Goal: Task Accomplishment & Management: Manage account settings

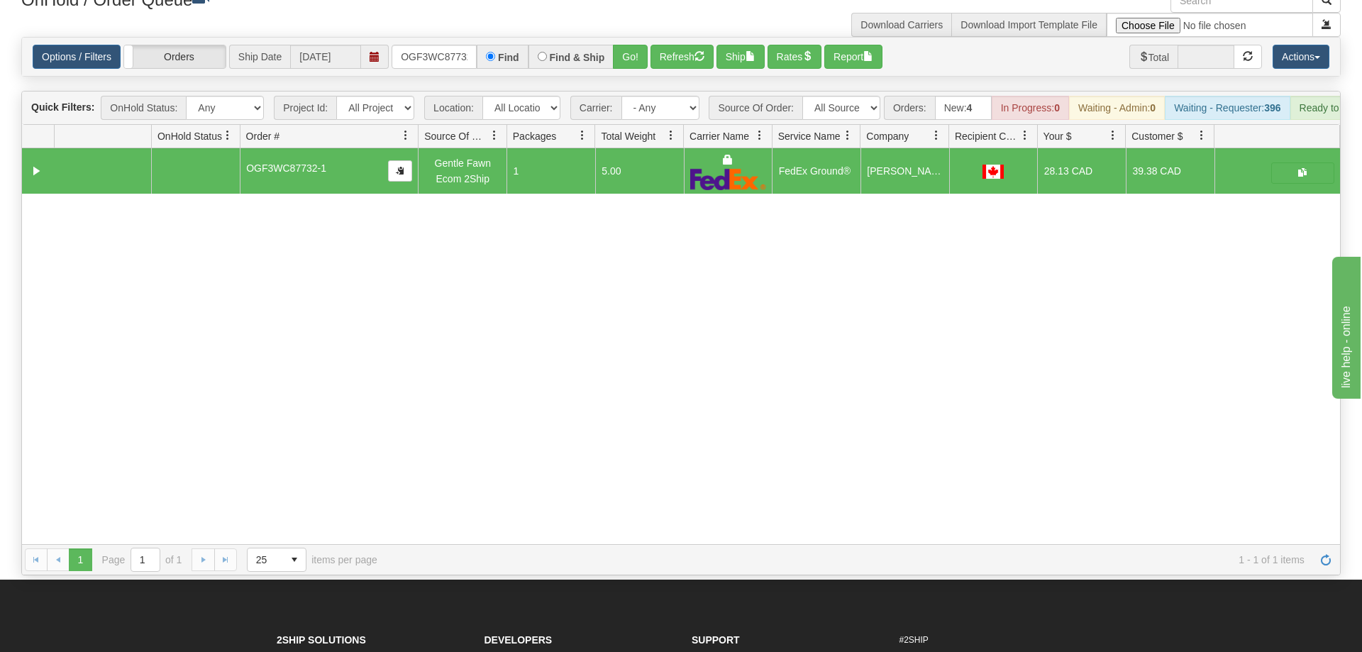
scroll to position [0, 13]
click at [414, 45] on input "OGF3WC87732-1" at bounding box center [434, 57] width 85 height 24
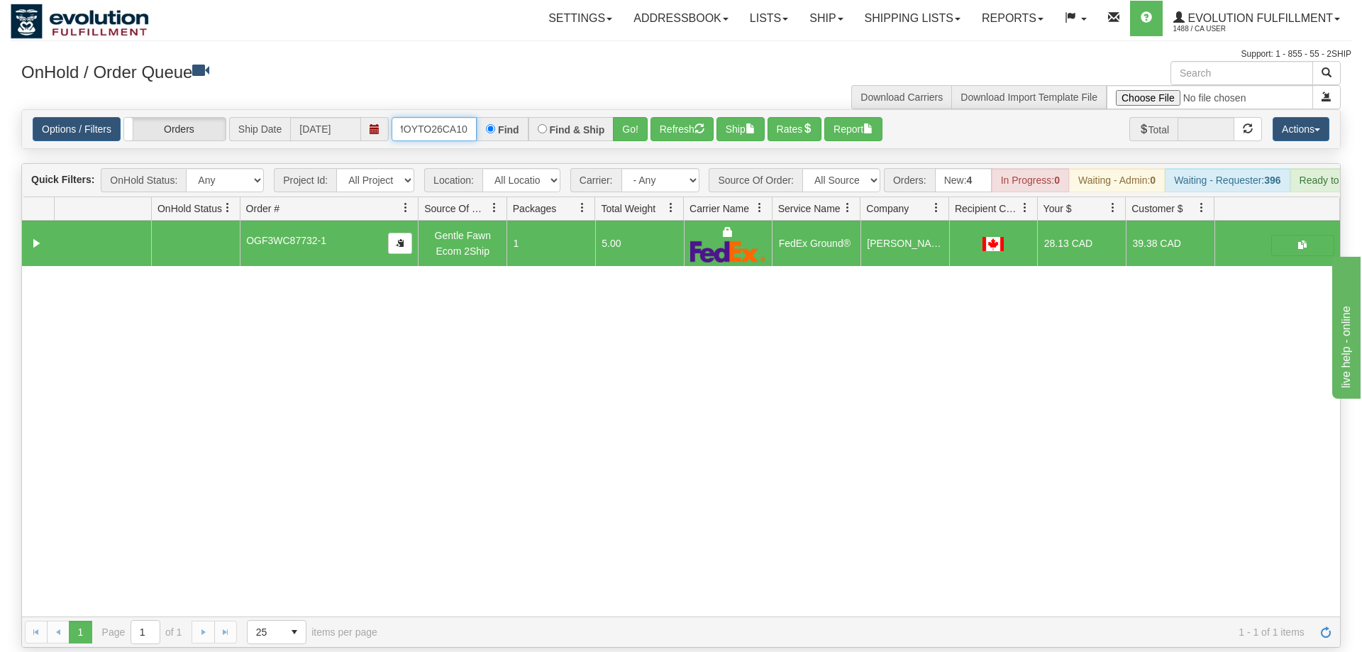
scroll to position [0, 24]
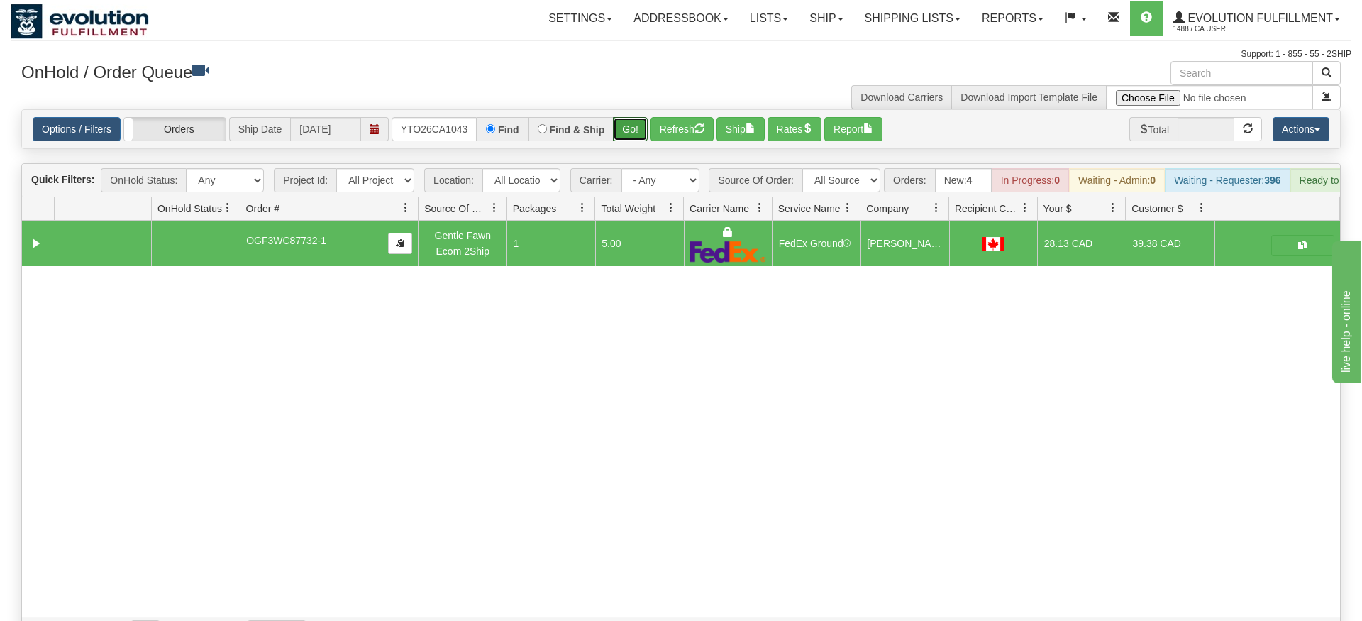
drag, startPoint x: 645, startPoint y: 109, endPoint x: 644, endPoint y: 131, distance: 22.0
click at [644, 134] on div "Is equal to Is not equal to Contains Does not contains CAD USD EUR ZAR [PERSON_…" at bounding box center [681, 378] width 1341 height 539
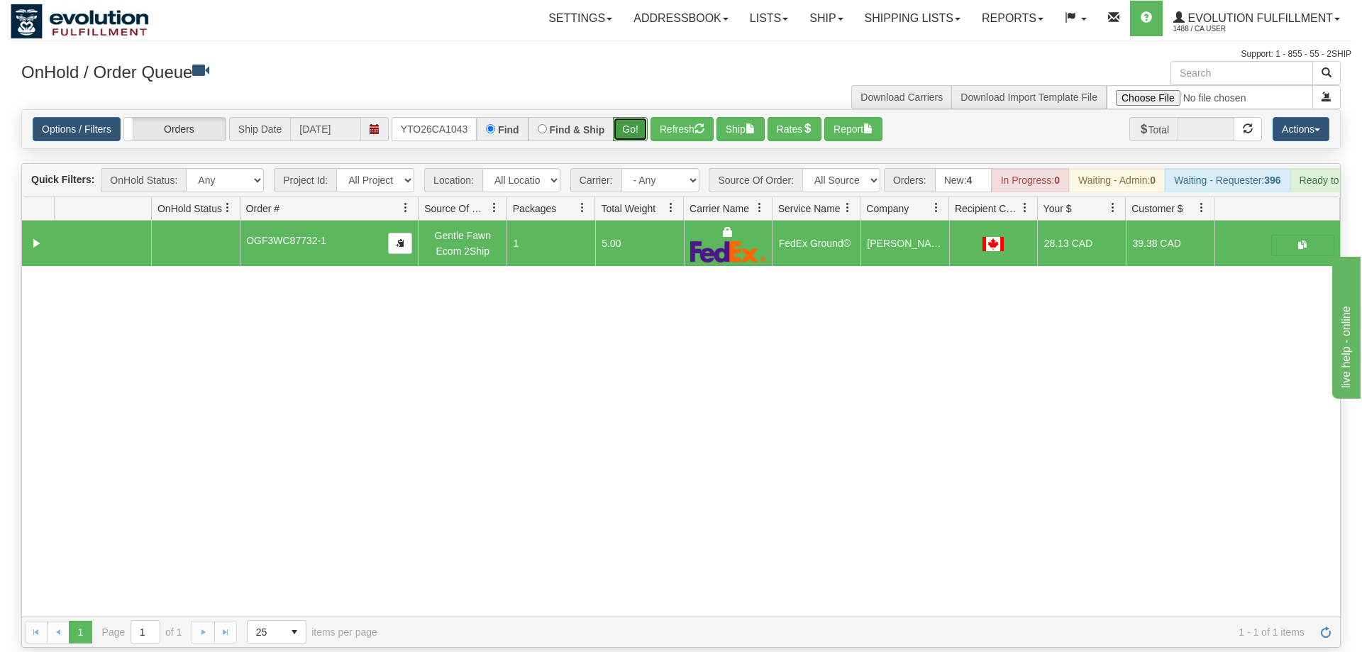
click at [641, 117] on button "Go!" at bounding box center [630, 129] width 35 height 24
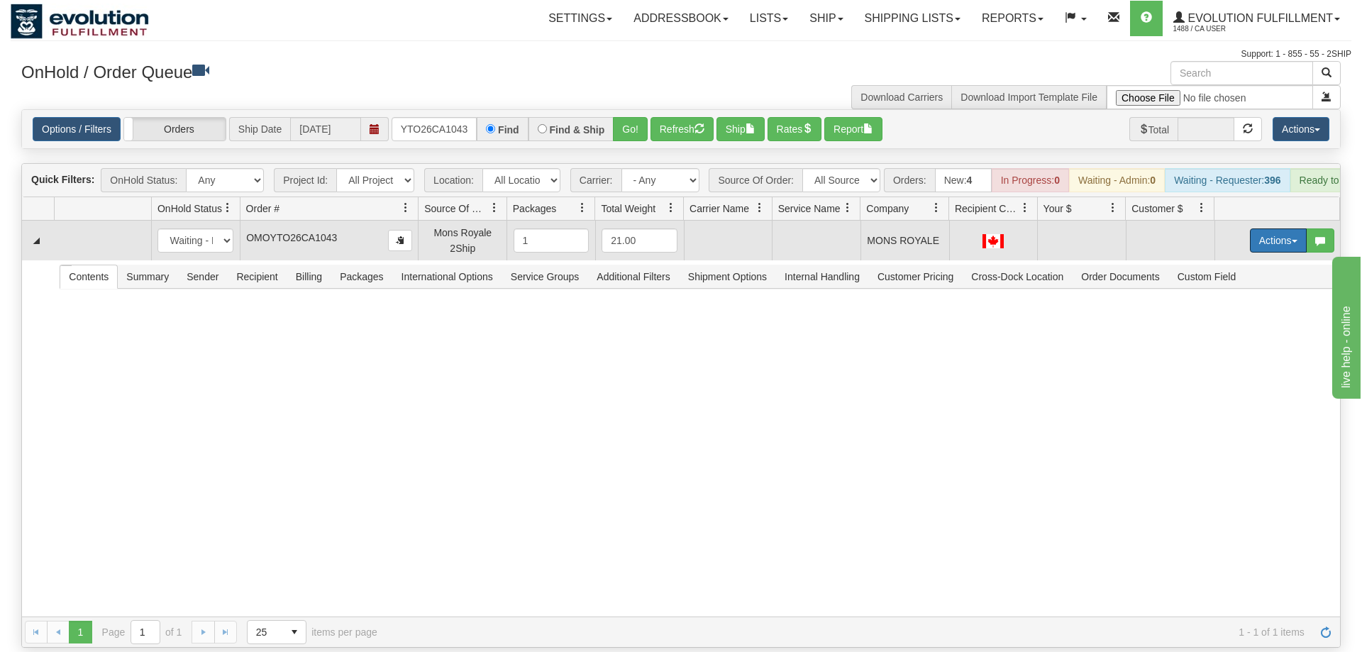
drag, startPoint x: 1270, startPoint y: 219, endPoint x: 1255, endPoint y: 241, distance: 26.4
click at [1271, 228] on button "Actions" at bounding box center [1278, 240] width 57 height 24
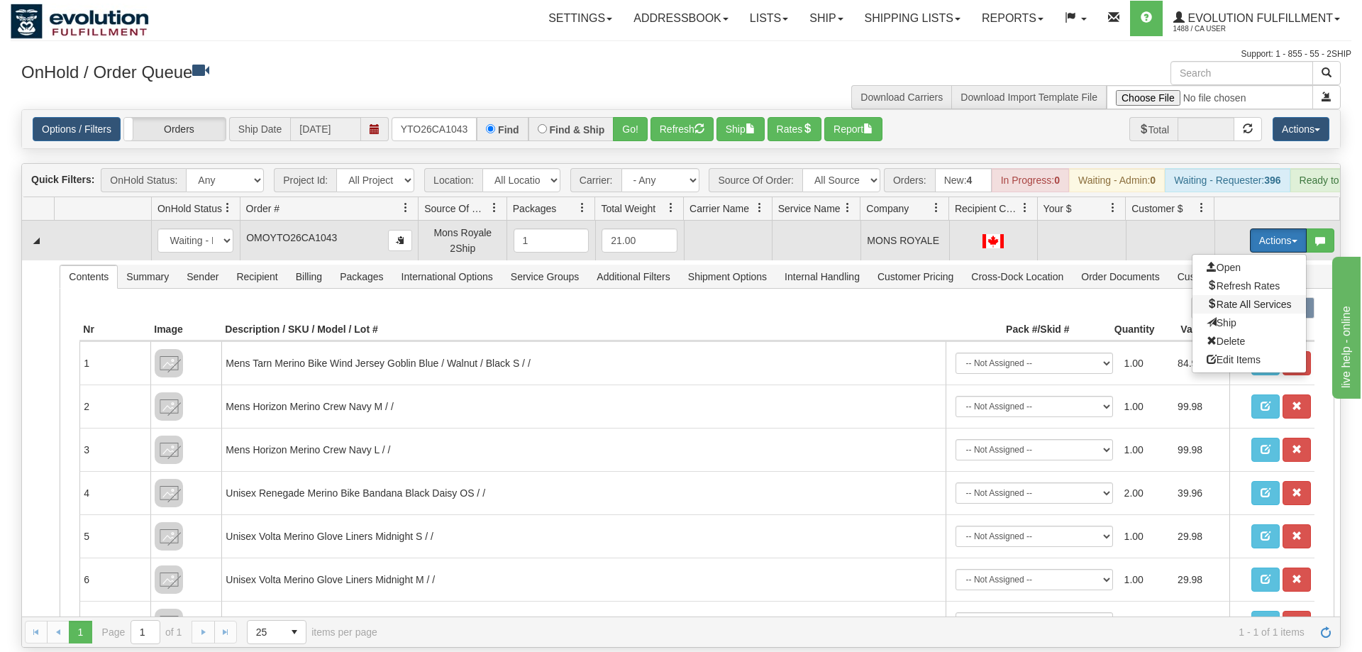
click at [1235, 299] on span "Rate All Services" at bounding box center [1249, 304] width 85 height 11
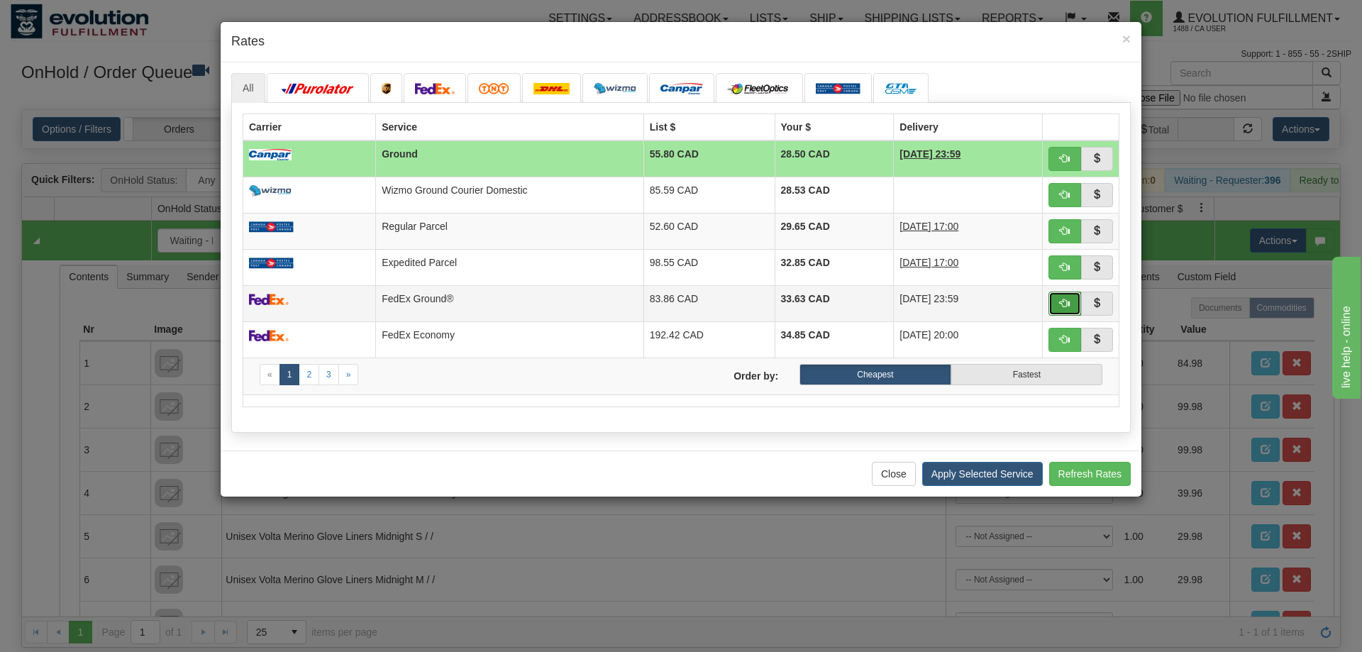
click at [1059, 296] on button "button" at bounding box center [1065, 304] width 33 height 24
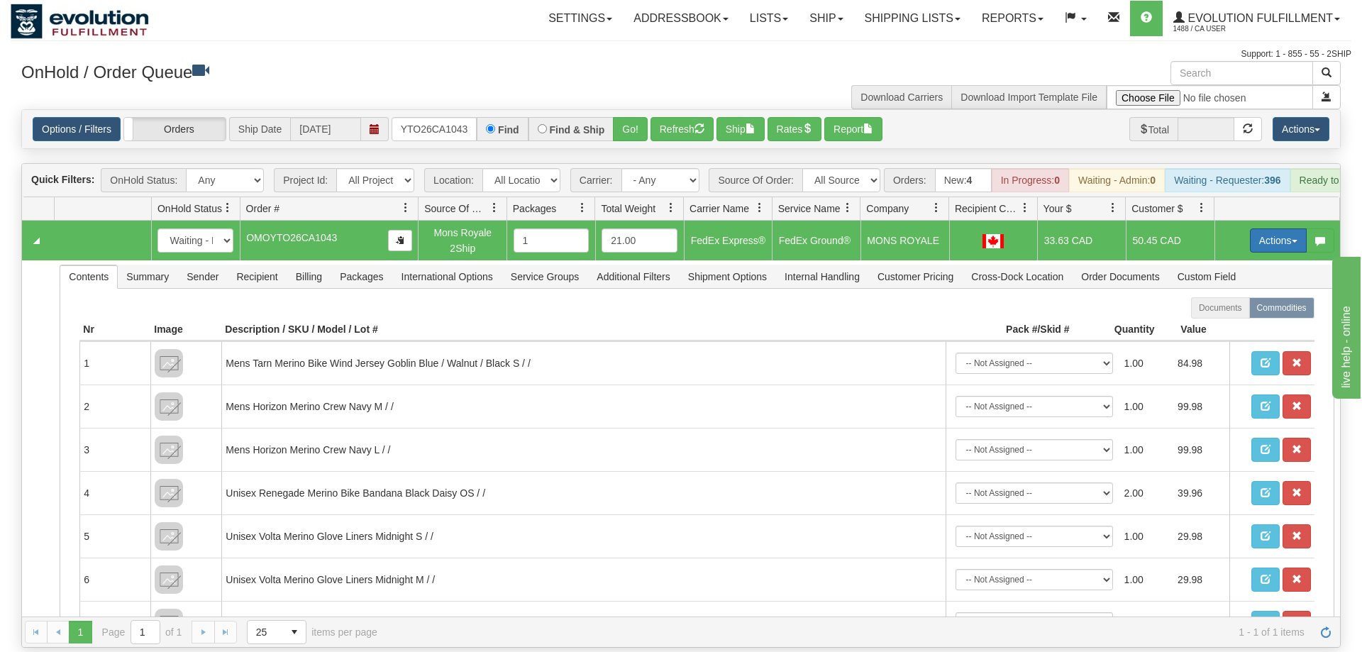
click at [1274, 228] on button "Actions" at bounding box center [1278, 240] width 57 height 24
click at [1224, 317] on span "Ship" at bounding box center [1222, 322] width 30 height 11
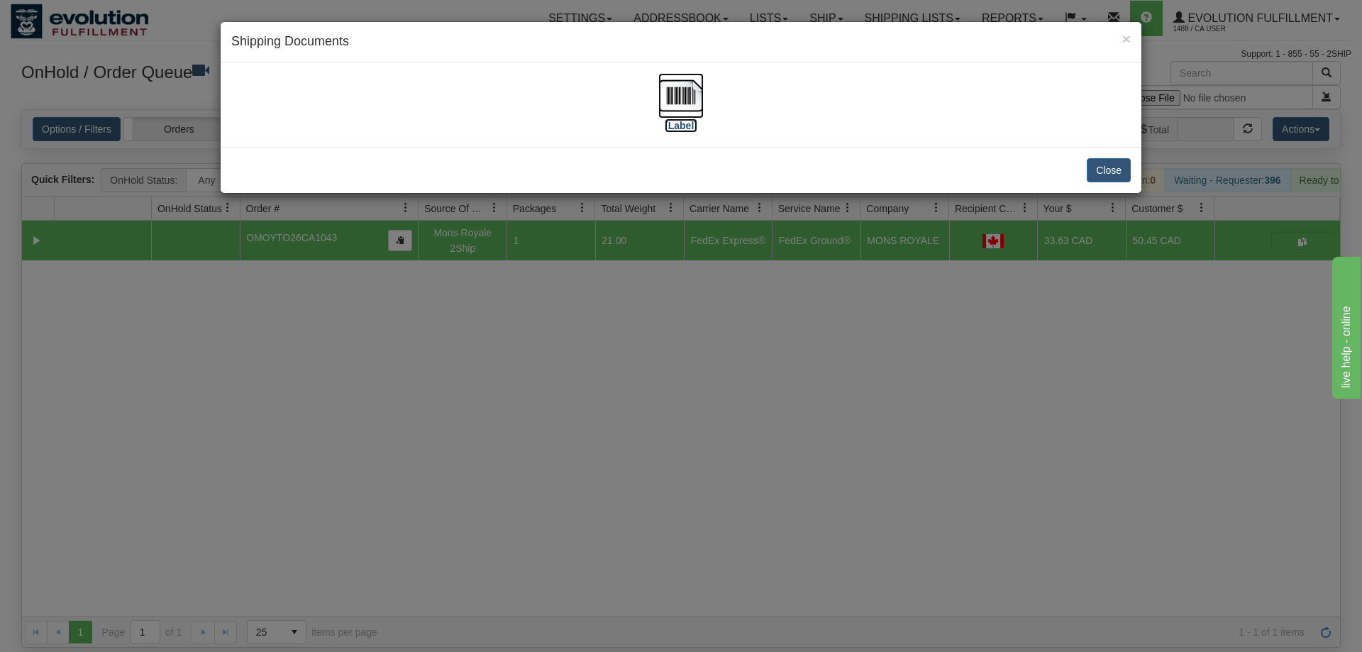
click at [698, 97] on img at bounding box center [681, 95] width 45 height 45
drag, startPoint x: 268, startPoint y: 381, endPoint x: 363, endPoint y: 35, distance: 358.9
click at [268, 361] on div "× Shipping Documents [Label] Close" at bounding box center [681, 326] width 1362 height 652
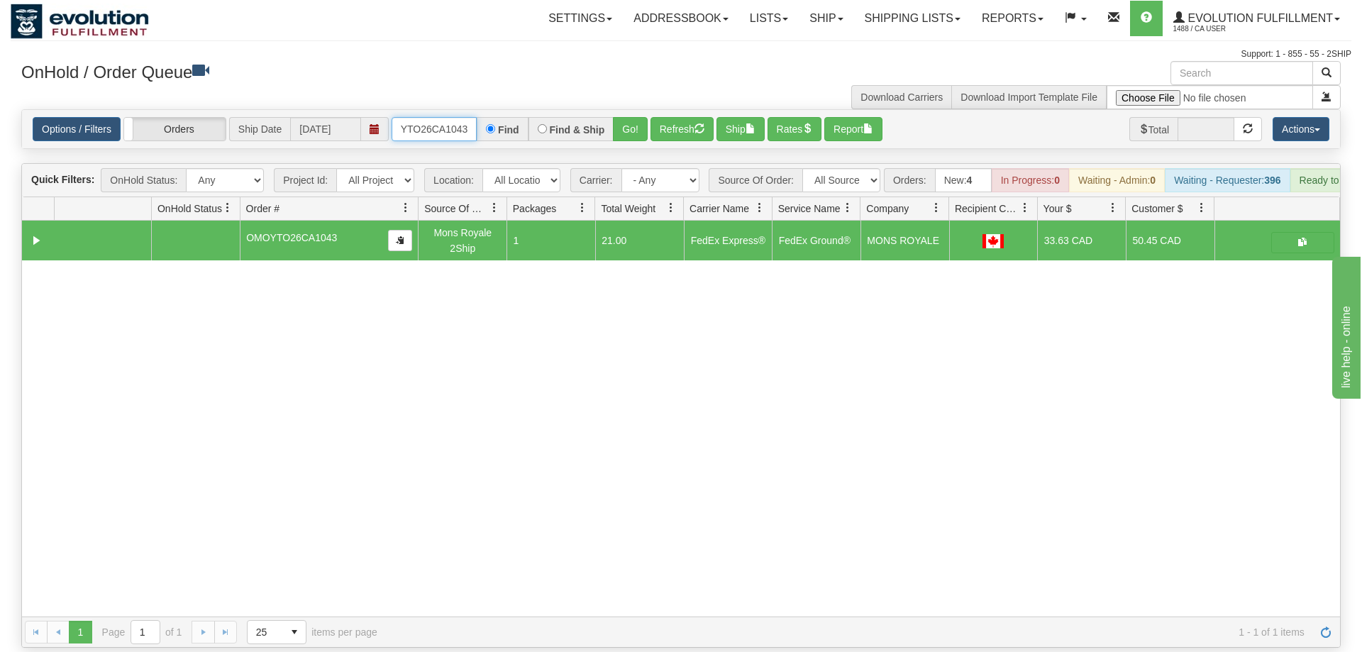
click at [449, 117] on input "OMOYTO26CA1043" at bounding box center [434, 129] width 85 height 24
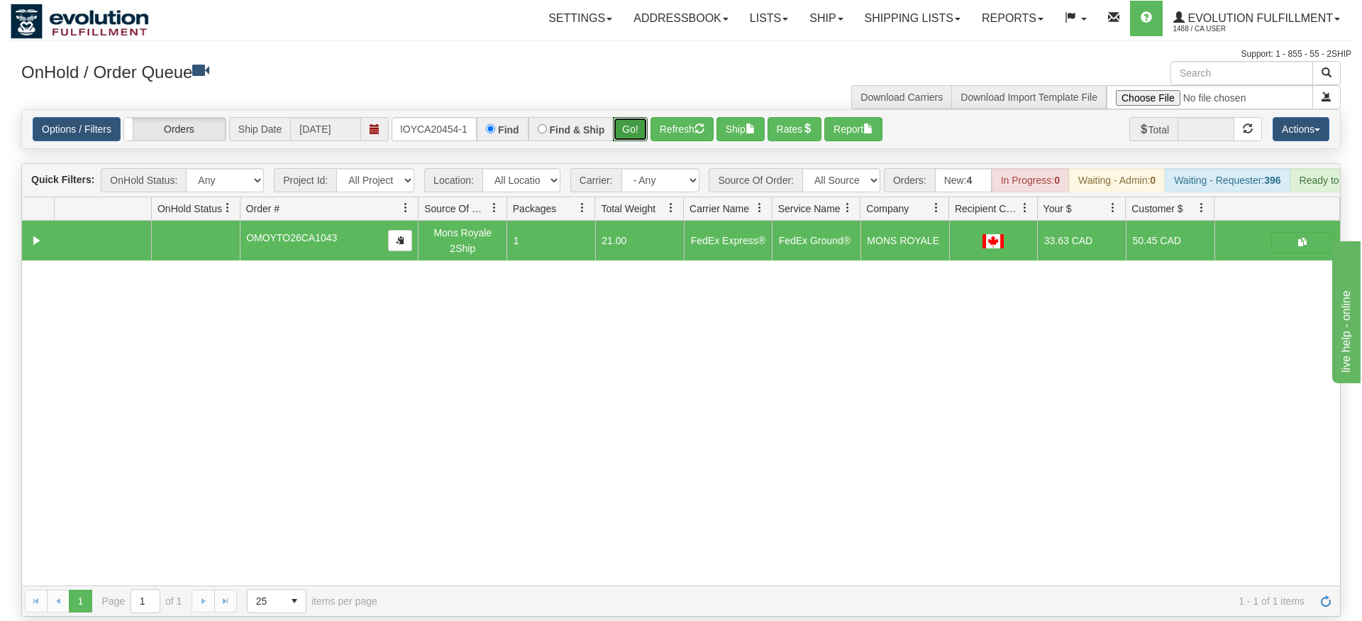
drag, startPoint x: 647, startPoint y: 133, endPoint x: 637, endPoint y: 121, distance: 15.6
click at [646, 133] on div "Is equal to Is not equal to Contains Does not contains CAD USD EUR ZAR [PERSON_…" at bounding box center [681, 362] width 1341 height 507
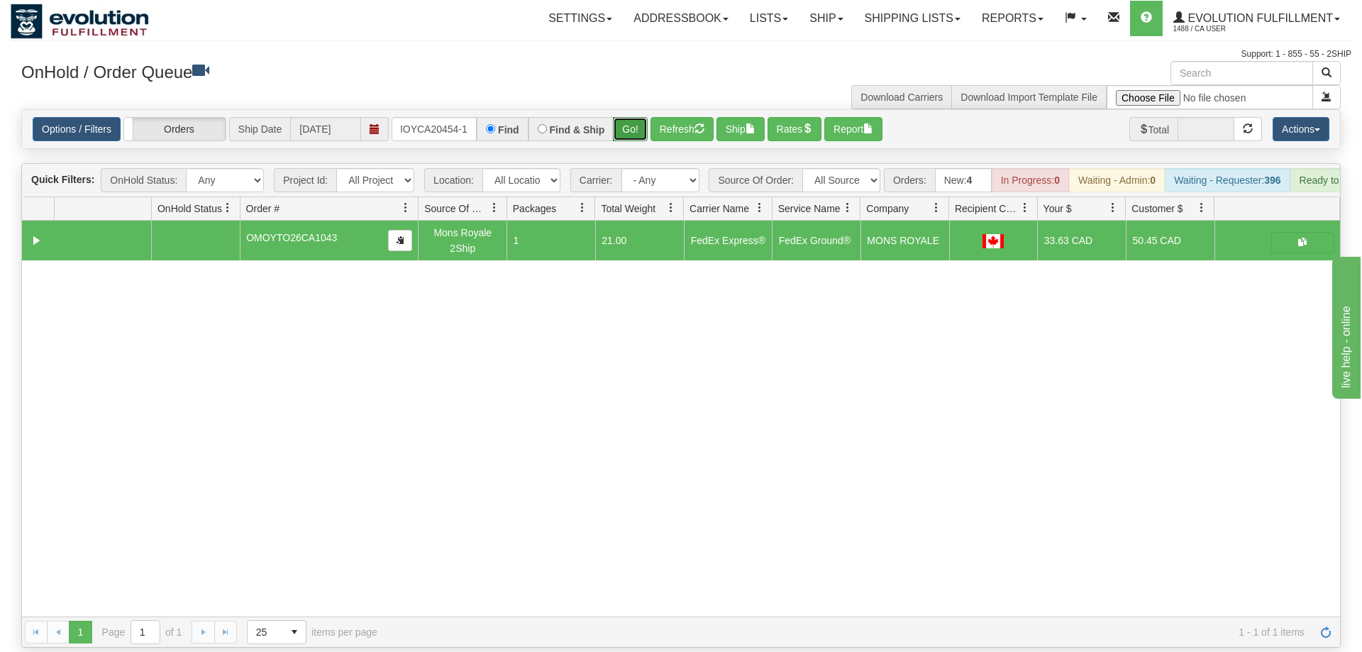
click at [638, 117] on button "Go!" at bounding box center [630, 129] width 35 height 24
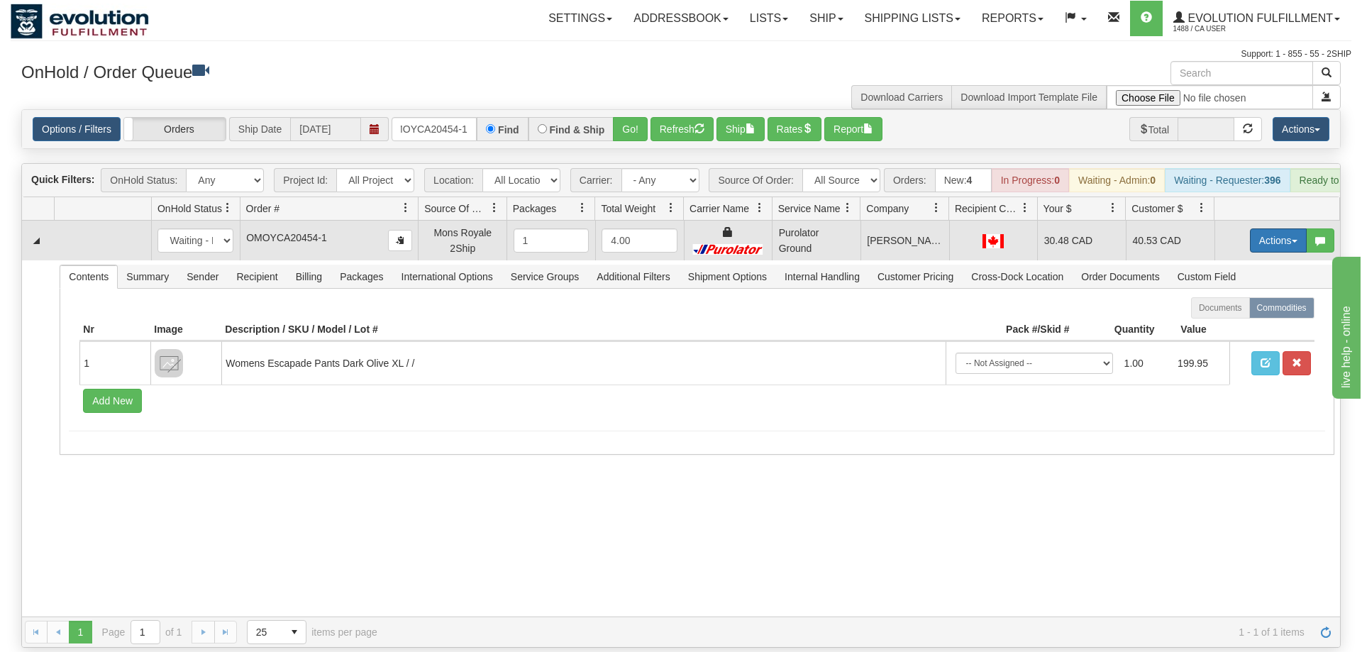
click at [1267, 228] on button "Actions" at bounding box center [1278, 240] width 57 height 24
click at [1231, 317] on span "Ship" at bounding box center [1222, 322] width 30 height 11
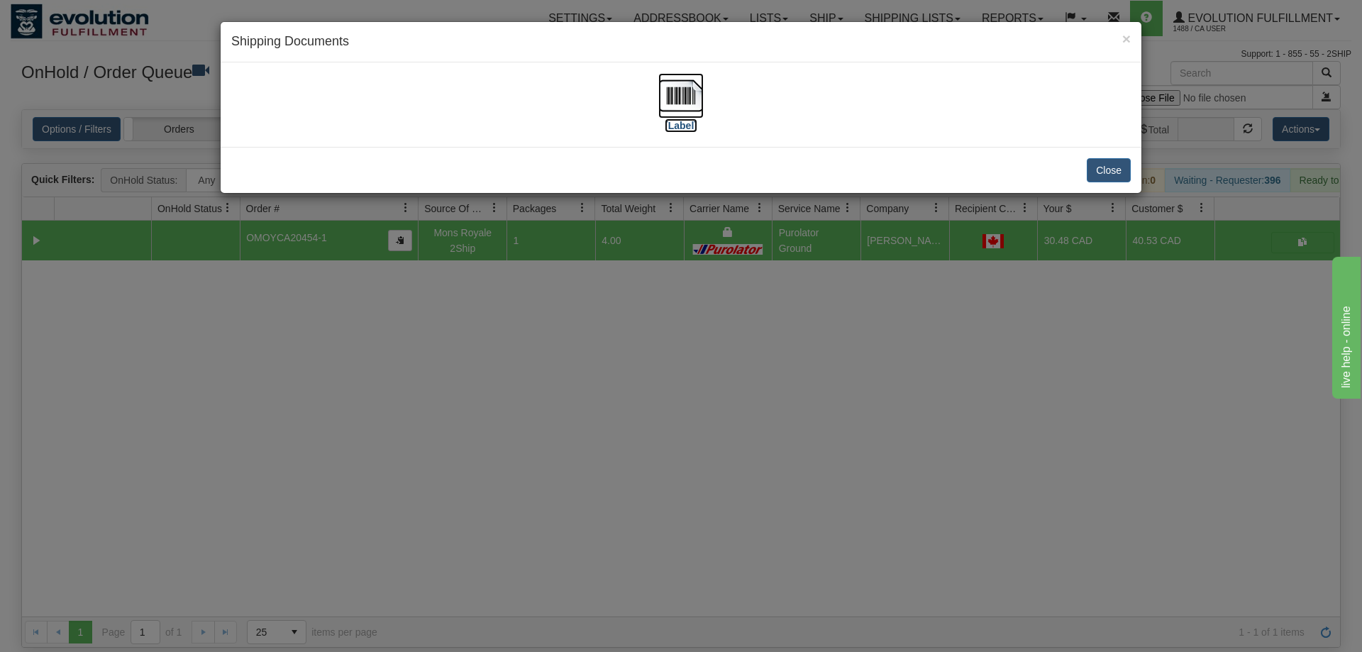
click at [702, 114] on img at bounding box center [681, 95] width 45 height 45
click at [844, 458] on div "× Shipping Documents [Label] Close" at bounding box center [681, 326] width 1362 height 652
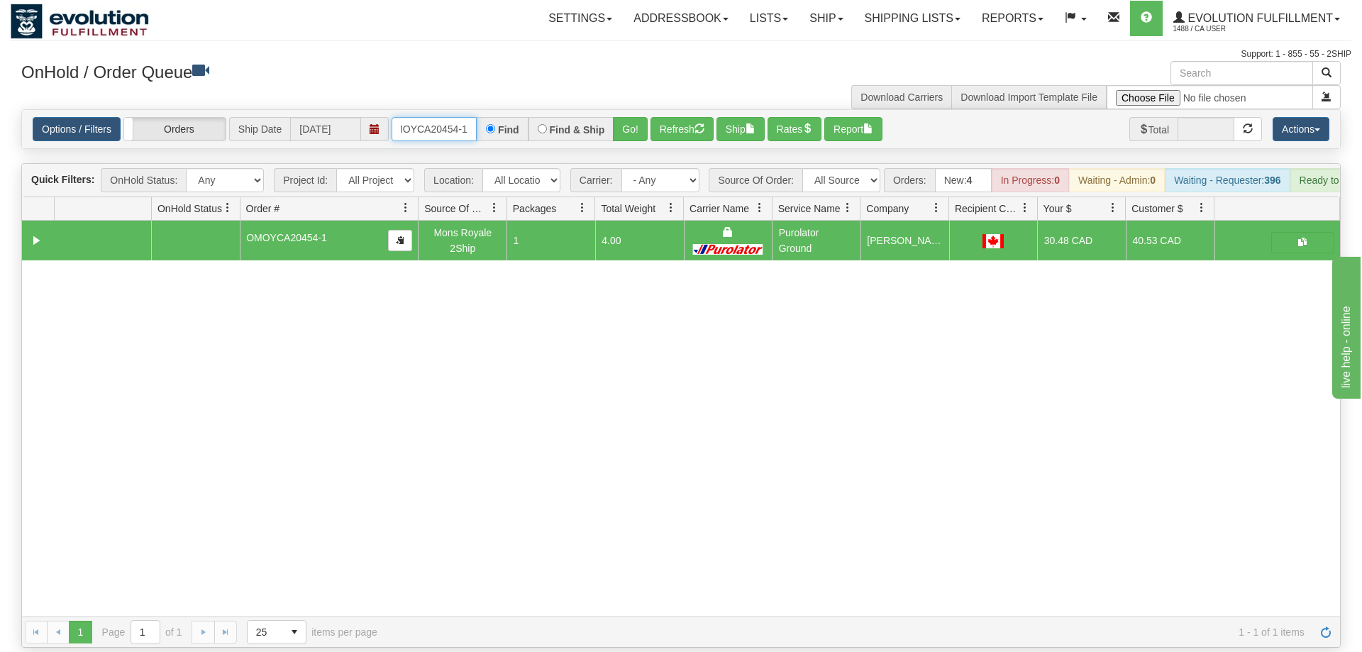
click at [423, 117] on input "OMOYCA20454-1" at bounding box center [434, 129] width 85 height 24
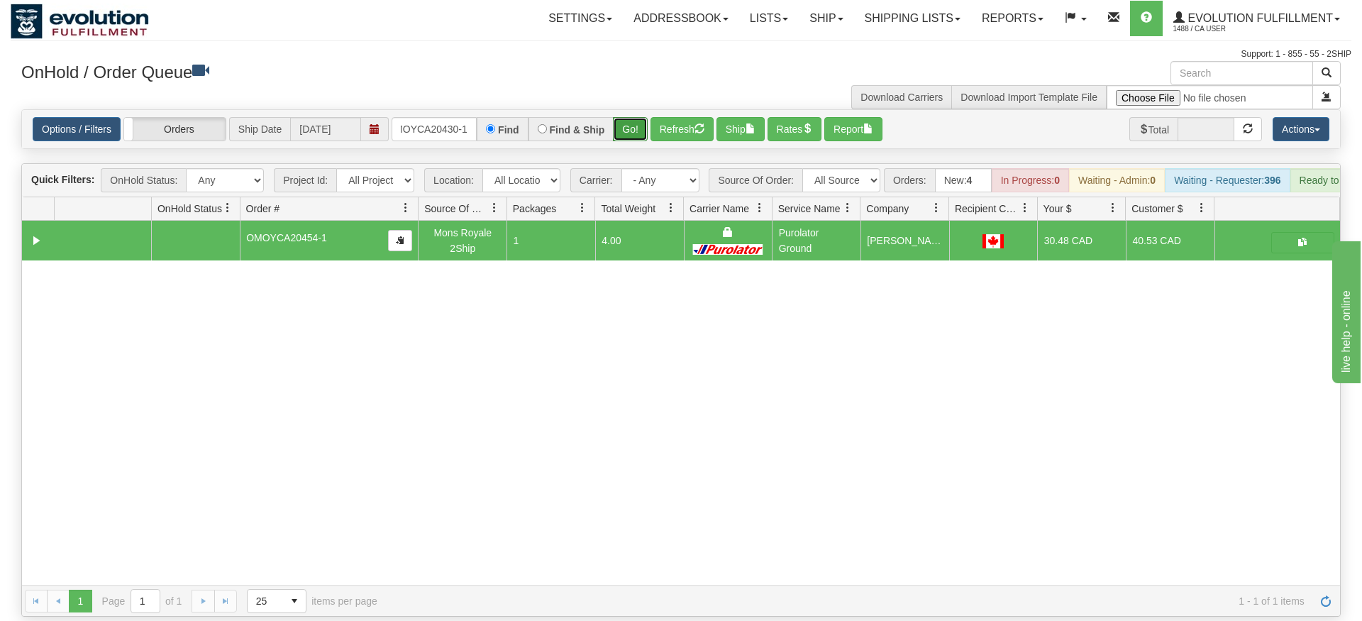
click at [629, 132] on div "Is equal to Is not equal to Contains Does not contains CAD USD EUR ZAR [PERSON_…" at bounding box center [681, 362] width 1341 height 507
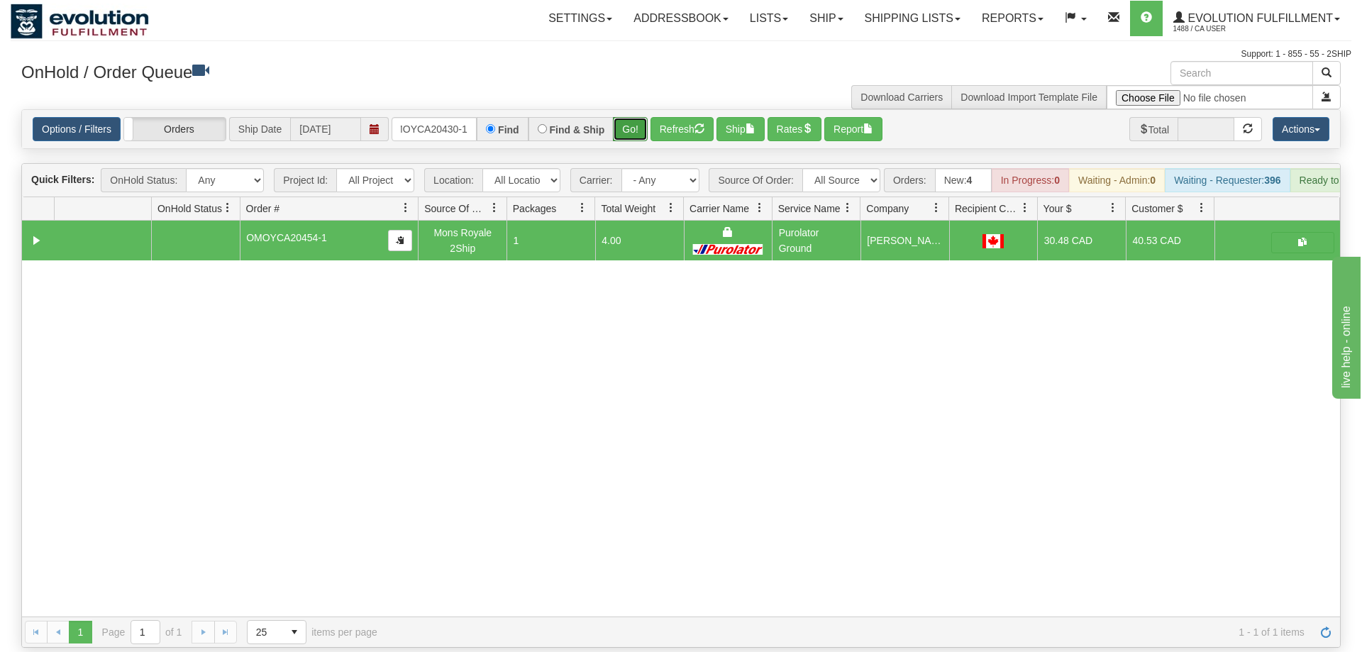
click at [629, 117] on button "Go!" at bounding box center [630, 129] width 35 height 24
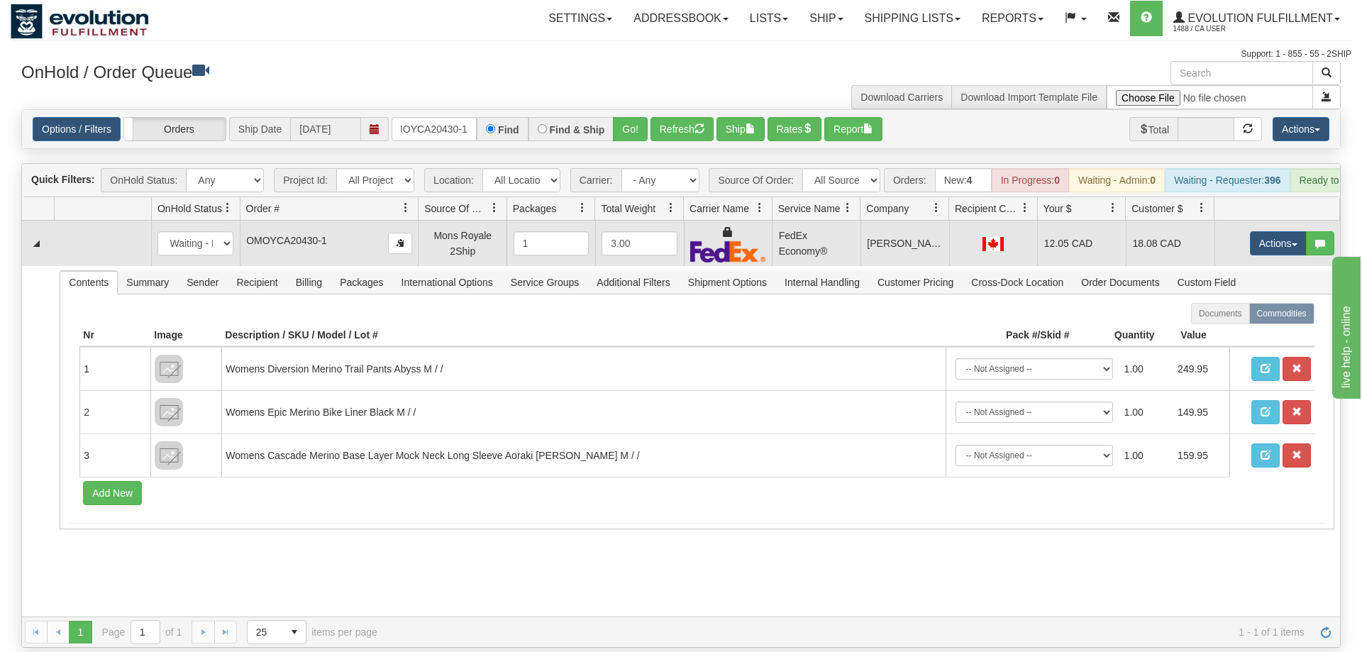
click at [1300, 237] on td "Actions Open Refresh Rates Rate All Services Ship Delete Edit Items" at bounding box center [1278, 243] width 126 height 45
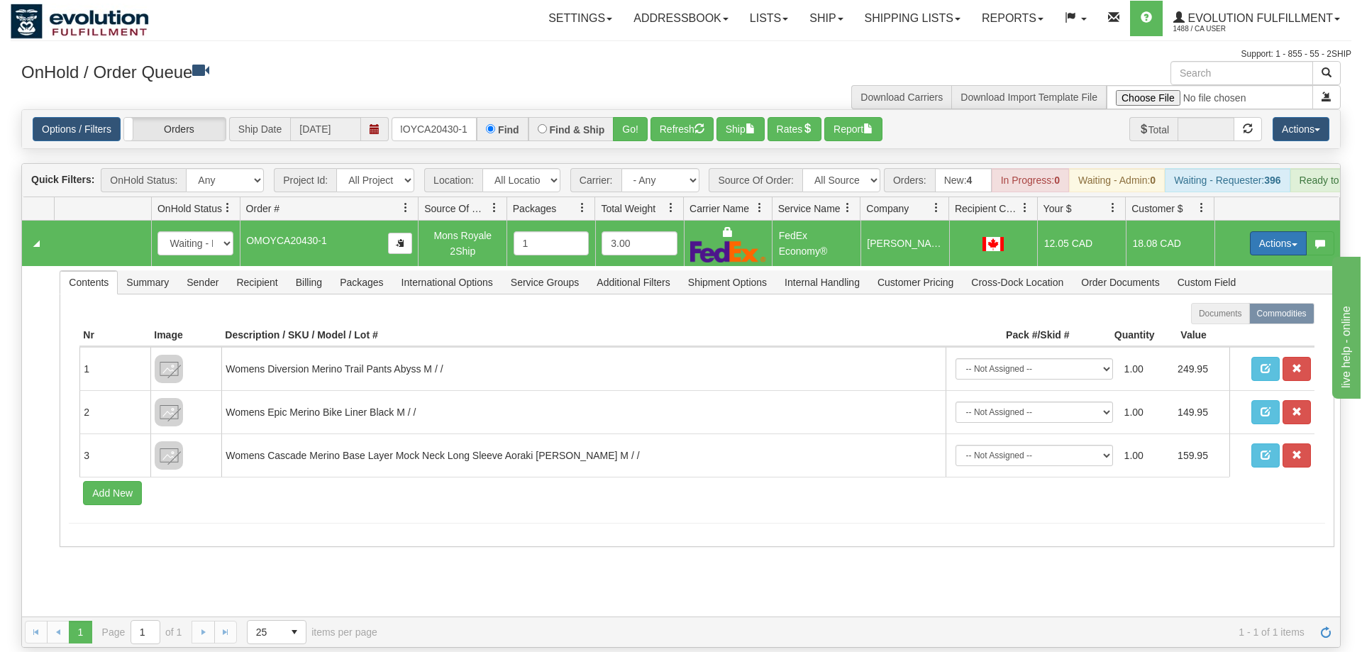
click at [1277, 231] on button "Actions" at bounding box center [1278, 243] width 57 height 24
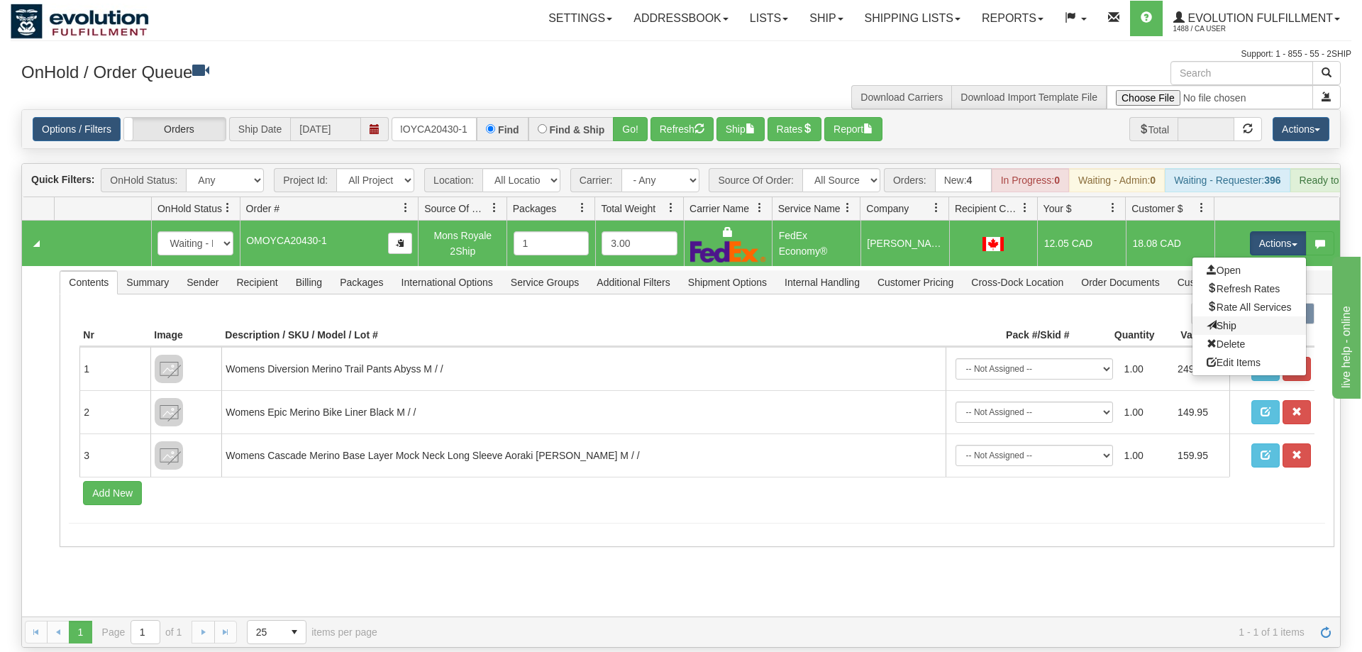
click at [1238, 316] on link "Ship" at bounding box center [1250, 325] width 114 height 18
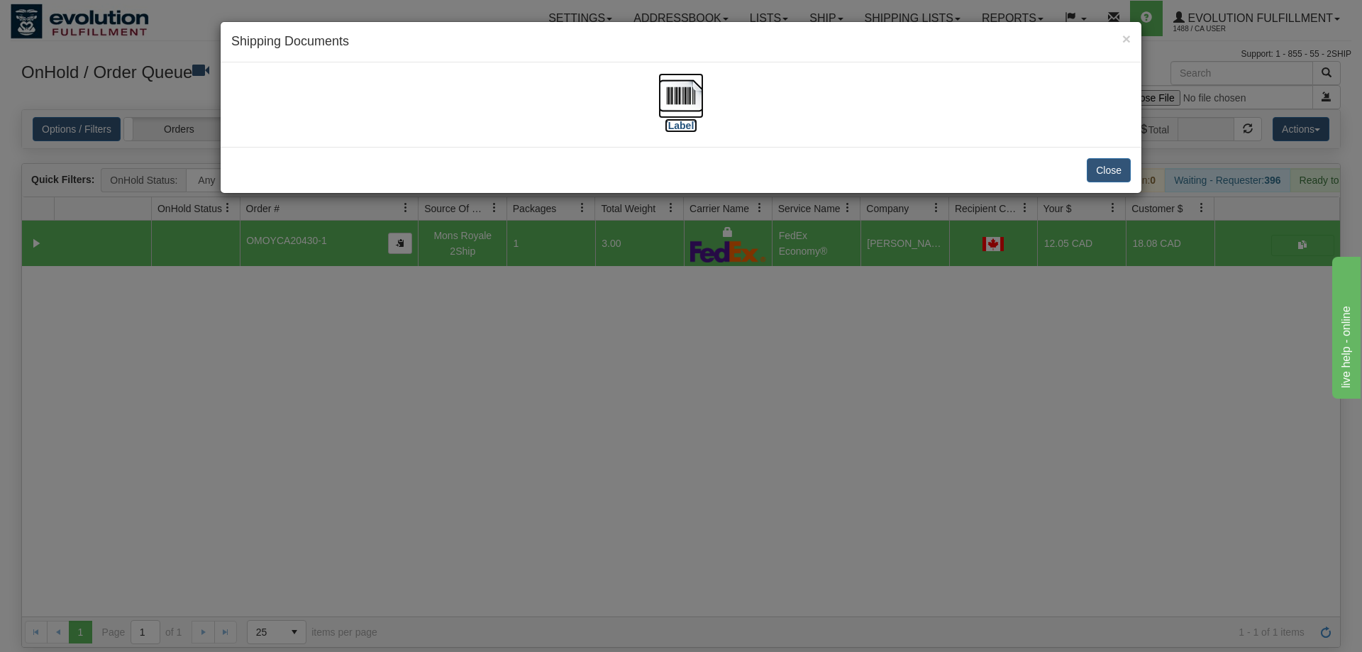
click at [666, 89] on img at bounding box center [681, 95] width 45 height 45
drag, startPoint x: 741, startPoint y: 407, endPoint x: 731, endPoint y: 399, distance: 13.1
click at [731, 399] on div "× Shipping Documents [Label] Close" at bounding box center [681, 326] width 1362 height 652
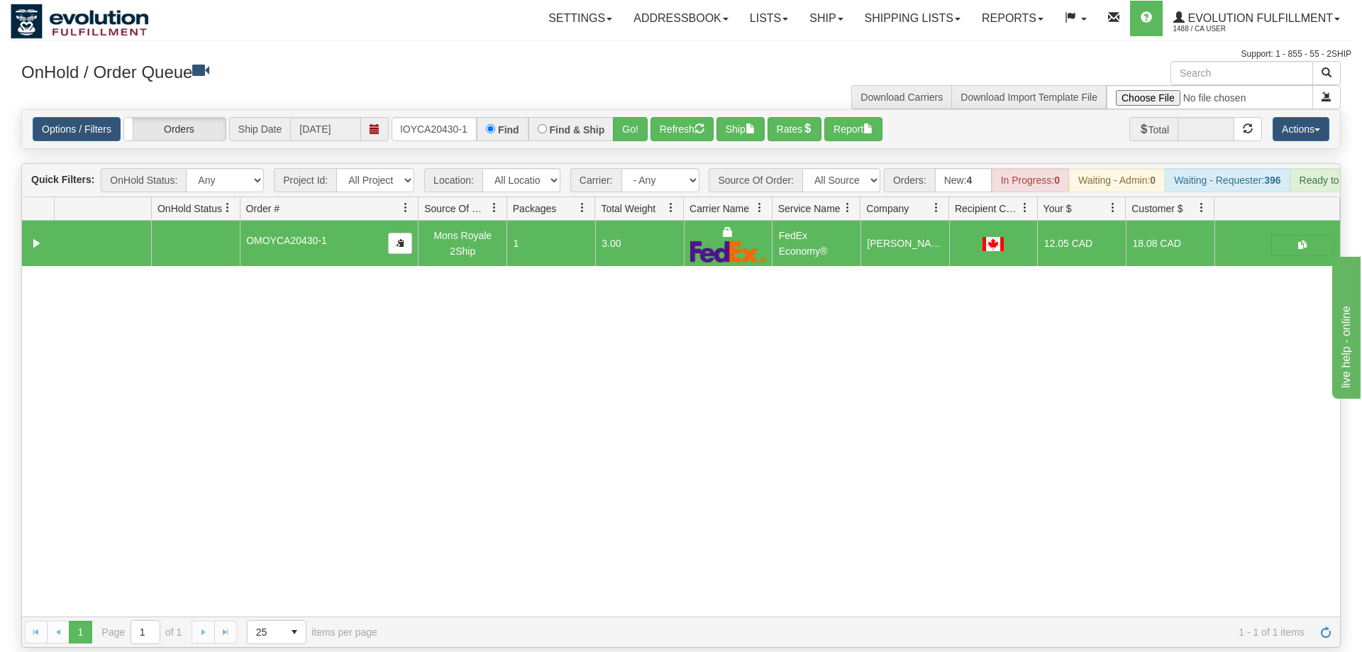
click at [448, 123] on div "Options / Filters Group Shipments Orders Ship Date [DATE] OMOYCA20430-1 Find Fi…" at bounding box center [681, 129] width 1318 height 38
click at [470, 117] on input "OMOYCA20430-1" at bounding box center [434, 129] width 85 height 24
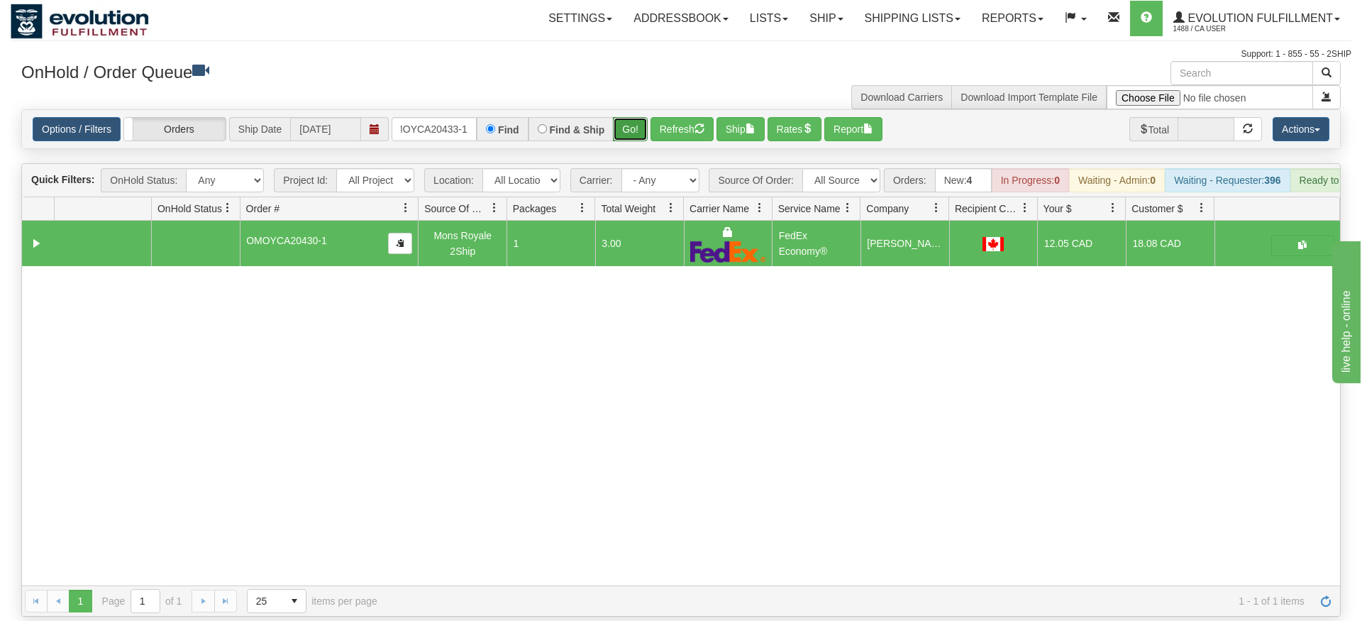
click at [628, 136] on div "Is equal to Is not equal to Contains Does not contains CAD USD EUR ZAR [PERSON_…" at bounding box center [681, 362] width 1341 height 507
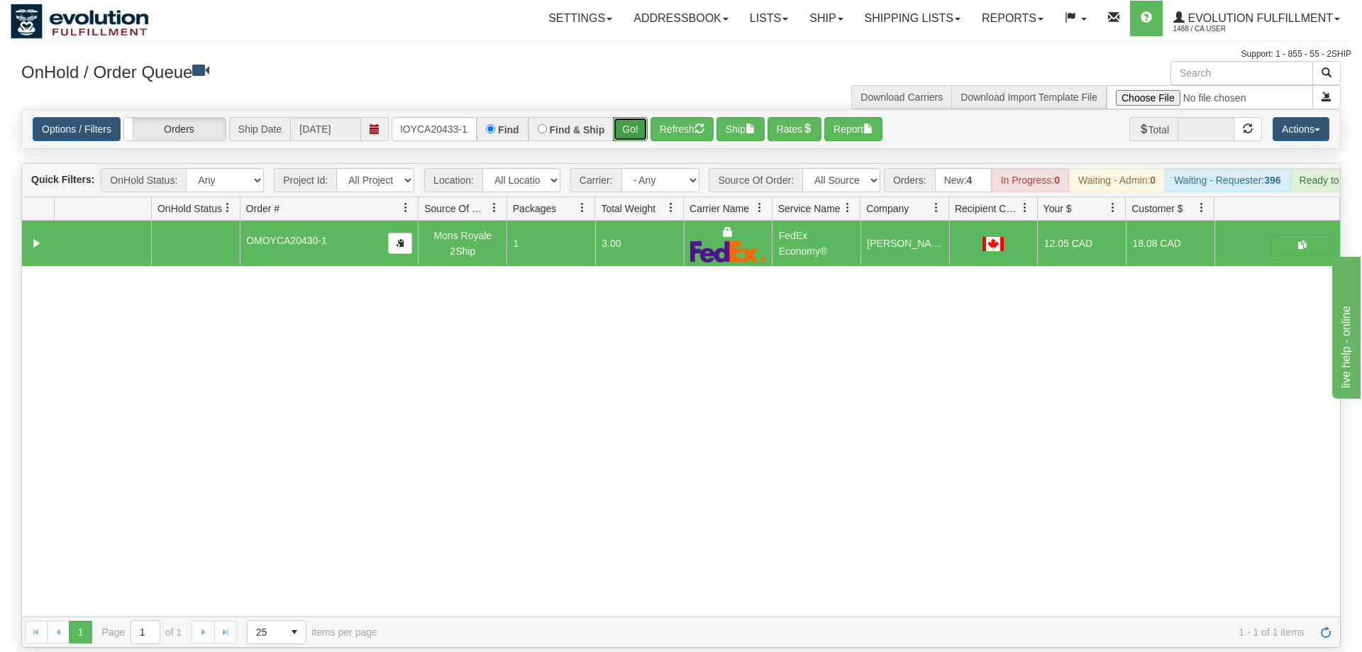
click at [628, 117] on button "Go!" at bounding box center [630, 129] width 35 height 24
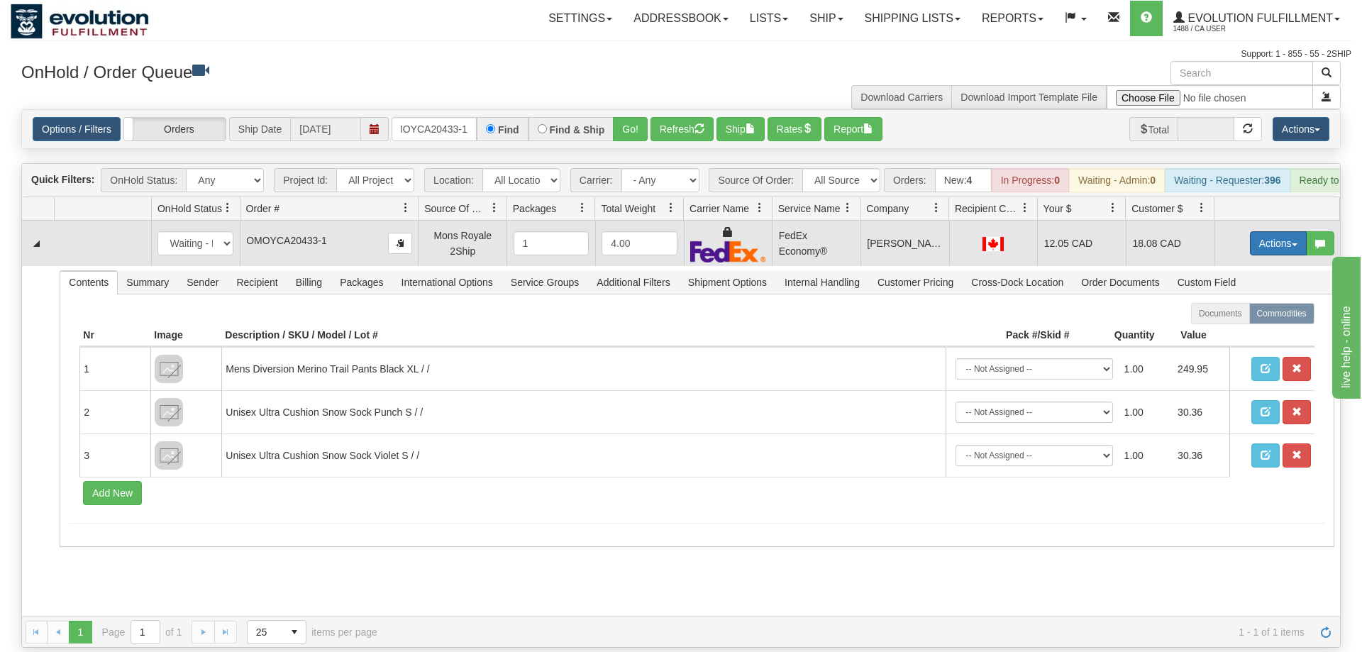
click at [1276, 231] on button "Actions" at bounding box center [1278, 243] width 57 height 24
click at [1208, 320] on span at bounding box center [1212, 325] width 10 height 10
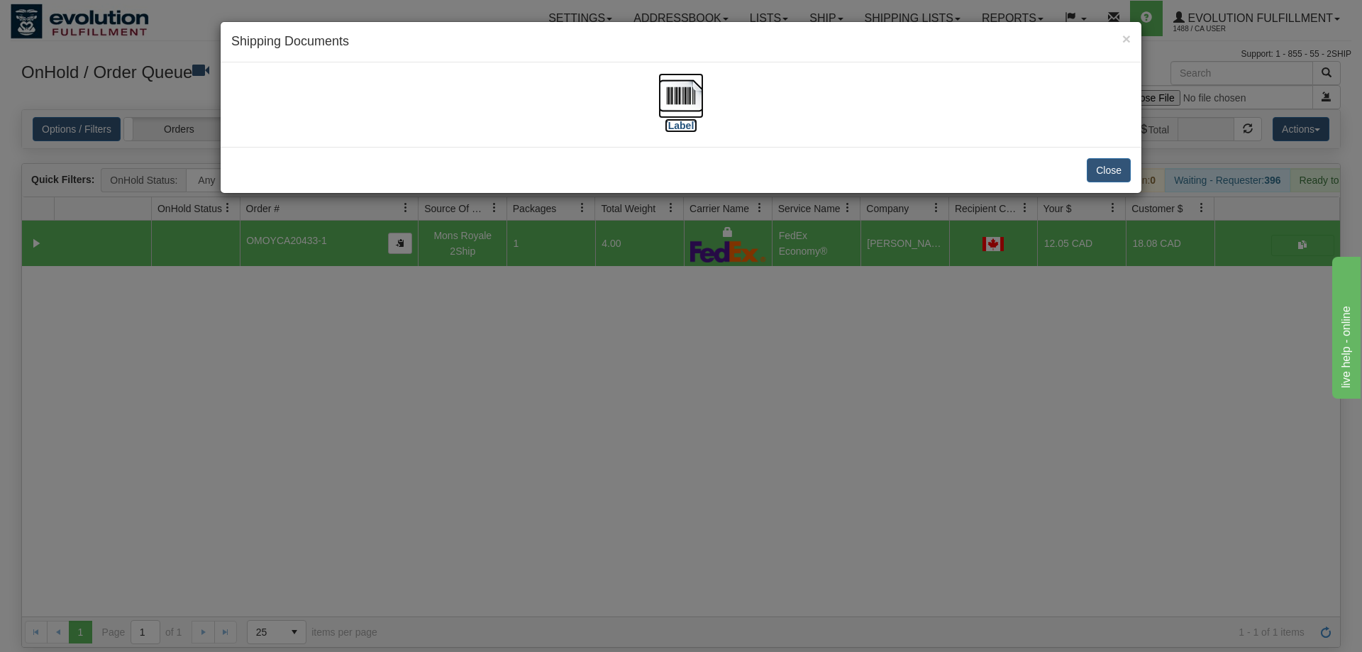
click at [687, 106] on img at bounding box center [681, 95] width 45 height 45
drag, startPoint x: 876, startPoint y: 387, endPoint x: 419, endPoint y: 28, distance: 581.2
click at [849, 363] on div "× Shipping Documents [Label] Close" at bounding box center [681, 326] width 1362 height 652
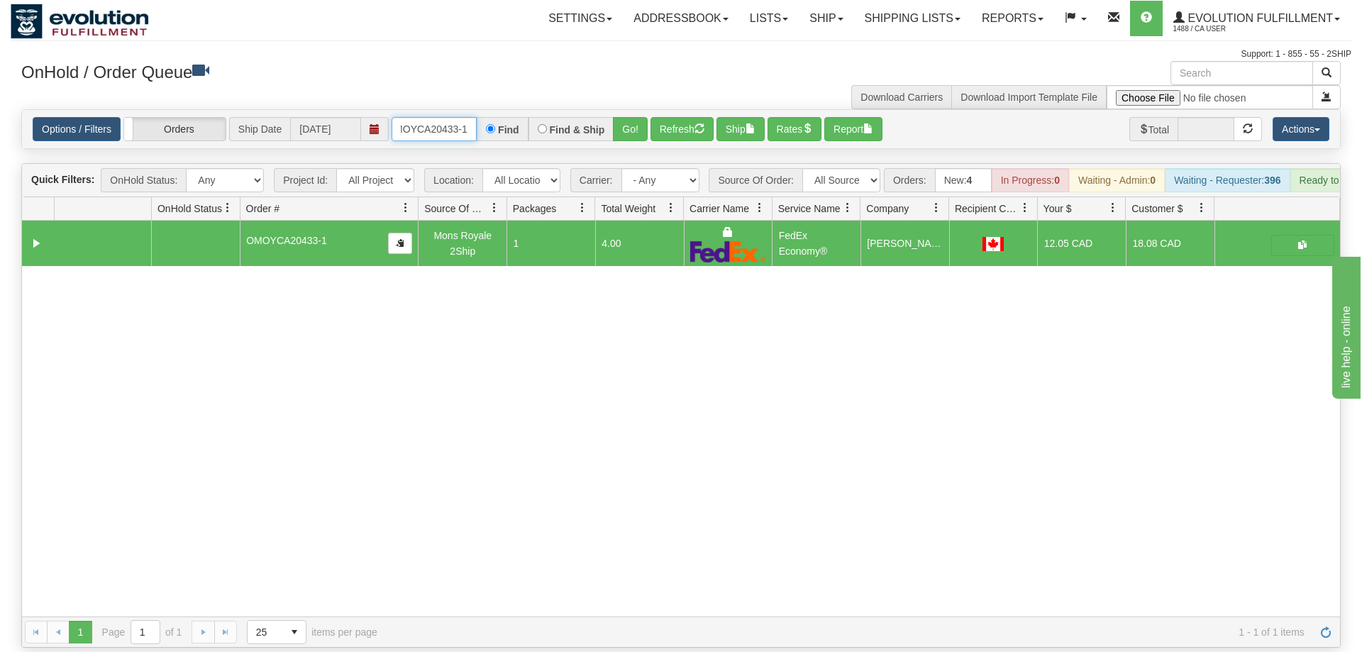
click at [446, 117] on input "OMOYCA20433-1" at bounding box center [434, 129] width 85 height 24
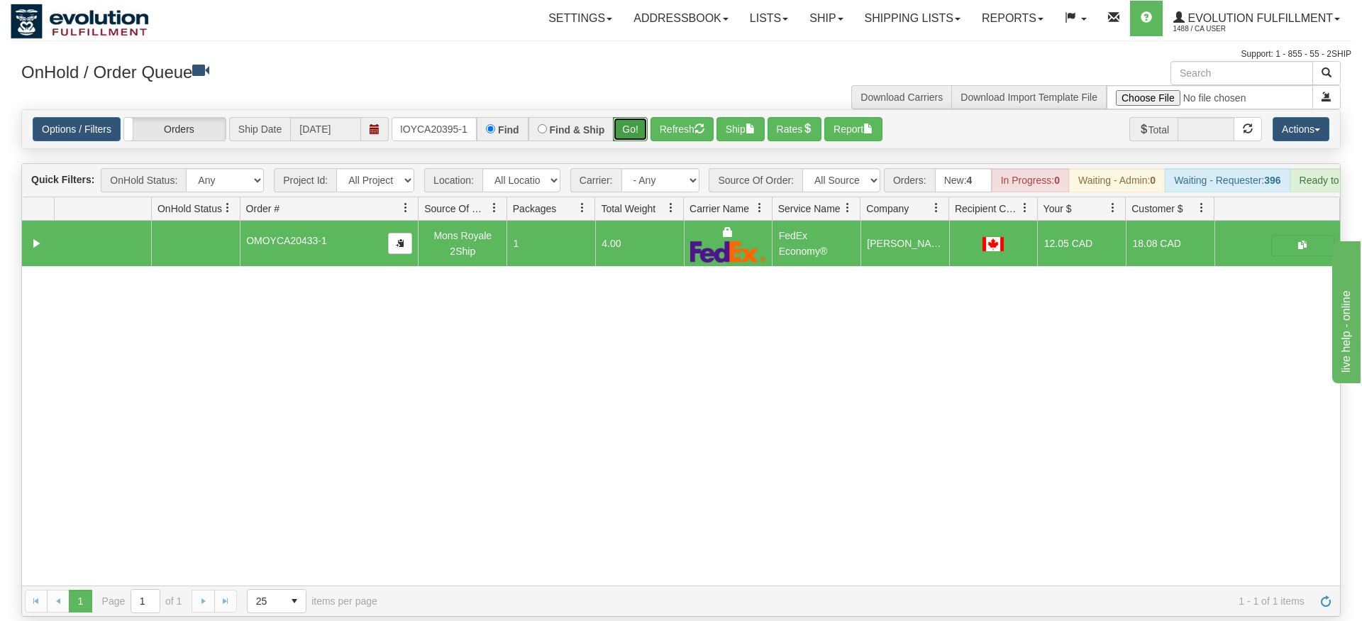
click at [629, 146] on div "Is equal to Is not equal to Contains Does not contains CAD USD EUR ZAR [PERSON_…" at bounding box center [681, 362] width 1341 height 507
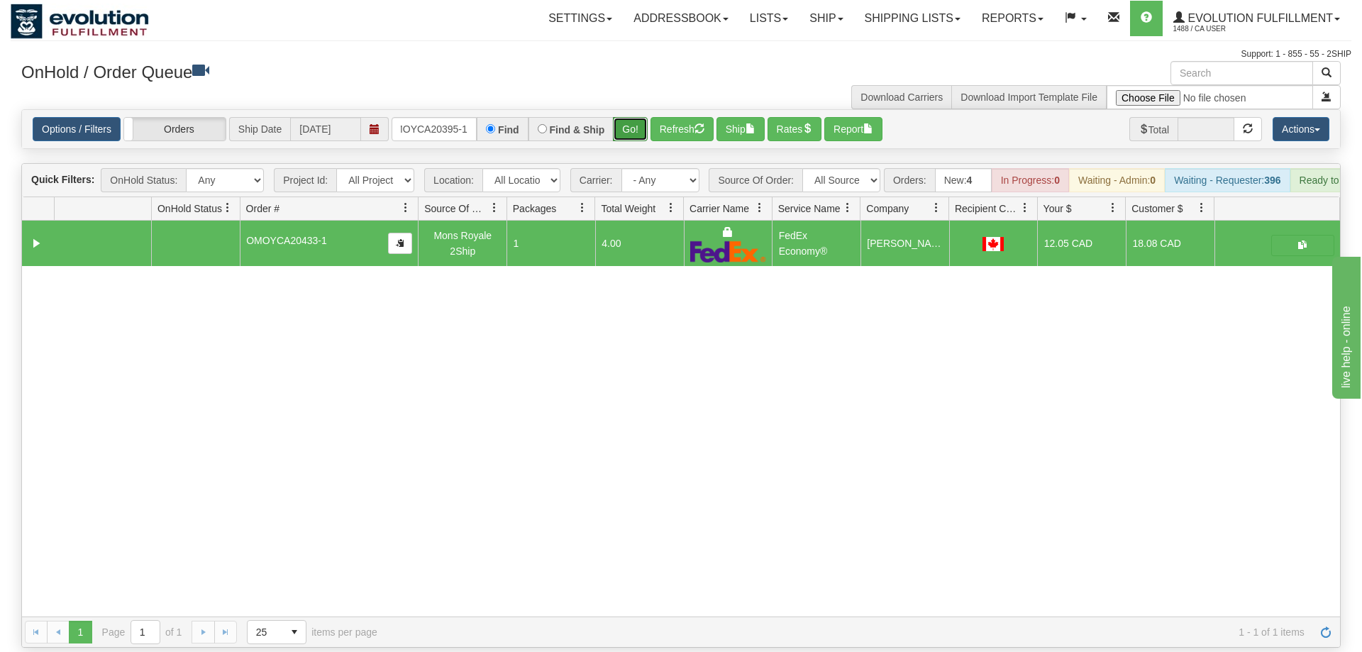
click at [633, 117] on button "Go!" at bounding box center [630, 129] width 35 height 24
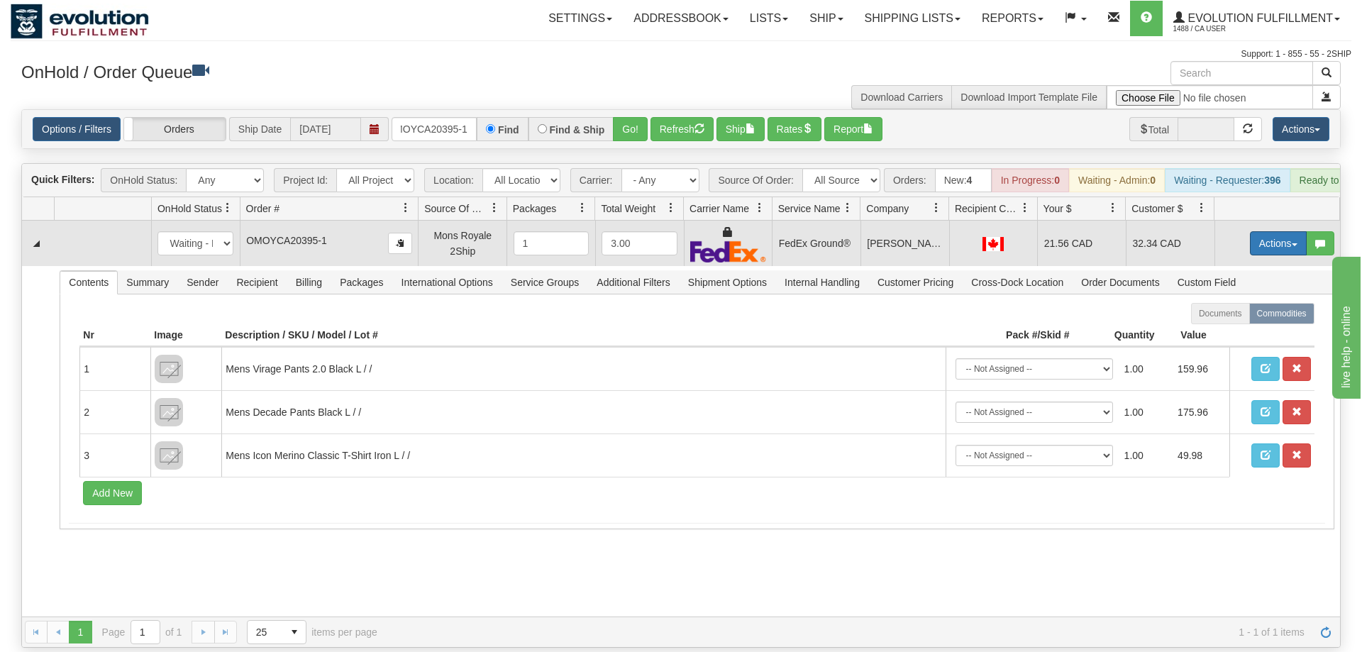
click at [1271, 231] on button "Actions" at bounding box center [1278, 243] width 57 height 24
click at [1230, 320] on span "Ship" at bounding box center [1222, 325] width 30 height 11
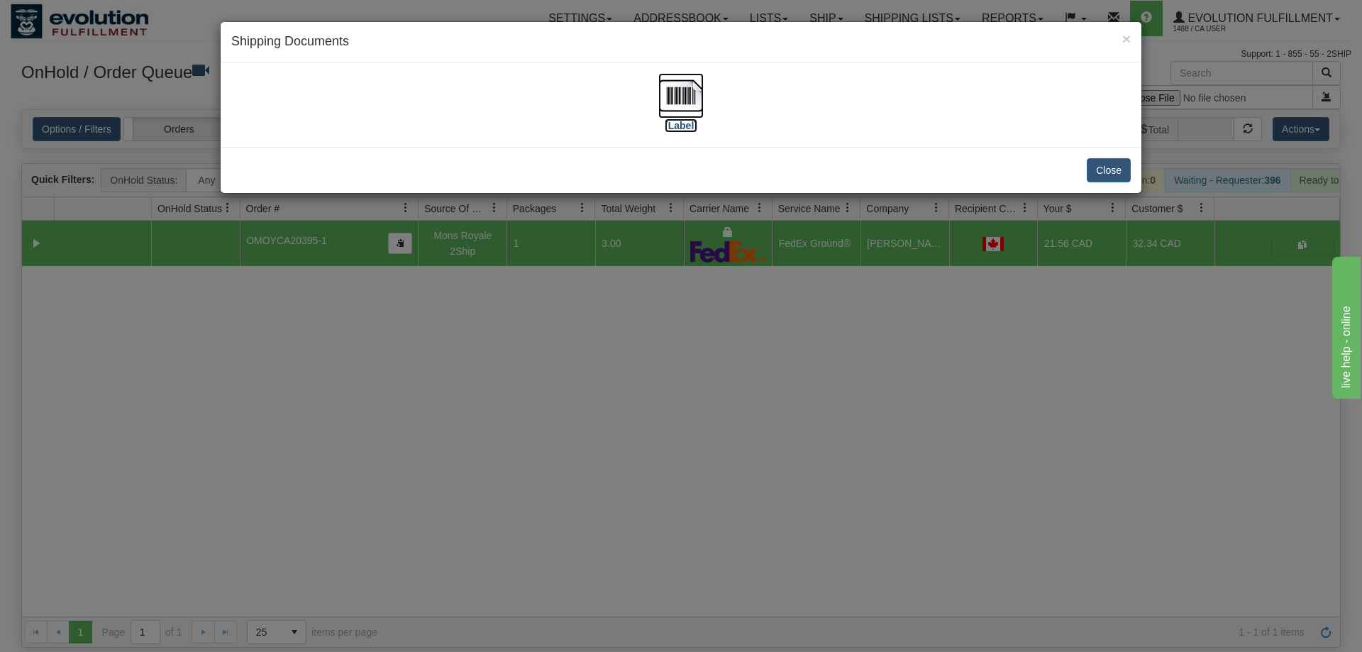
click at [683, 107] on img at bounding box center [681, 95] width 45 height 45
click at [764, 444] on div "× Shipping Documents [Label] Close" at bounding box center [681, 326] width 1362 height 652
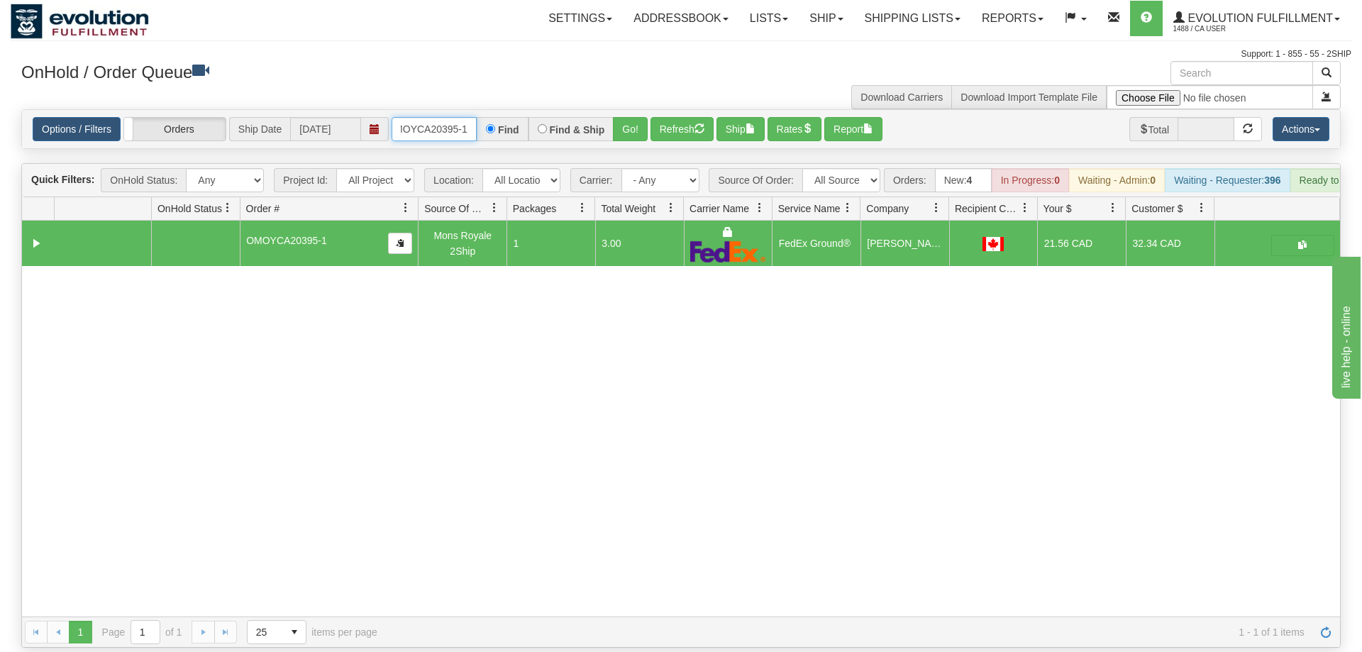
click at [421, 117] on input "OMOYCA20395-1" at bounding box center [434, 129] width 85 height 24
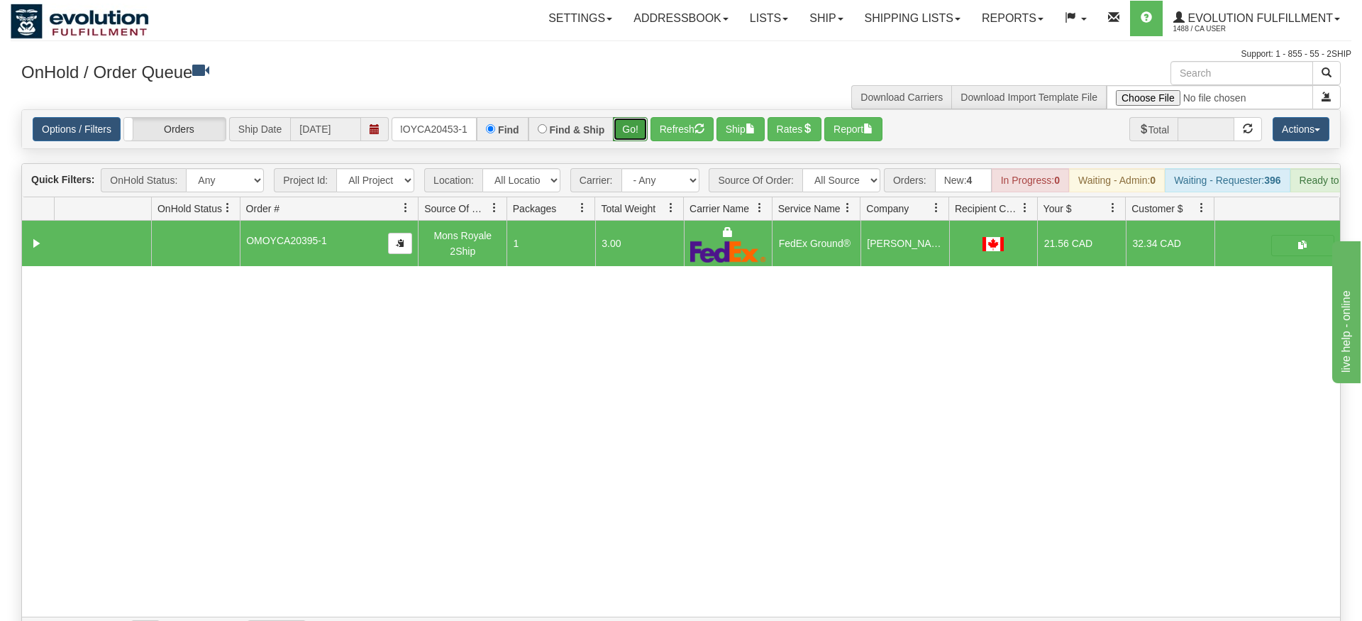
click at [632, 132] on div "Is equal to Is not equal to Contains Does not contains CAD USD EUR ZAR [PERSON_…" at bounding box center [681, 378] width 1341 height 539
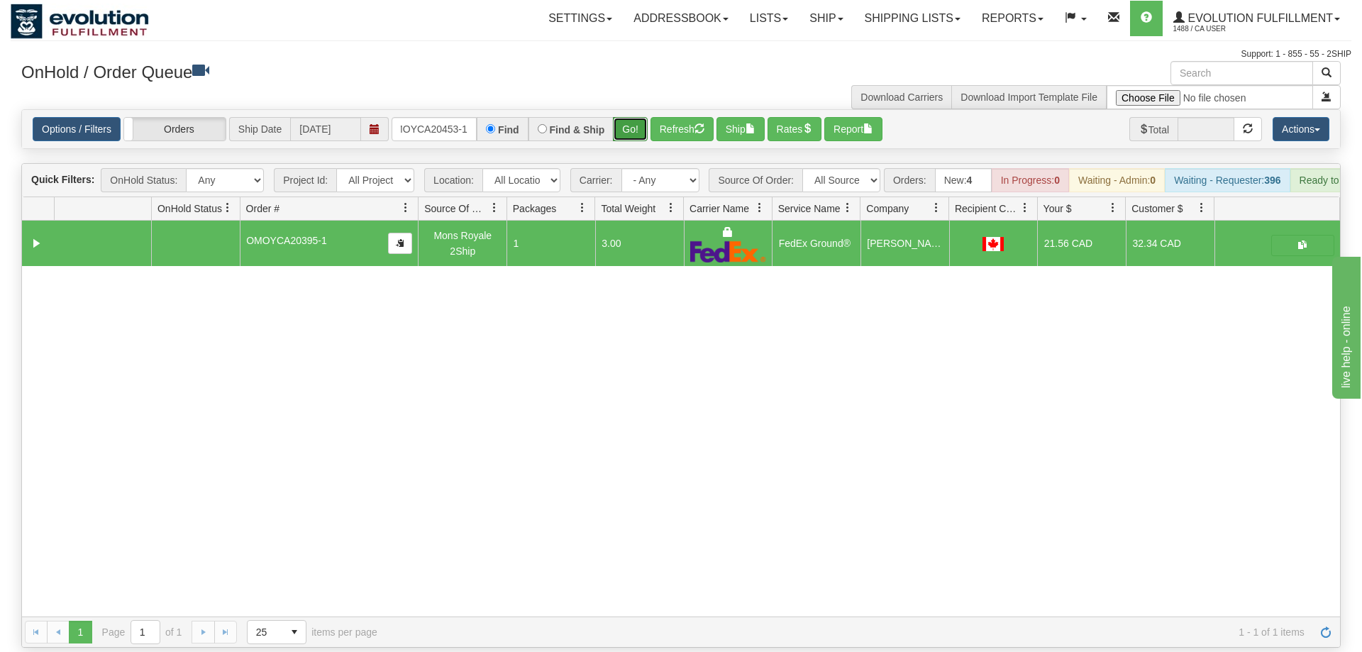
click at [633, 117] on button "Go!" at bounding box center [630, 129] width 35 height 24
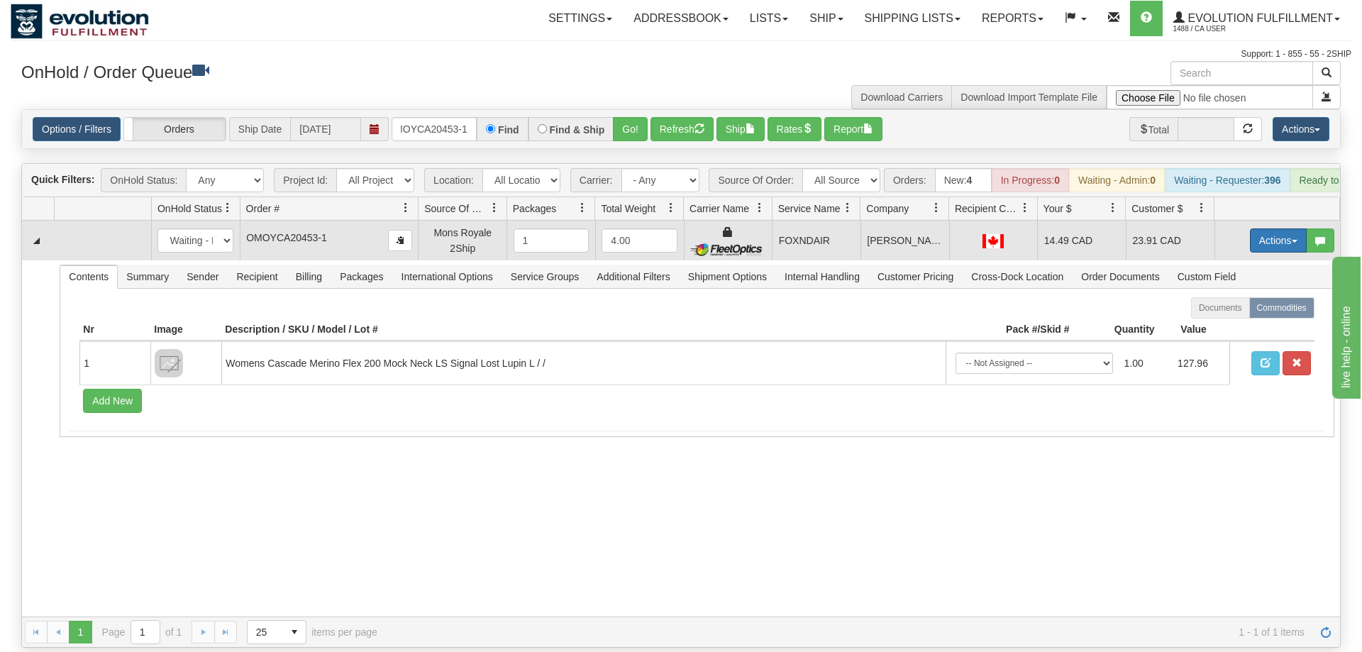
click at [1268, 228] on button "Actions" at bounding box center [1278, 240] width 57 height 24
click at [1240, 314] on link "Ship" at bounding box center [1250, 323] width 114 height 18
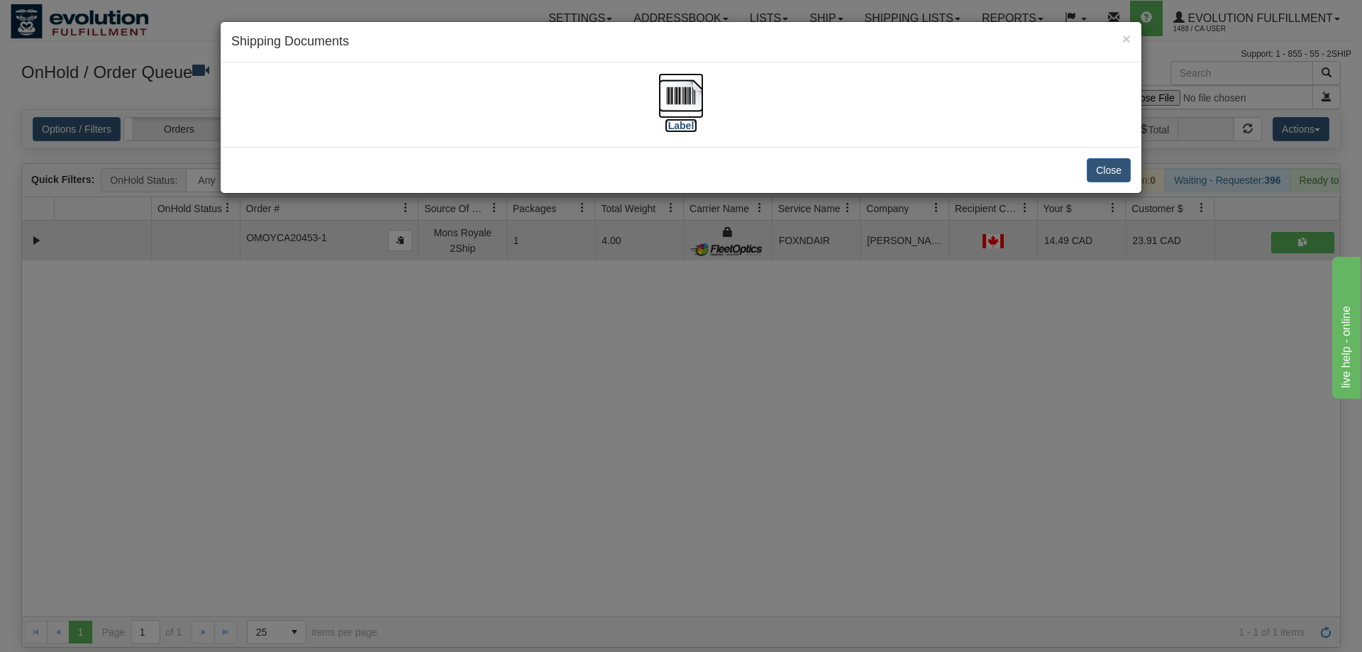
click at [686, 101] on img at bounding box center [681, 95] width 45 height 45
click at [871, 500] on div "× Shipping Documents [Label] Close" at bounding box center [681, 326] width 1362 height 652
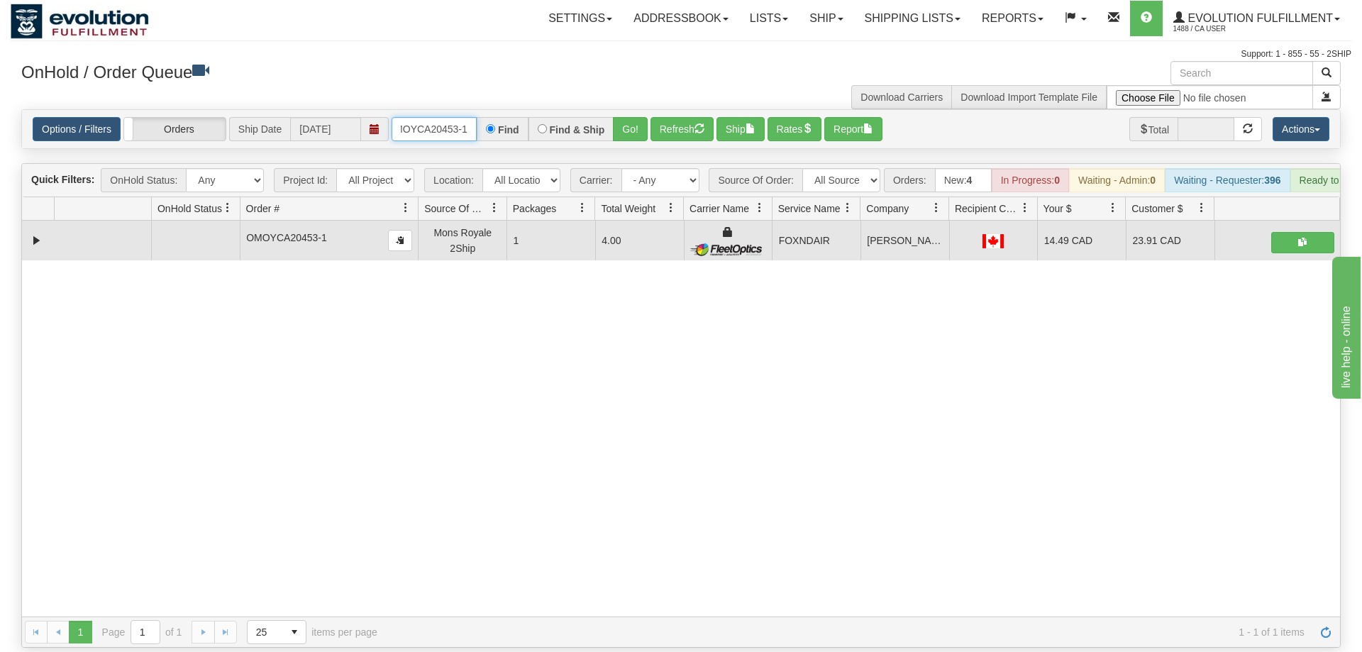
click at [424, 117] on input "OMOYCA20453-1" at bounding box center [434, 129] width 85 height 24
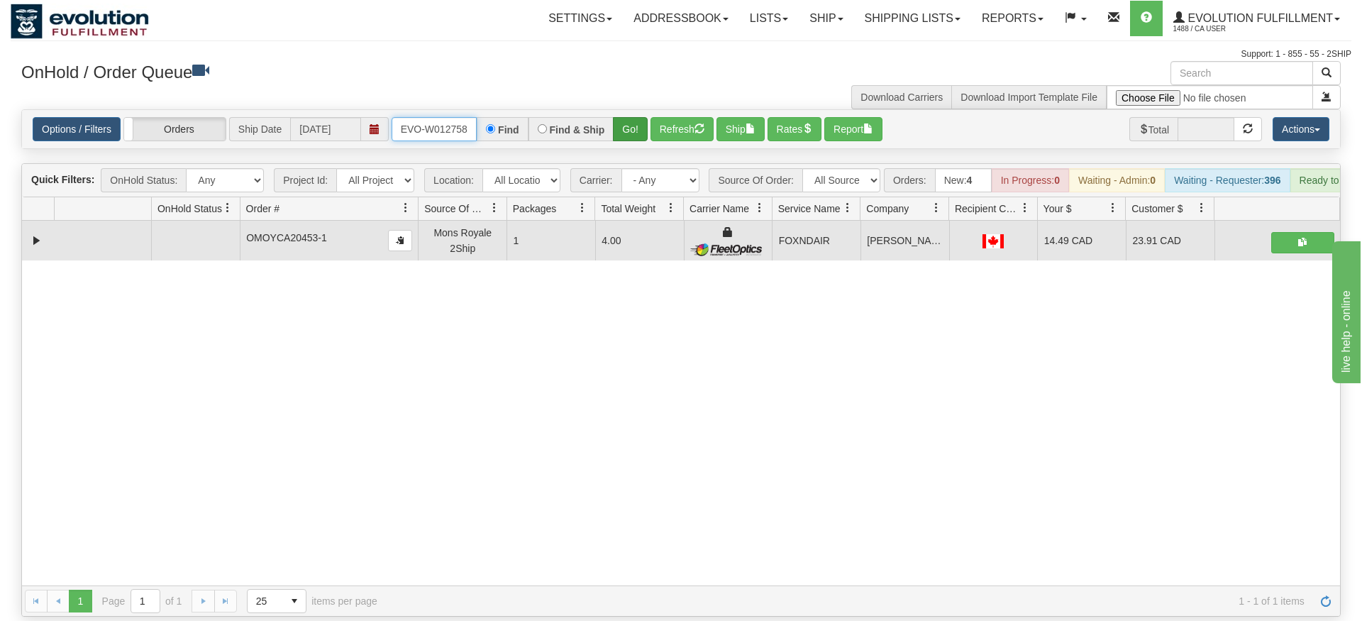
type input "ORSCEVO-W012758"
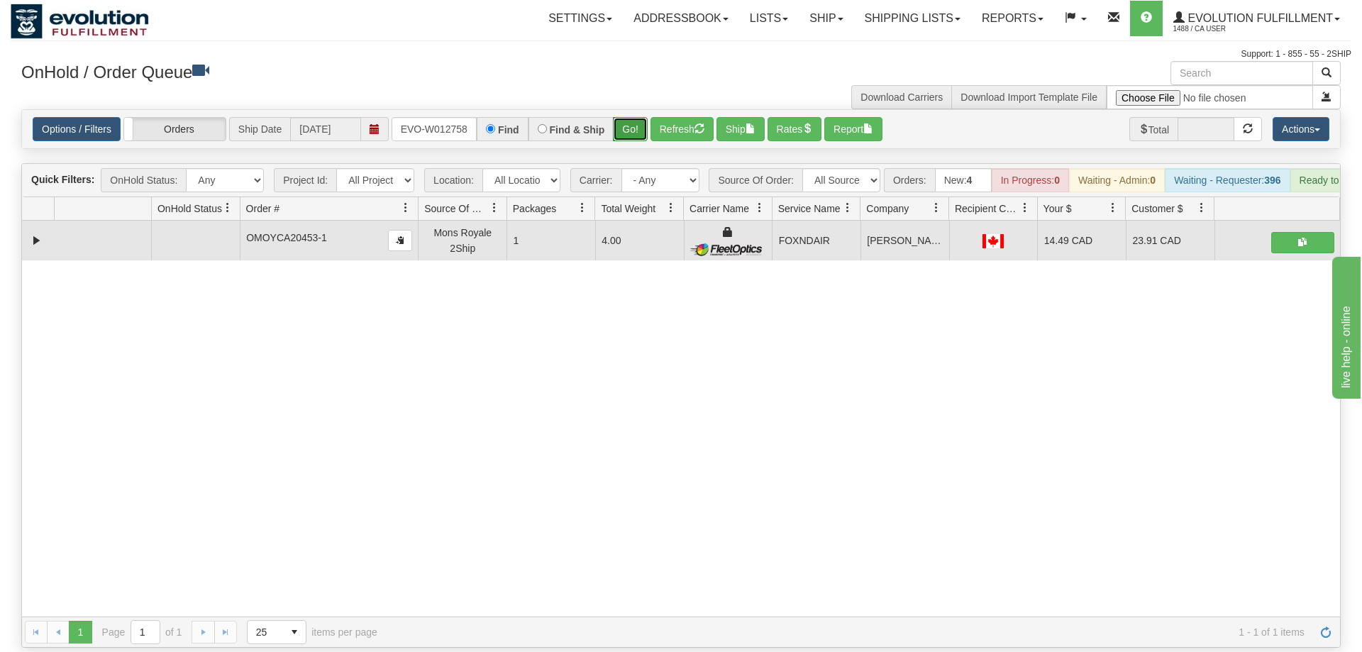
drag, startPoint x: 634, startPoint y: 111, endPoint x: 651, endPoint y: 89, distance: 27.3
click at [634, 139] on div "Is equal to Is not equal to Contains Does not contains CAD USD EUR ZAR [PERSON_…" at bounding box center [681, 378] width 1341 height 539
click at [624, 117] on button "Go!" at bounding box center [630, 129] width 35 height 24
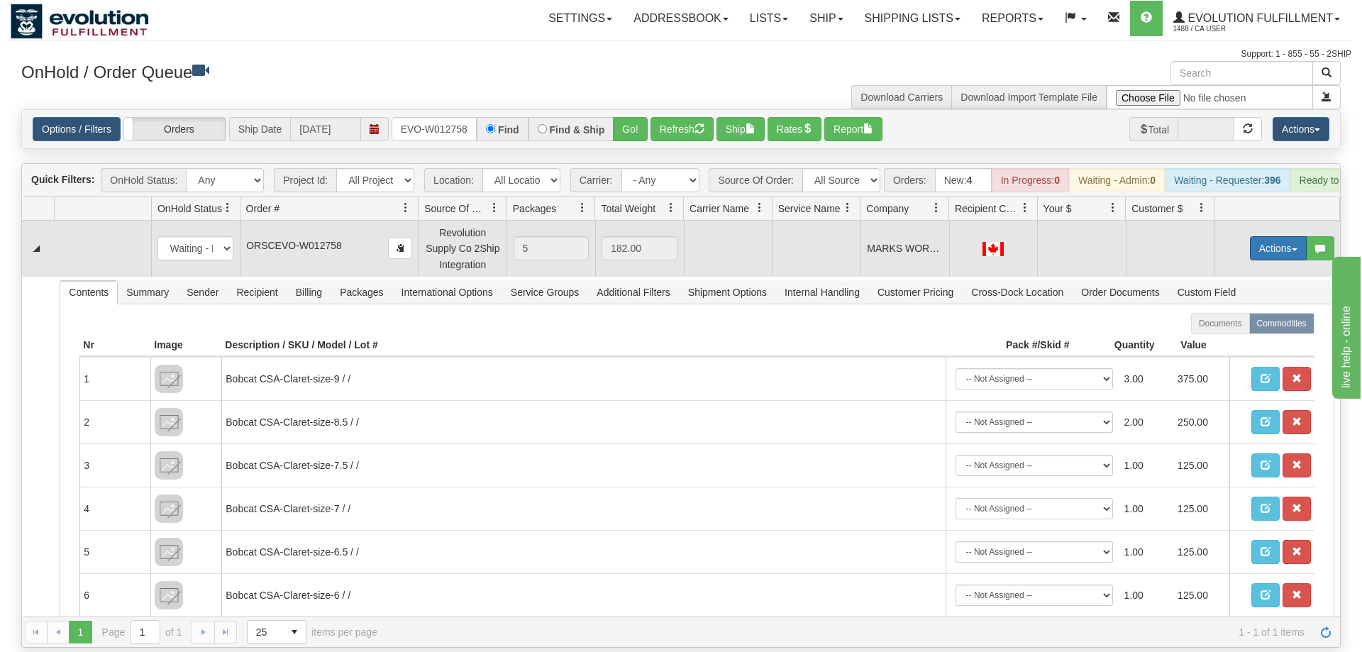
click at [1278, 236] on button "Actions" at bounding box center [1278, 248] width 57 height 24
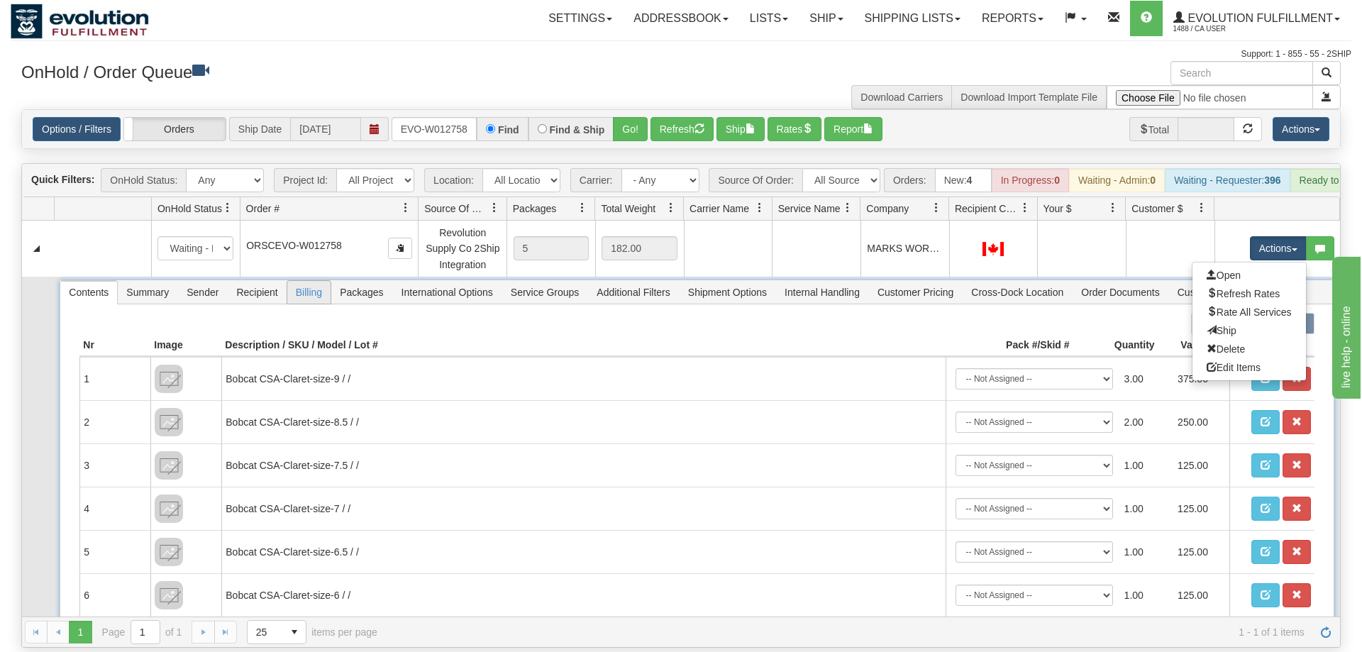
click at [294, 281] on span "Billing" at bounding box center [308, 292] width 43 height 23
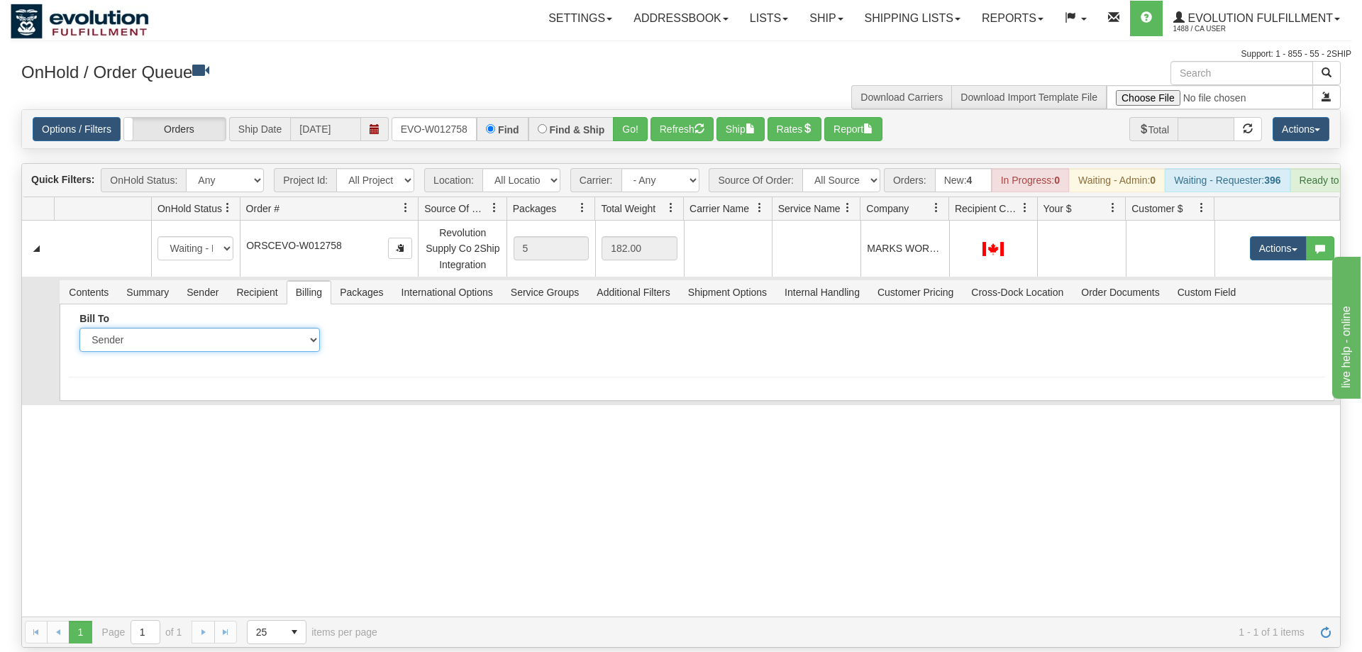
click at [79, 328] on select "Sender Recipient Third Party Collect" at bounding box center [199, 340] width 241 height 24
select select "2"
click option "Recipient" at bounding box center [0, 0] width 0 height 0
drag, startPoint x: 321, startPoint y: 328, endPoint x: 336, endPoint y: 321, distance: 15.9
click at [324, 327] on div "Bill To Sender Recipient Third Party Collect" at bounding box center [200, 338] width 262 height 50
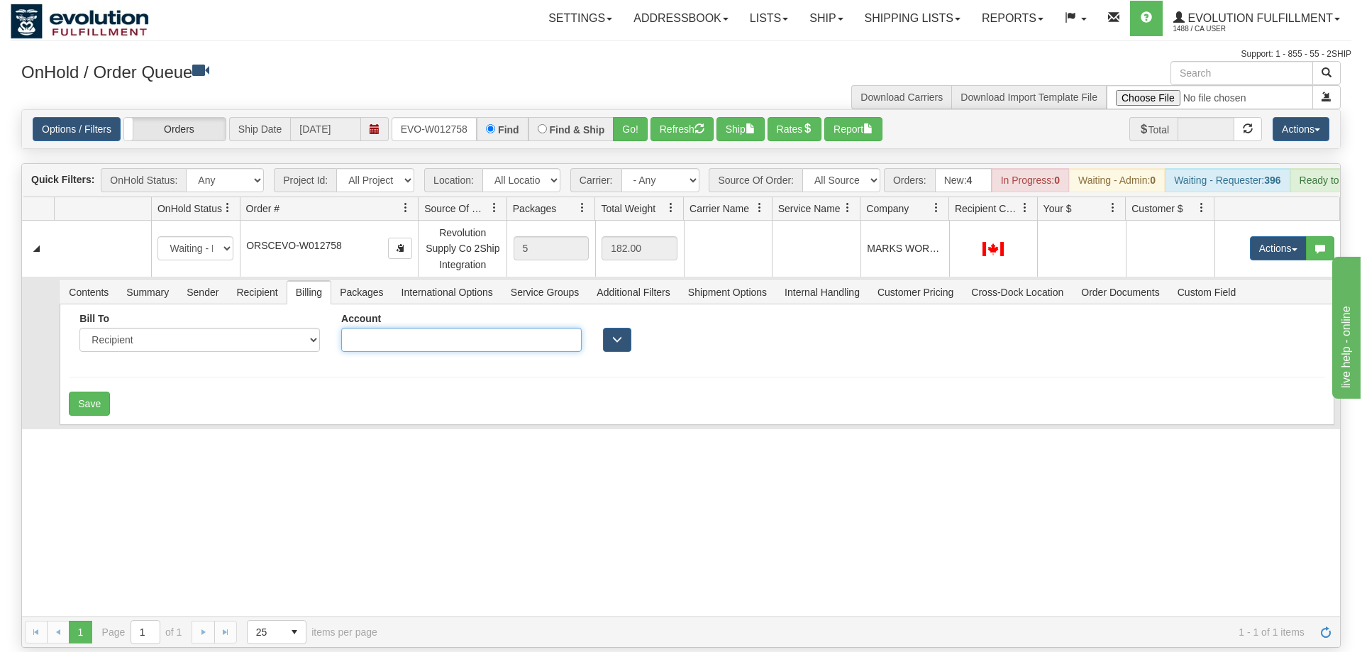
click at [368, 328] on input "Account" at bounding box center [461, 340] width 241 height 24
type input "0303154"
click at [98, 392] on button "Save" at bounding box center [89, 404] width 41 height 24
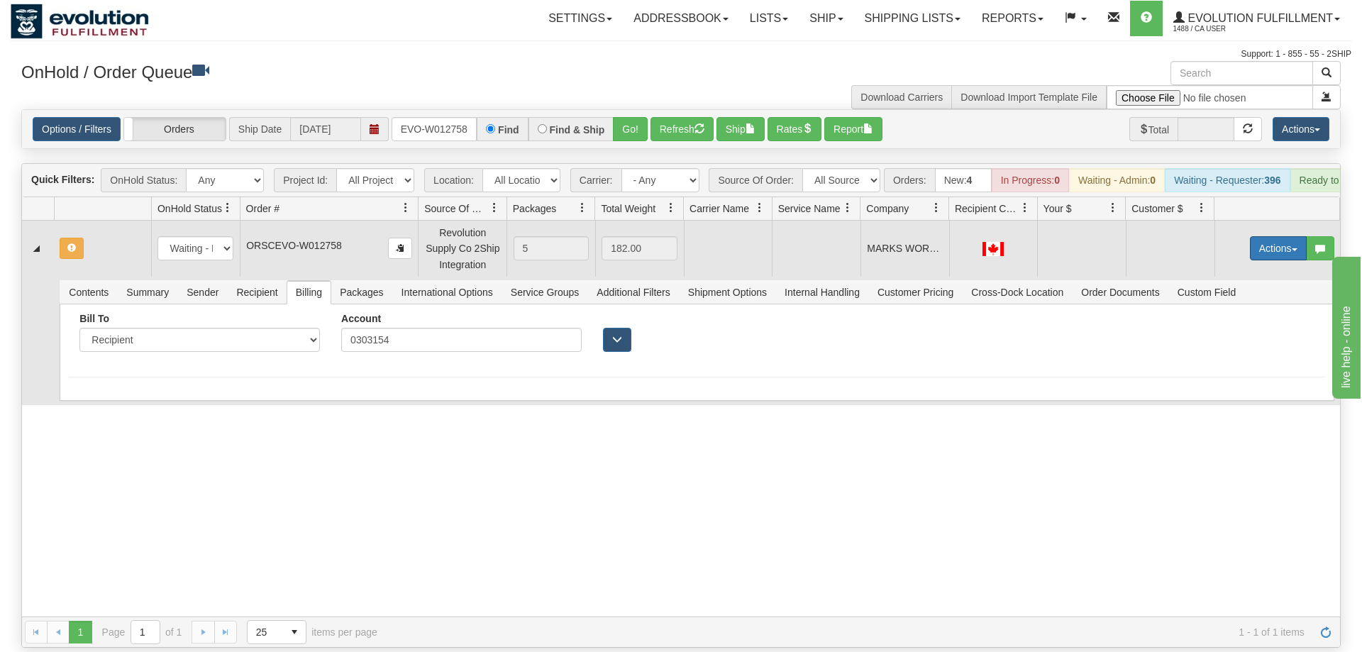
click at [1274, 236] on button "Actions" at bounding box center [1278, 248] width 57 height 24
click at [1233, 307] on span "Rate All Services" at bounding box center [1249, 312] width 85 height 11
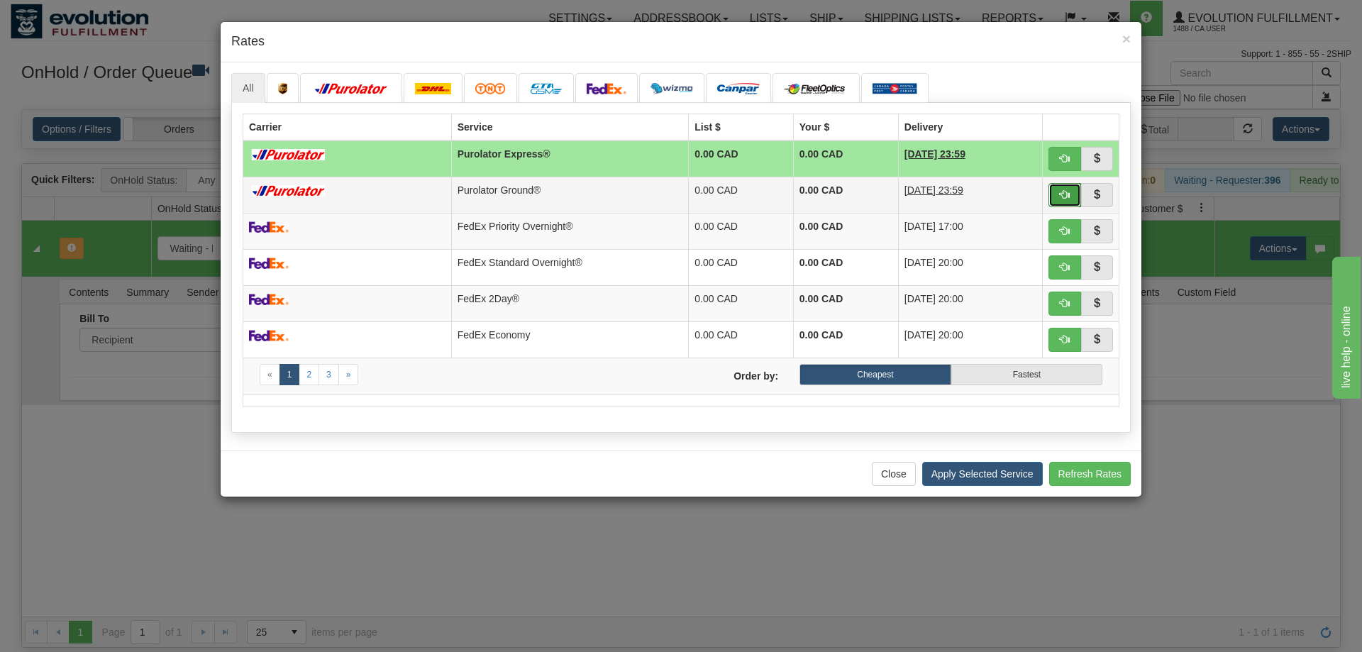
click at [1060, 193] on span "button" at bounding box center [1065, 194] width 10 height 10
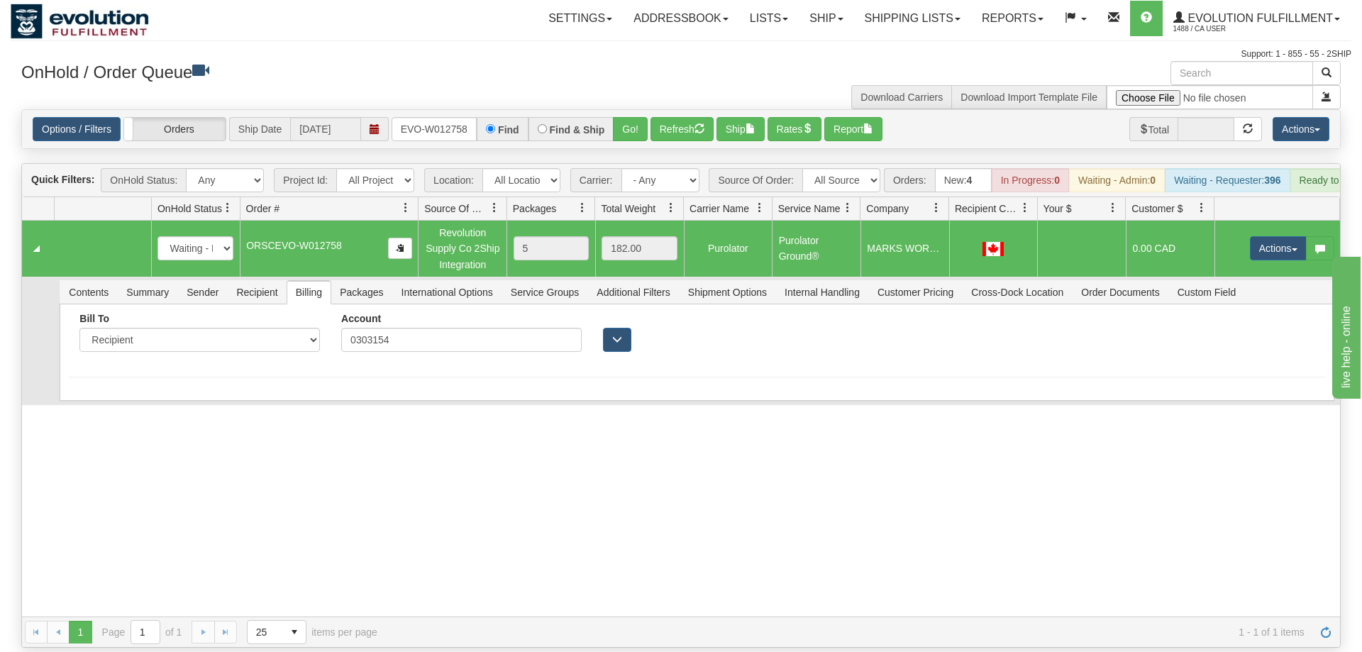
click at [1278, 221] on td "Actions Open Refresh Rates Rate All Services Ship Delete Edit Items" at bounding box center [1278, 248] width 126 height 55
click at [1274, 236] on button "Actions" at bounding box center [1278, 248] width 57 height 24
click at [1243, 321] on link "Ship" at bounding box center [1250, 330] width 114 height 18
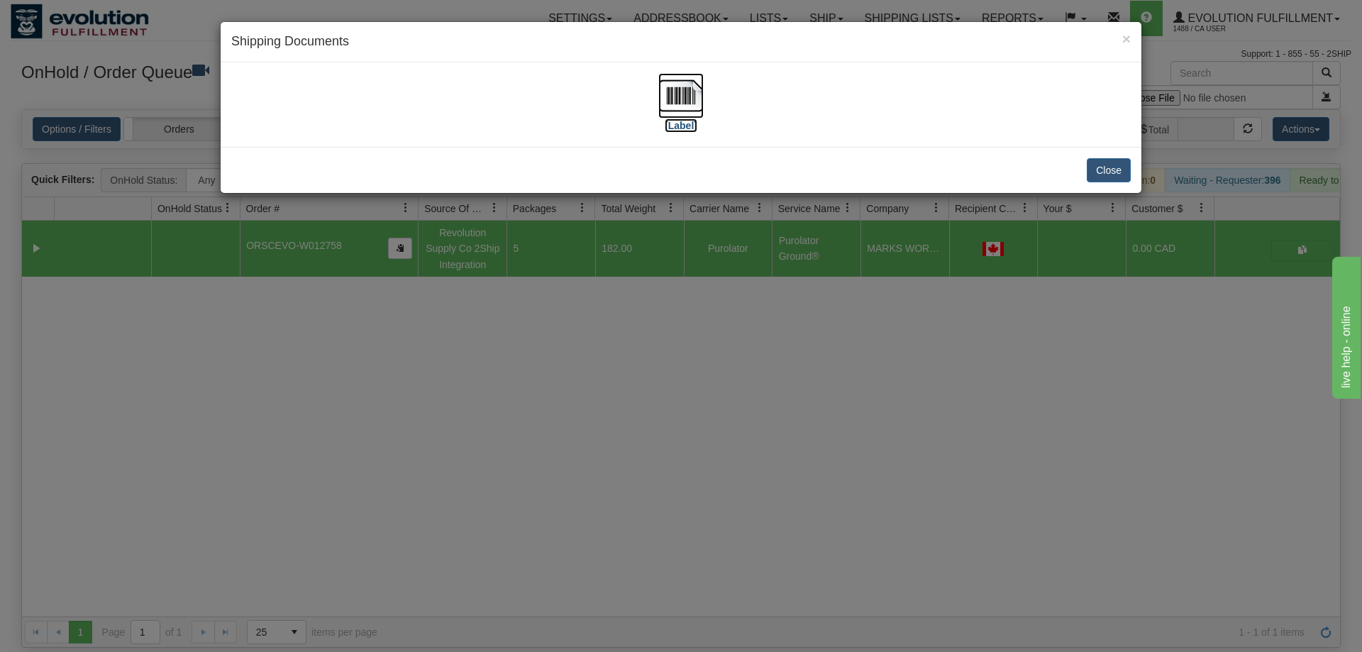
click at [680, 97] on img at bounding box center [681, 95] width 45 height 45
click at [522, 376] on div "× Shipping Documents [Label] Close" at bounding box center [681, 326] width 1362 height 652
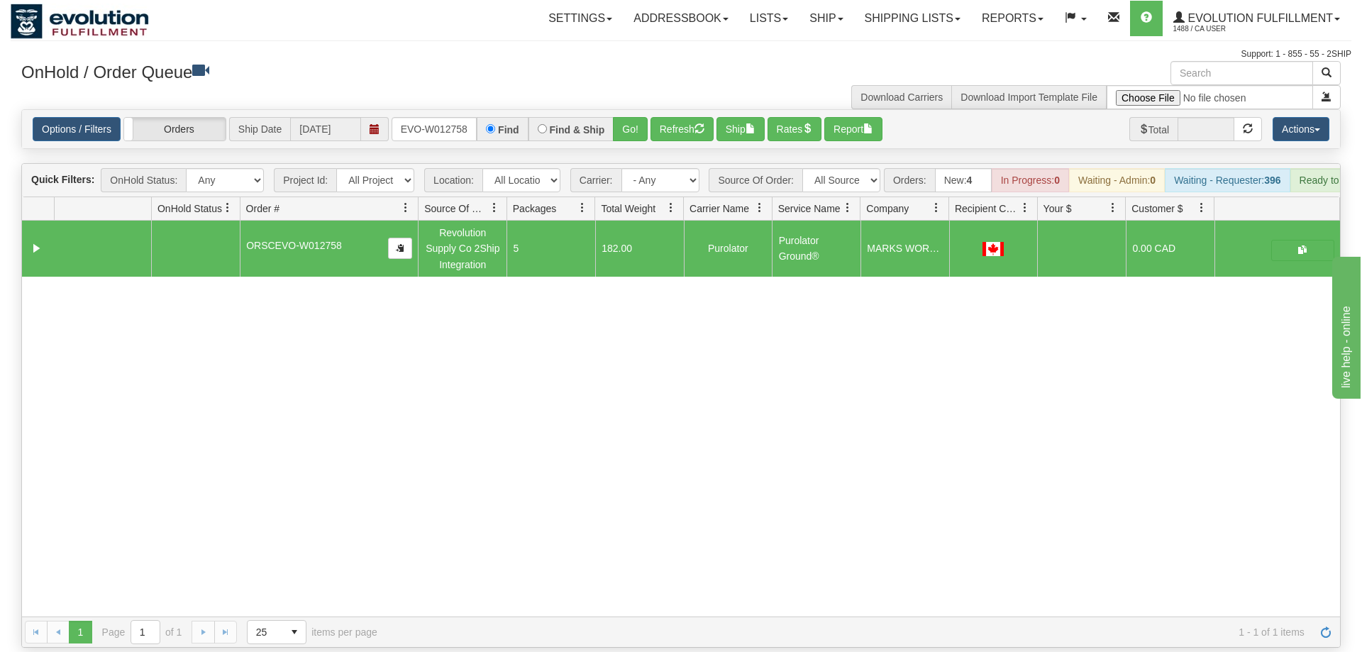
drag, startPoint x: 445, startPoint y: 87, endPoint x: 431, endPoint y: 104, distance: 21.6
click at [440, 92] on div "× Get OnHold Shipments fields - load dt: 459 Get OnHold Shipments fields - tran…" at bounding box center [681, 354] width 1341 height 587
click at [431, 117] on input "ORSCEVO-W012758" at bounding box center [434, 129] width 85 height 24
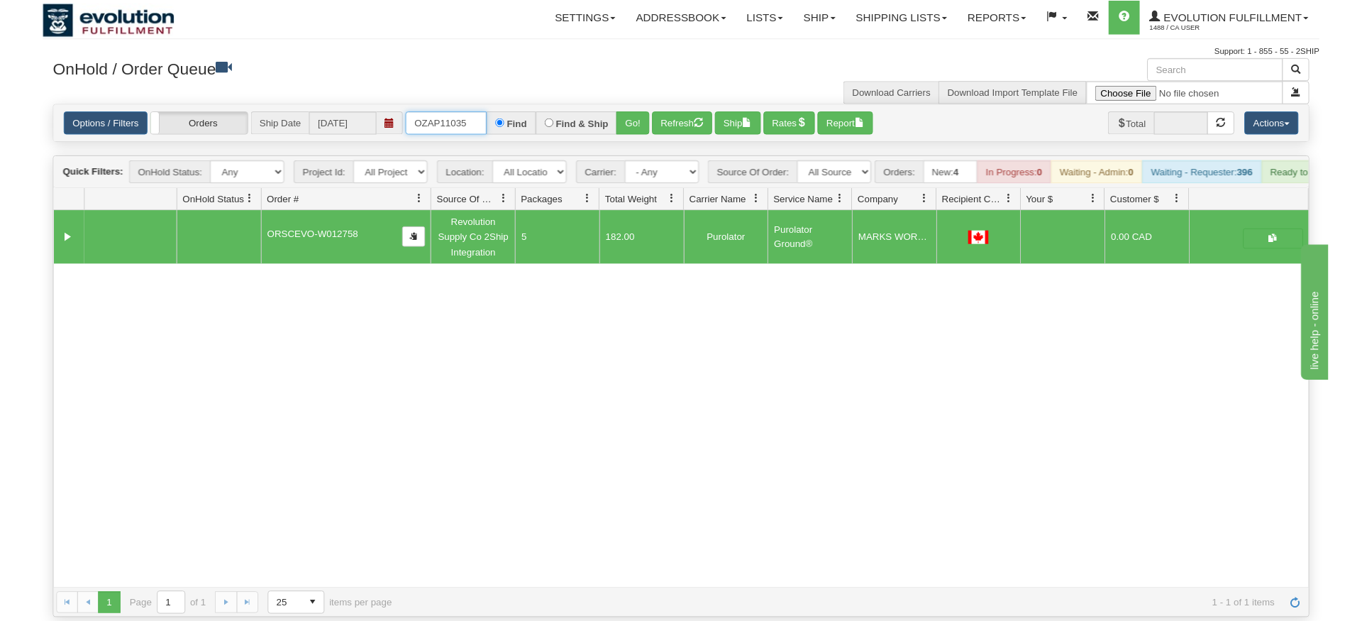
scroll to position [0, 0]
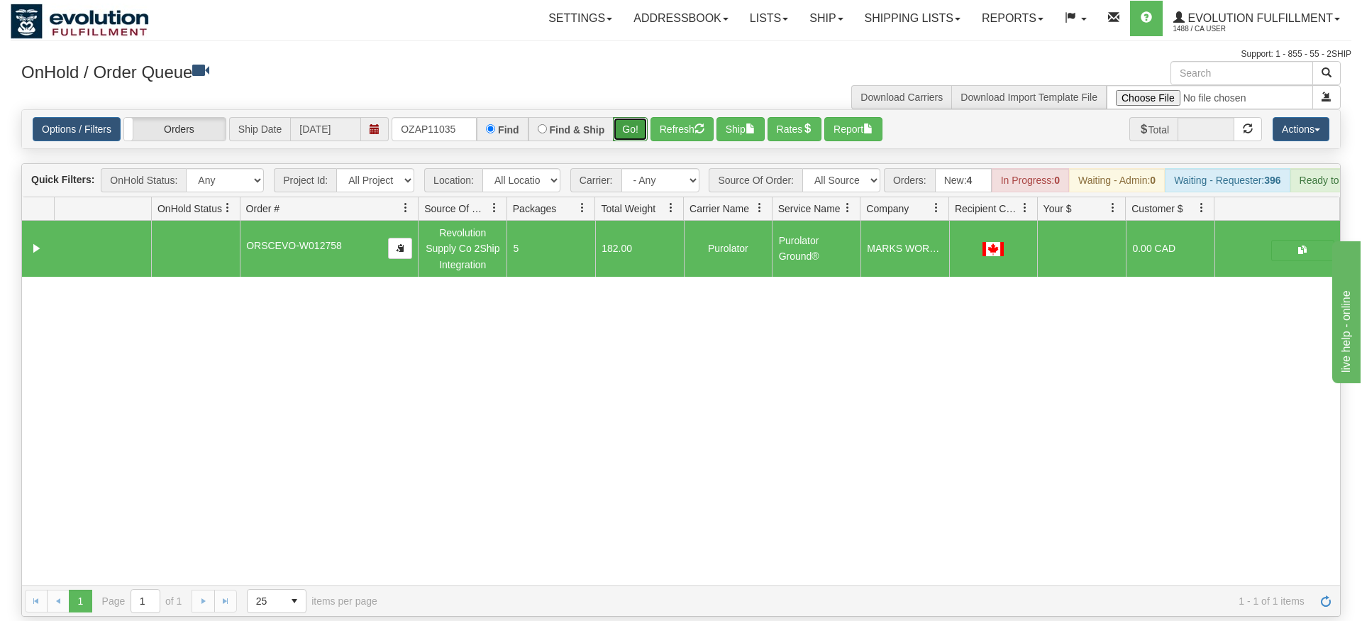
click at [625, 134] on div "Is equal to Is not equal to Contains Does not contains CAD USD EUR ZAR [PERSON_…" at bounding box center [681, 362] width 1341 height 507
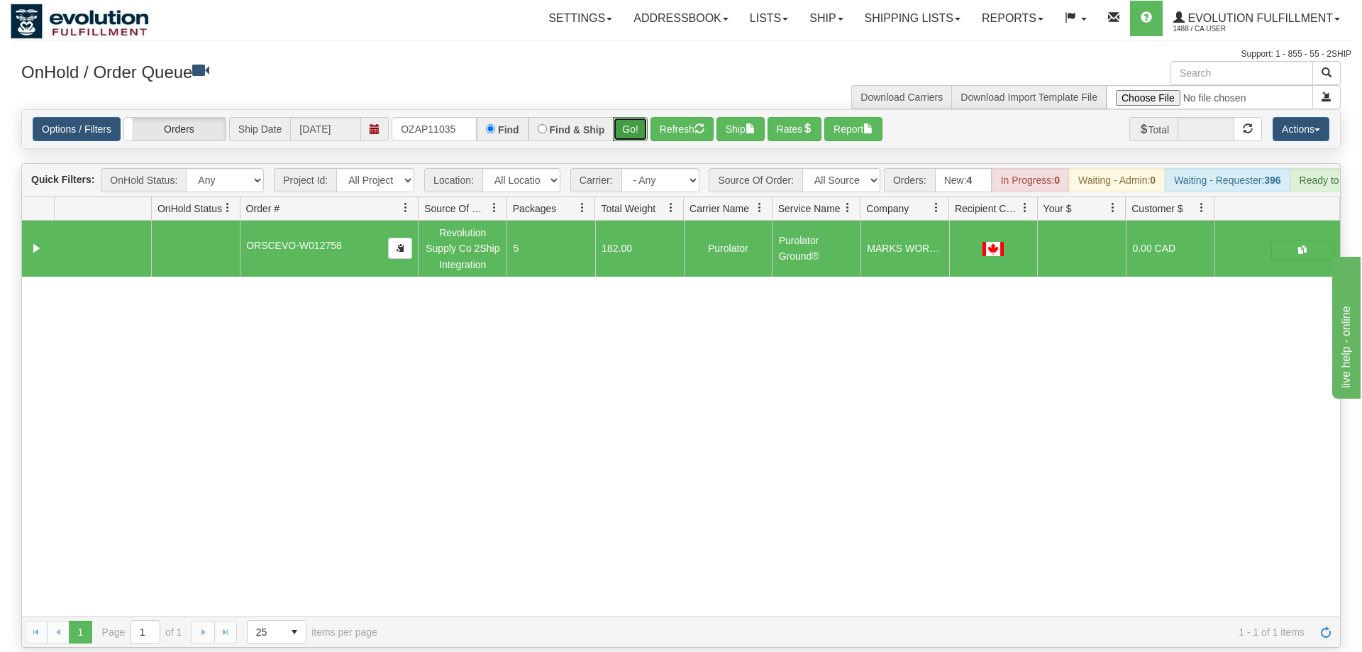
click at [627, 117] on button "Go!" at bounding box center [630, 129] width 35 height 24
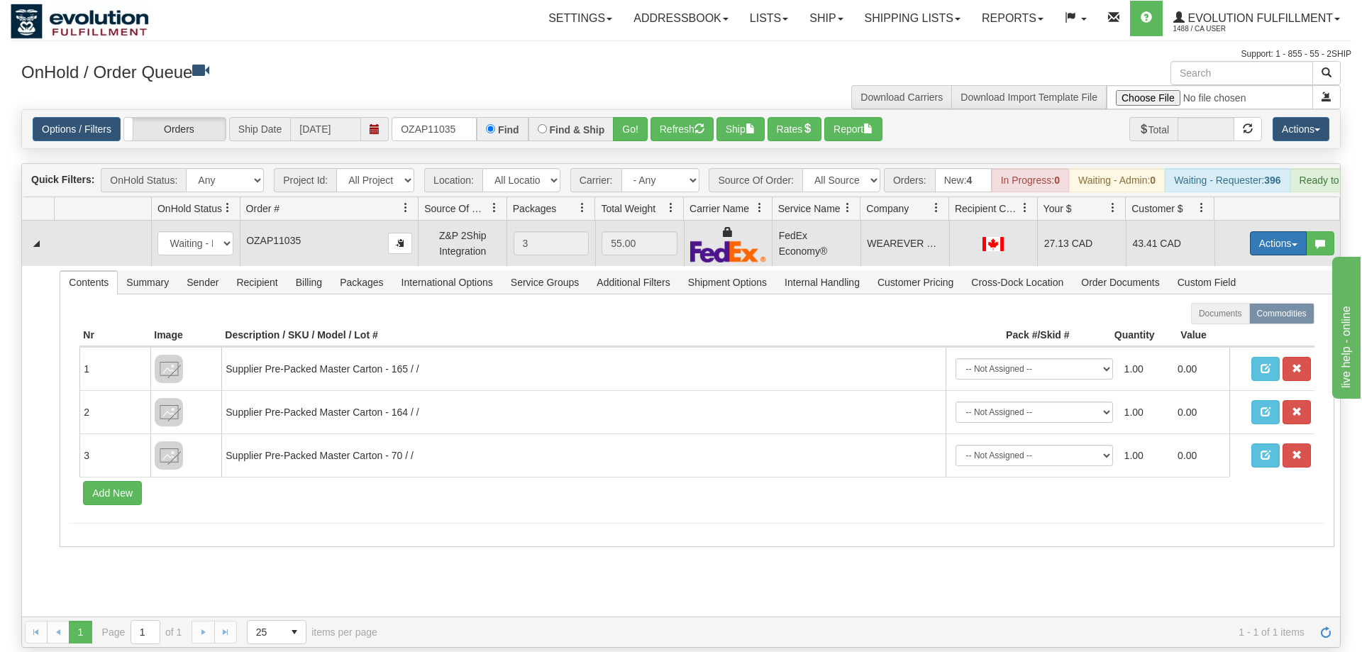
click at [1277, 231] on button "Actions" at bounding box center [1278, 243] width 57 height 24
click at [1265, 316] on link "Ship" at bounding box center [1250, 325] width 114 height 18
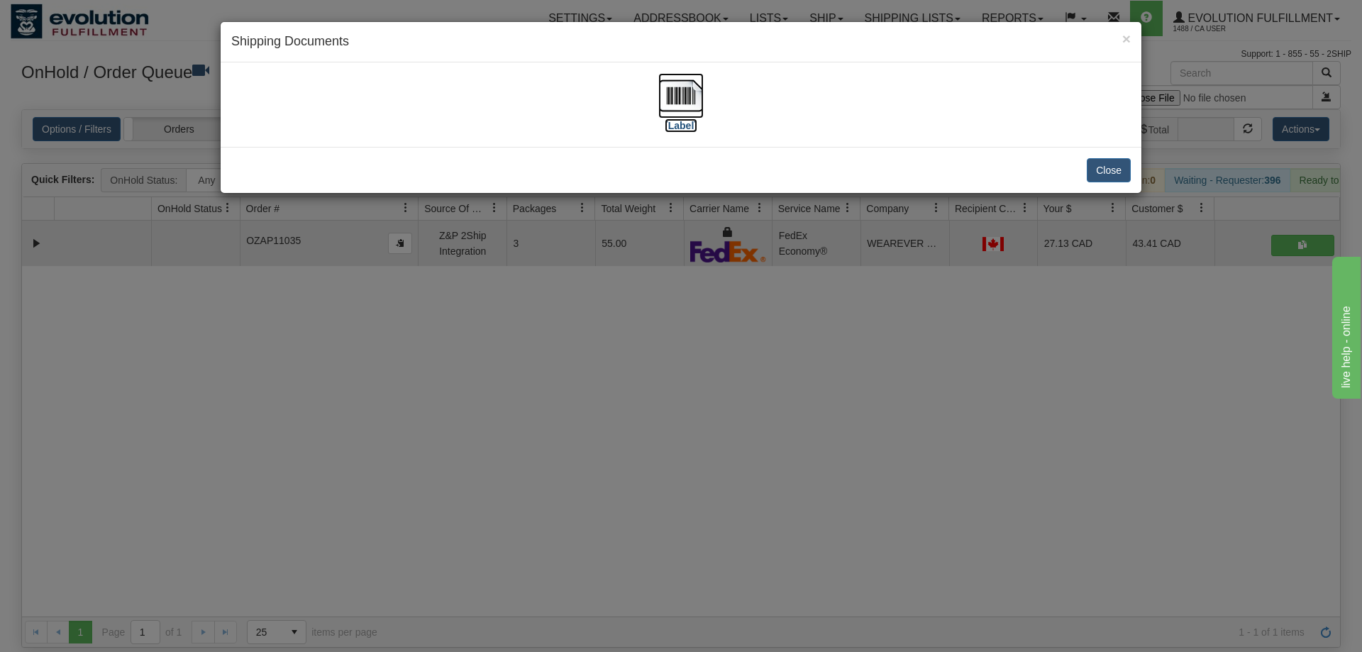
click at [684, 99] on img at bounding box center [681, 95] width 45 height 45
drag, startPoint x: 707, startPoint y: 392, endPoint x: 637, endPoint y: 191, distance: 213.7
click at [705, 385] on div "× Shipping Documents [Label] Close" at bounding box center [681, 326] width 1362 height 652
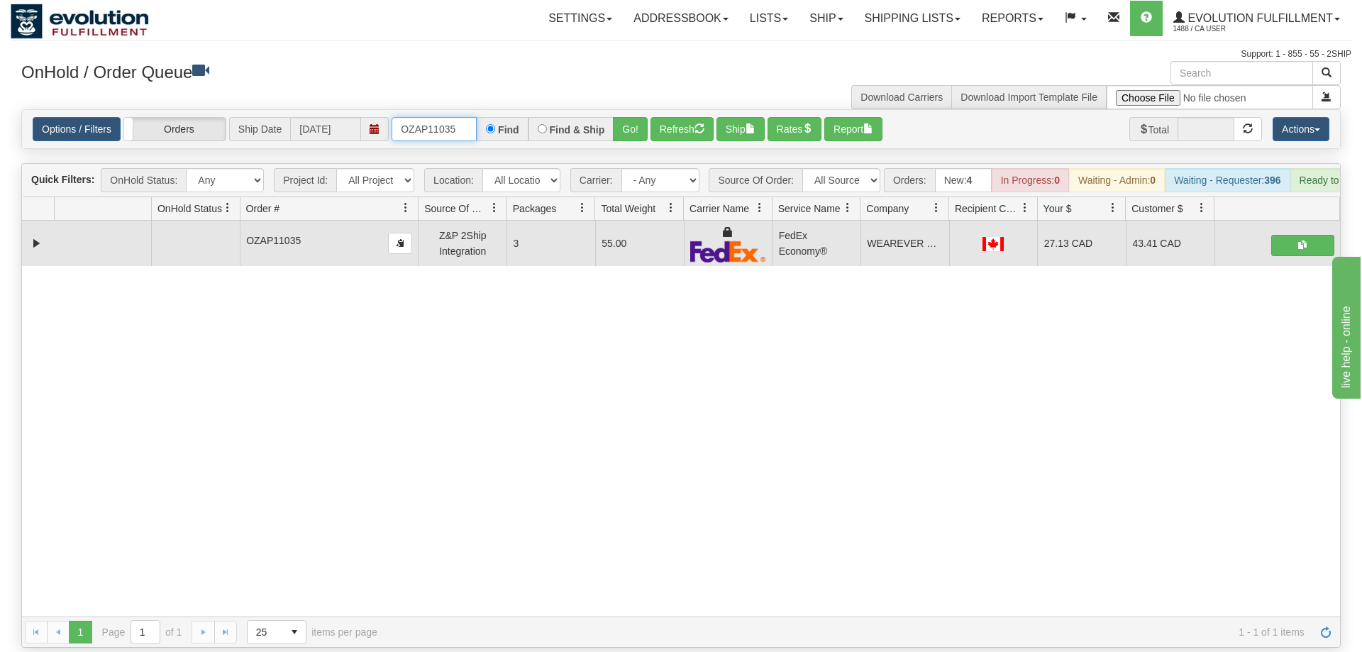
click at [453, 117] on input "OZAP11035" at bounding box center [434, 129] width 85 height 24
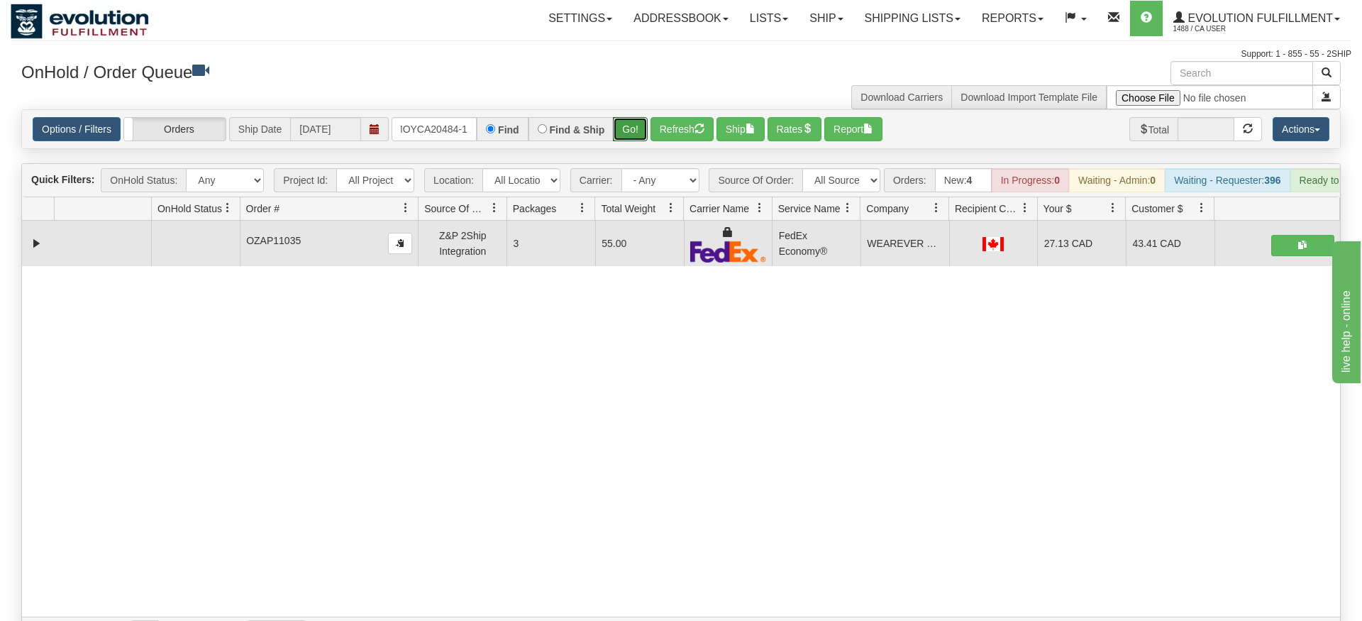
click at [620, 135] on div "Is equal to Is not equal to Contains Does not contains CAD USD EUR ZAR [PERSON_…" at bounding box center [681, 378] width 1341 height 539
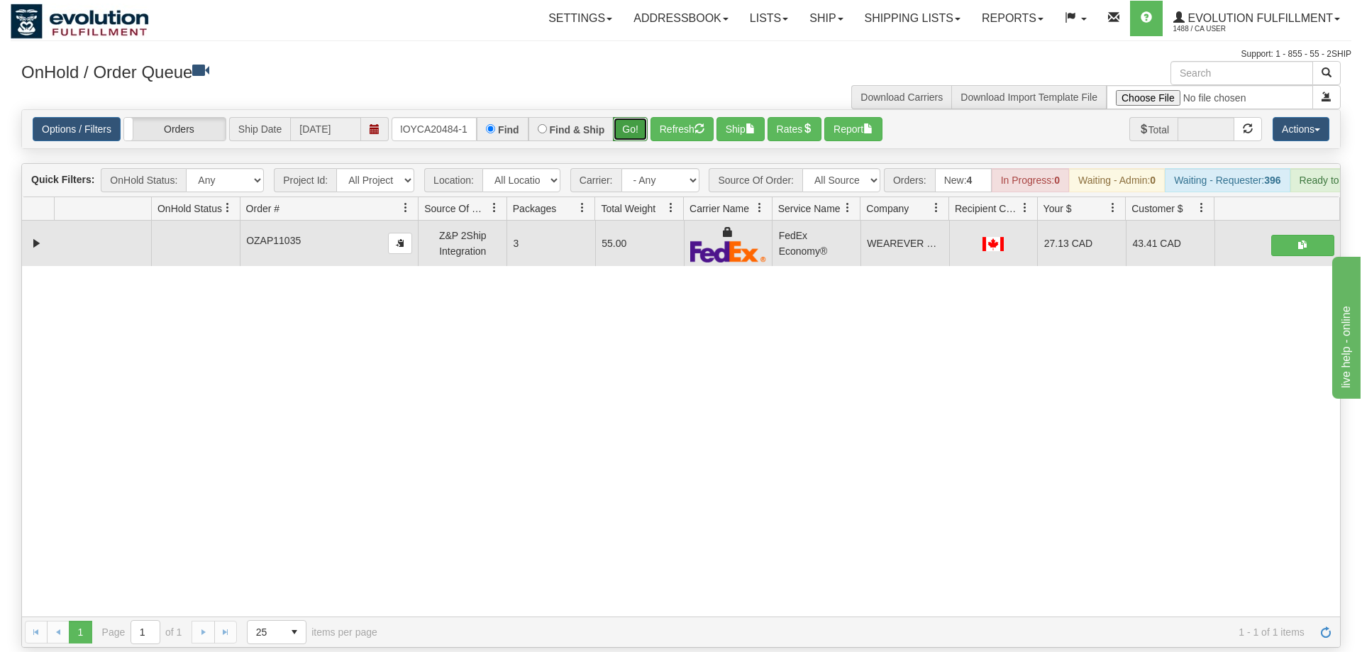
click at [629, 117] on button "Go!" at bounding box center [630, 129] width 35 height 24
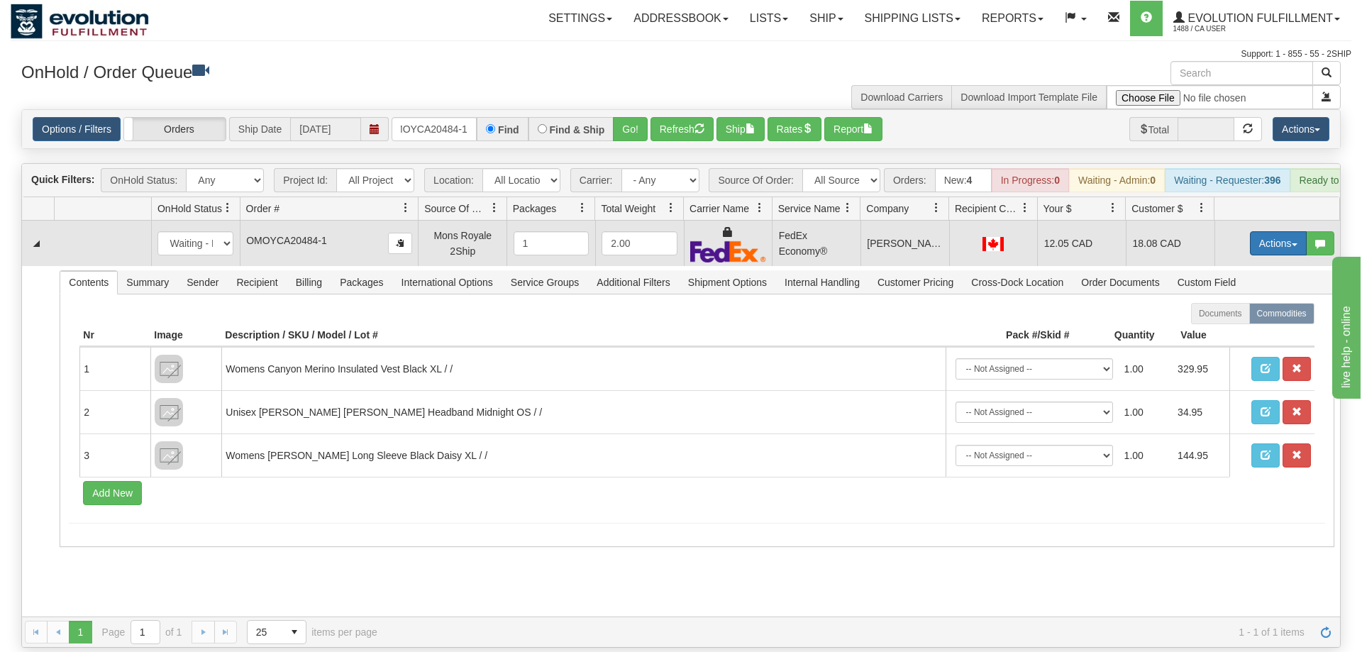
click at [1272, 231] on button "Actions" at bounding box center [1278, 243] width 57 height 24
click at [1220, 320] on span "Ship" at bounding box center [1222, 325] width 30 height 11
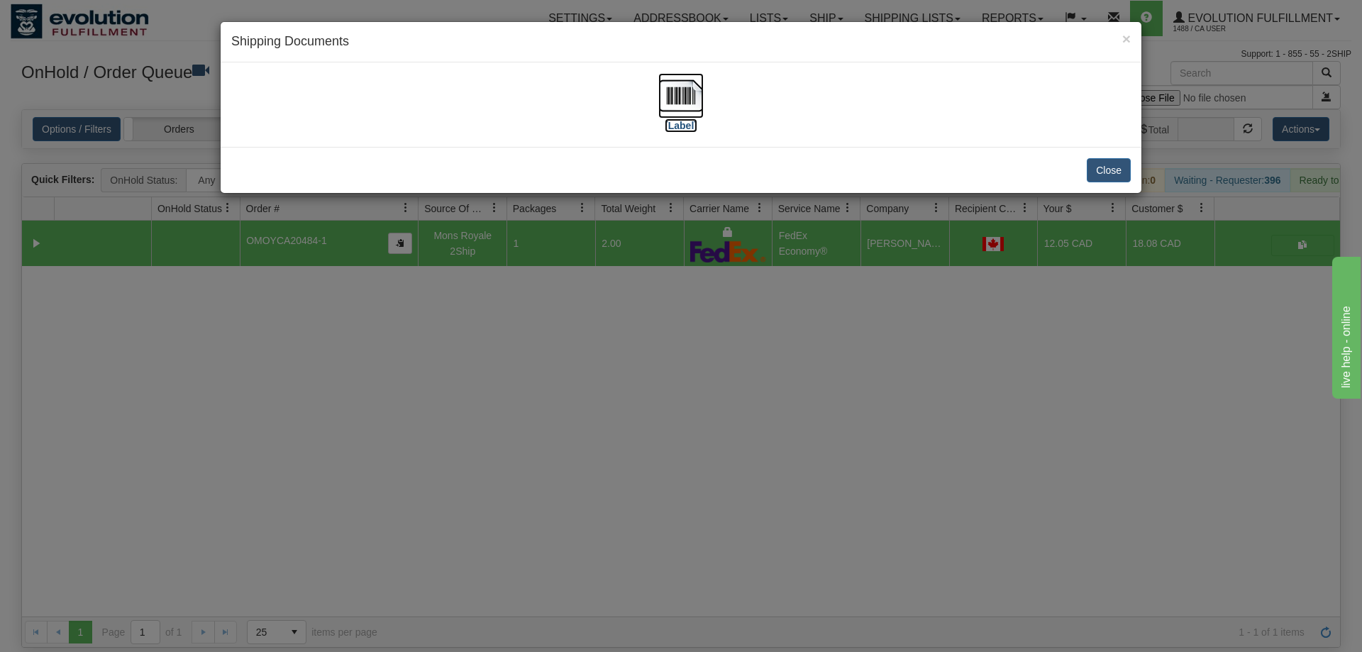
click at [677, 99] on img at bounding box center [681, 95] width 45 height 45
drag, startPoint x: 929, startPoint y: 298, endPoint x: 671, endPoint y: 9, distance: 387.5
click at [929, 292] on div "× Shipping Documents [Label] Close" at bounding box center [681, 326] width 1362 height 652
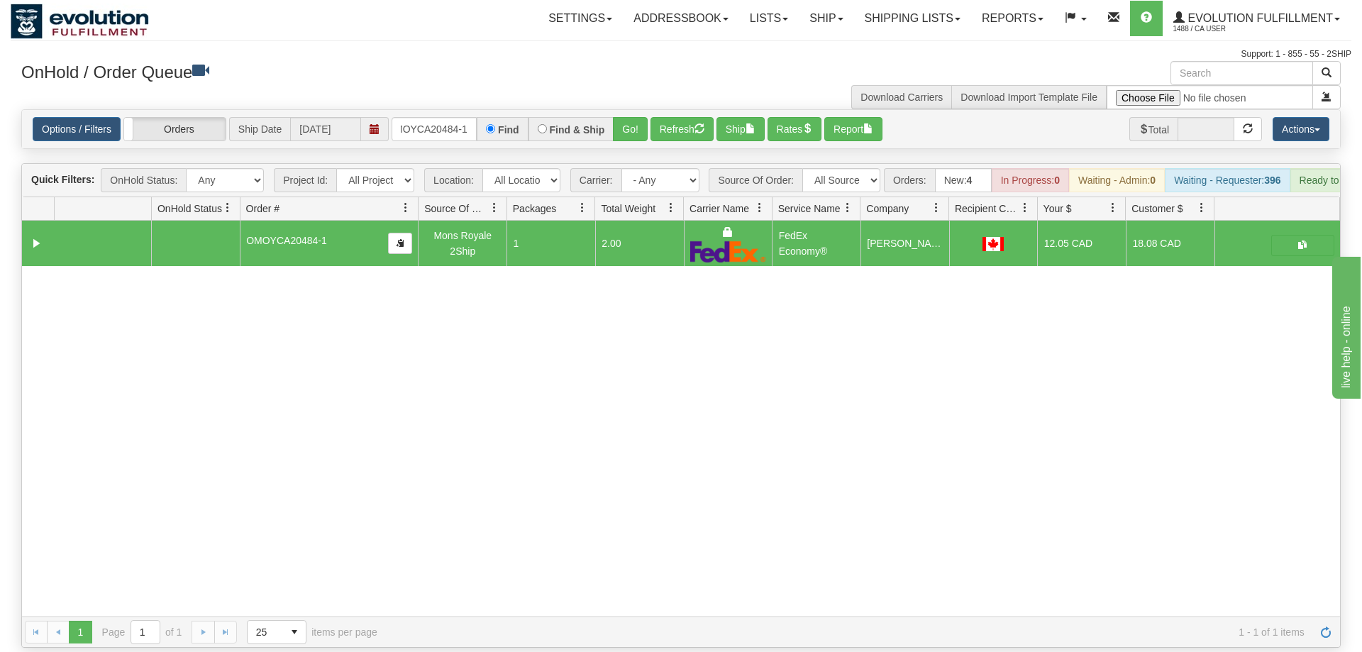
click at [442, 110] on div "Options / Filters Group Shipments Orders Ship Date [DATE] oMOYCA20484-1 Find Fi…" at bounding box center [681, 129] width 1318 height 38
click at [447, 117] on input "oMOYCA20484-1" at bounding box center [434, 129] width 85 height 24
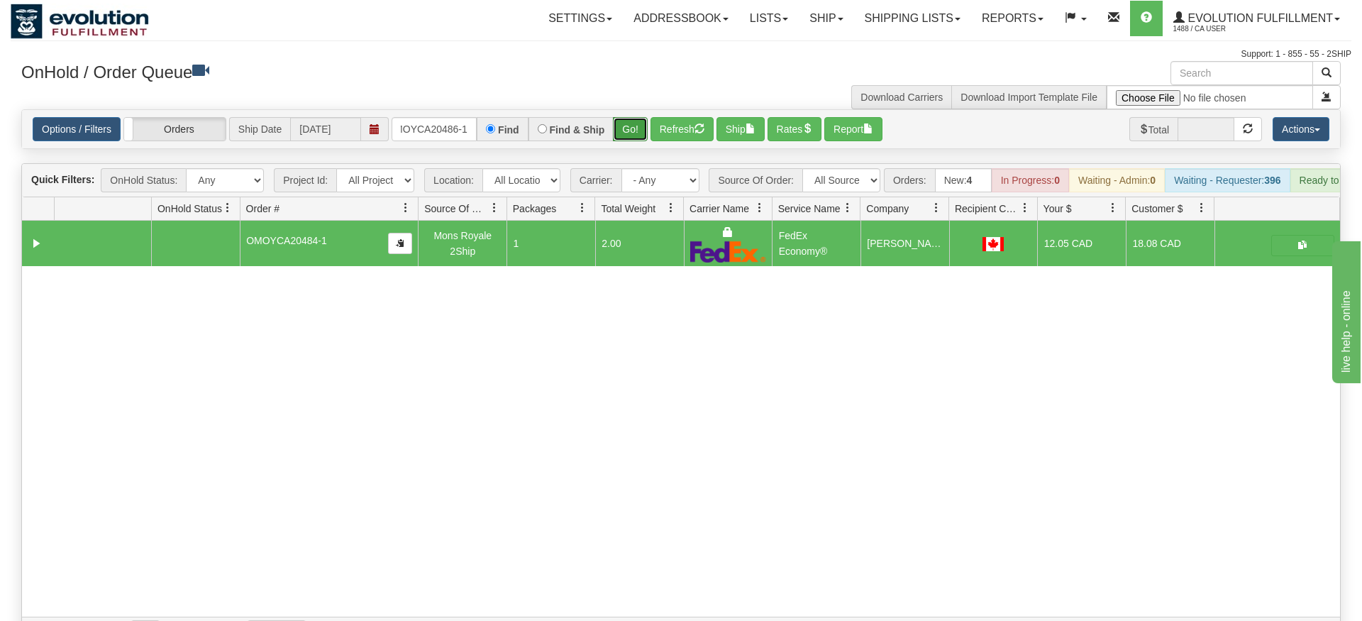
click at [636, 138] on div "Is equal to Is not equal to Contains Does not contains CAD USD EUR ZAR [PERSON_…" at bounding box center [681, 378] width 1341 height 539
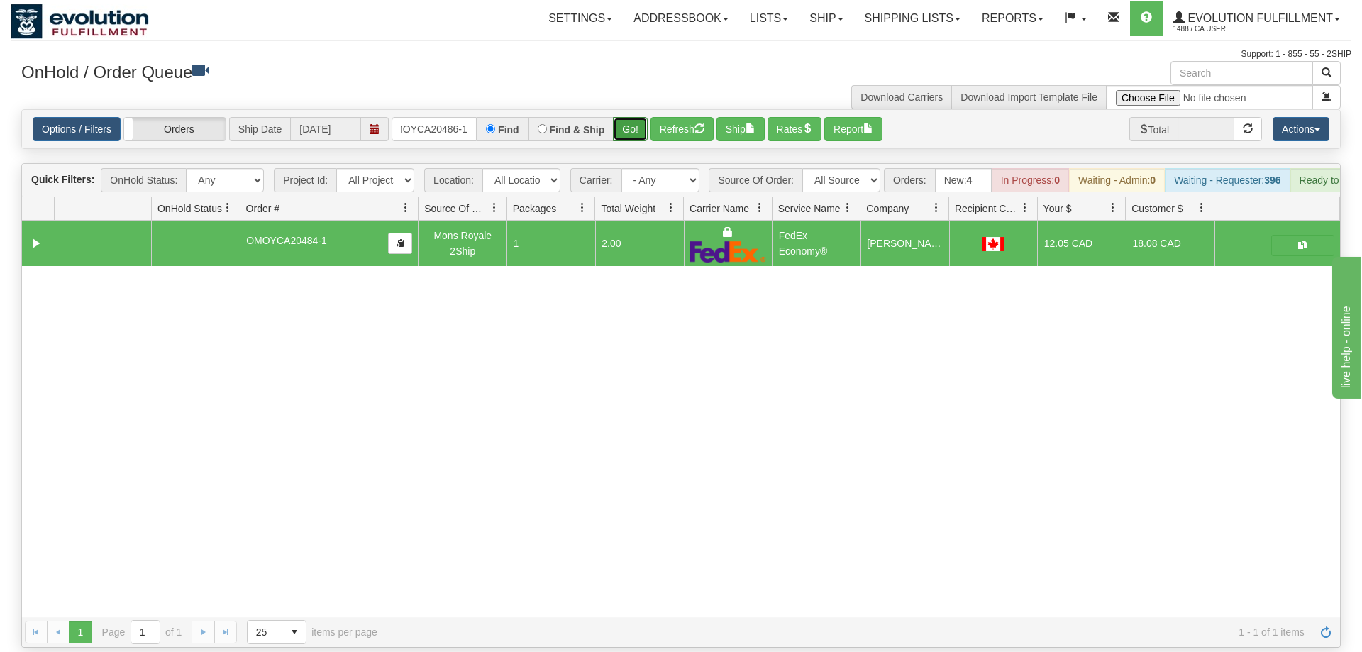
click at [637, 117] on button "Go!" at bounding box center [630, 129] width 35 height 24
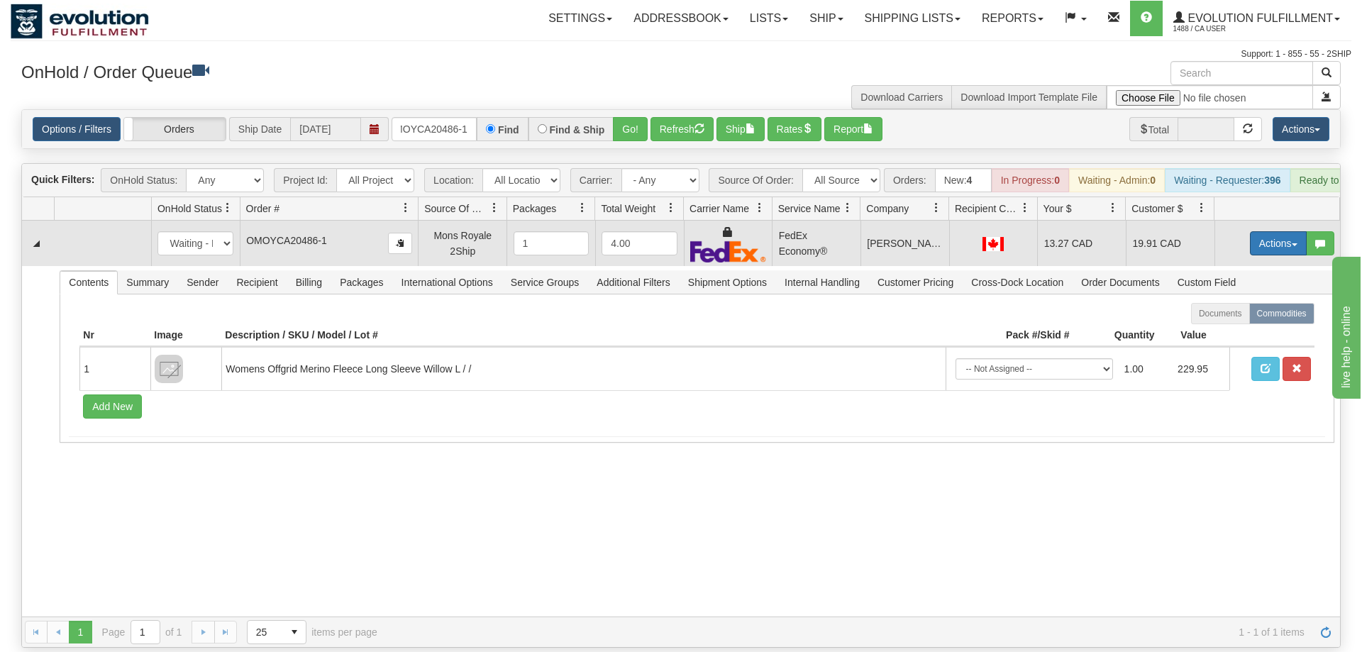
click at [1294, 231] on button "Actions" at bounding box center [1278, 243] width 57 height 24
click at [1228, 320] on span "Ship" at bounding box center [1222, 325] width 30 height 11
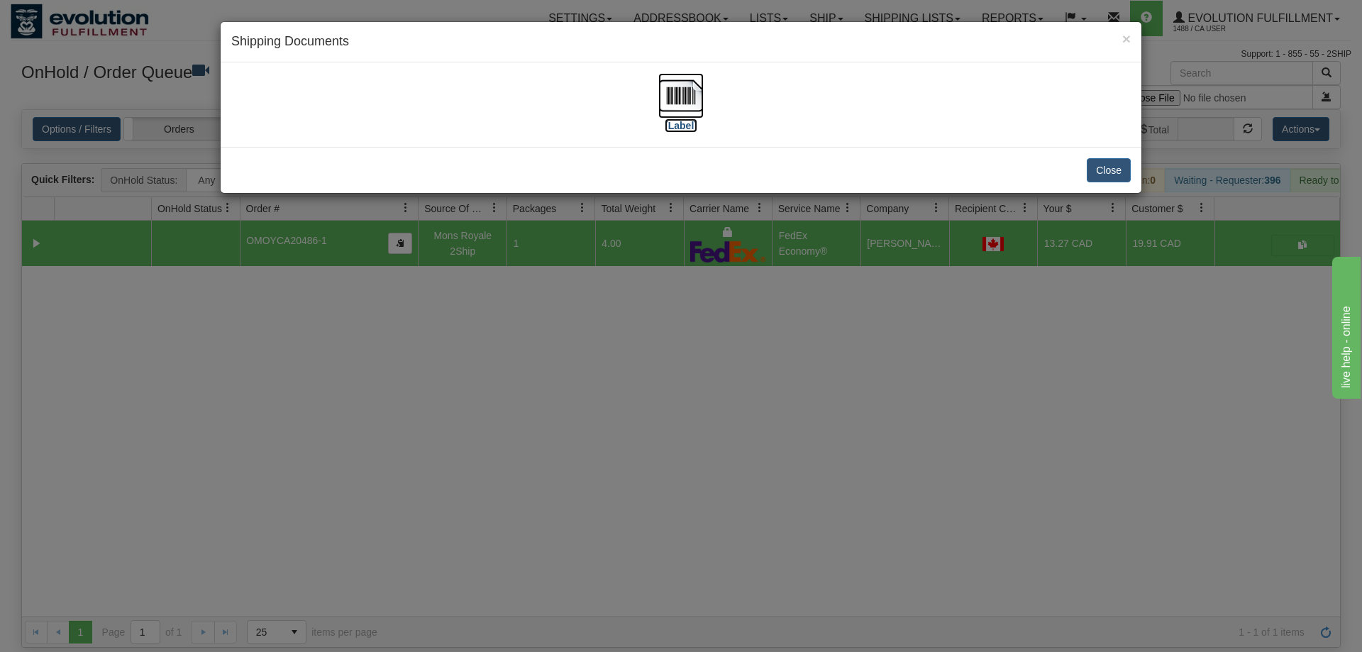
click at [693, 104] on img at bounding box center [681, 95] width 45 height 45
drag, startPoint x: 805, startPoint y: 437, endPoint x: 778, endPoint y: 406, distance: 40.8
click at [800, 431] on div "× Shipping Documents [Label] Close" at bounding box center [681, 326] width 1362 height 652
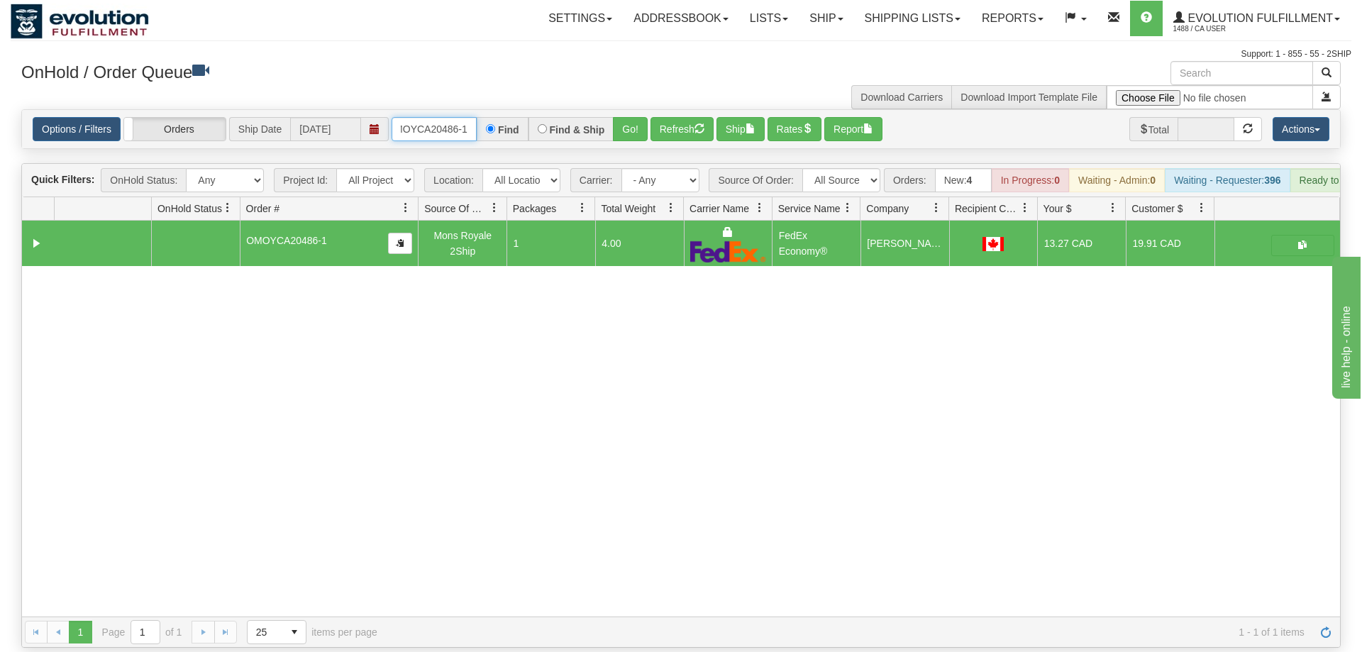
click at [434, 117] on input "OMOYCA20486-1" at bounding box center [434, 129] width 85 height 24
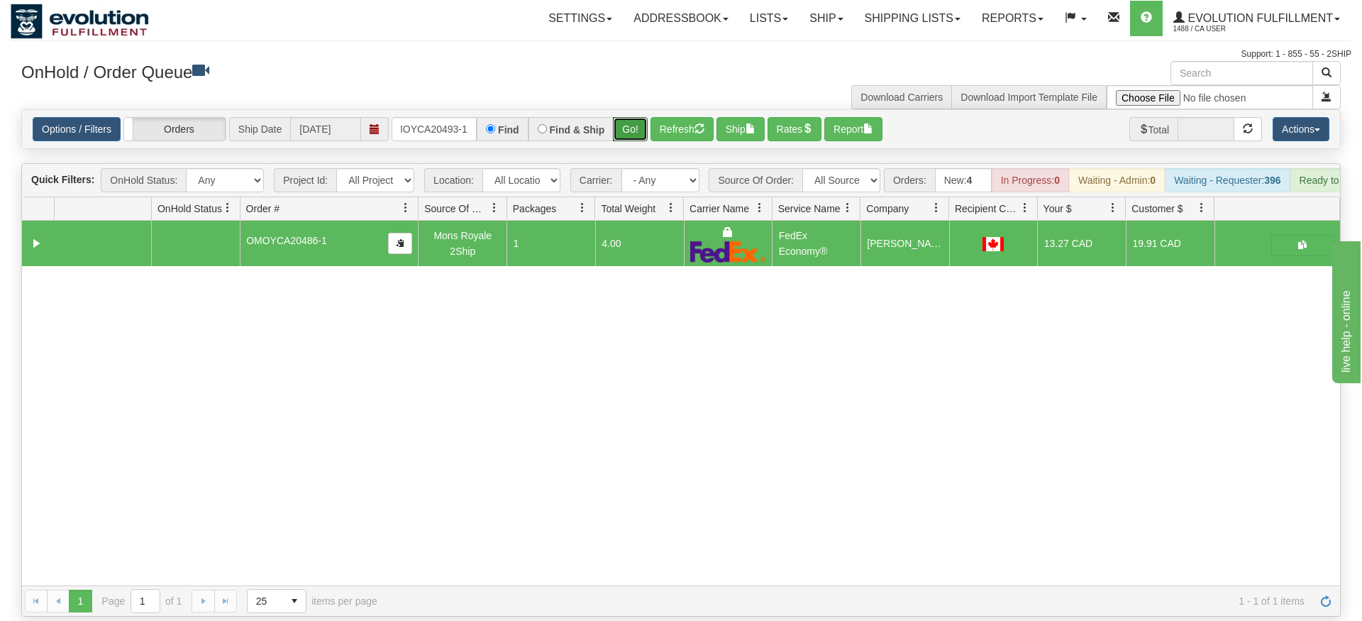
click at [643, 136] on div "Is equal to Is not equal to Contains Does not contains CAD USD EUR ZAR [PERSON_…" at bounding box center [681, 362] width 1341 height 507
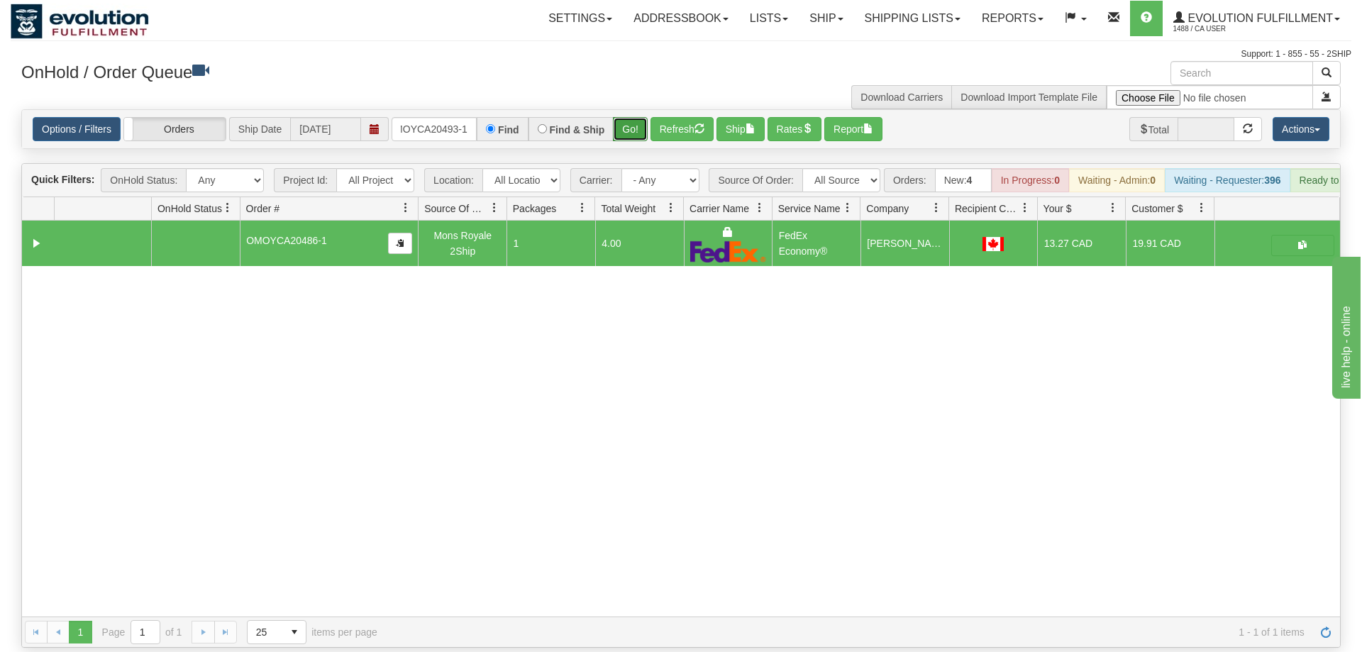
click at [636, 117] on button "Go!" at bounding box center [630, 129] width 35 height 24
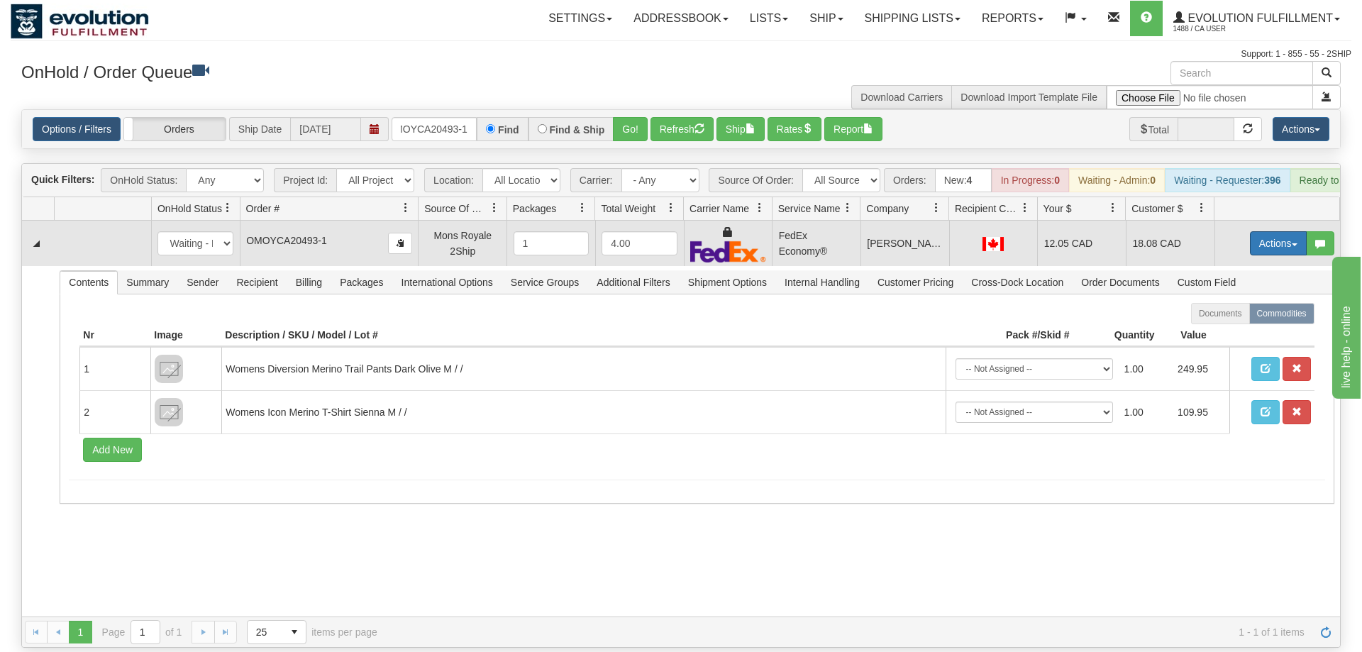
click at [1258, 231] on button "Actions" at bounding box center [1278, 243] width 57 height 24
click at [1211, 320] on span "Ship" at bounding box center [1222, 325] width 30 height 11
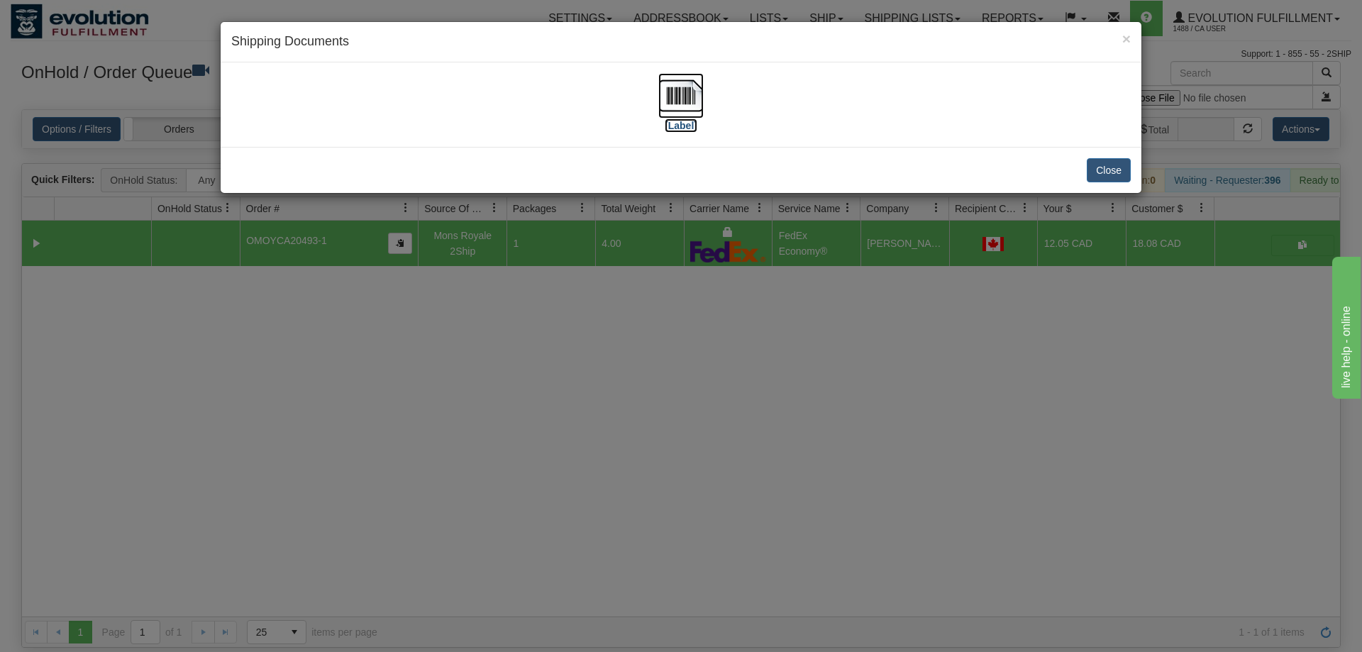
click at [689, 106] on img at bounding box center [681, 95] width 45 height 45
drag, startPoint x: 697, startPoint y: 444, endPoint x: 475, endPoint y: 184, distance: 341.7
click at [695, 431] on div "× Shipping Documents [Label] Close" at bounding box center [681, 326] width 1362 height 652
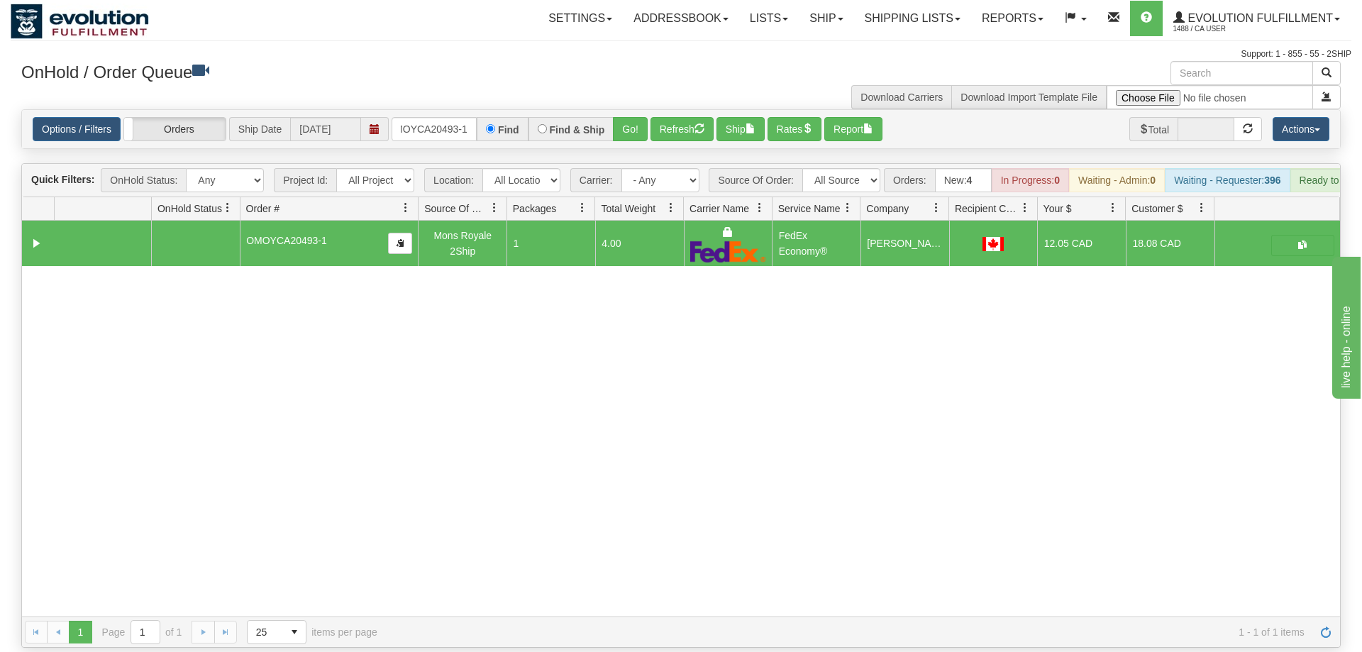
click at [479, 117] on div "Find" at bounding box center [502, 129] width 51 height 24
click at [459, 117] on input "OMOYCA20493-1" at bounding box center [434, 129] width 85 height 24
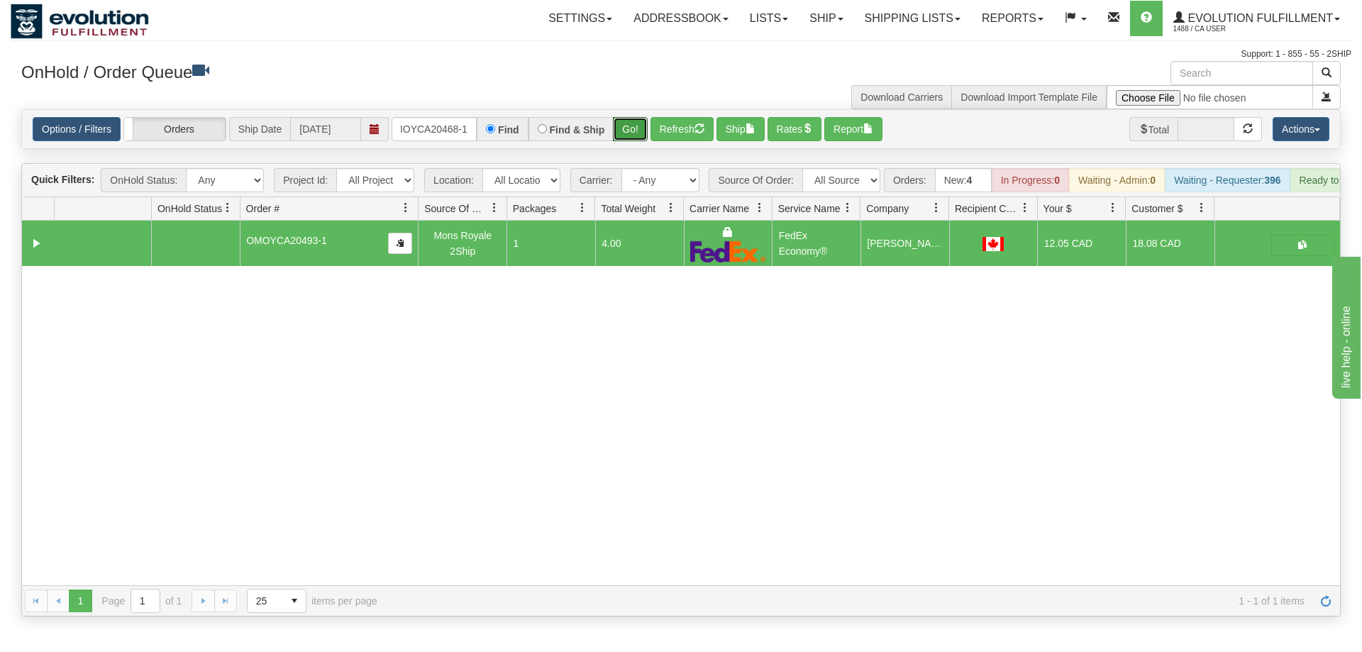
drag, startPoint x: 637, startPoint y: 112, endPoint x: 639, endPoint y: 121, distance: 8.8
click at [637, 140] on div "Is equal to Is not equal to Contains Does not contains CAD USD EUR ZAR [PERSON_…" at bounding box center [681, 362] width 1341 height 507
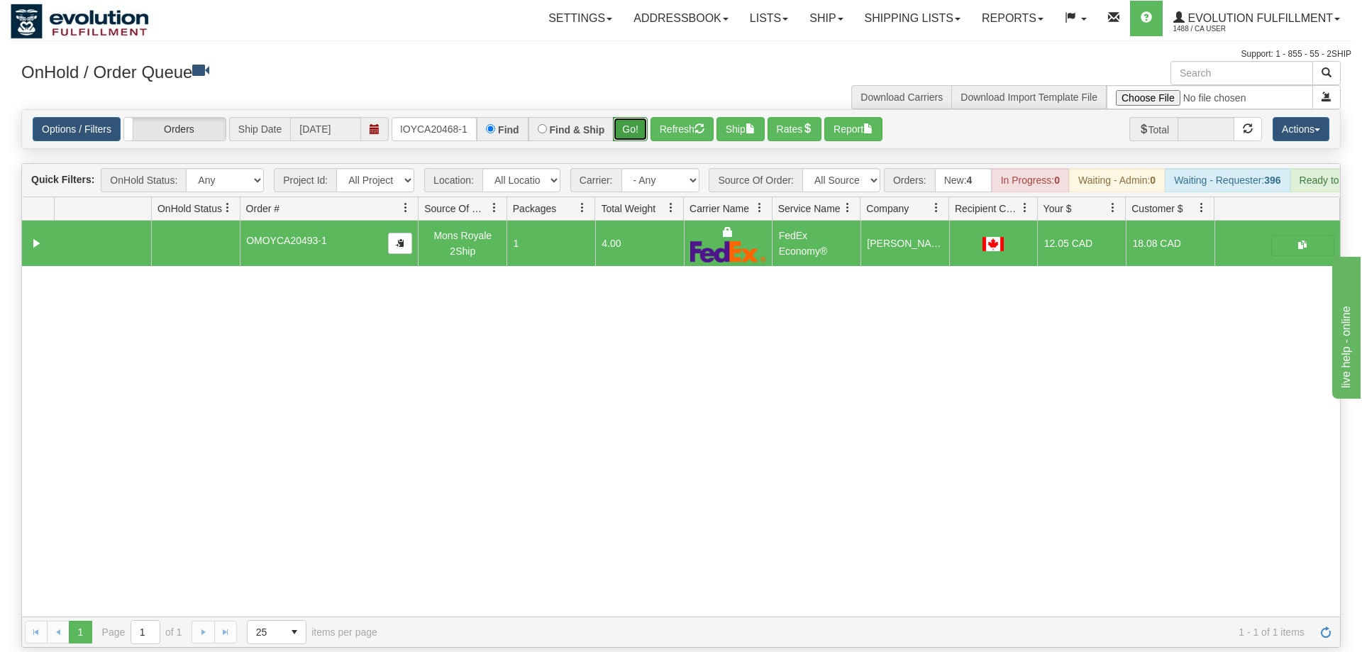
click at [636, 117] on button "Go!" at bounding box center [630, 129] width 35 height 24
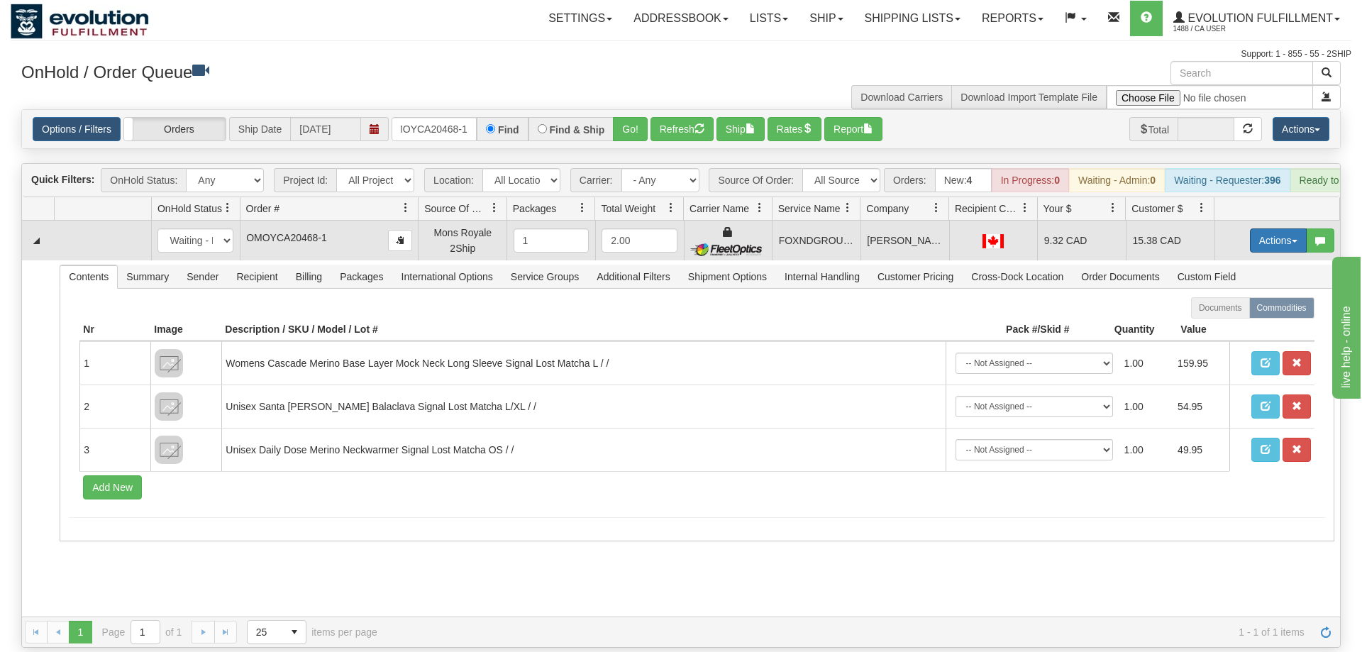
click at [1267, 228] on button "Actions" at bounding box center [1278, 240] width 57 height 24
click at [1235, 314] on link "Ship" at bounding box center [1250, 323] width 114 height 18
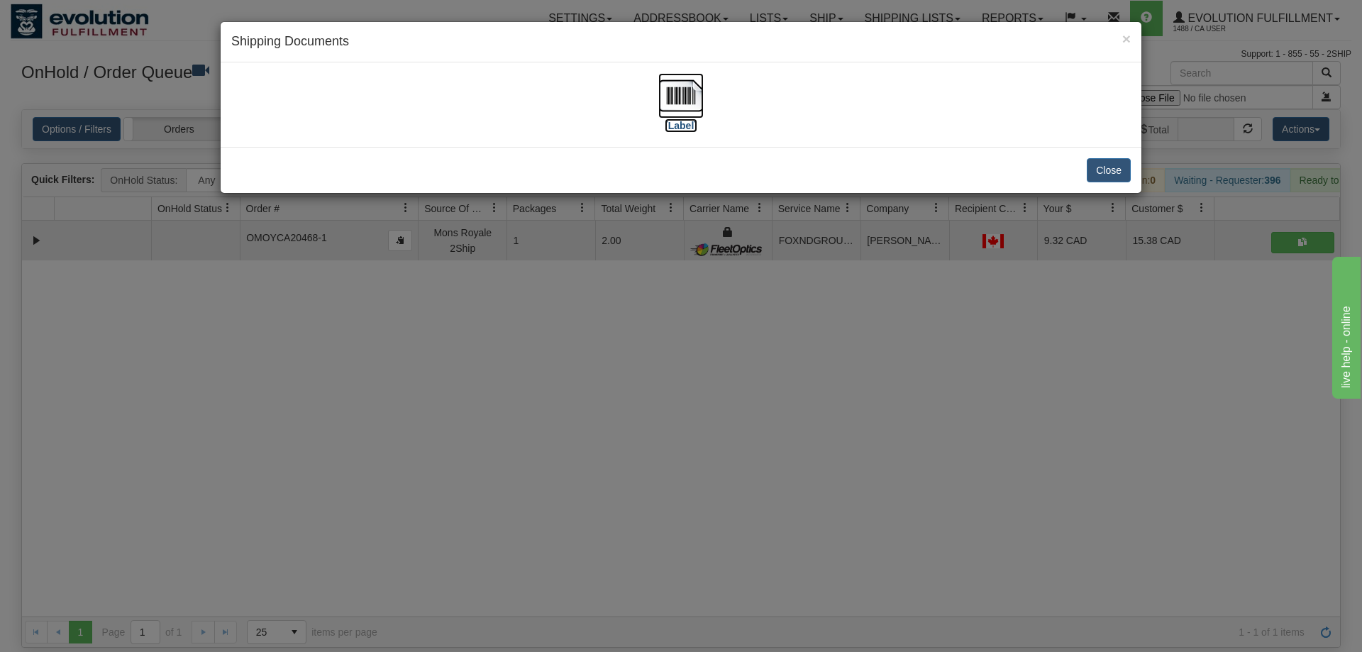
click at [670, 97] on img at bounding box center [681, 95] width 45 height 45
click at [856, 382] on div "× Shipping Documents [Label] Close" at bounding box center [681, 326] width 1362 height 652
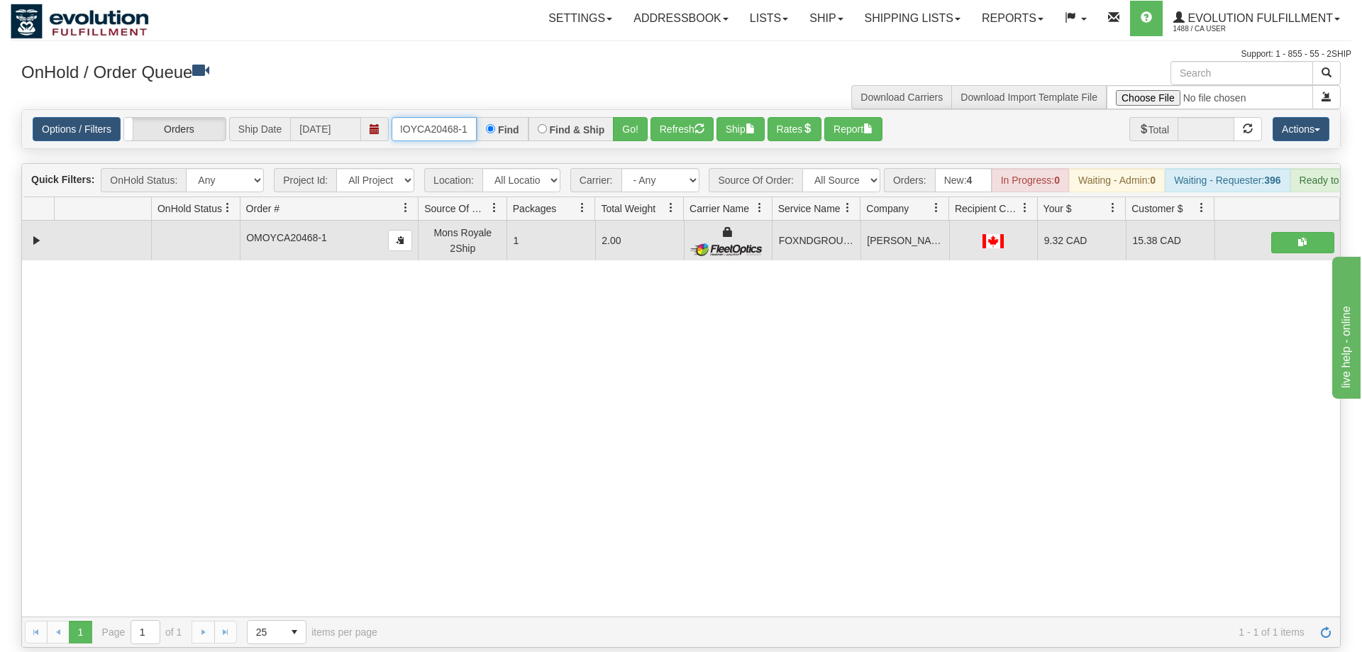
click at [461, 117] on input "OMOYCA20468-1" at bounding box center [434, 129] width 85 height 24
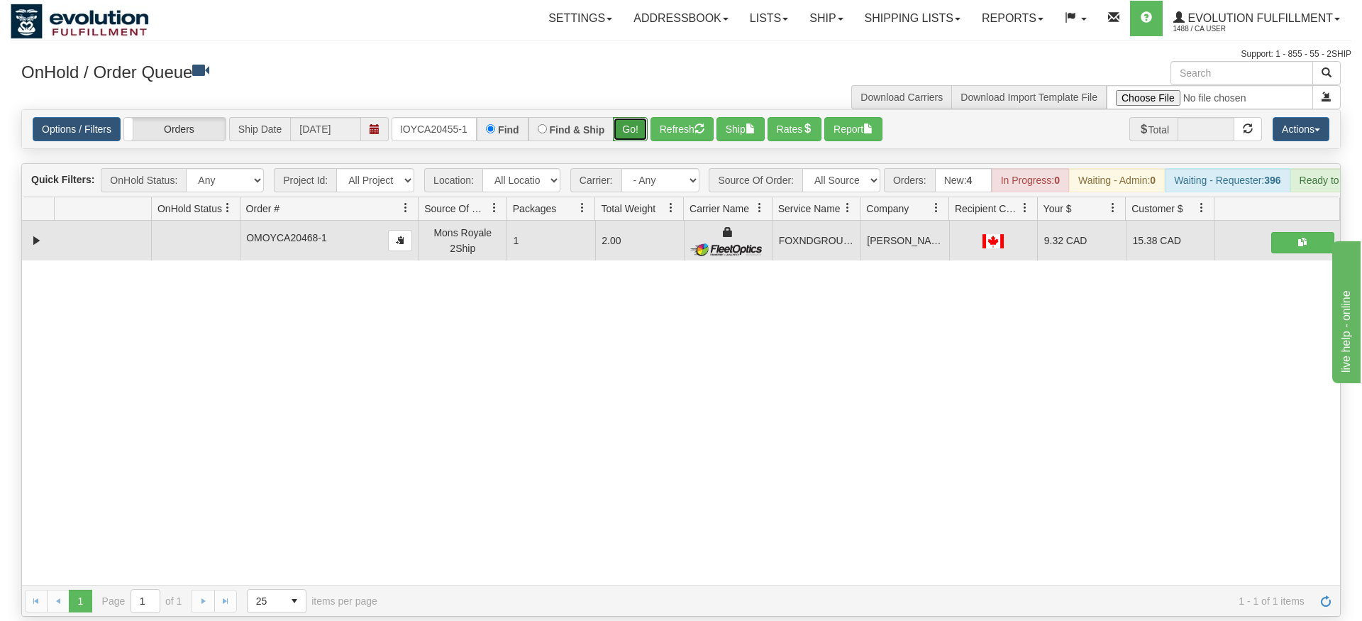
click at [645, 135] on div "Is equal to Is not equal to Contains Does not contains CAD USD EUR ZAR [PERSON_…" at bounding box center [681, 362] width 1341 height 507
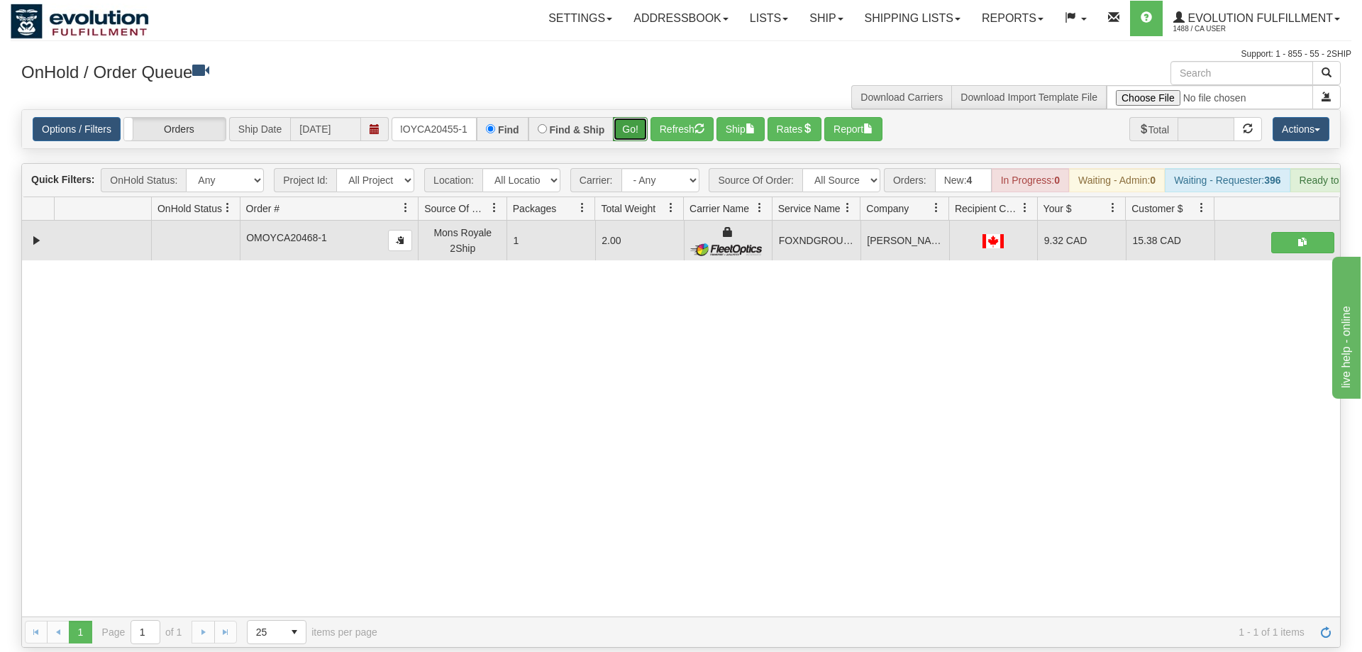
click at [645, 117] on button "Go!" at bounding box center [630, 129] width 35 height 24
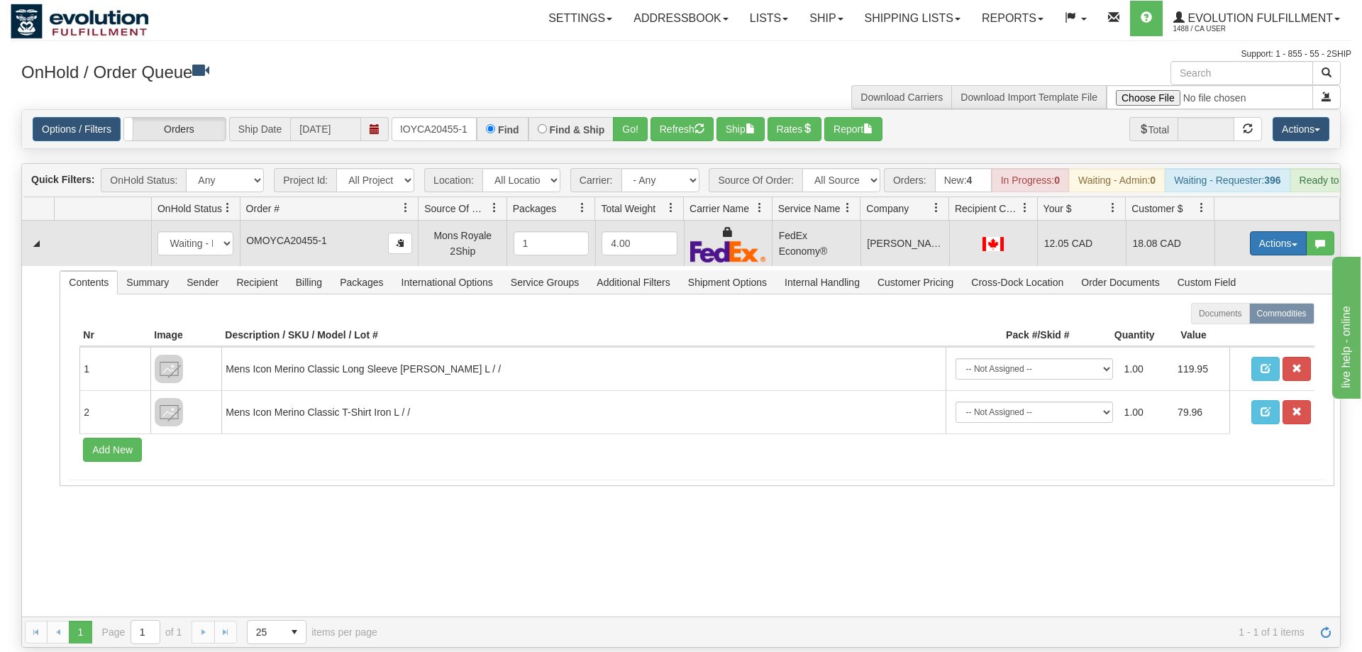
click at [1257, 231] on button "Actions" at bounding box center [1278, 243] width 57 height 24
click at [1237, 316] on link "Ship" at bounding box center [1250, 325] width 114 height 18
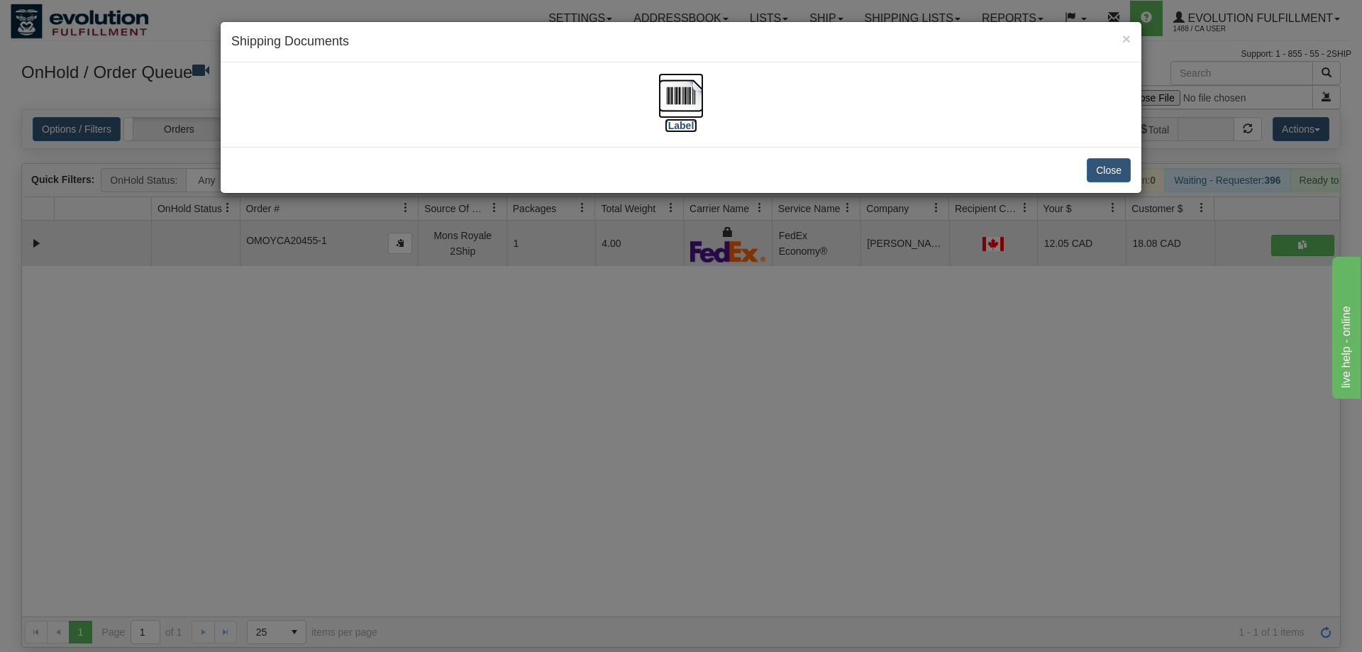
drag, startPoint x: 695, startPoint y: 102, endPoint x: 686, endPoint y: 100, distance: 9.5
click at [686, 100] on img at bounding box center [681, 95] width 45 height 45
click at [554, 474] on div "× Shipping Documents [Label] Close" at bounding box center [681, 326] width 1362 height 652
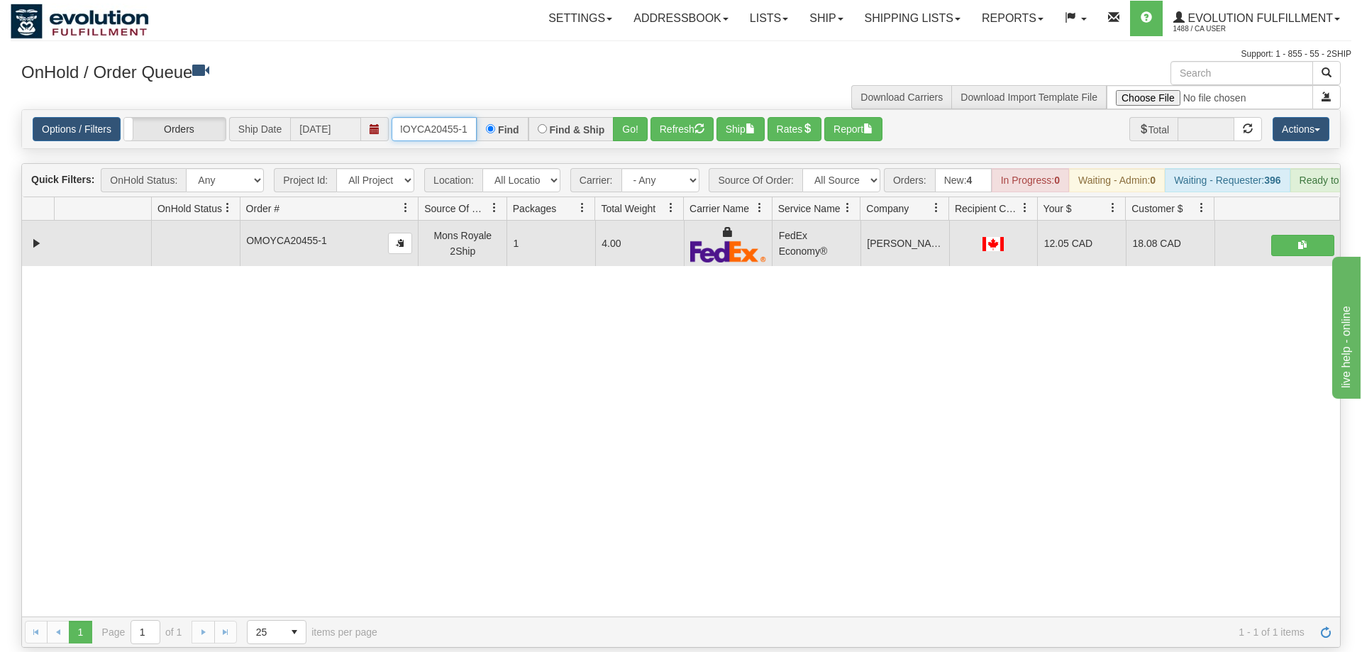
click at [426, 117] on input "OMOYCA20455-1" at bounding box center [434, 129] width 85 height 24
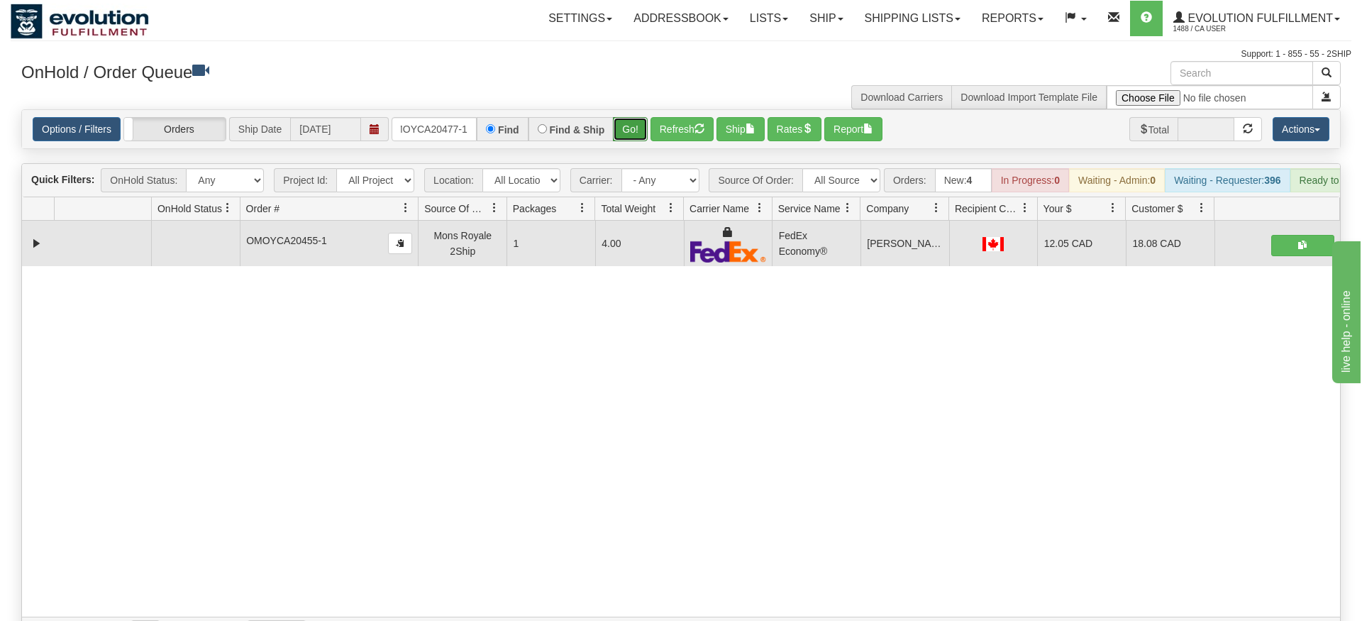
click at [639, 135] on div "Is equal to Is not equal to Contains Does not contains CAD USD EUR ZAR [PERSON_…" at bounding box center [681, 378] width 1341 height 539
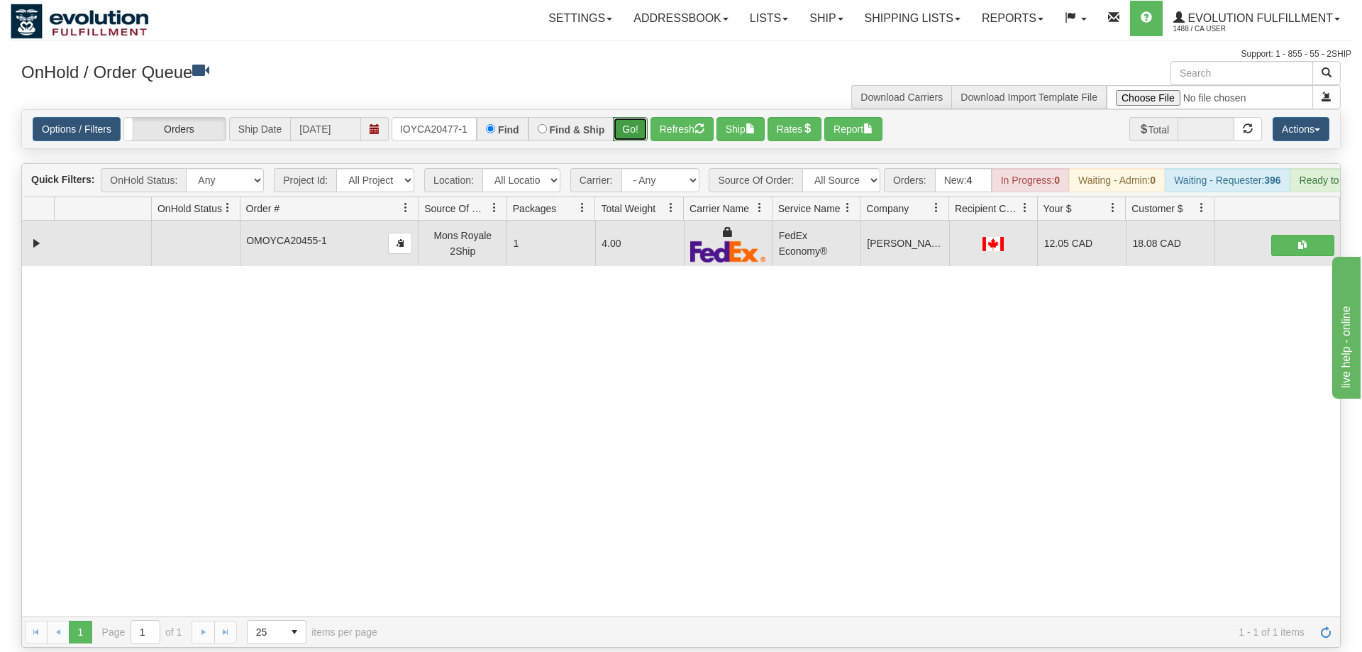
click at [635, 117] on button "Go!" at bounding box center [630, 129] width 35 height 24
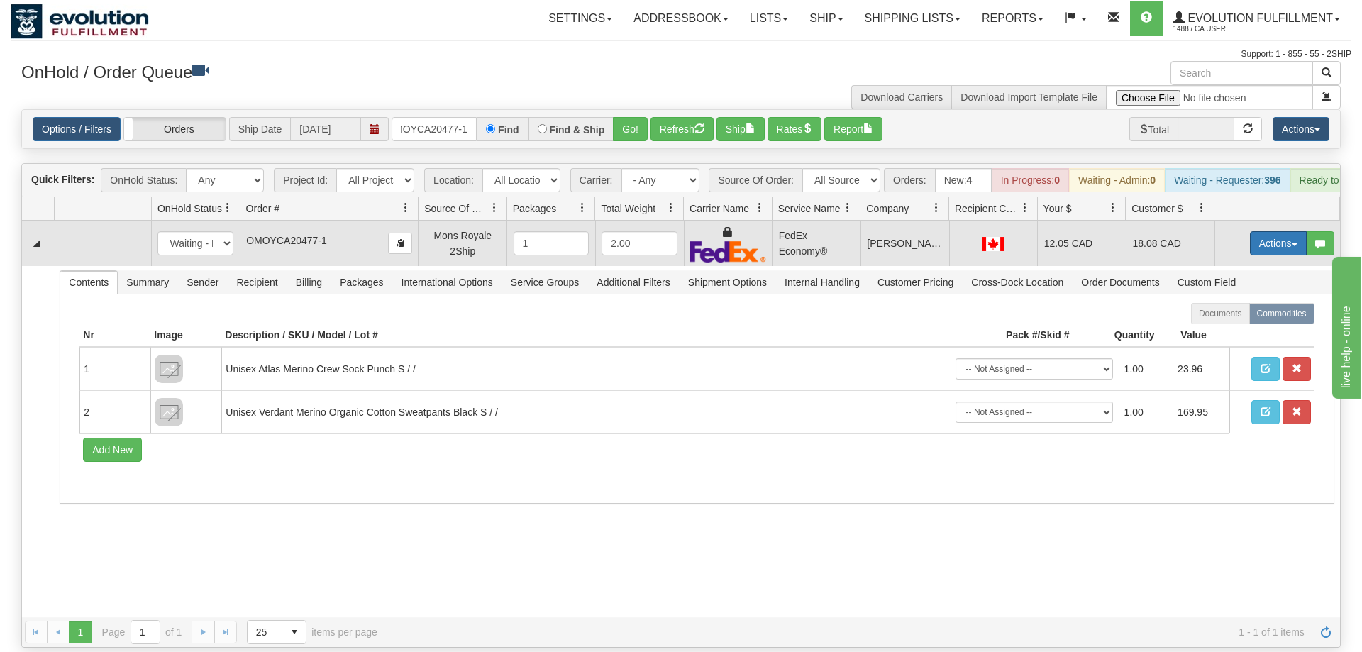
click at [1272, 231] on button "Actions" at bounding box center [1278, 243] width 57 height 24
click at [1238, 316] on link "Ship" at bounding box center [1250, 325] width 114 height 18
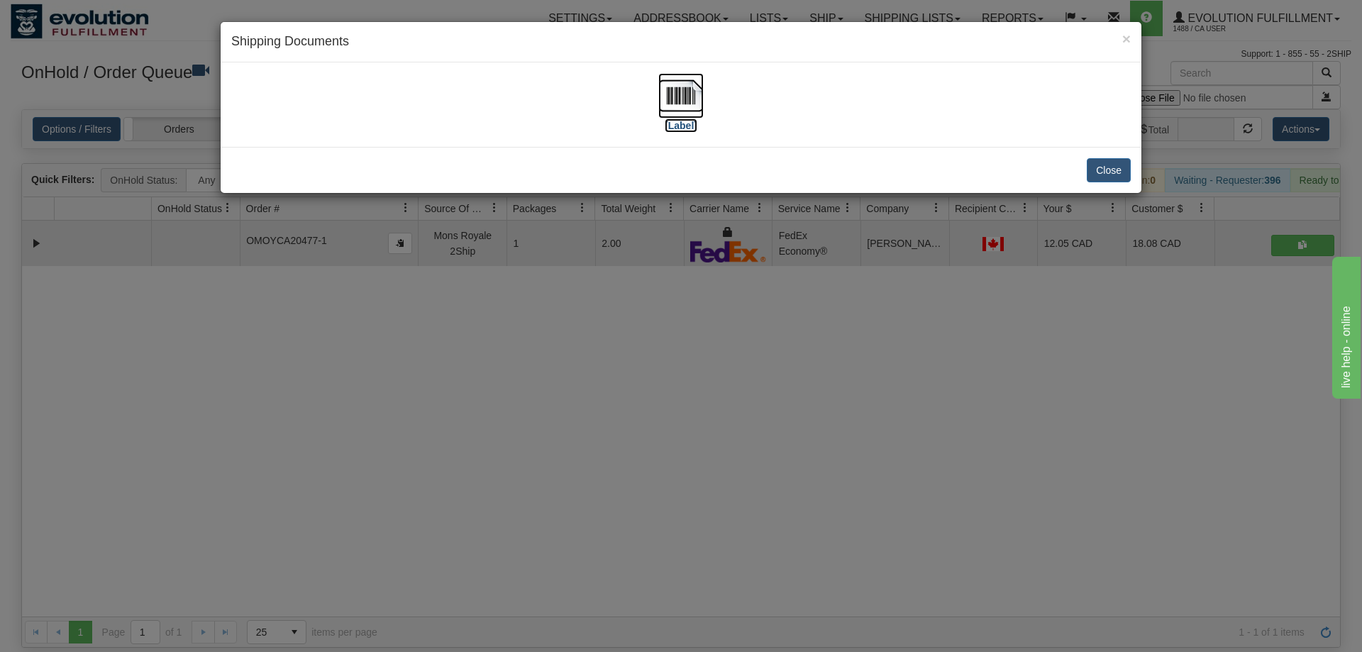
click at [666, 97] on img at bounding box center [681, 95] width 45 height 45
click at [470, 390] on div "× Shipping Documents [Label] Close" at bounding box center [681, 326] width 1362 height 652
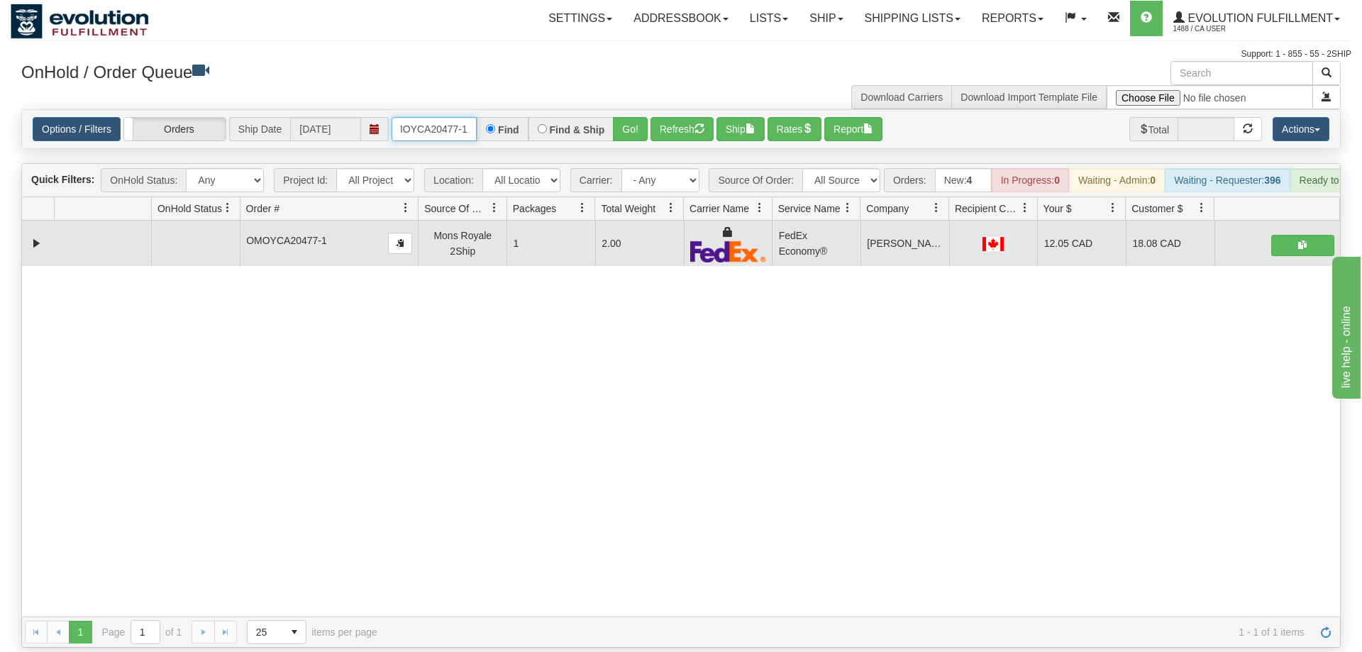
click at [444, 119] on input "OMOYCA20477-1" at bounding box center [434, 129] width 85 height 24
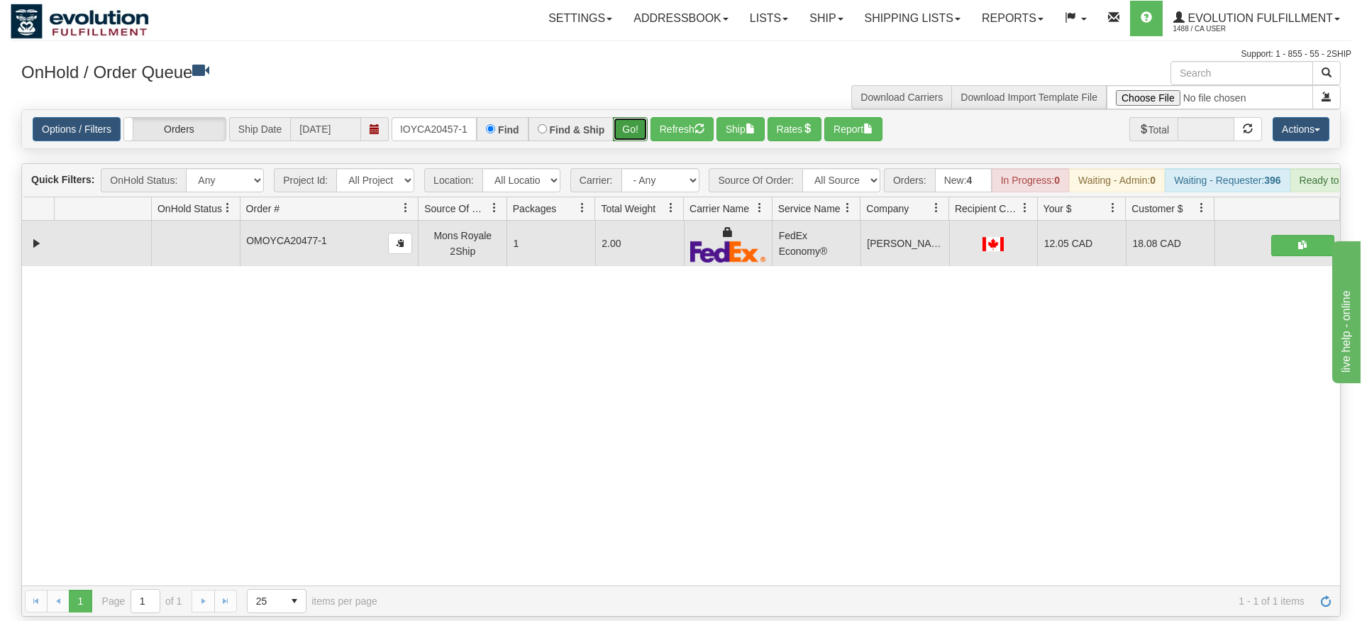
click at [629, 135] on div "Is equal to Is not equal to Contains Does not contains CAD USD EUR ZAR [PERSON_…" at bounding box center [681, 362] width 1341 height 507
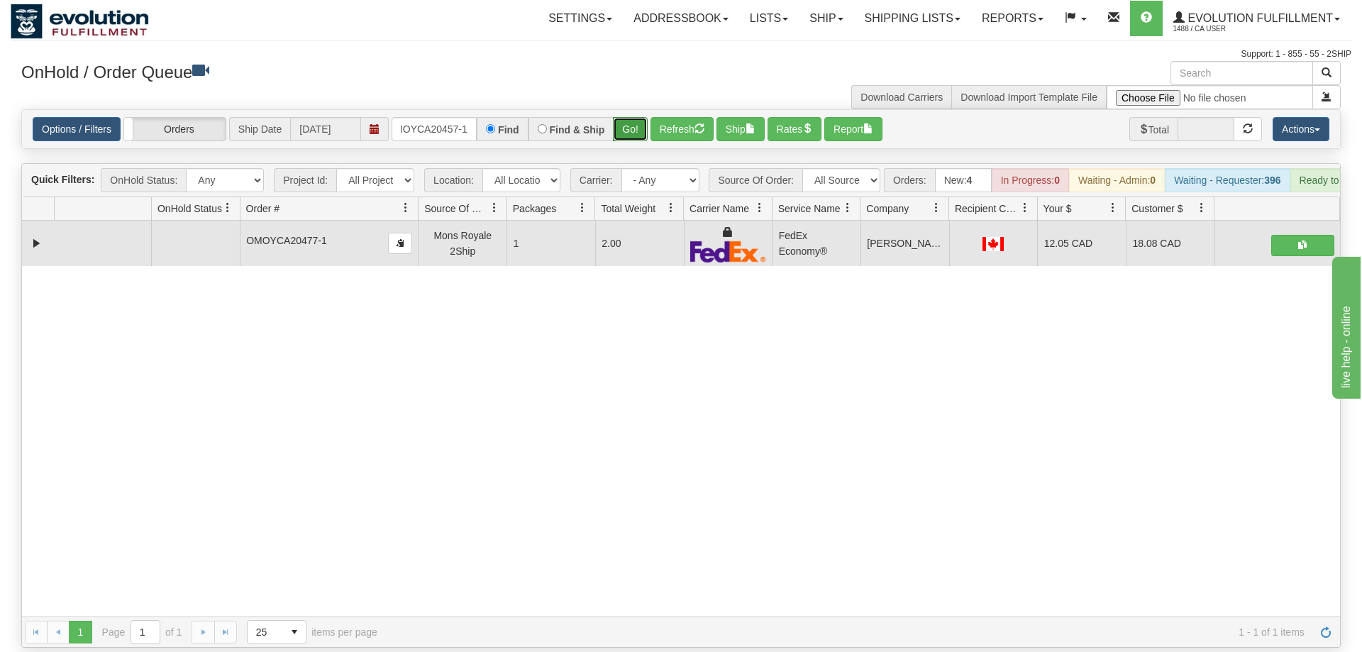
click at [630, 117] on button "Go!" at bounding box center [630, 129] width 35 height 24
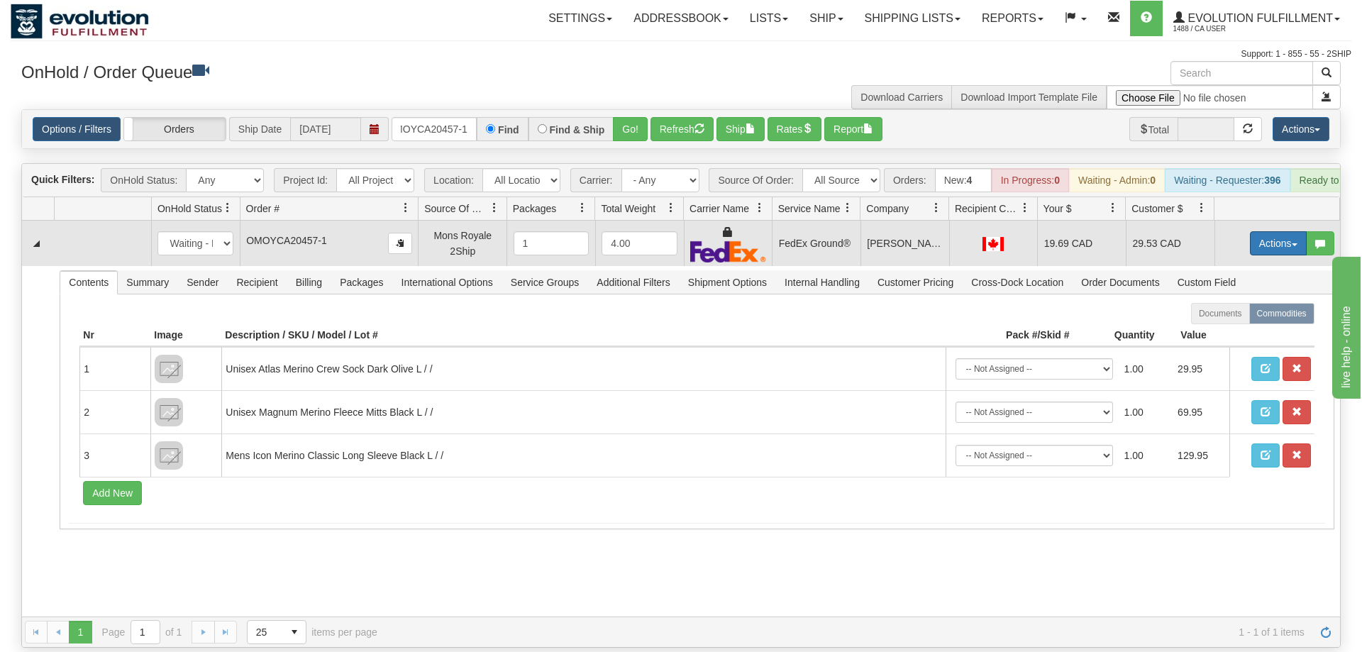
click at [1267, 231] on button "Actions" at bounding box center [1278, 243] width 57 height 24
click at [1248, 316] on link "Ship" at bounding box center [1250, 325] width 114 height 18
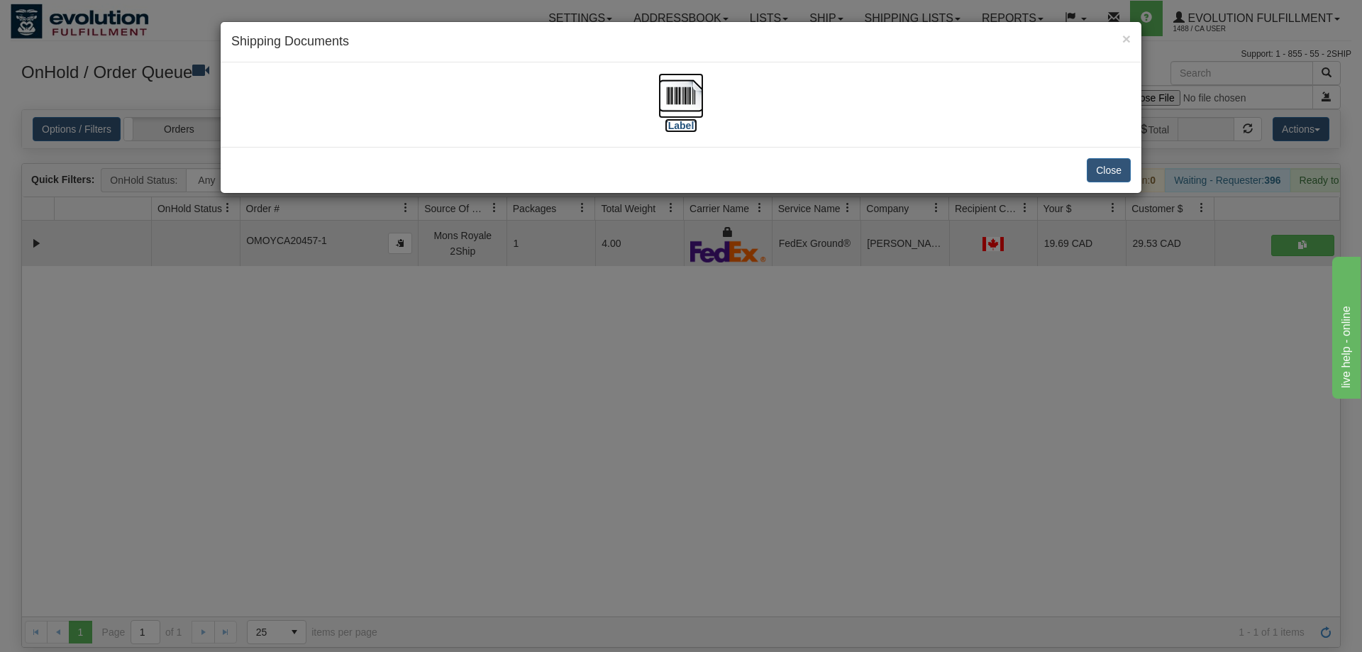
click at [659, 92] on img at bounding box center [681, 95] width 45 height 45
drag, startPoint x: 634, startPoint y: 350, endPoint x: 446, endPoint y: 107, distance: 307.0
click at [632, 342] on div "× Shipping Documents [Label] Close" at bounding box center [681, 326] width 1362 height 652
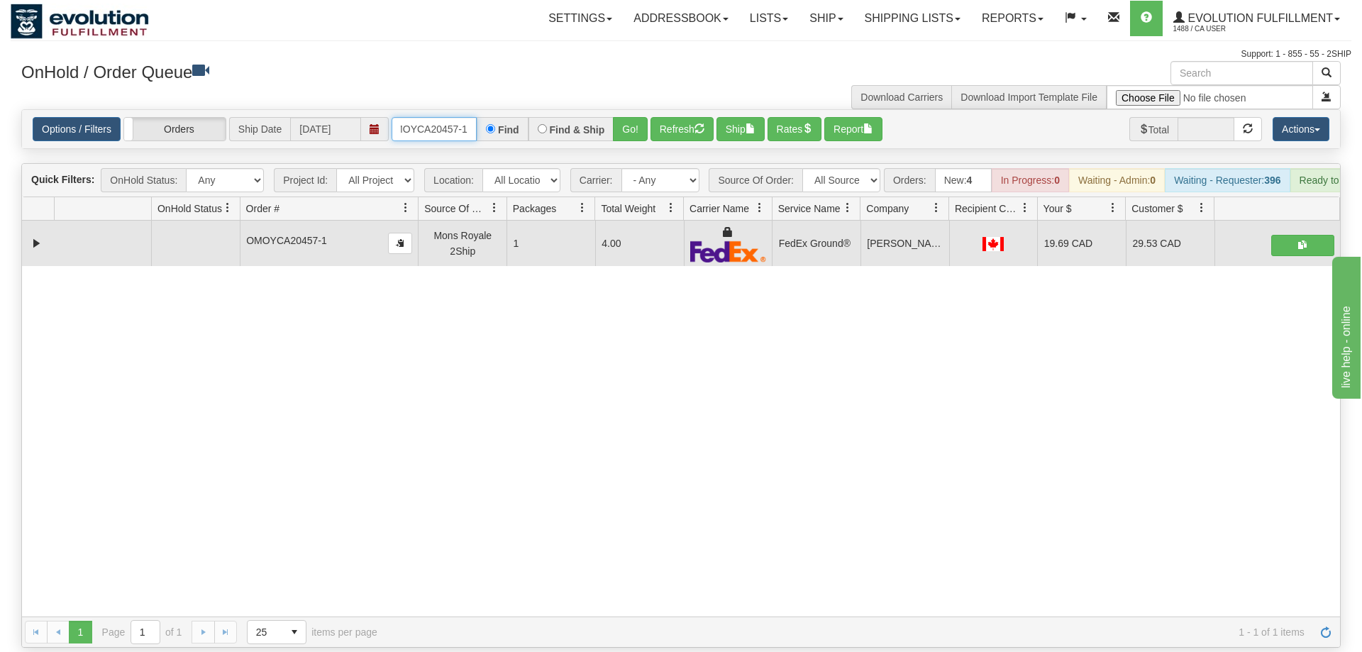
click at [425, 117] on input "OMOYCA20457-1" at bounding box center [434, 129] width 85 height 24
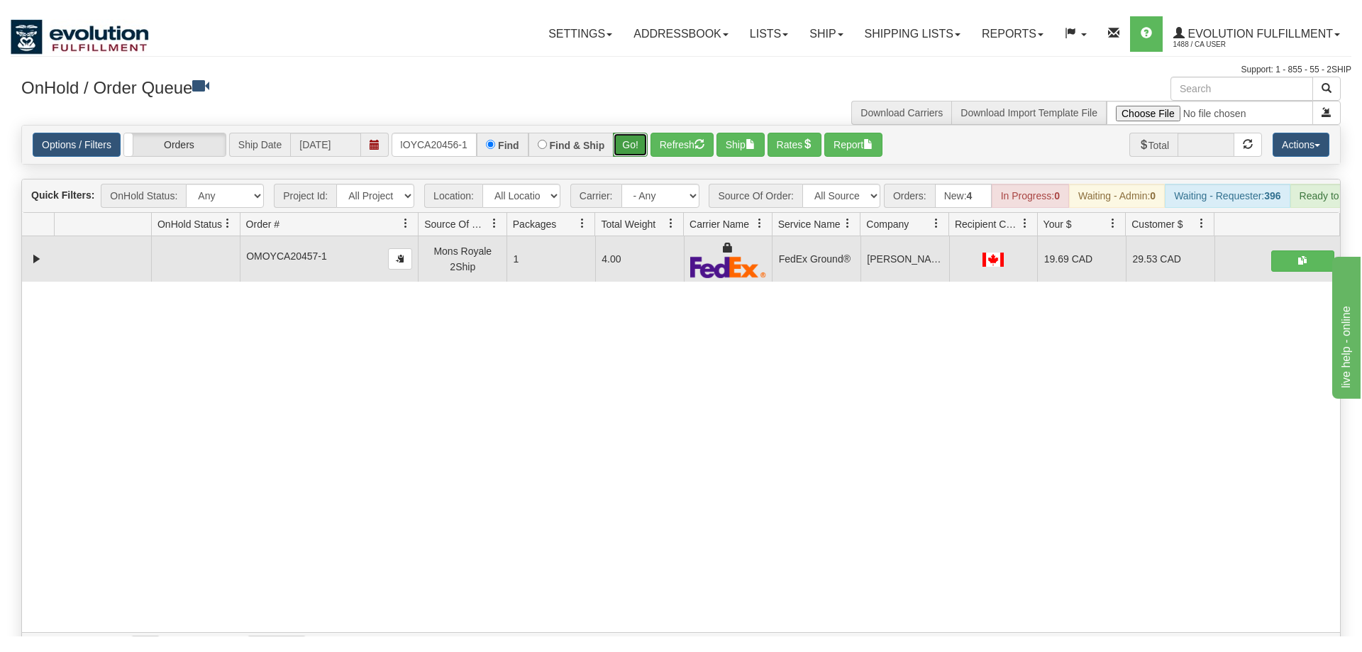
click at [636, 145] on div "Is equal to Is not equal to Contains Does not contains CAD USD EUR ZAR [PERSON_…" at bounding box center [681, 378] width 1341 height 539
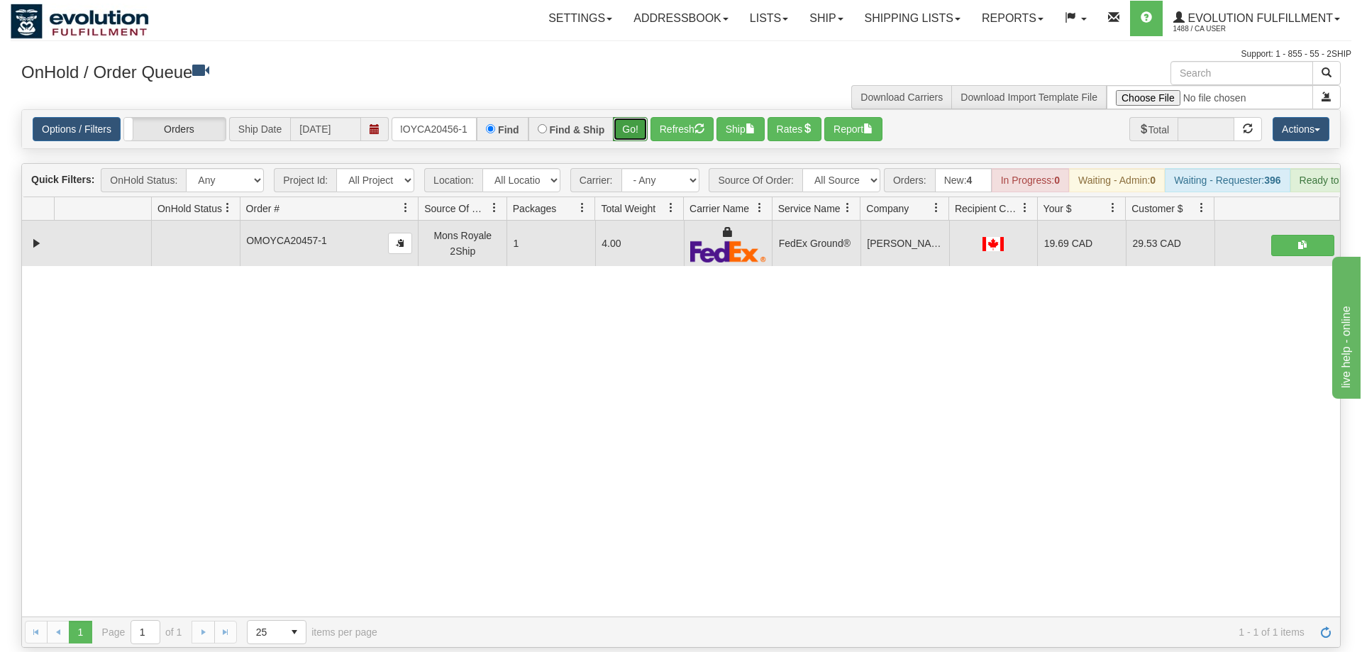
click at [630, 117] on button "Go!" at bounding box center [630, 129] width 35 height 24
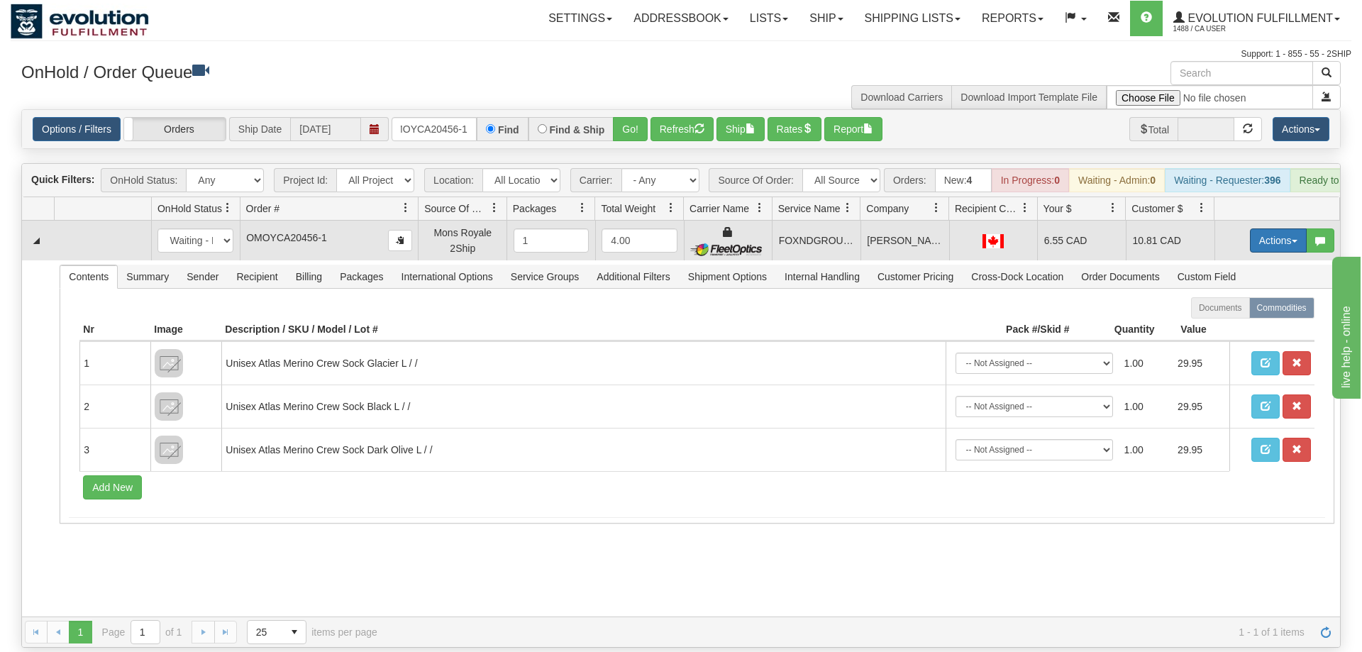
click at [1264, 228] on button "Actions" at bounding box center [1278, 240] width 57 height 24
click at [1235, 314] on link "Ship" at bounding box center [1250, 323] width 114 height 18
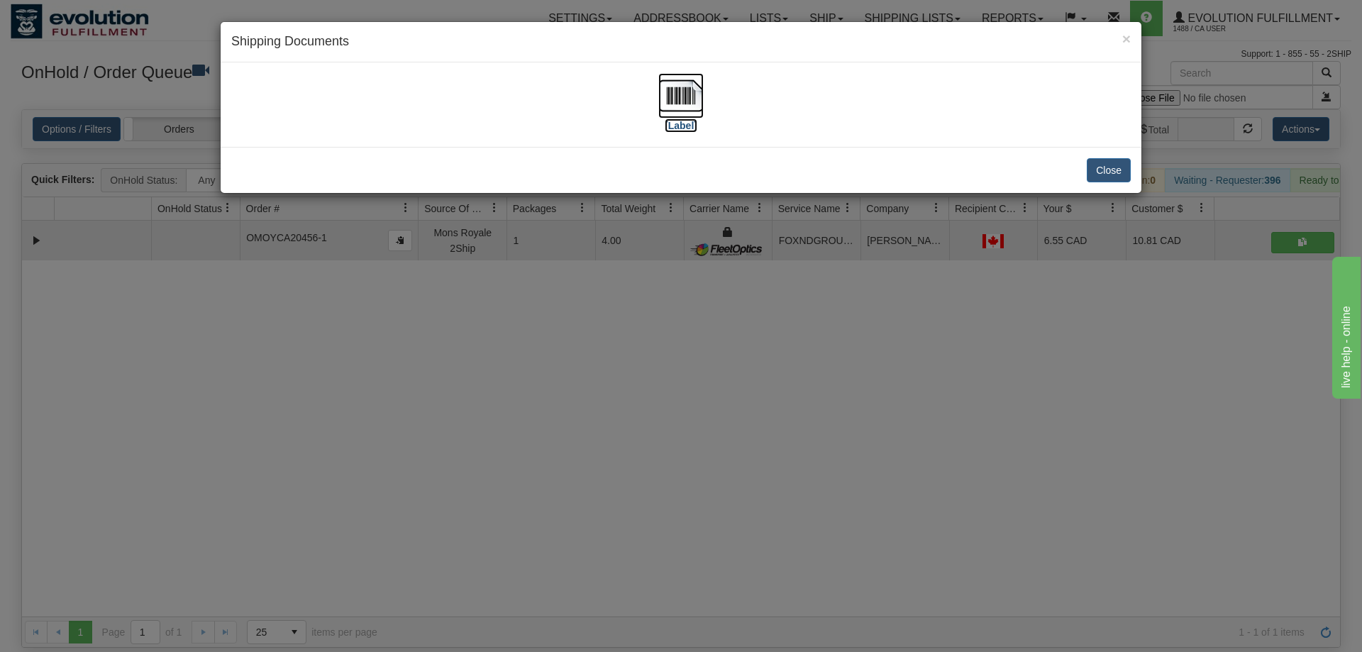
click at [672, 83] on img at bounding box center [681, 95] width 45 height 45
drag, startPoint x: 683, startPoint y: 447, endPoint x: 312, endPoint y: 5, distance: 576.8
click at [674, 438] on div "× Shipping Documents [Label] Close" at bounding box center [681, 326] width 1362 height 652
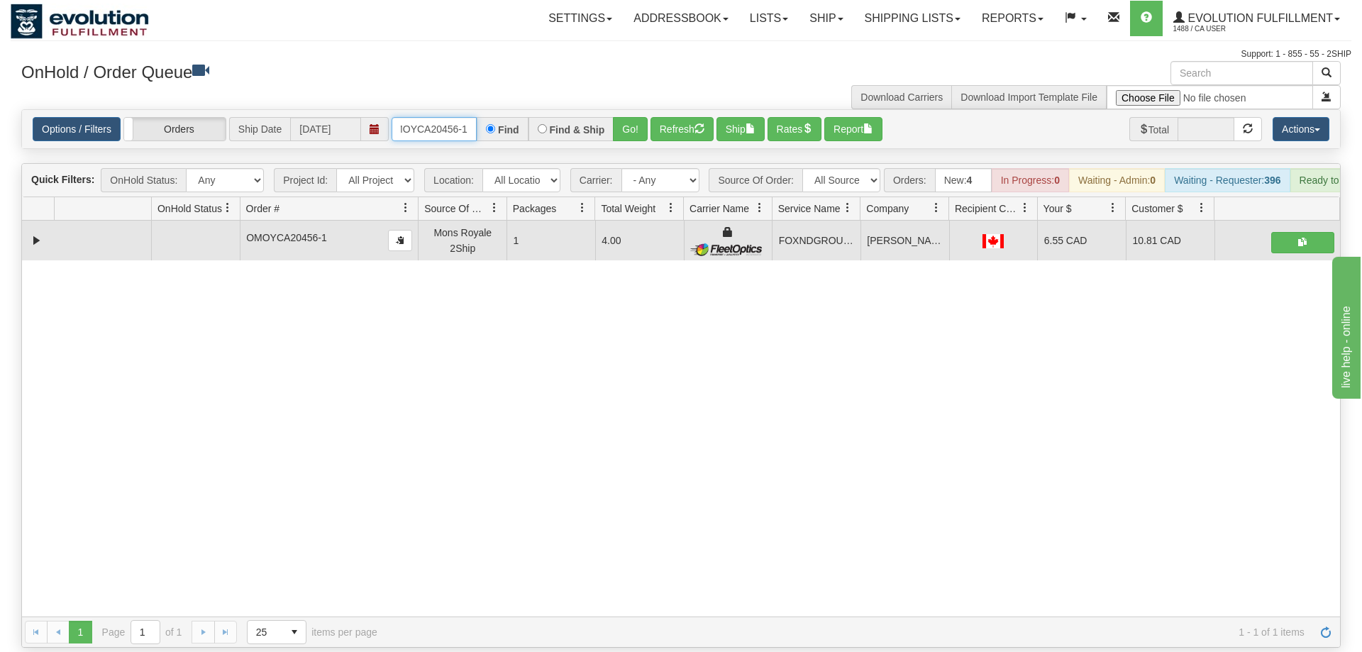
click at [432, 117] on input "OMOYCA20456-1" at bounding box center [434, 129] width 85 height 24
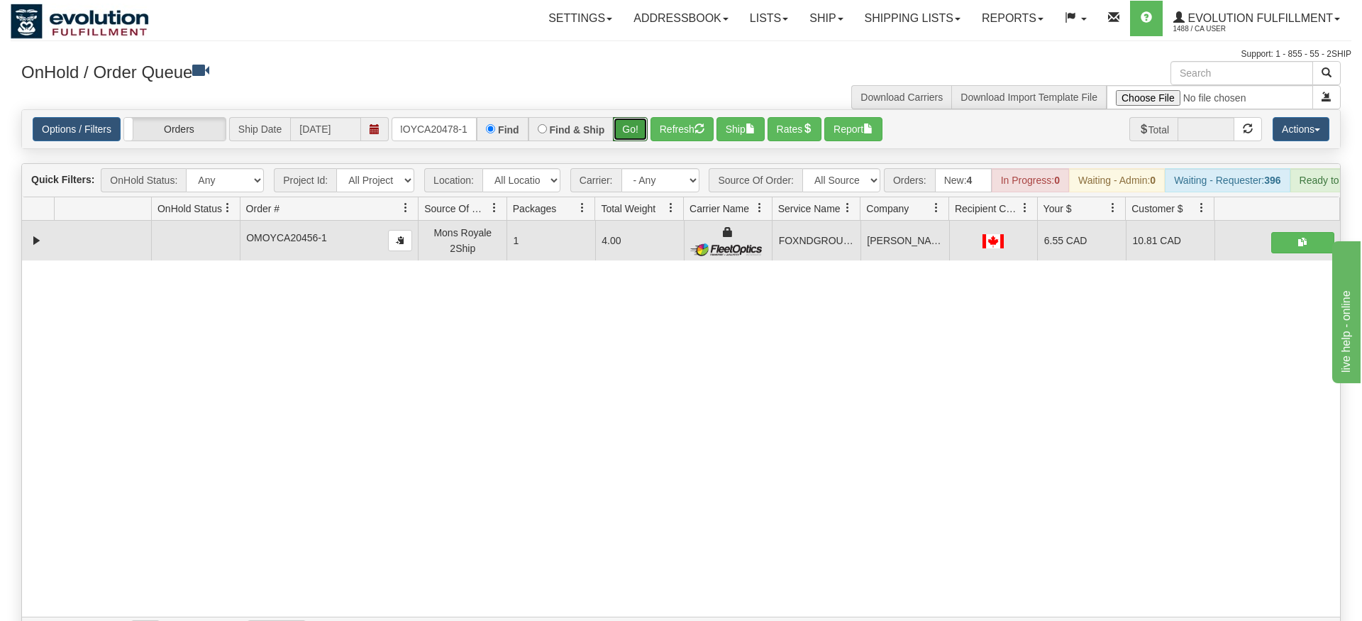
drag, startPoint x: 627, startPoint y: 141, endPoint x: 628, endPoint y: 133, distance: 7.8
click at [628, 133] on div "Is equal to Is not equal to Contains Does not contains CAD USD EUR ZAR [PERSON_…" at bounding box center [681, 378] width 1341 height 539
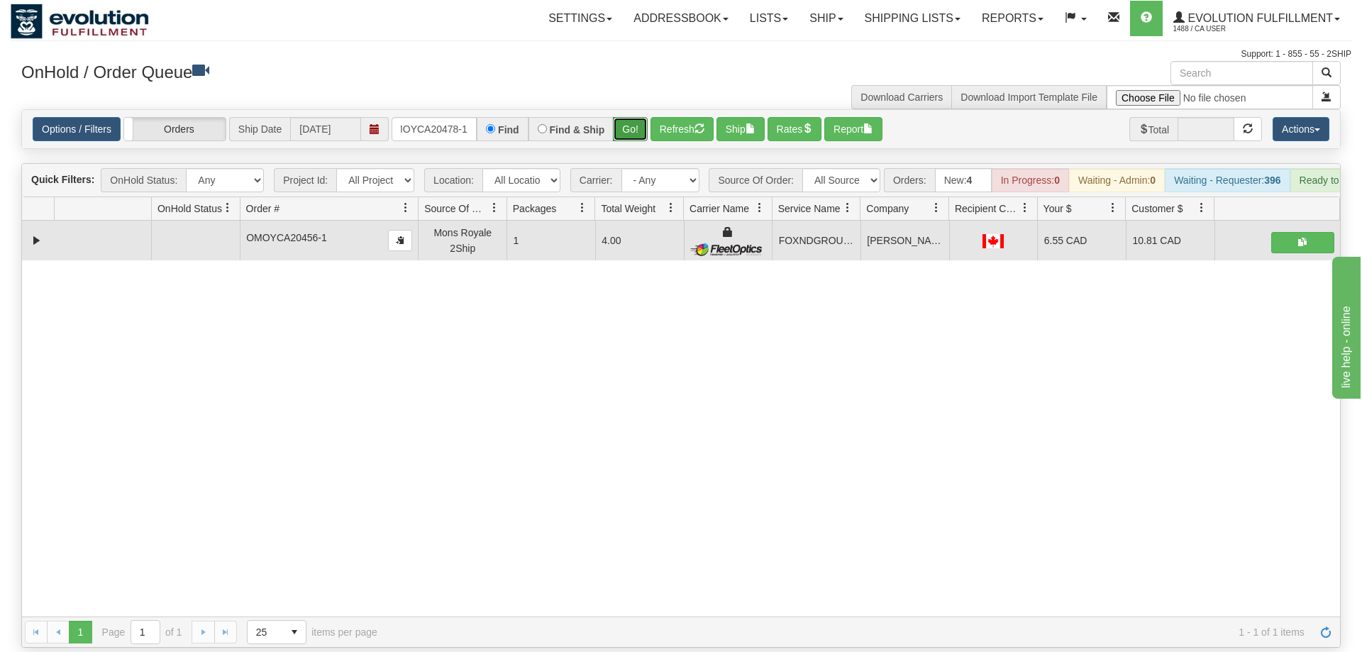
click at [628, 117] on button "Go!" at bounding box center [630, 129] width 35 height 24
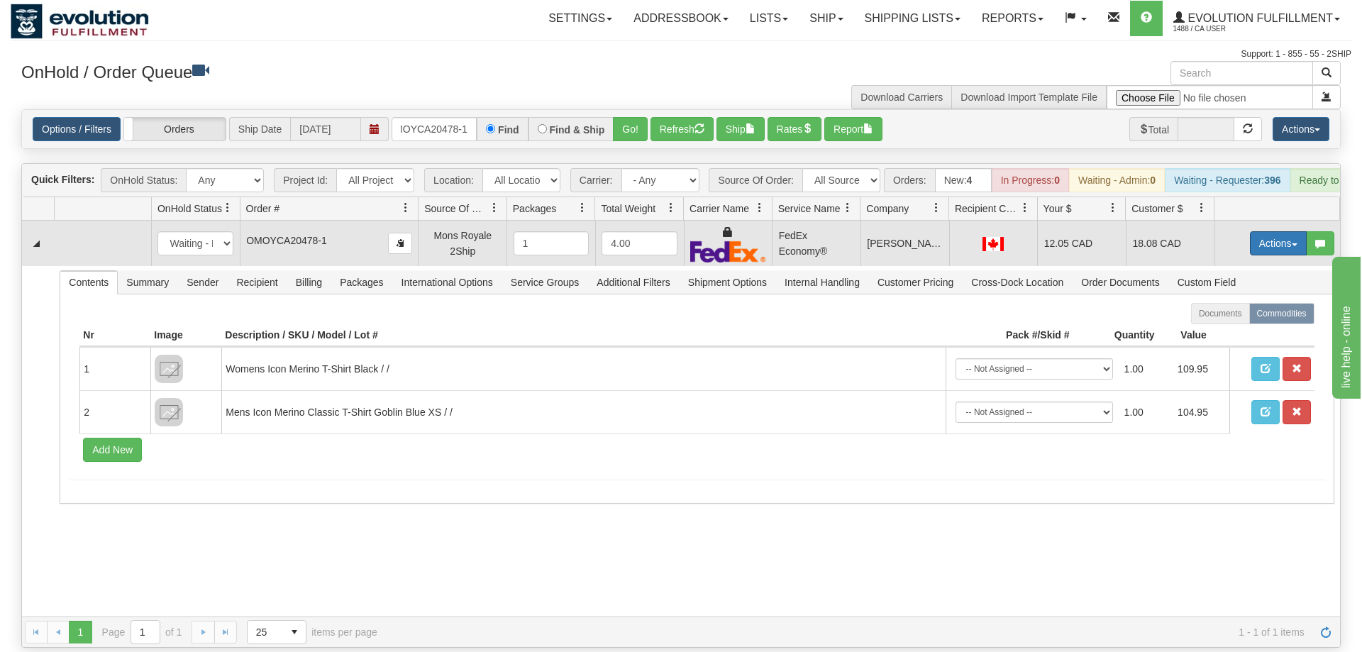
click at [1269, 231] on button "Actions" at bounding box center [1278, 243] width 57 height 24
click at [1228, 320] on span "Ship" at bounding box center [1222, 325] width 30 height 11
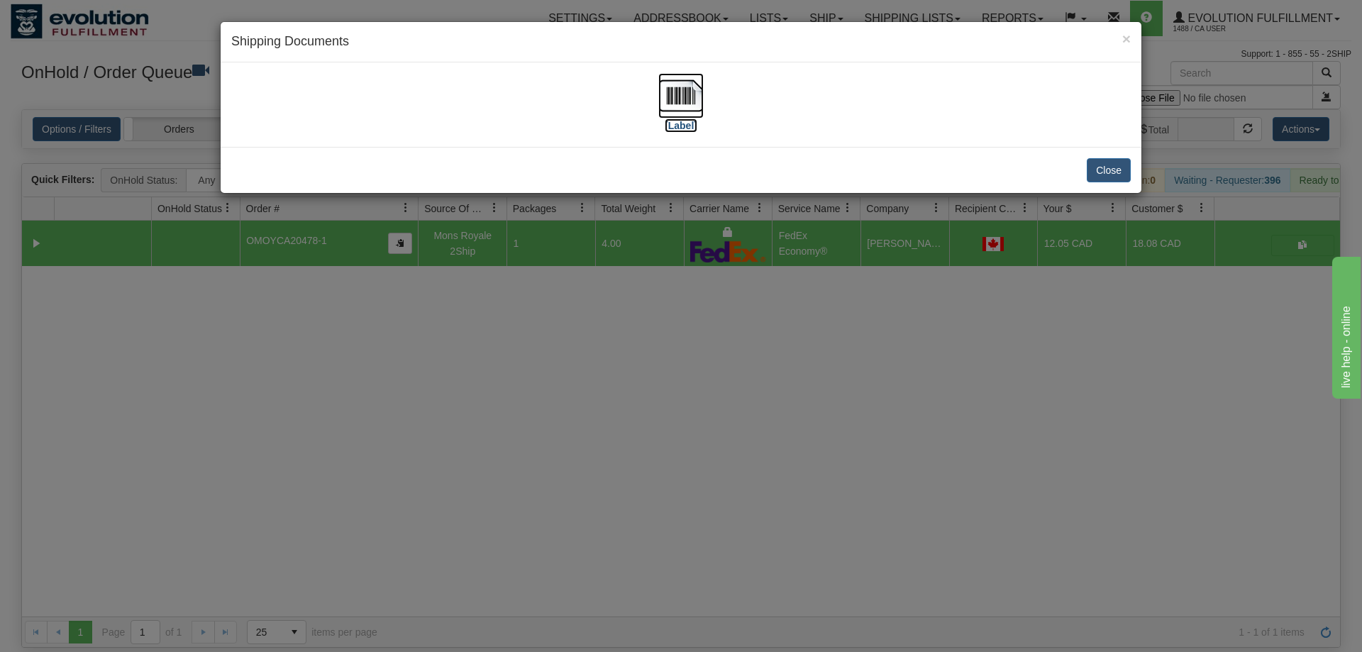
click at [677, 83] on img at bounding box center [681, 95] width 45 height 45
click at [520, 357] on div "× Shipping Documents [Label] Close" at bounding box center [681, 326] width 1362 height 652
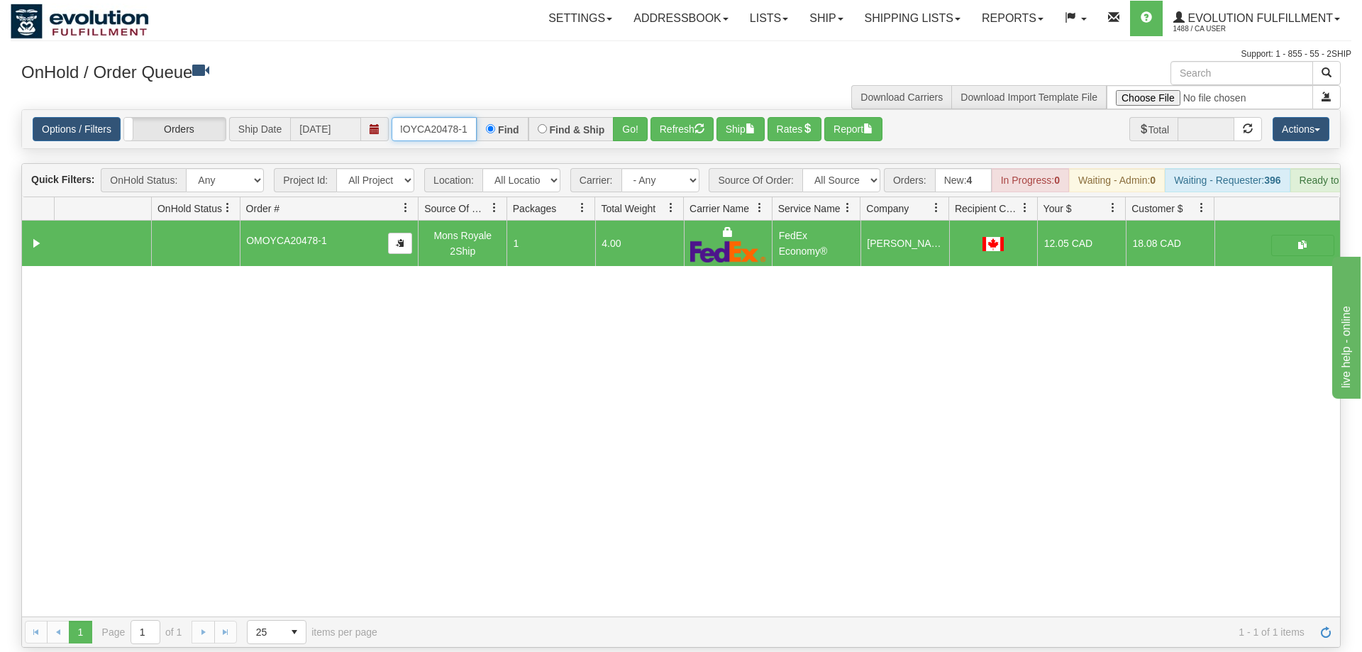
click at [414, 117] on input "OMOYCA20478-1" at bounding box center [434, 129] width 85 height 24
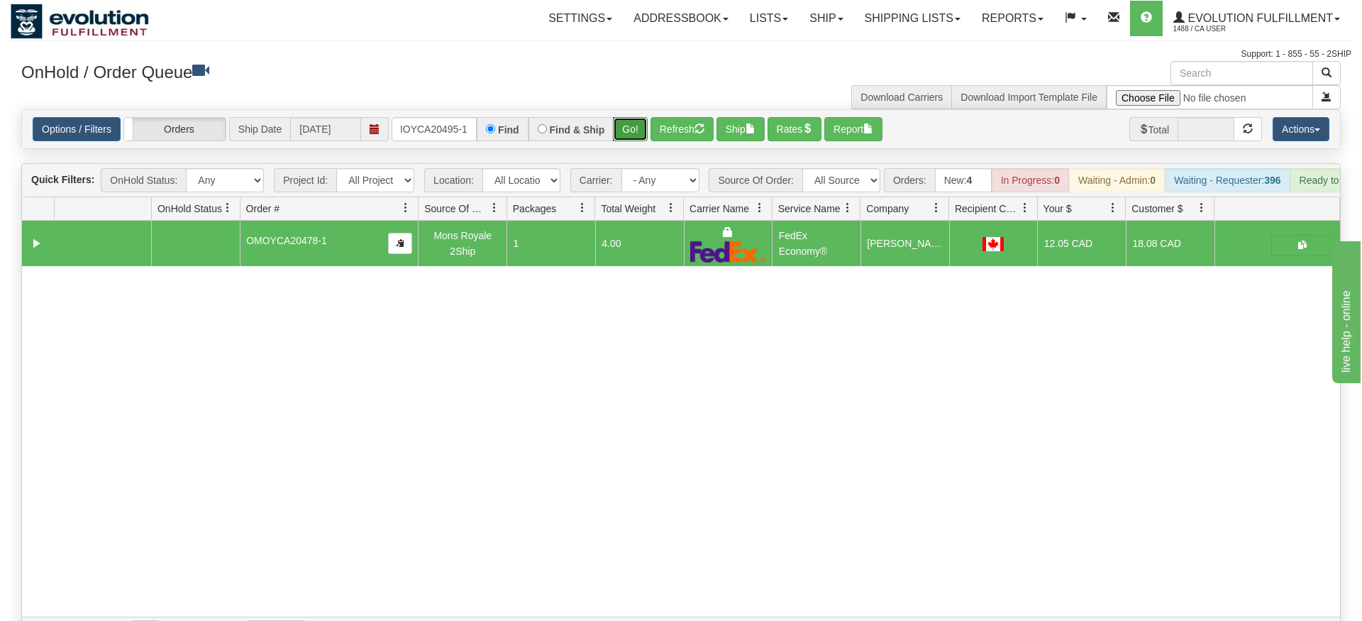
click at [636, 136] on div "Is equal to Is not equal to Contains Does not contains CAD USD EUR ZAR [PERSON_…" at bounding box center [681, 378] width 1341 height 539
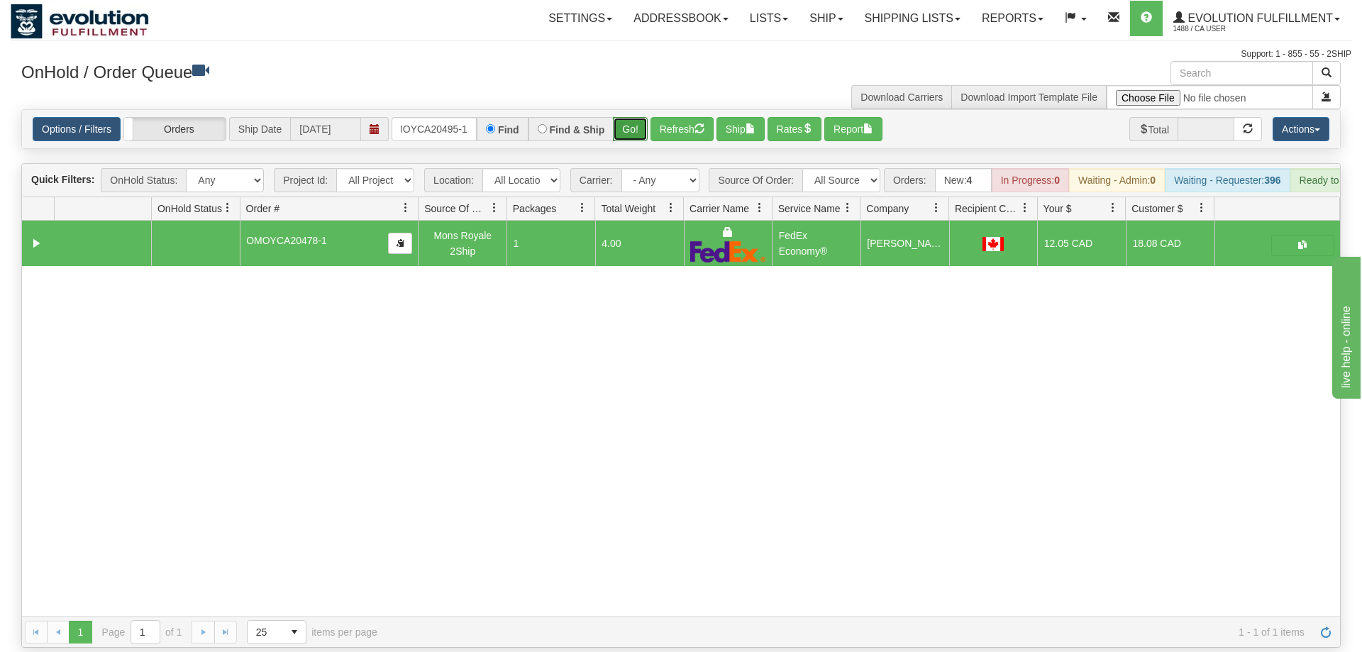
click at [634, 117] on button "Go!" at bounding box center [630, 129] width 35 height 24
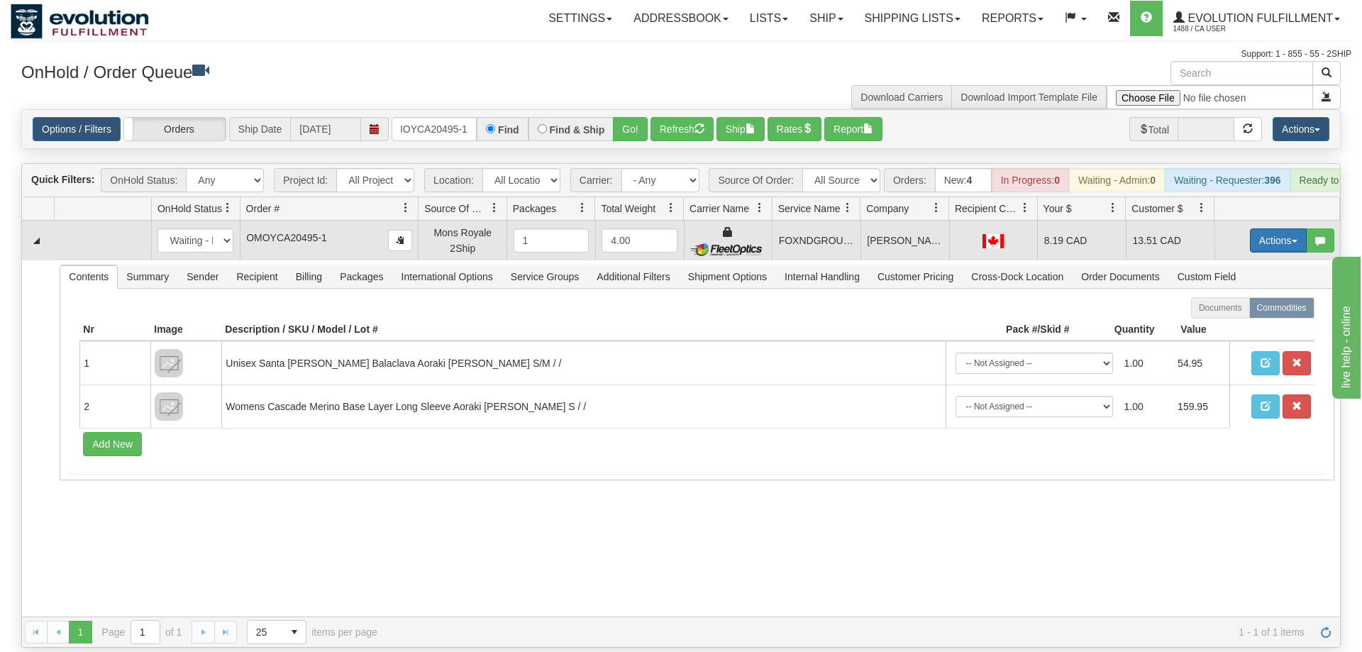
click at [1259, 228] on button "Actions" at bounding box center [1278, 240] width 57 height 24
click at [1212, 317] on span "Ship" at bounding box center [1222, 322] width 30 height 11
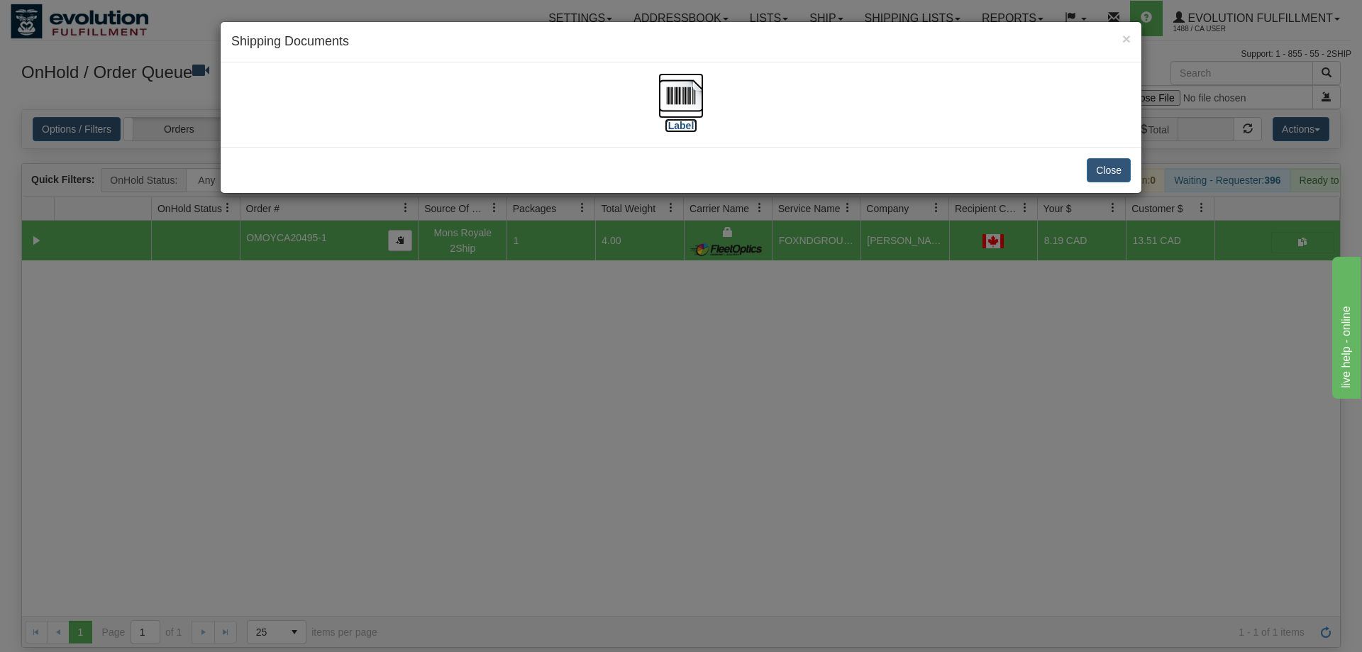
click at [688, 114] on img at bounding box center [681, 95] width 45 height 45
drag, startPoint x: 480, startPoint y: 459, endPoint x: 442, endPoint y: 220, distance: 242.2
click at [480, 446] on div "× Shipping Documents [Label] Close" at bounding box center [681, 326] width 1362 height 652
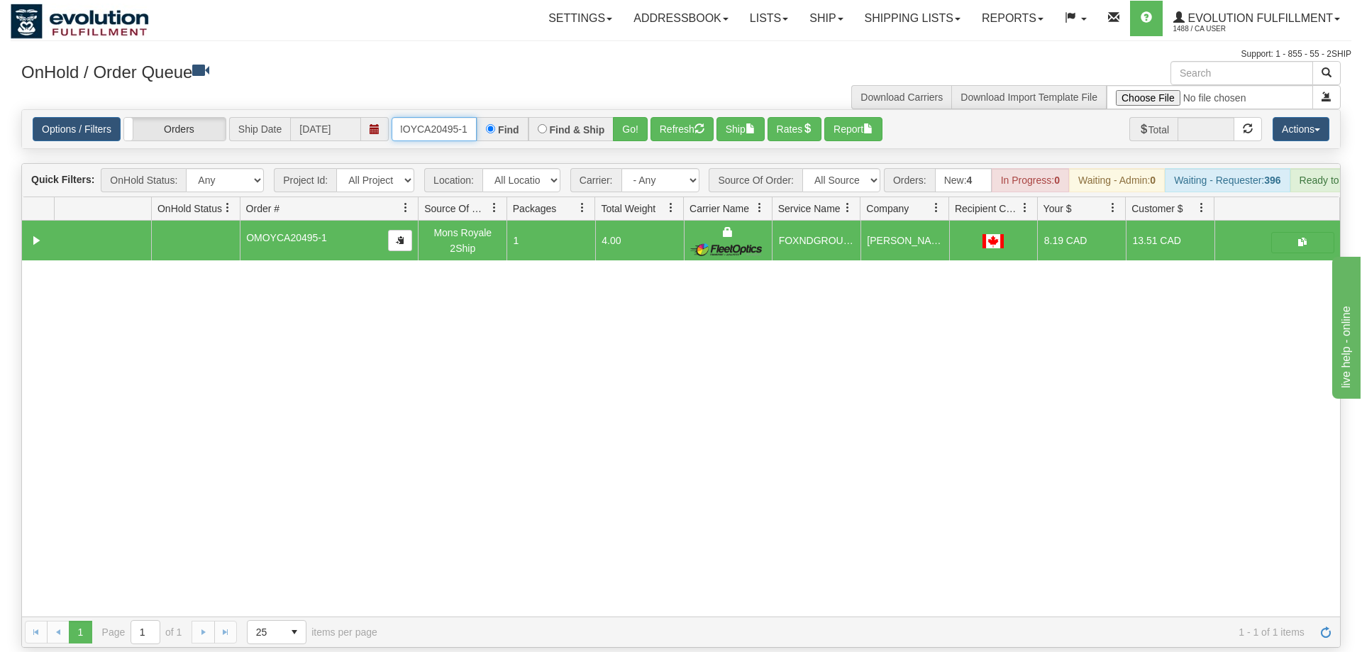
click at [457, 117] on input "OMOYCA20495-1" at bounding box center [434, 129] width 85 height 24
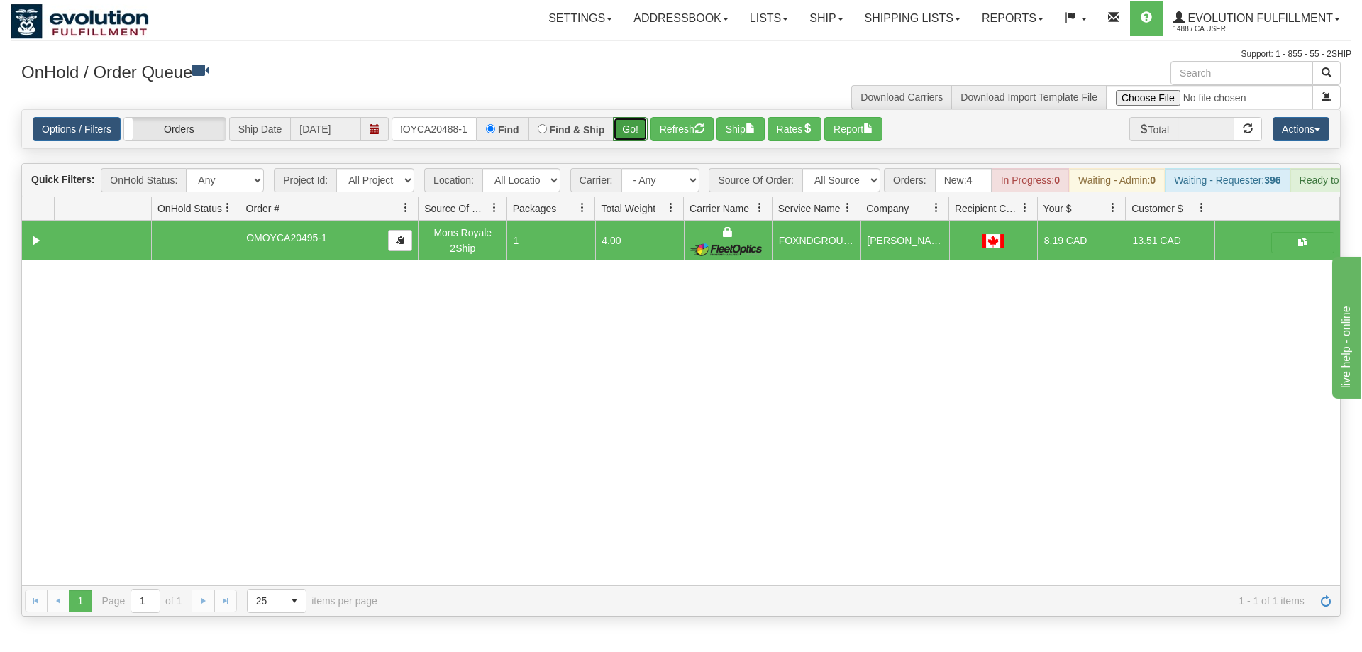
click at [635, 141] on div "Is equal to Is not equal to Contains Does not contains CAD USD EUR ZAR [PERSON_…" at bounding box center [681, 362] width 1341 height 507
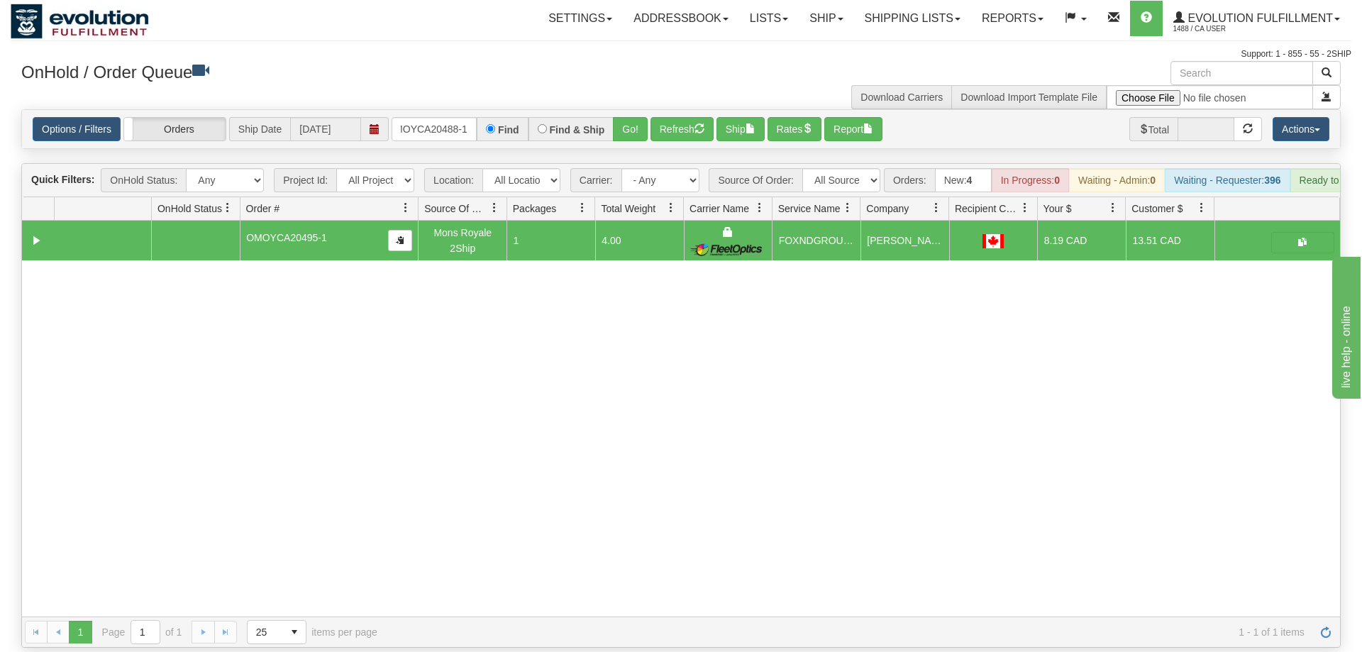
click at [627, 122] on div "Options / Filters Group Shipments Orders Ship Date [DATE] OMOYCA20488-1 Find Fi…" at bounding box center [681, 129] width 1318 height 38
click at [629, 117] on button "Go!" at bounding box center [630, 129] width 35 height 24
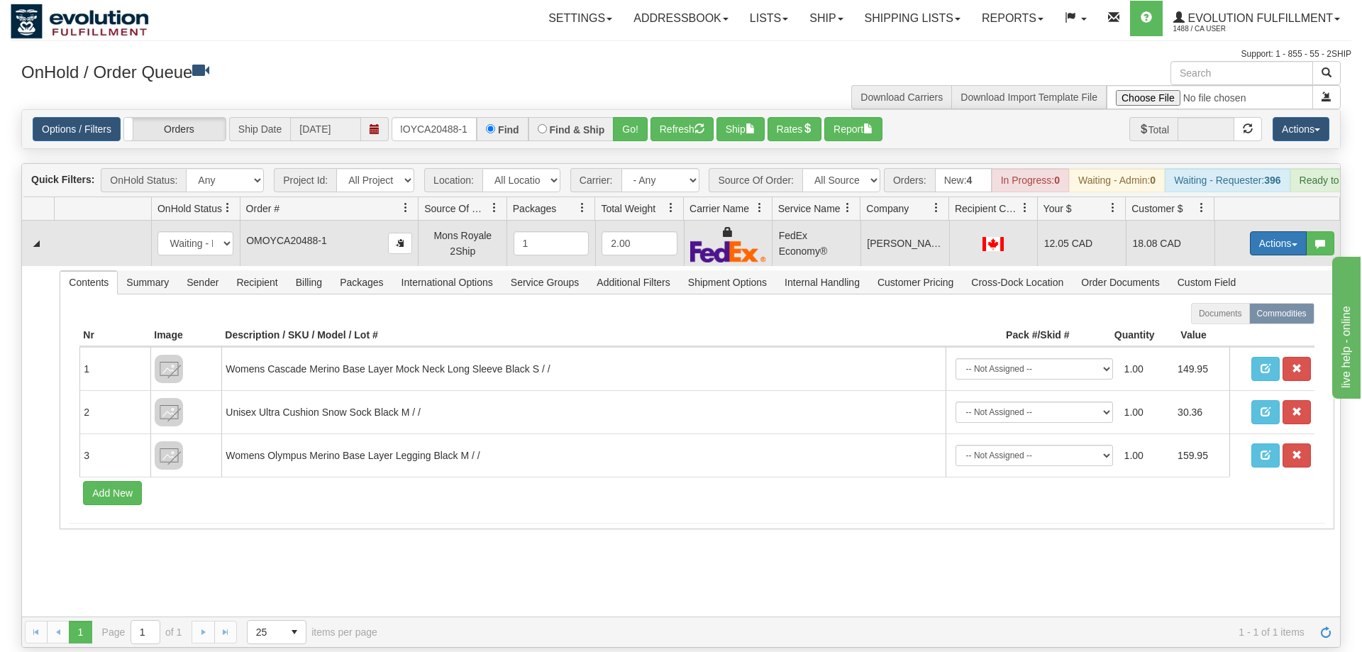
click at [1275, 231] on button "Actions" at bounding box center [1278, 243] width 57 height 24
click at [1227, 320] on span "Ship" at bounding box center [1222, 325] width 30 height 11
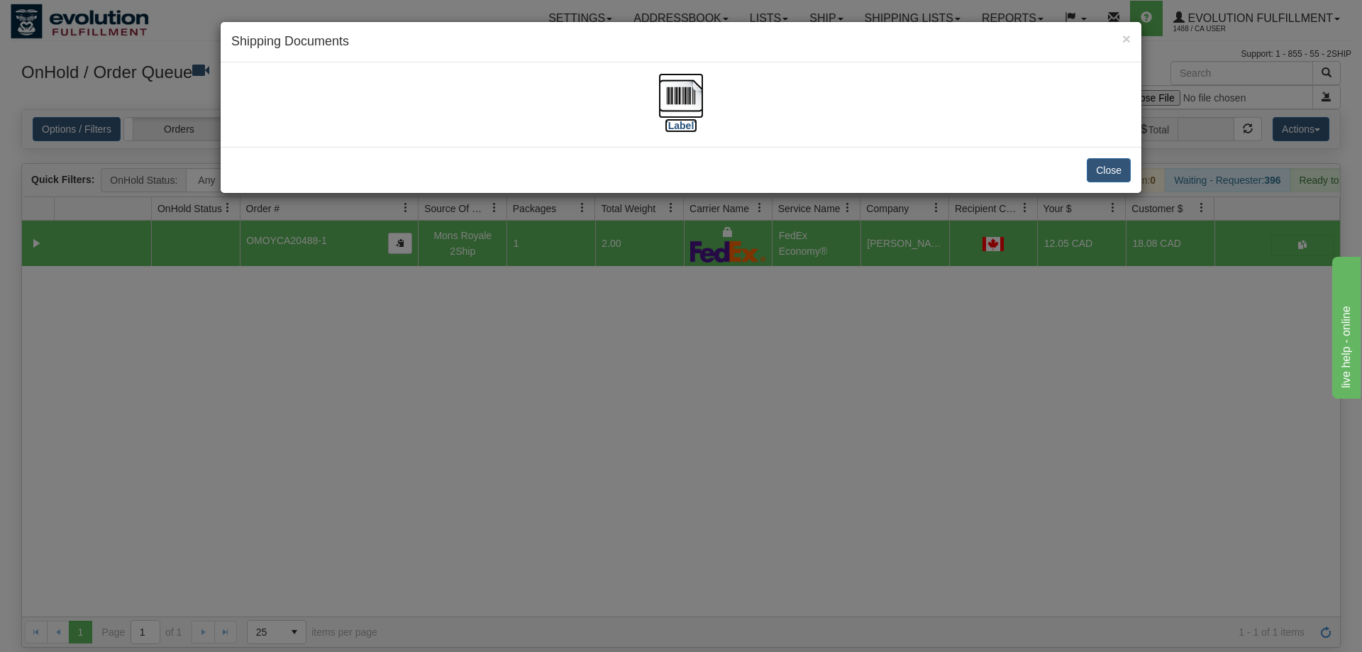
click at [695, 97] on img at bounding box center [681, 95] width 45 height 45
drag, startPoint x: 526, startPoint y: 459, endPoint x: 527, endPoint y: 419, distance: 39.8
click at [526, 454] on div "× Shipping Documents [Label] Close" at bounding box center [681, 326] width 1362 height 652
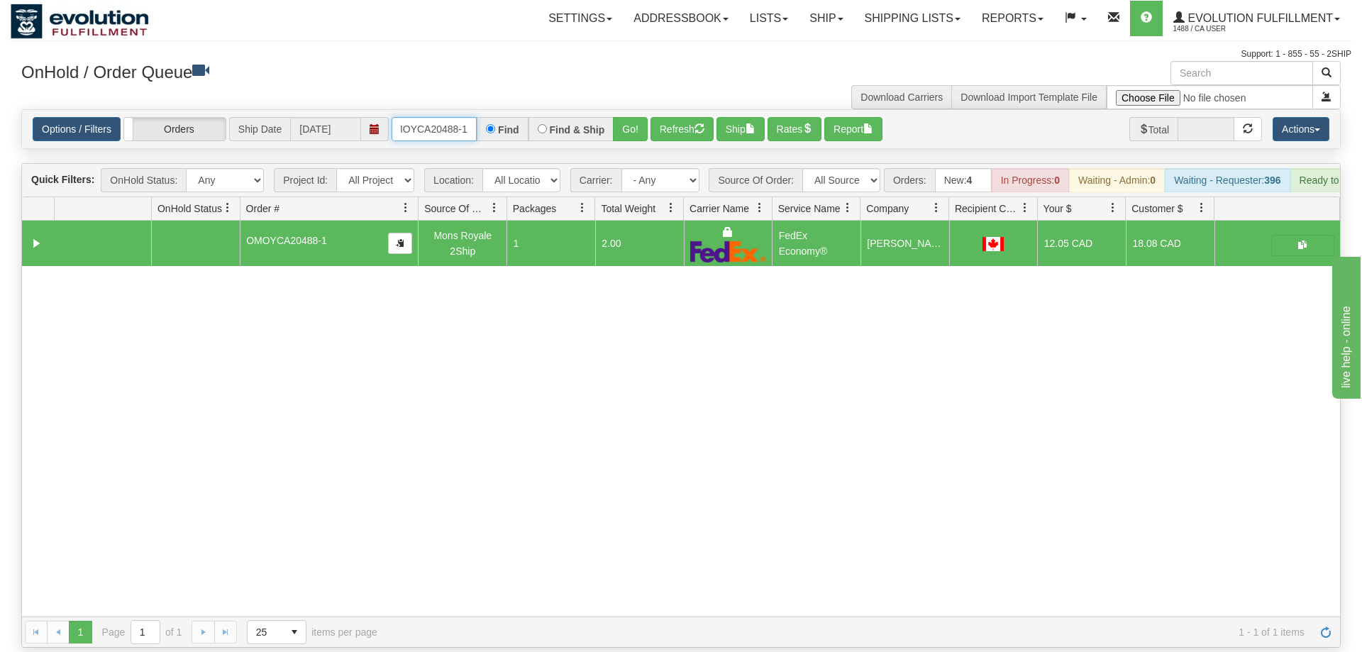
click at [438, 119] on input "OMOYCA20488-1" at bounding box center [434, 129] width 85 height 24
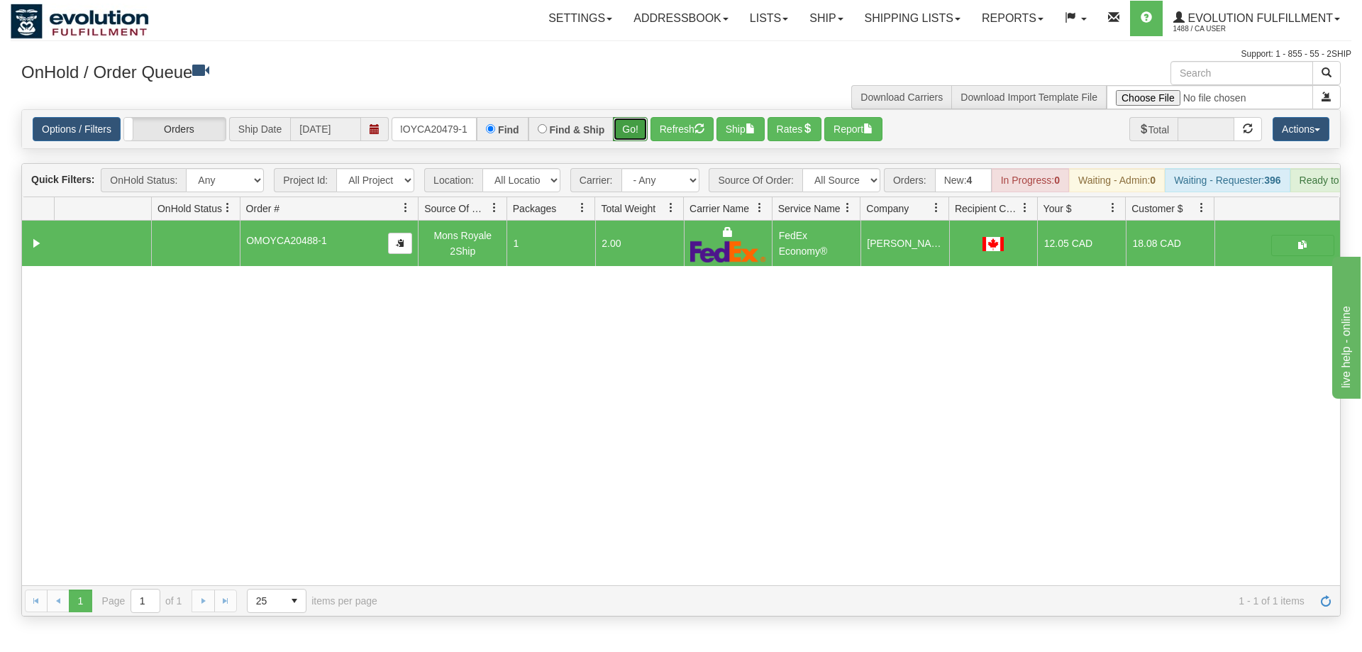
click at [629, 133] on div "Is equal to Is not equal to Contains Does not contains CAD USD EUR ZAR [PERSON_…" at bounding box center [681, 362] width 1341 height 507
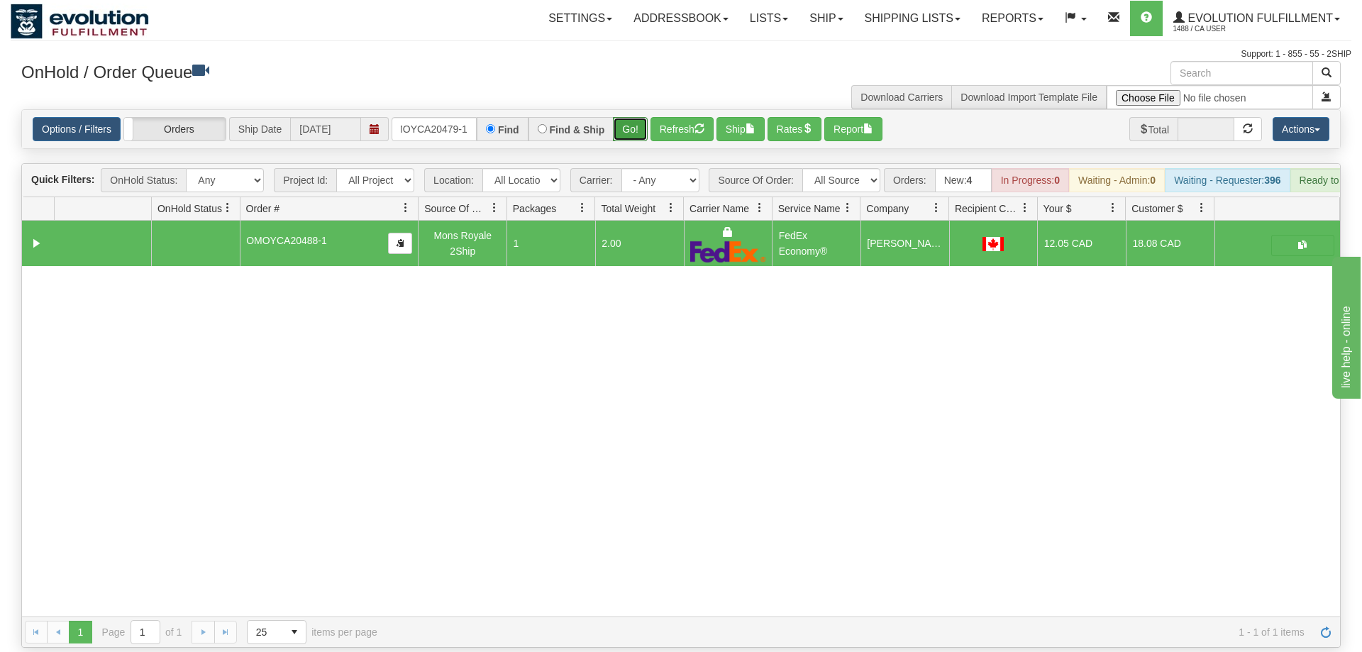
click at [631, 117] on button "Go!" at bounding box center [630, 129] width 35 height 24
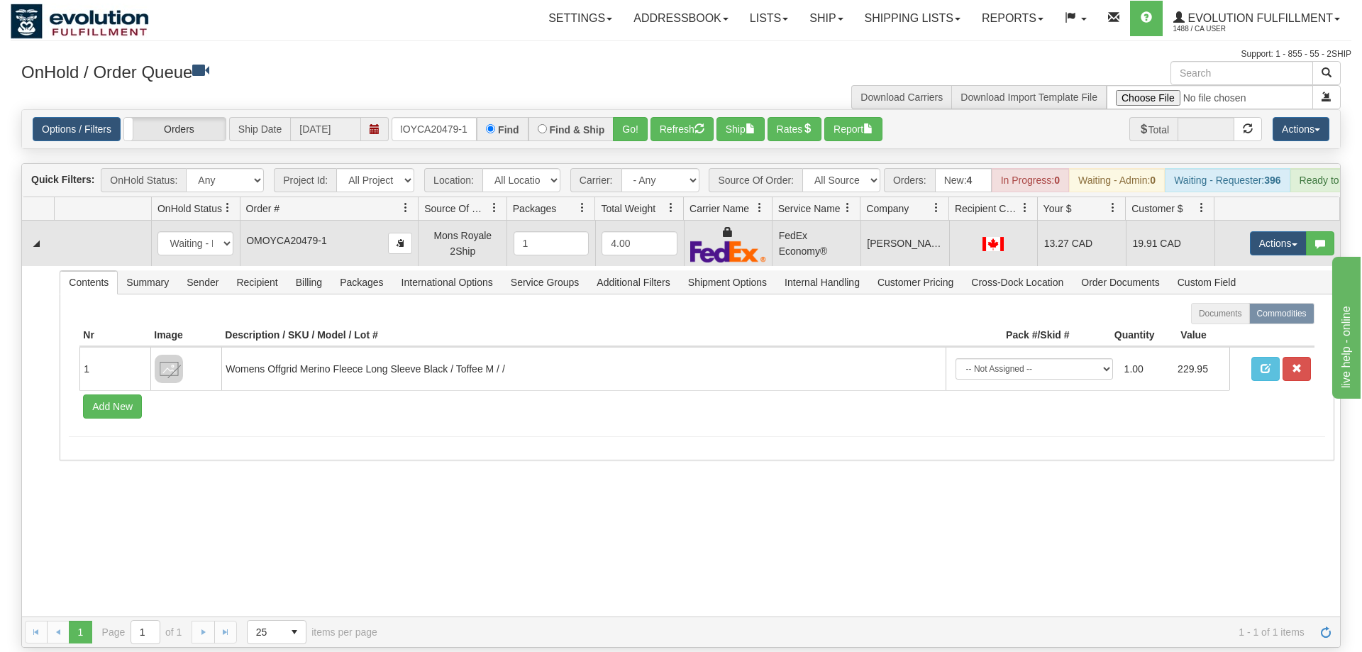
click at [1271, 221] on td "Actions Open Refresh Rates Rate All Services Ship Delete Edit Items" at bounding box center [1278, 243] width 126 height 45
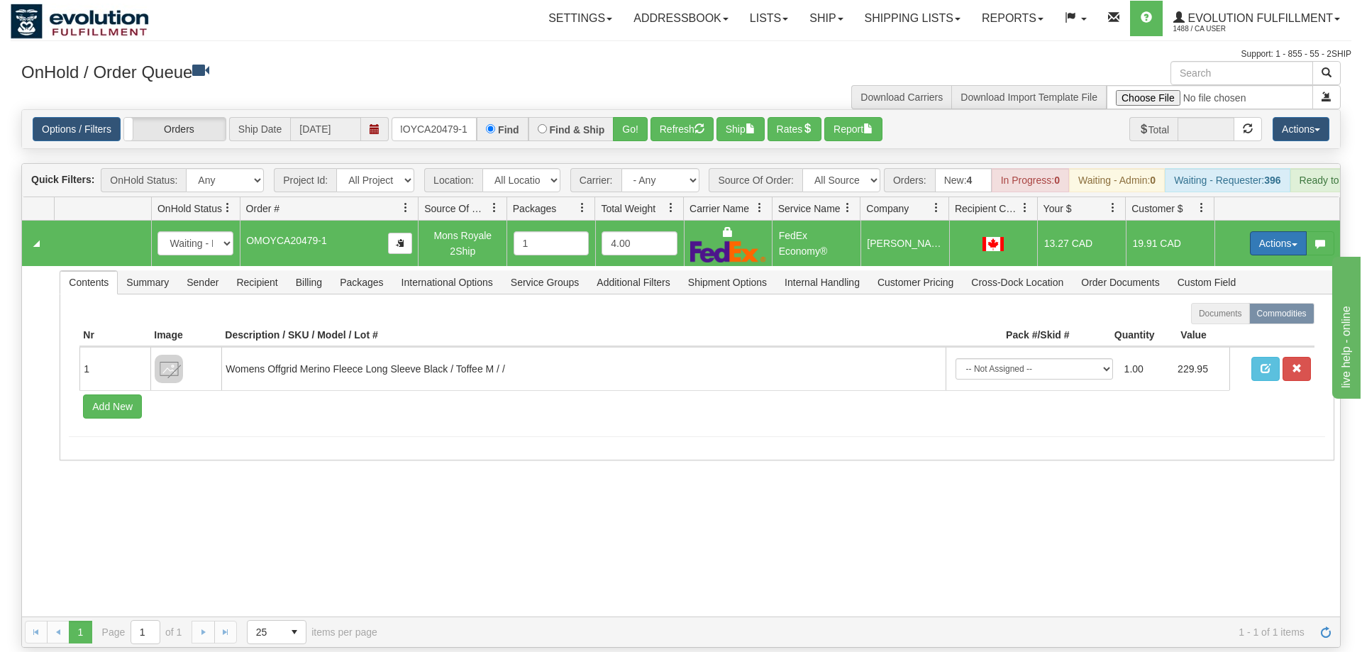
click at [1264, 231] on button "Actions" at bounding box center [1278, 243] width 57 height 24
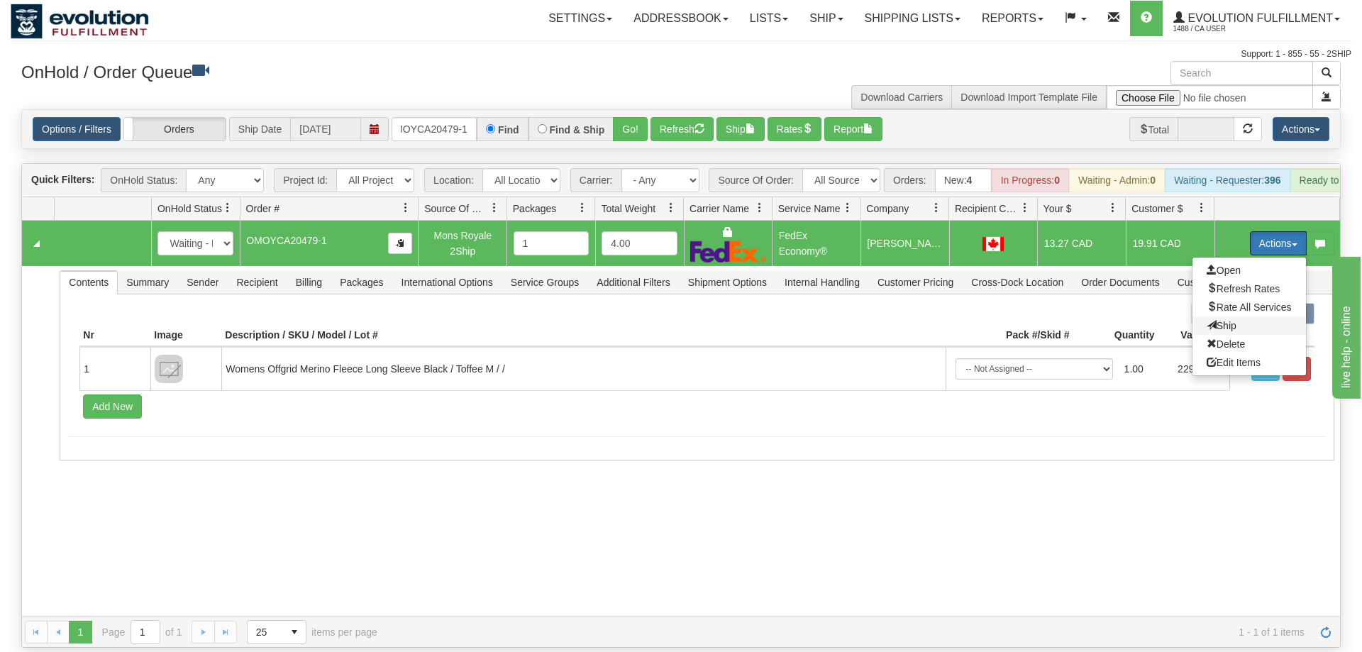
click at [1230, 320] on span "Ship" at bounding box center [1222, 325] width 30 height 11
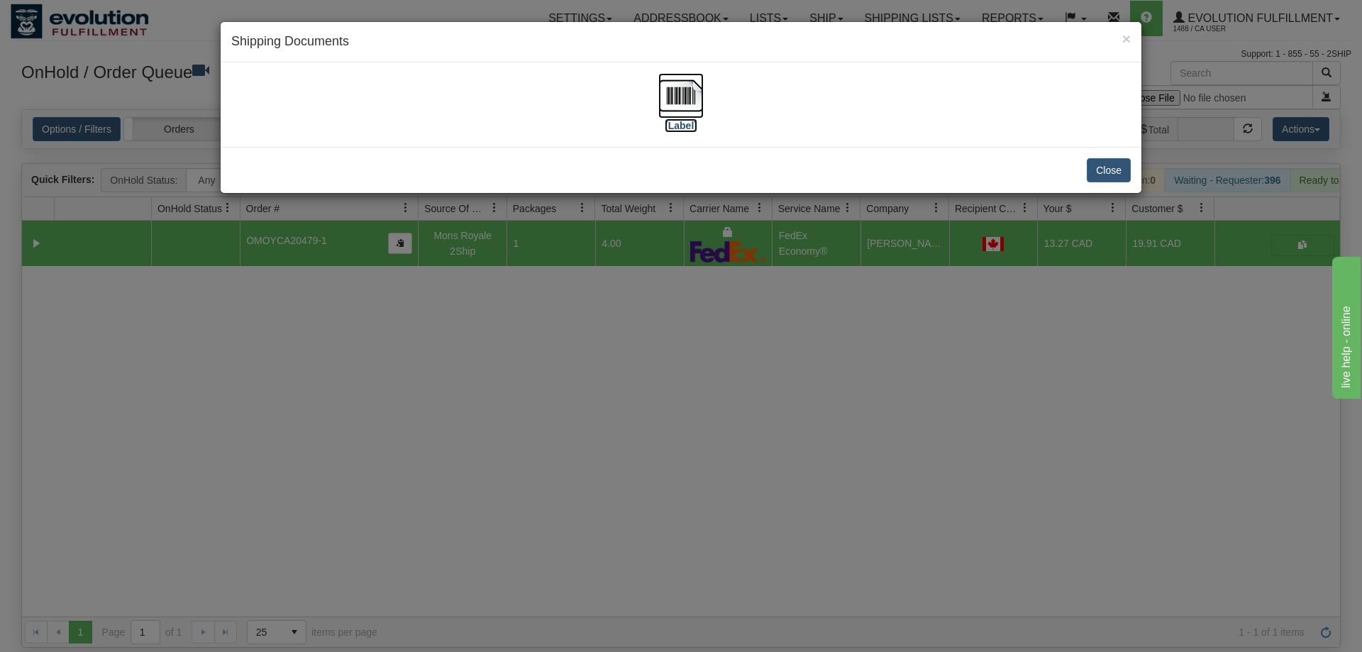
click at [678, 107] on img at bounding box center [681, 95] width 45 height 45
drag, startPoint x: 663, startPoint y: 529, endPoint x: 134, endPoint y: 79, distance: 694.7
click at [659, 528] on div "× Shipping Documents [Label] Close" at bounding box center [681, 326] width 1362 height 652
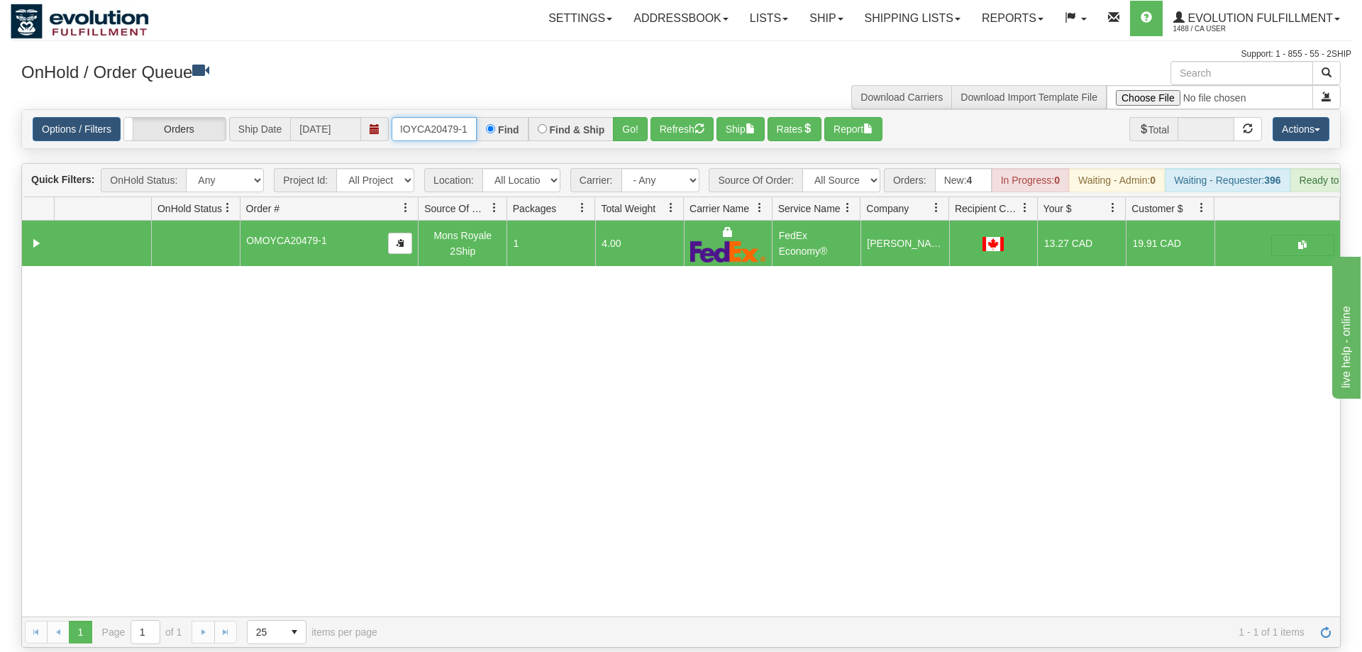
click at [429, 117] on input "OMOYCA20479-1" at bounding box center [434, 129] width 85 height 24
click at [464, 117] on input "OMOYCA20479-1" at bounding box center [434, 129] width 85 height 24
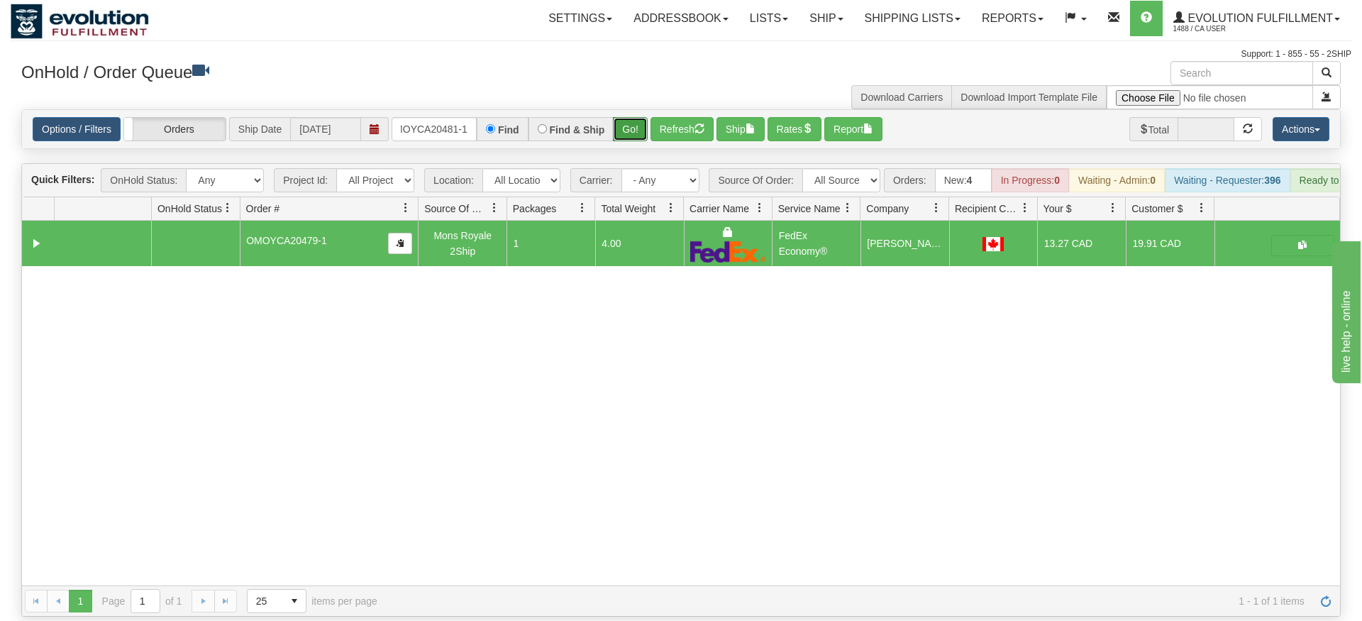
click at [623, 128] on div "Is equal to Is not equal to Contains Does not contains CAD USD EUR ZAR [PERSON_…" at bounding box center [681, 362] width 1341 height 507
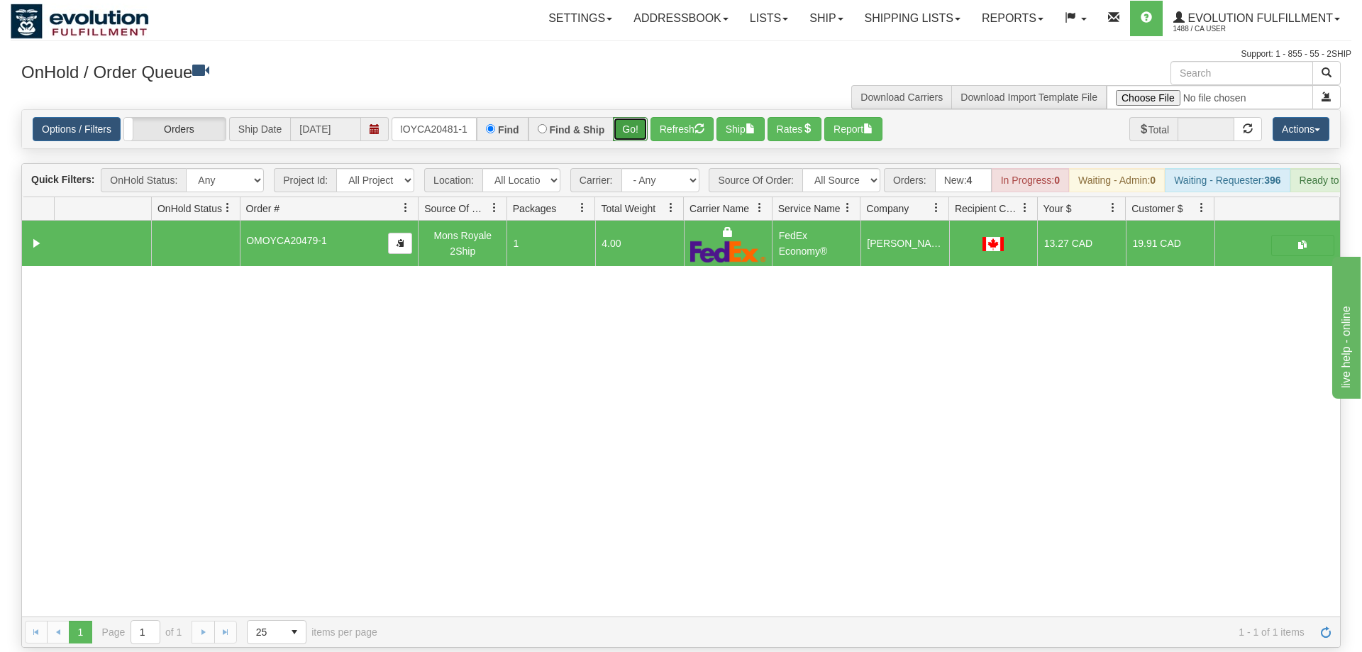
click at [632, 117] on button "Go!" at bounding box center [630, 129] width 35 height 24
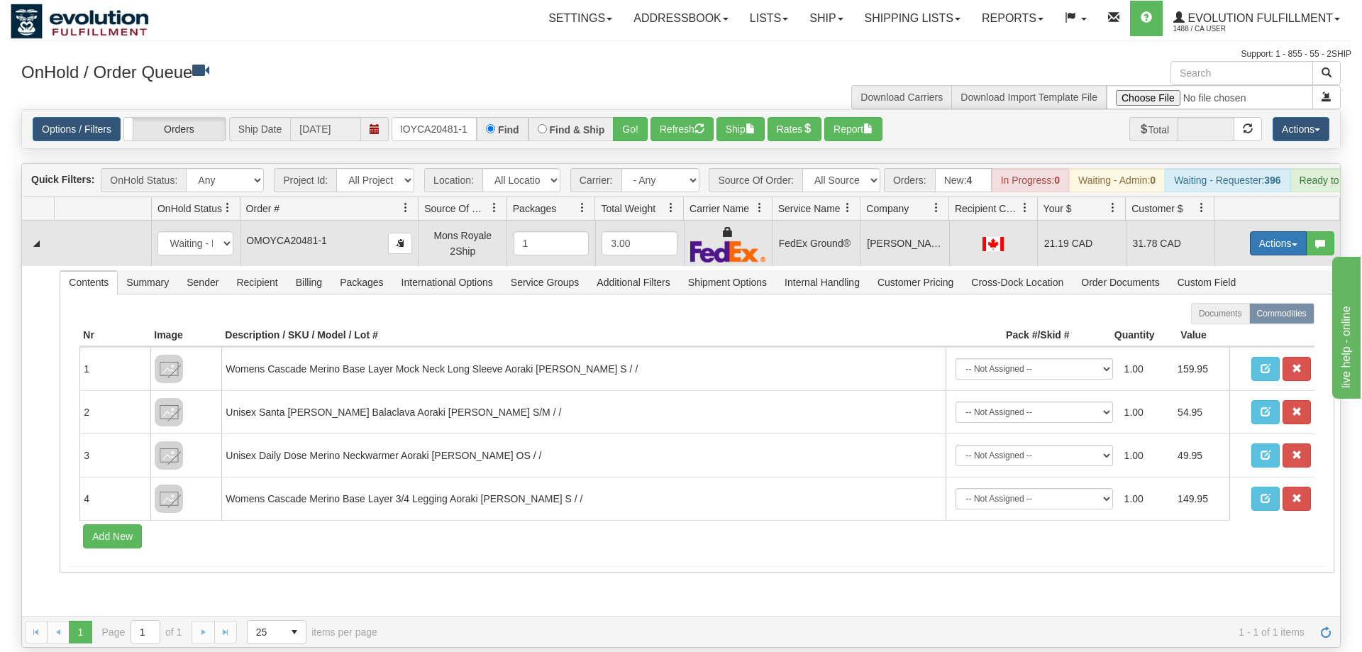
click at [1262, 231] on button "Actions" at bounding box center [1278, 243] width 57 height 24
click at [1221, 320] on span "Ship" at bounding box center [1222, 325] width 30 height 11
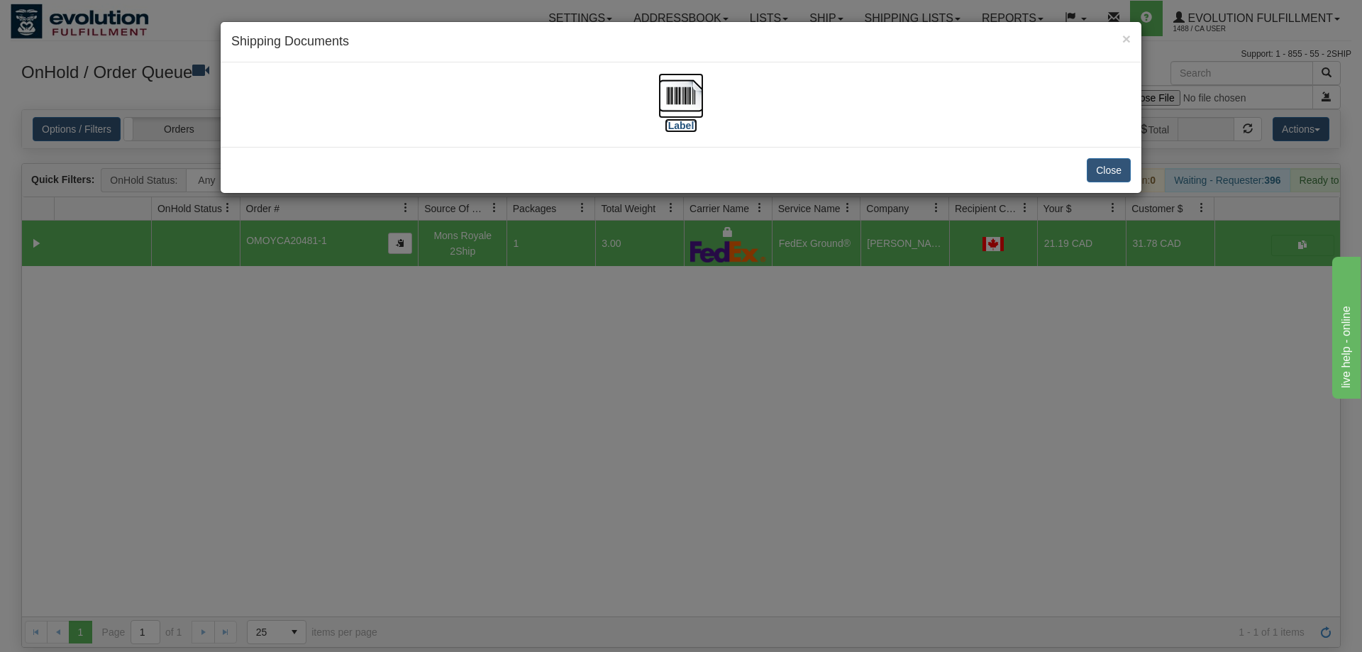
click at [664, 104] on img at bounding box center [681, 95] width 45 height 45
drag, startPoint x: 731, startPoint y: 371, endPoint x: 593, endPoint y: 231, distance: 196.7
click at [731, 365] on div "× Shipping Documents [Label] Close" at bounding box center [681, 326] width 1362 height 652
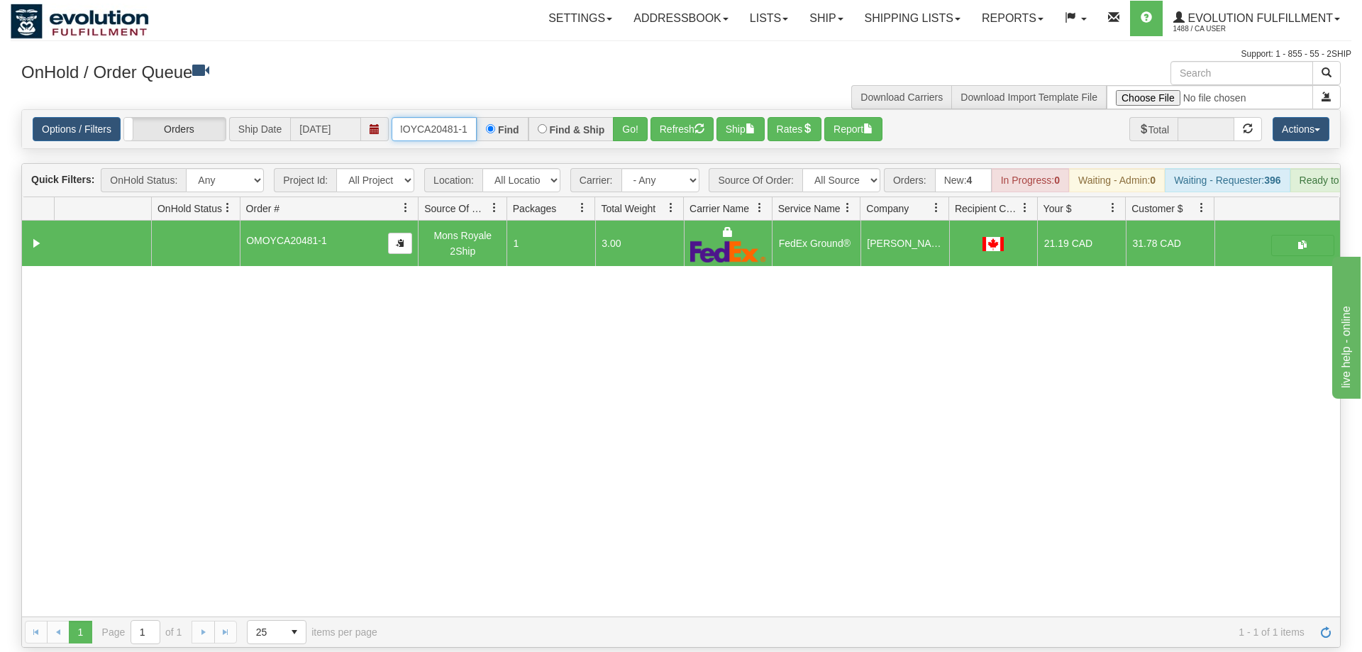
click at [434, 117] on input "OMOYCA20481-1" at bounding box center [434, 129] width 85 height 24
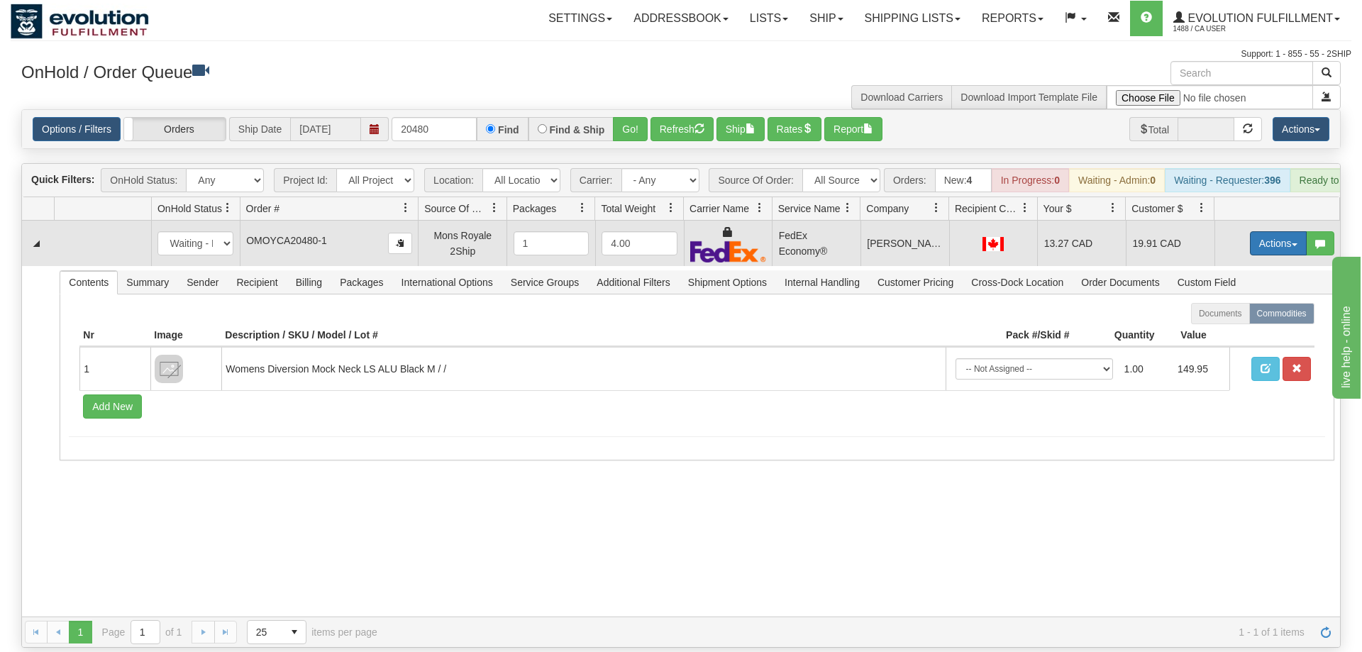
click at [1287, 231] on button "Actions" at bounding box center [1278, 243] width 57 height 24
click at [1228, 320] on span "Ship" at bounding box center [1222, 325] width 30 height 11
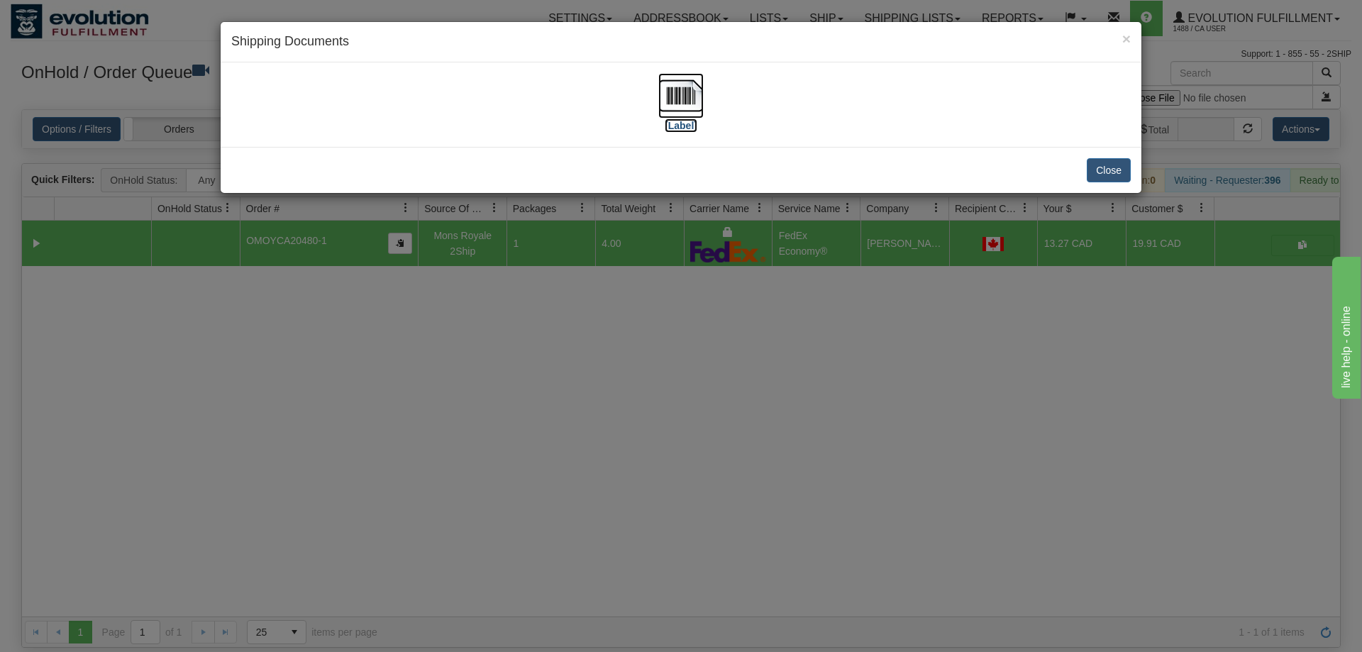
click at [699, 106] on img at bounding box center [681, 95] width 45 height 45
drag, startPoint x: 649, startPoint y: 316, endPoint x: 467, endPoint y: 163, distance: 237.8
click at [649, 315] on div "× Shipping Documents [Label] Close" at bounding box center [681, 326] width 1362 height 652
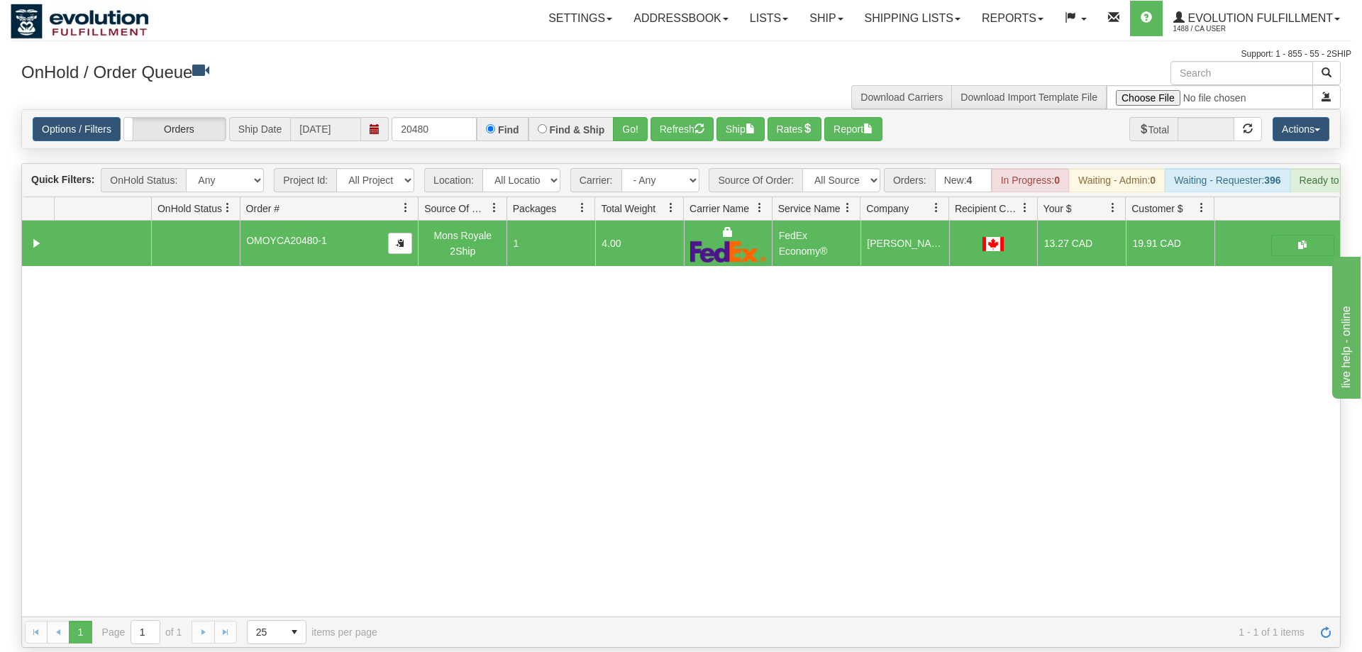
click at [426, 121] on div "Options / Filters Group Shipments Orders Ship Date [DATE] 20480 Find Find & Shi…" at bounding box center [681, 129] width 1318 height 38
click at [426, 117] on input "20480" at bounding box center [434, 129] width 85 height 24
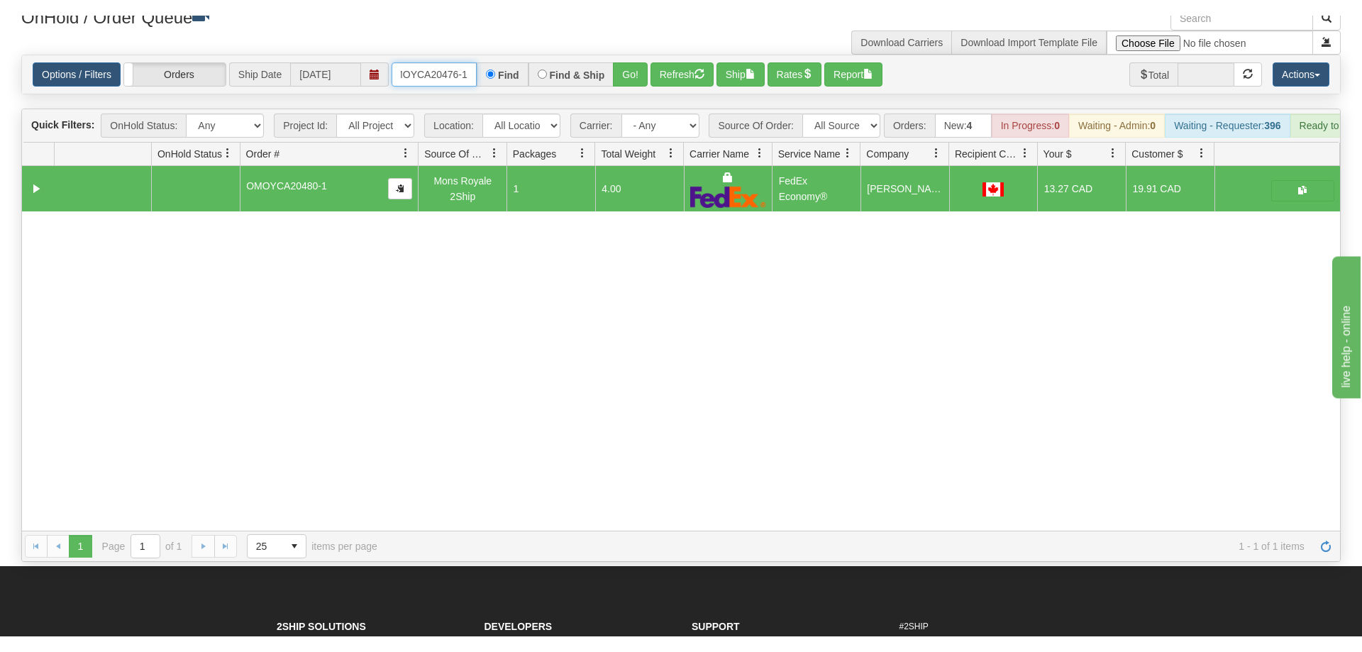
scroll to position [72, 0]
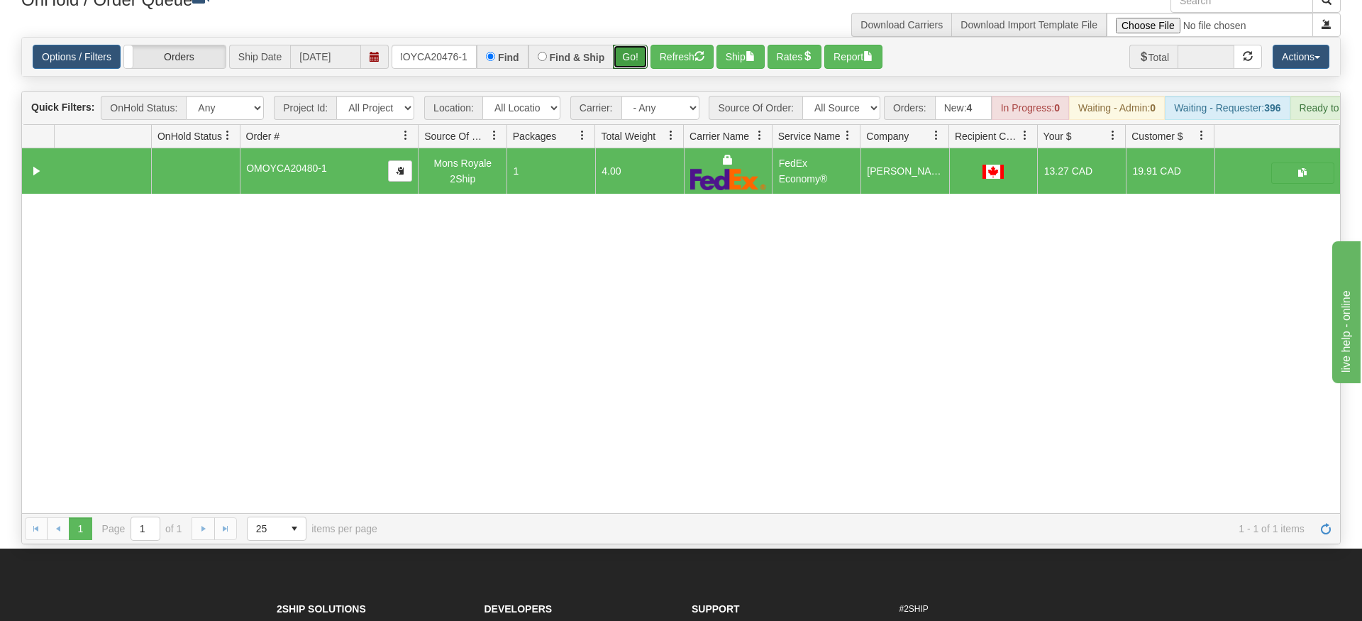
drag, startPoint x: 634, startPoint y: 40, endPoint x: 632, endPoint y: 65, distance: 25.6
click at [634, 70] on div "Is equal to Is not equal to Contains Does not contains CAD USD EUR ZAR [PERSON_…" at bounding box center [681, 290] width 1341 height 507
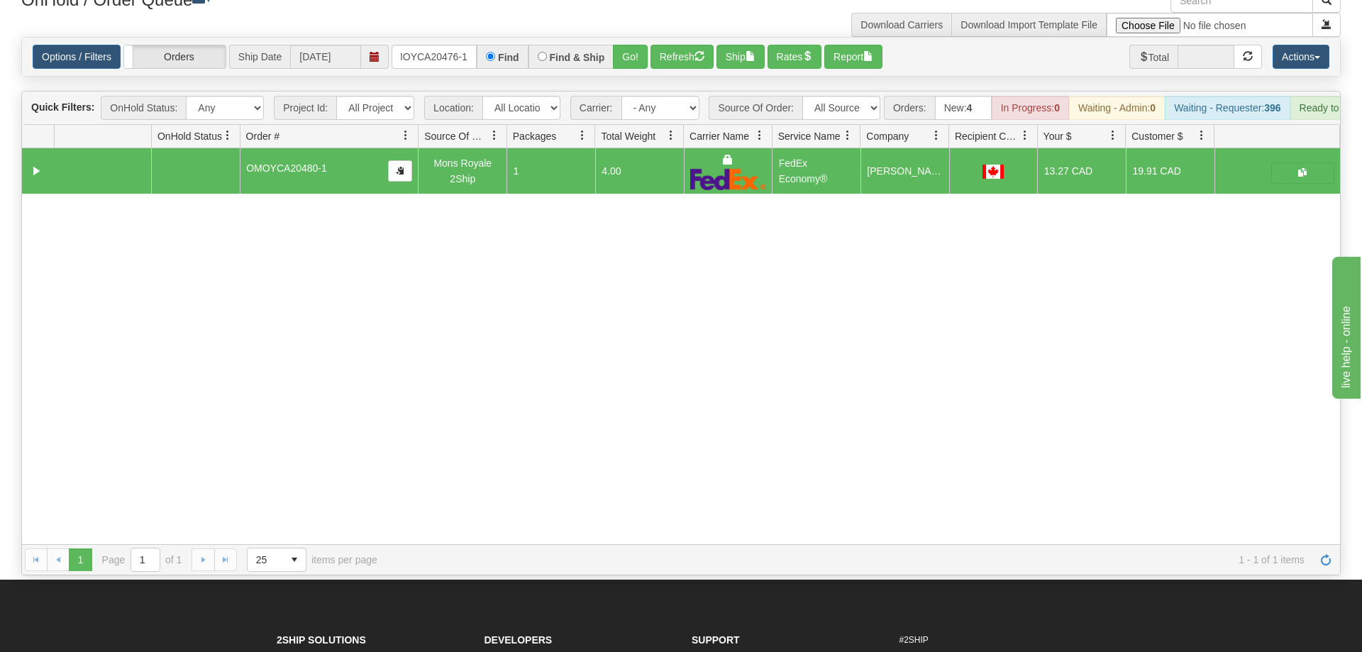
click at [627, 55] on div "Is equal to Is not equal to Contains Does not contains CAD USD EUR ZAR [PERSON_…" at bounding box center [681, 306] width 1341 height 539
click at [625, 49] on div "Options / Filters Group Shipments Orders Ship Date [DATE] OMOYCA20476-1 Find Fi…" at bounding box center [681, 57] width 1318 height 38
click at [639, 45] on button "Go!" at bounding box center [630, 57] width 35 height 24
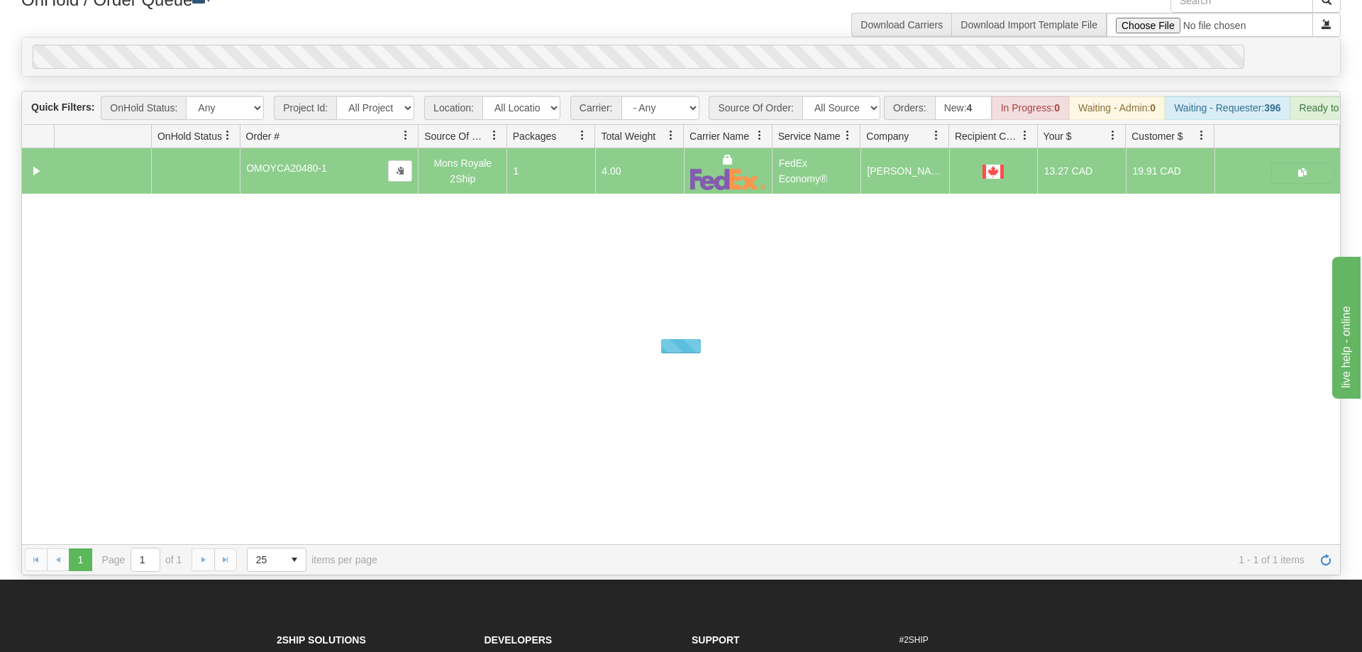
scroll to position [0, 14]
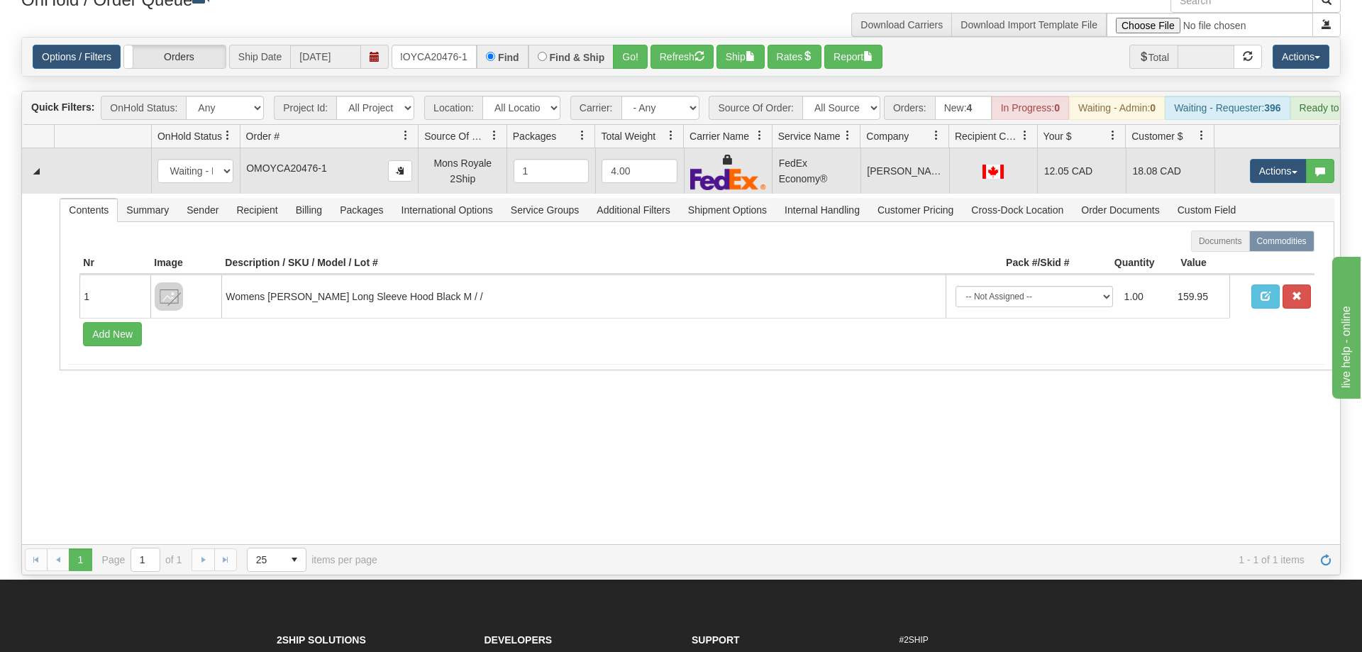
click at [1238, 153] on td "Actions Open Refresh Rates Rate All Services Ship Delete Edit Items" at bounding box center [1278, 170] width 126 height 45
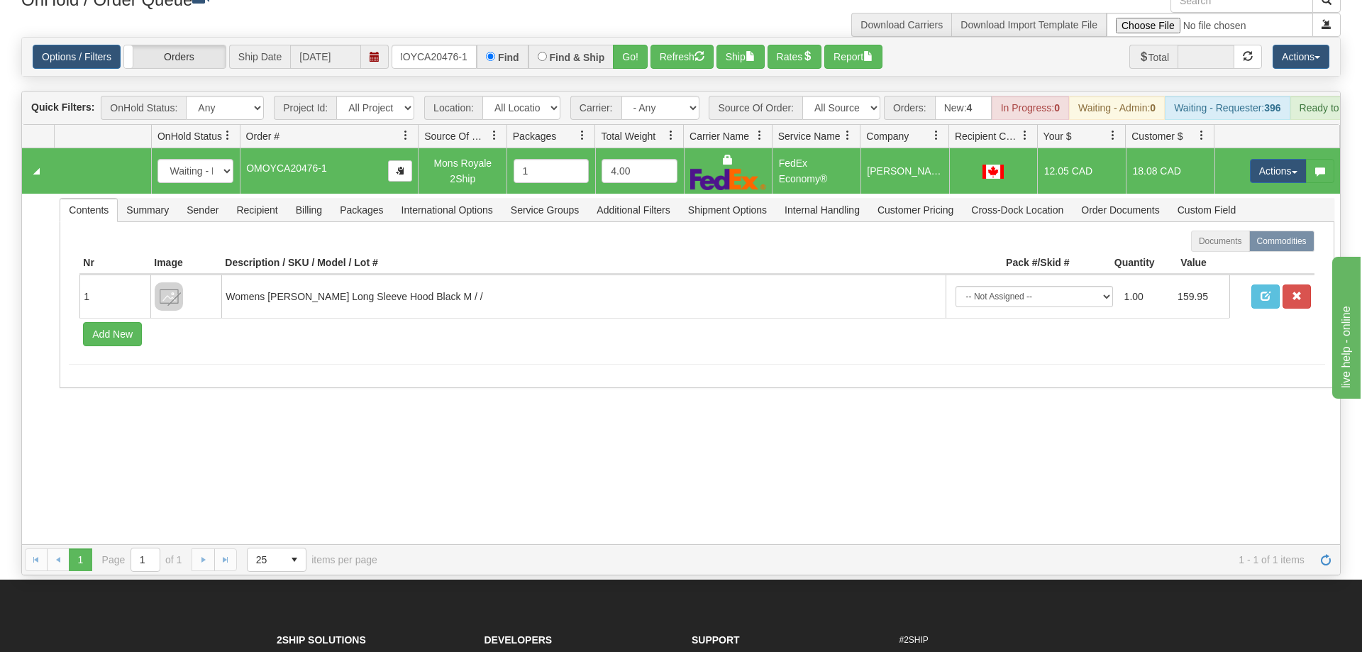
click at [1245, 150] on td "Actions Open Refresh Rates Rate All Services Ship Delete Edit Items" at bounding box center [1278, 170] width 126 height 45
drag, startPoint x: 1259, startPoint y: 145, endPoint x: 1245, endPoint y: 182, distance: 39.5
click at [1260, 159] on button "Actions" at bounding box center [1278, 171] width 57 height 24
click at [1239, 244] on link "Ship" at bounding box center [1250, 253] width 114 height 18
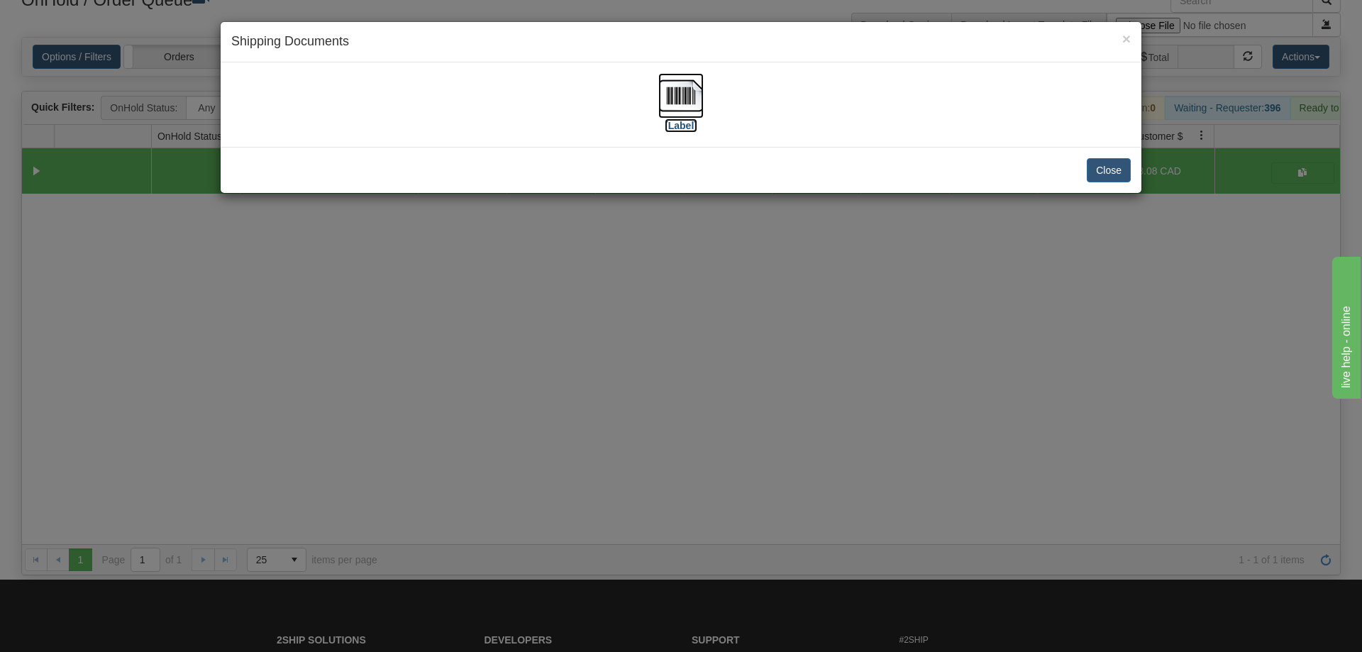
click at [678, 106] on img at bounding box center [681, 95] width 45 height 45
click at [781, 259] on div "× Shipping Documents [Label] Close" at bounding box center [681, 326] width 1362 height 652
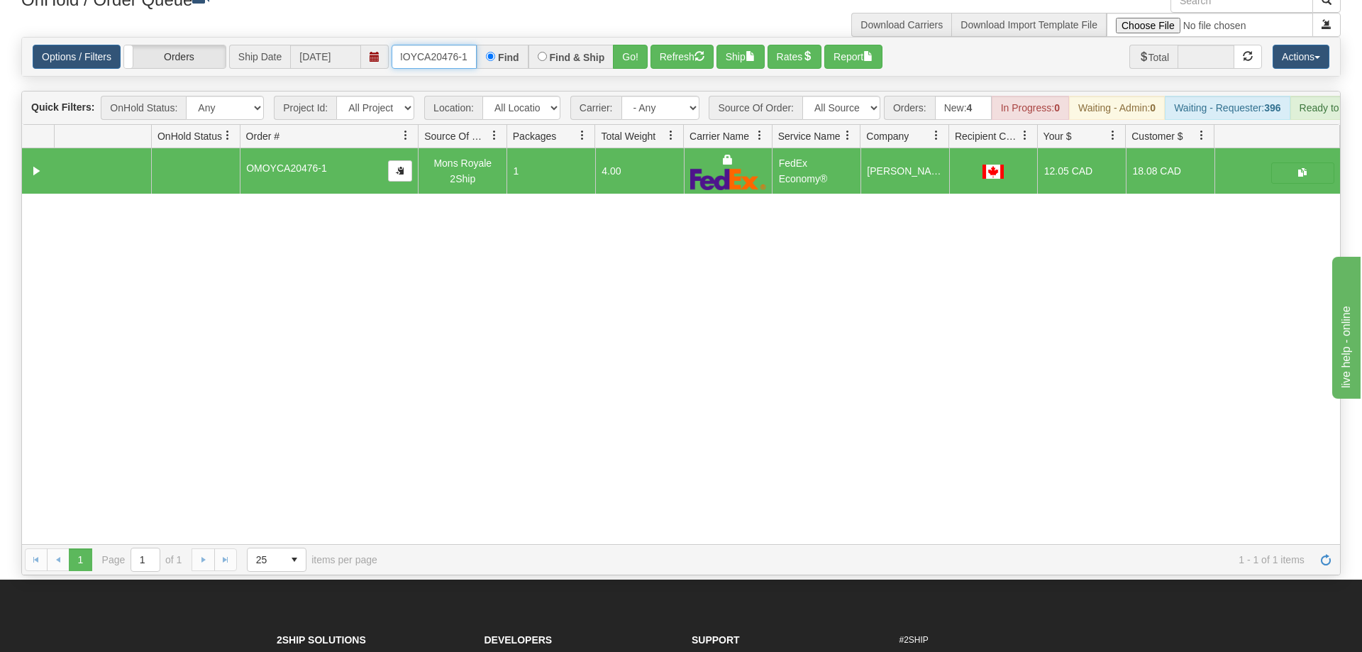
click at [418, 45] on input "OMOYCA20476-1" at bounding box center [434, 57] width 85 height 24
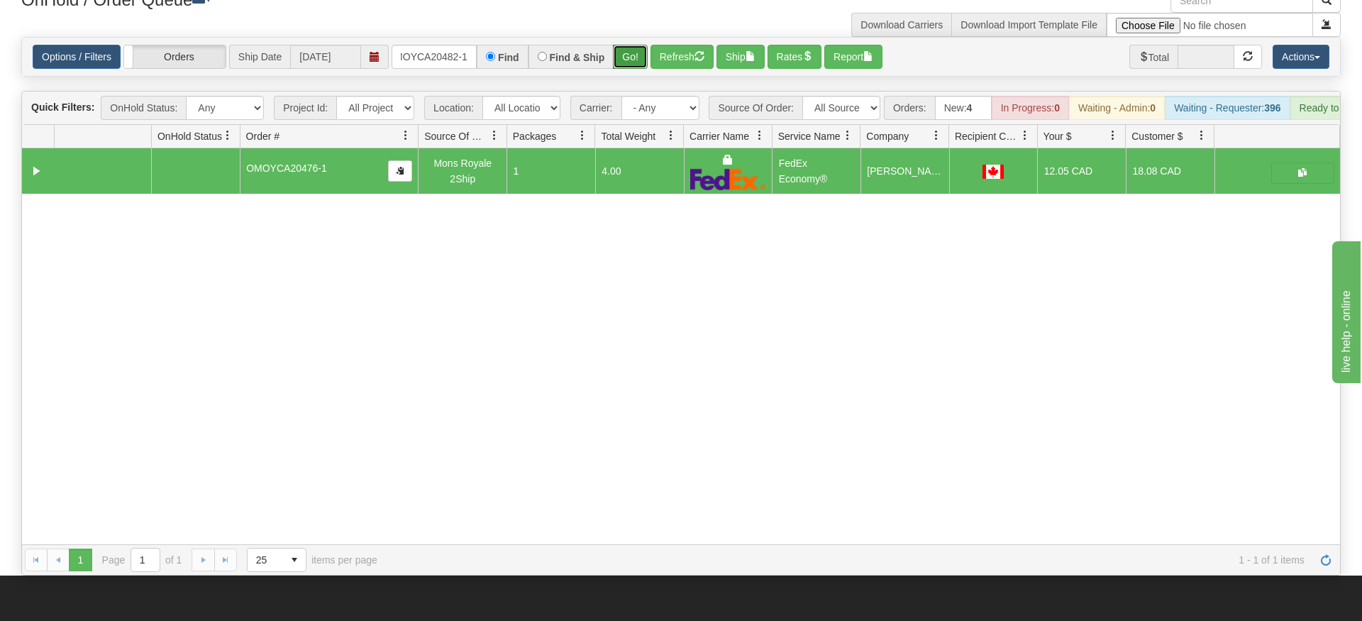
drag, startPoint x: 622, startPoint y: 45, endPoint x: 627, endPoint y: 33, distance: 12.7
click at [622, 74] on div "Is equal to Is not equal to Contains Does not contains CAD USD EUR ZAR [PERSON_…" at bounding box center [681, 306] width 1341 height 539
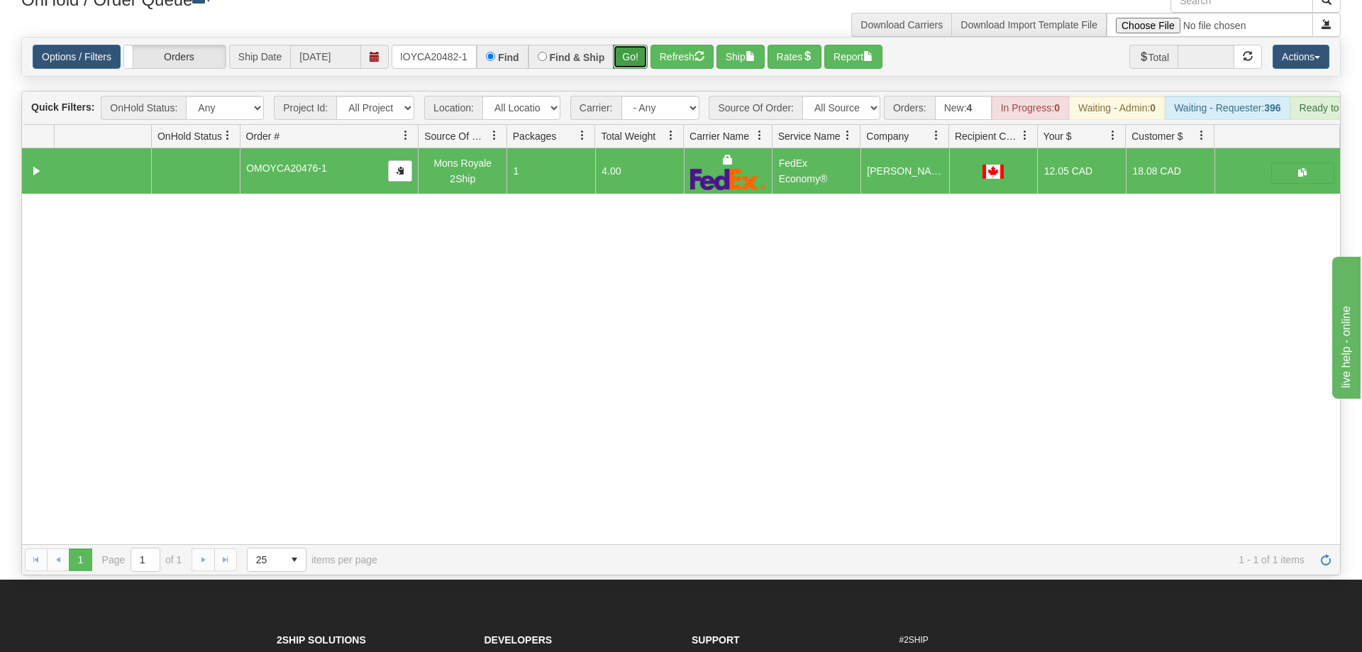
click at [627, 45] on button "Go!" at bounding box center [630, 57] width 35 height 24
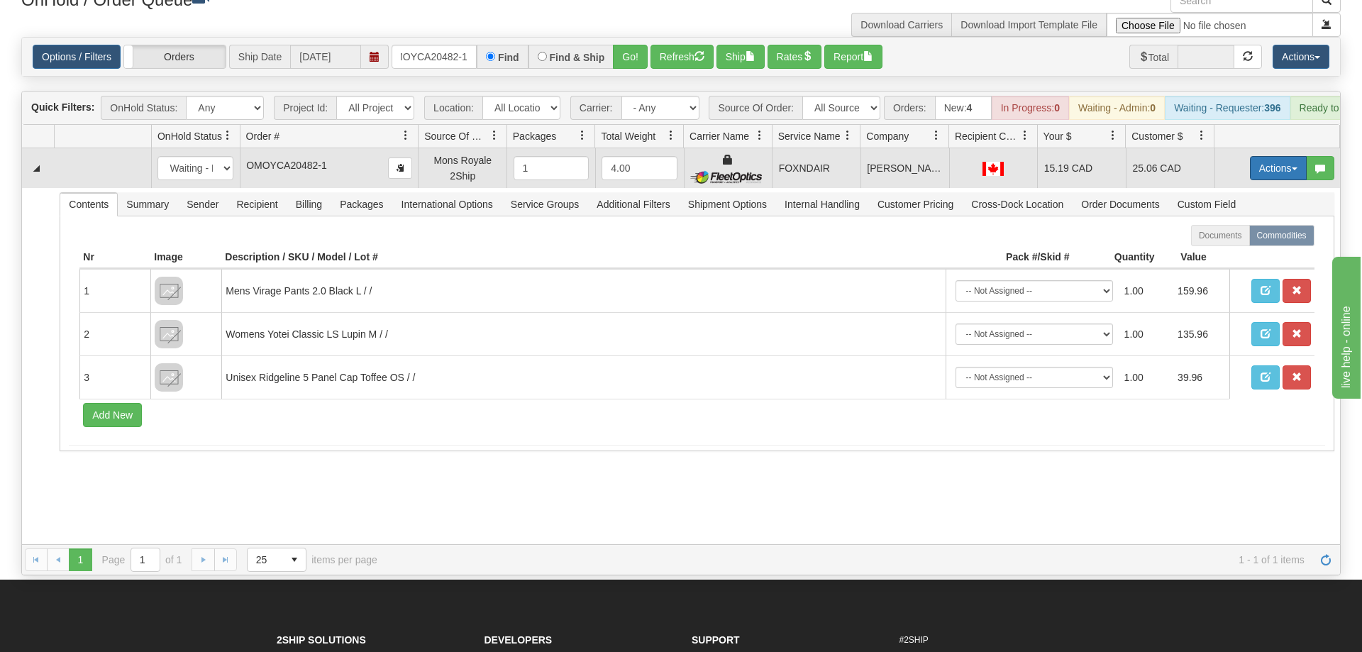
click at [1271, 156] on button "Actions" at bounding box center [1278, 168] width 57 height 24
click at [1248, 241] on link "Ship" at bounding box center [1250, 250] width 114 height 18
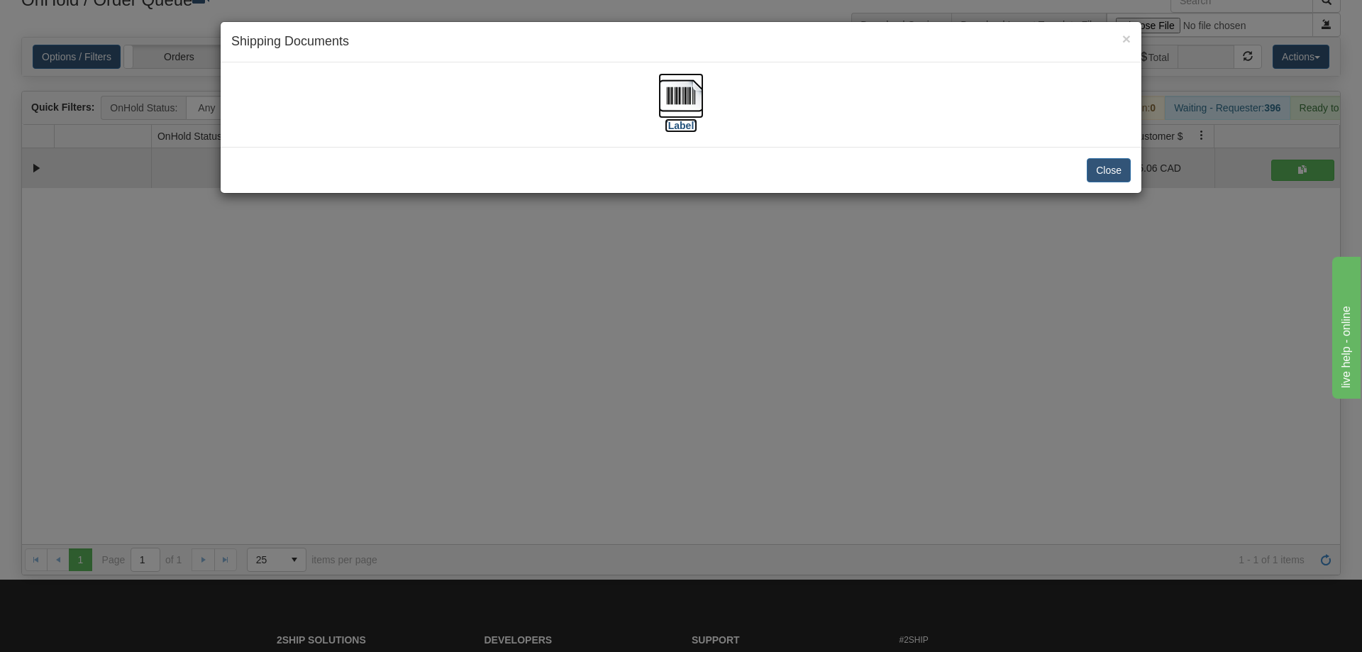
click at [675, 99] on img at bounding box center [681, 95] width 45 height 45
drag, startPoint x: 627, startPoint y: 397, endPoint x: 399, endPoint y: 26, distance: 435.8
click at [624, 383] on div "× Shipping Documents [Label] Close" at bounding box center [681, 326] width 1362 height 652
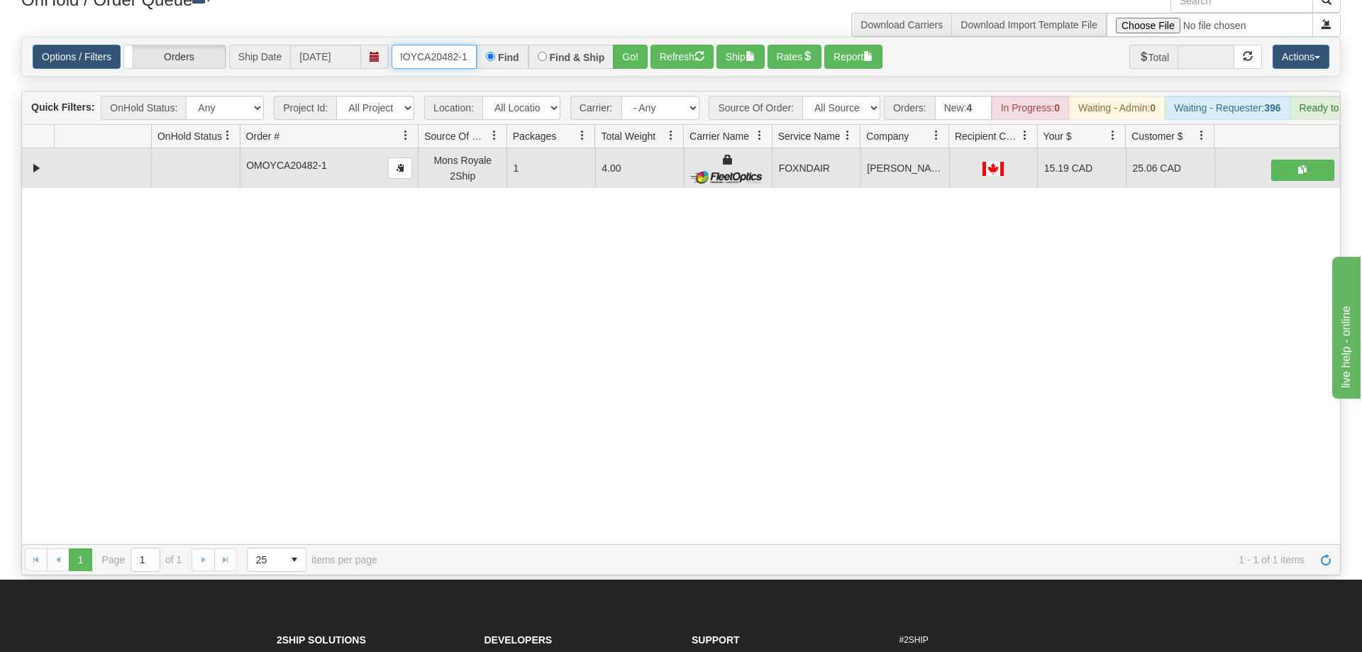
click at [415, 45] on input "OMOYCA20482-1" at bounding box center [434, 57] width 85 height 24
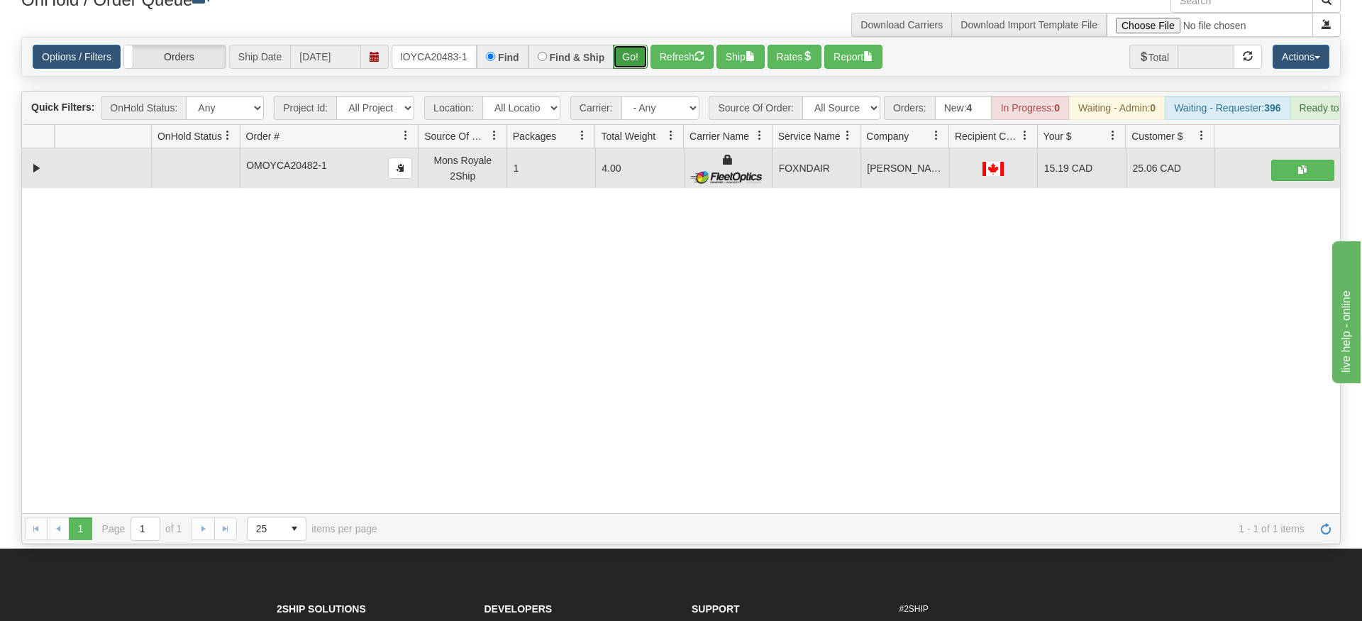
drag, startPoint x: 631, startPoint y: 43, endPoint x: 620, endPoint y: 31, distance: 16.1
click at [631, 72] on div "Is equal to Is not equal to Contains Does not contains CAD USD EUR ZAR [PERSON_…" at bounding box center [681, 290] width 1341 height 507
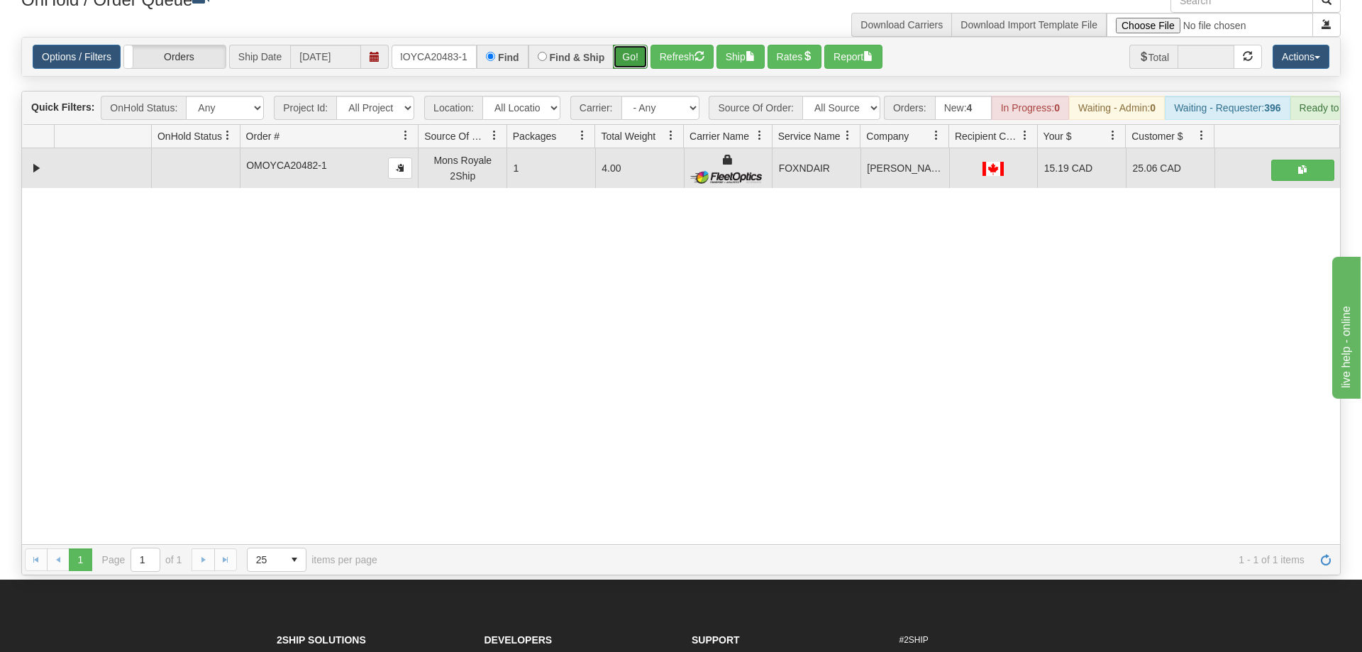
click at [620, 45] on button "Go!" at bounding box center [630, 57] width 35 height 24
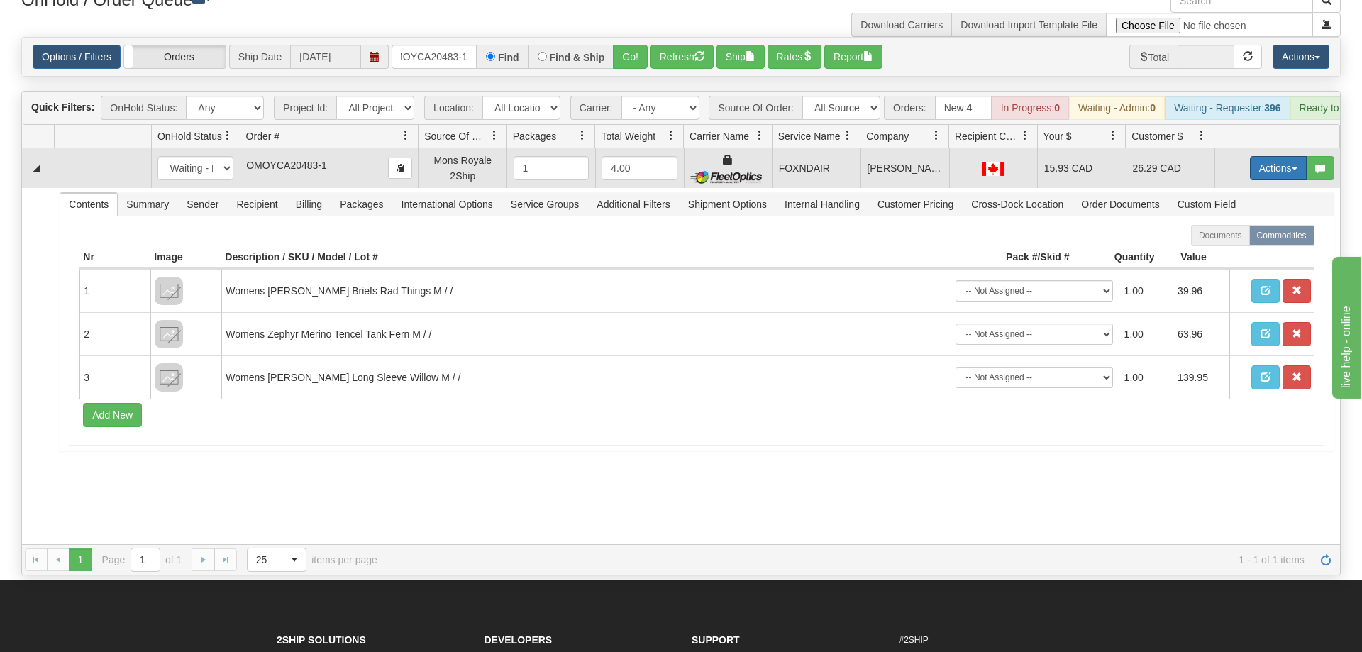
click at [1273, 156] on button "Actions" at bounding box center [1278, 168] width 57 height 24
click at [1243, 241] on link "Ship" at bounding box center [1250, 250] width 114 height 18
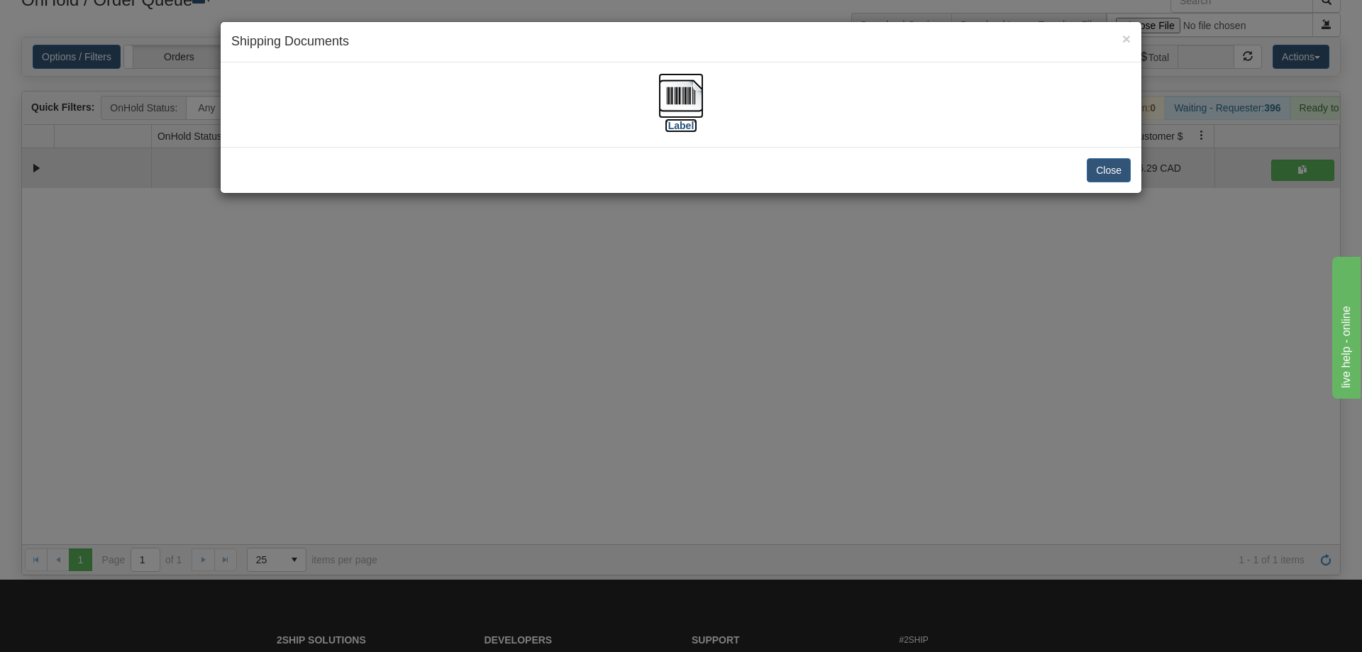
click at [668, 103] on img at bounding box center [681, 95] width 45 height 45
drag, startPoint x: 481, startPoint y: 481, endPoint x: 675, endPoint y: 104, distance: 424.3
click at [480, 447] on div "× Shipping Documents [Label] Close" at bounding box center [681, 326] width 1362 height 652
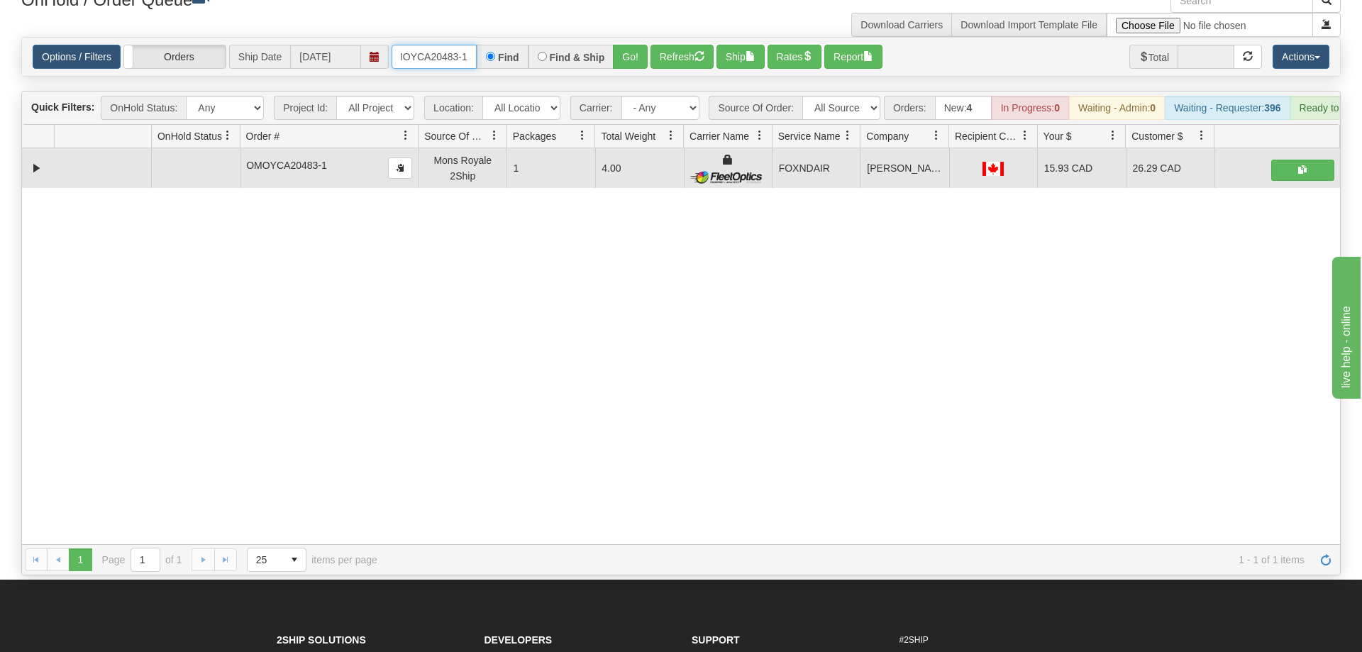
click at [452, 45] on input "OMOYCA20483-1" at bounding box center [434, 57] width 85 height 24
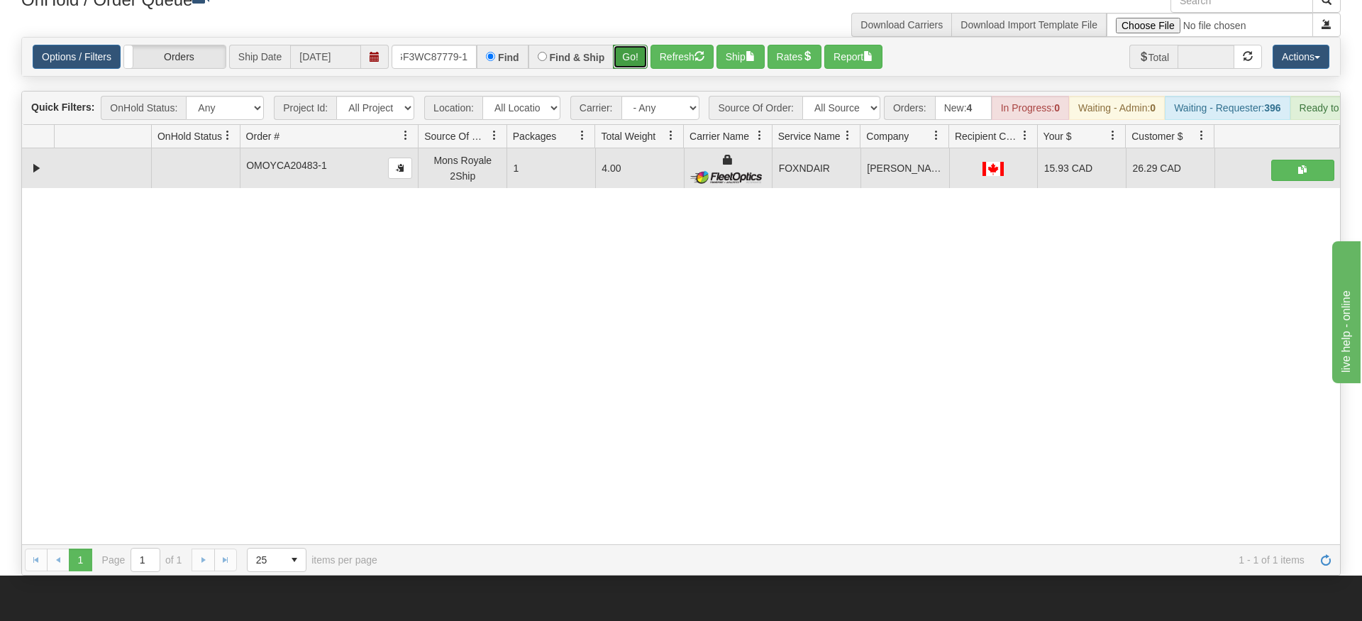
drag, startPoint x: 632, startPoint y: 65, endPoint x: 625, endPoint y: 35, distance: 31.2
click at [629, 61] on div "Is equal to Is not equal to Contains Does not contains CAD USD EUR ZAR [PERSON_…" at bounding box center [681, 306] width 1341 height 539
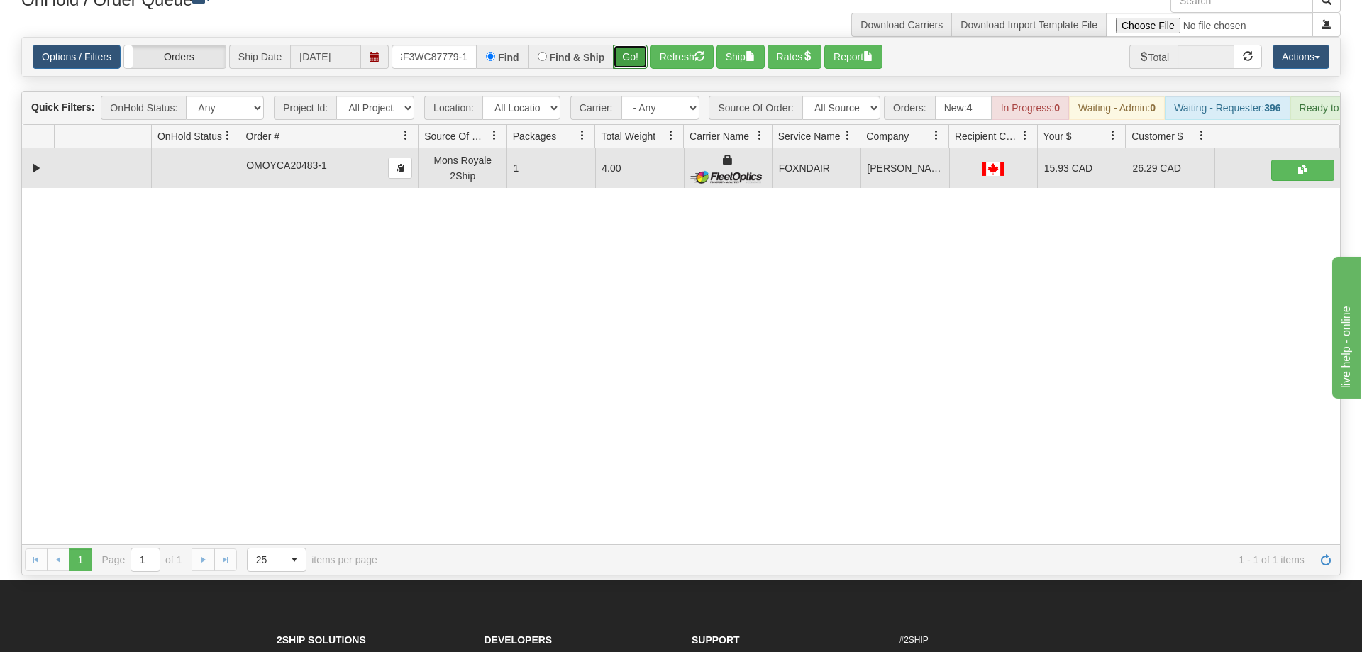
click at [625, 45] on button "Go!" at bounding box center [630, 57] width 35 height 24
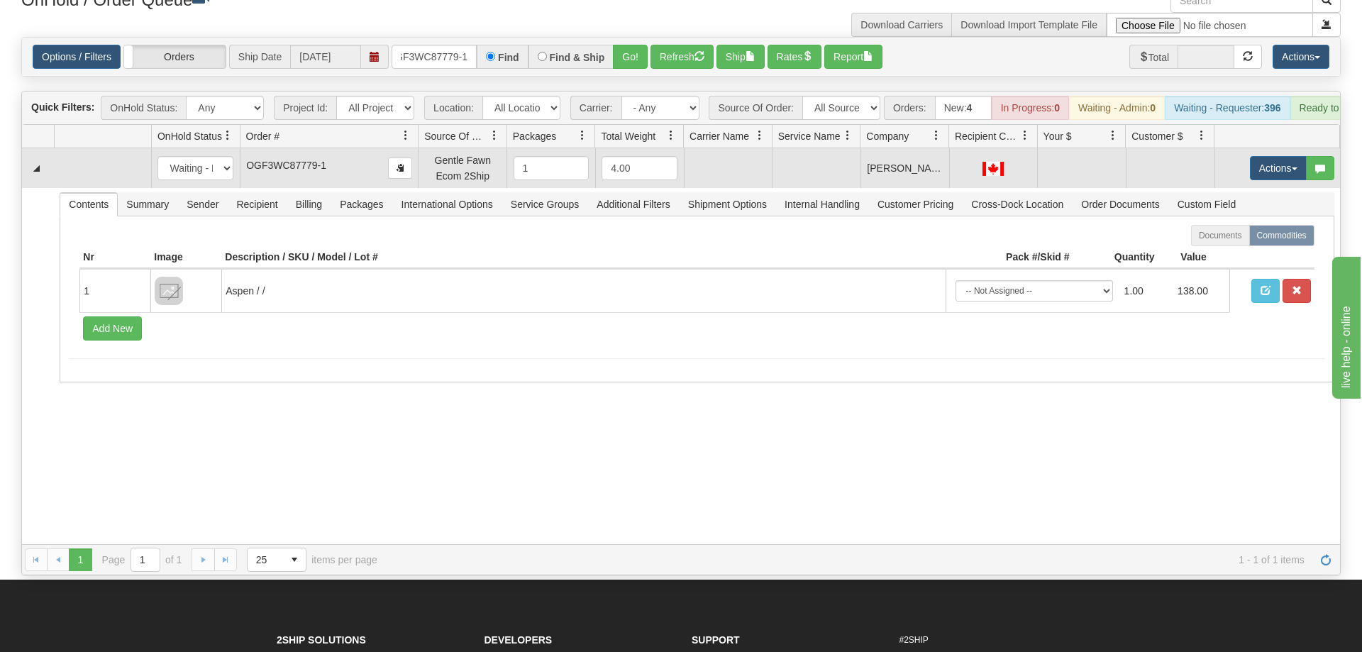
click at [1255, 148] on td "Actions Open Refresh Rates Rate All Services Ship Delete Edit Items" at bounding box center [1278, 168] width 126 height 40
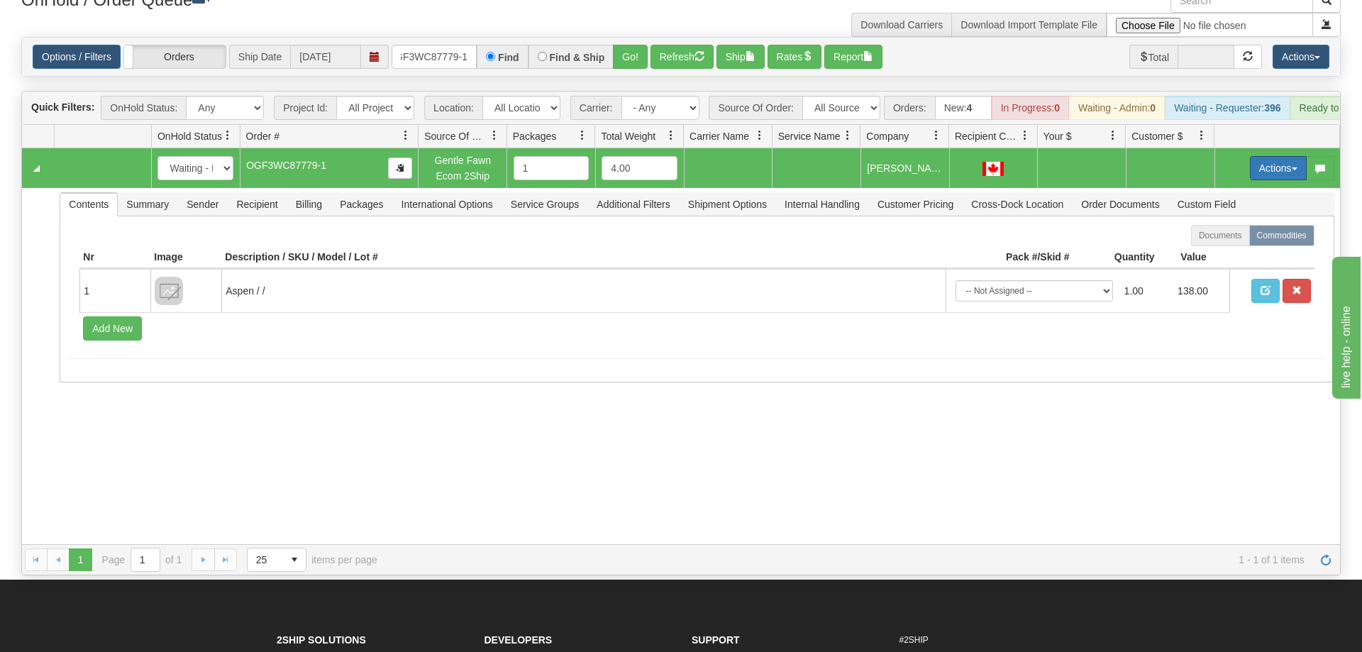
click at [1255, 156] on button "Actions" at bounding box center [1278, 168] width 57 height 24
click at [1213, 226] on span "Rate All Services" at bounding box center [1249, 231] width 85 height 11
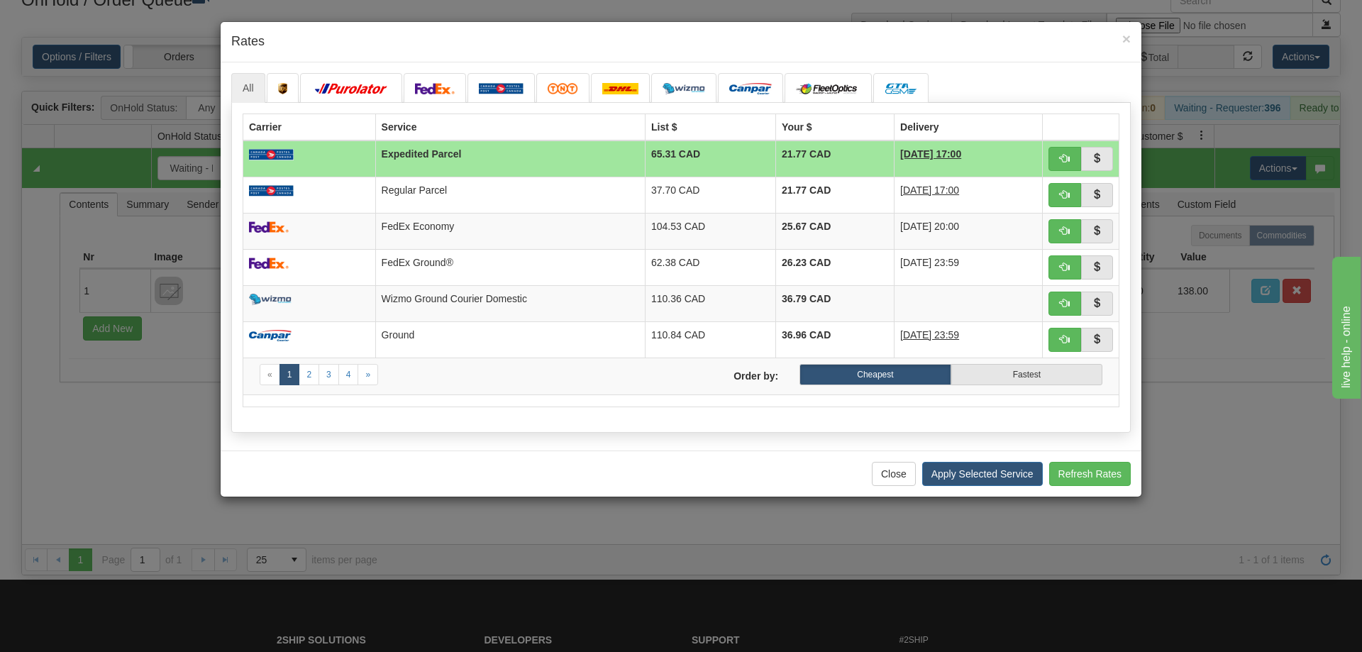
click at [551, 45] on h4 "Rates" at bounding box center [681, 42] width 900 height 18
click at [1066, 163] on span "button" at bounding box center [1065, 158] width 10 height 10
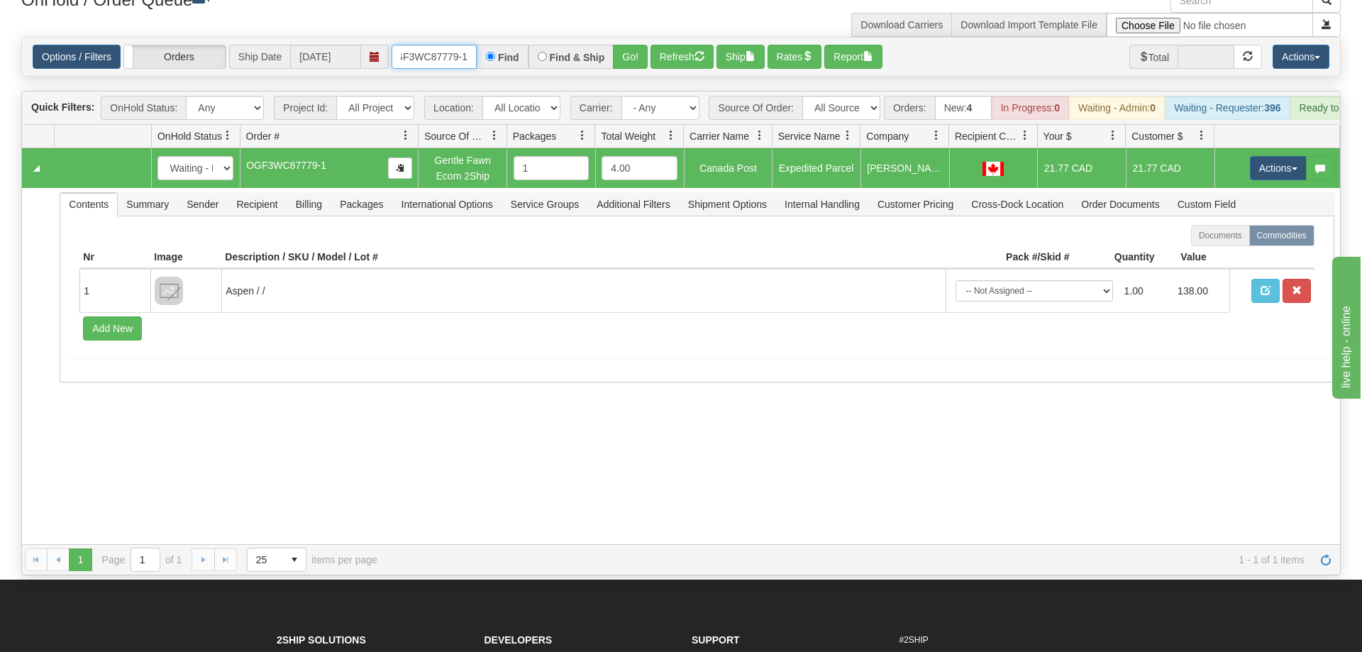
click at [445, 45] on input "OGF3WC87779-1" at bounding box center [434, 57] width 85 height 24
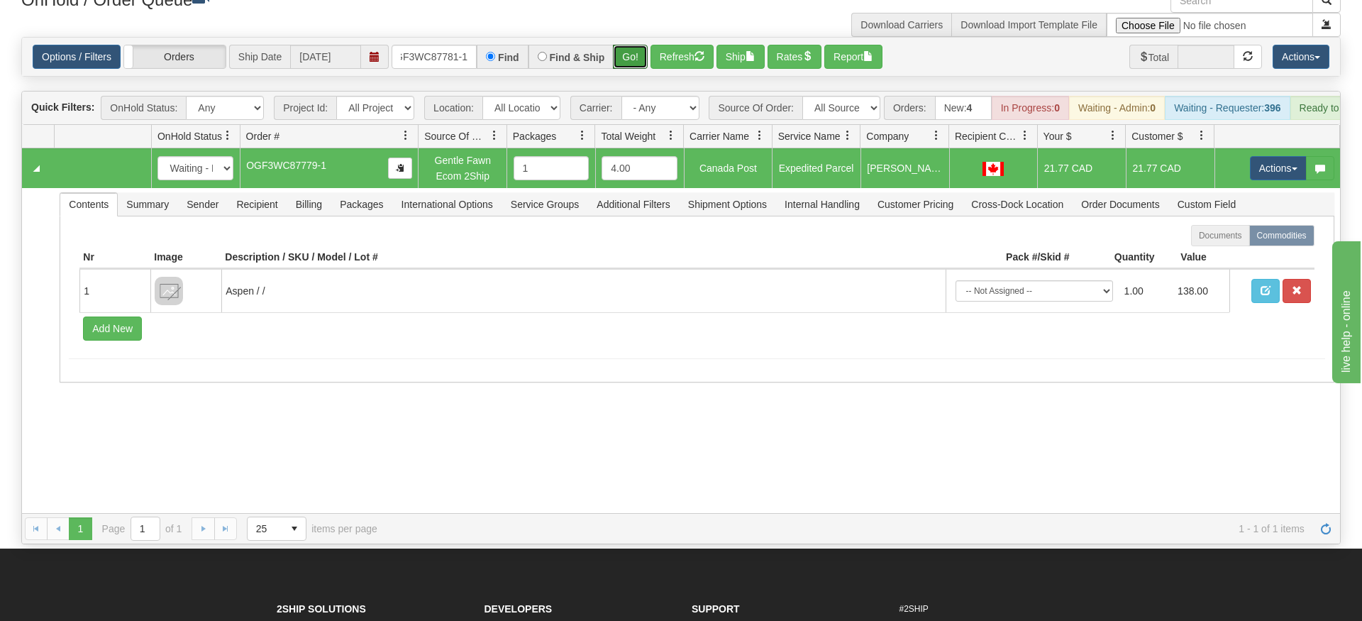
drag, startPoint x: 638, startPoint y: 38, endPoint x: 638, endPoint y: 67, distance: 28.4
click at [638, 67] on div "Is equal to Is not equal to Contains Does not contains CAD USD EUR ZAR [PERSON_…" at bounding box center [681, 290] width 1341 height 507
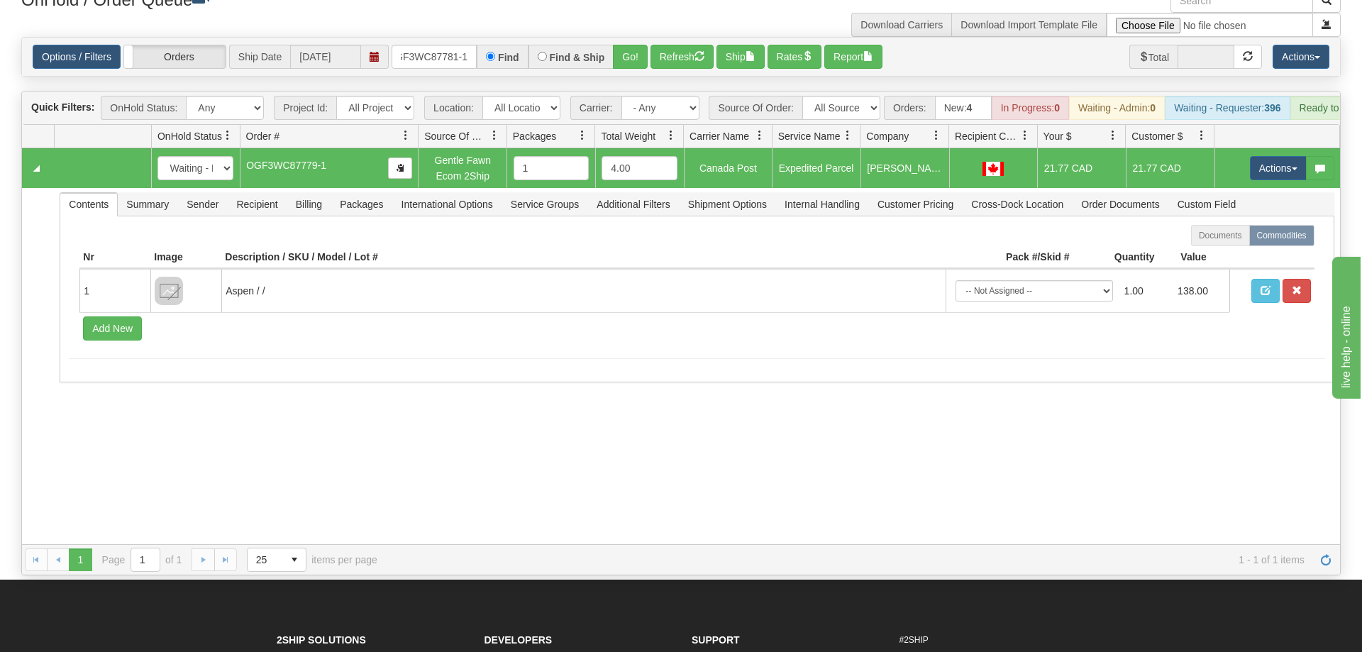
click at [629, 38] on div "Options / Filters Group Shipments Orders Ship Date [DATE] OGF3WC87781-1 Find Fi…" at bounding box center [681, 57] width 1318 height 38
click at [624, 45] on button "Go!" at bounding box center [630, 57] width 35 height 24
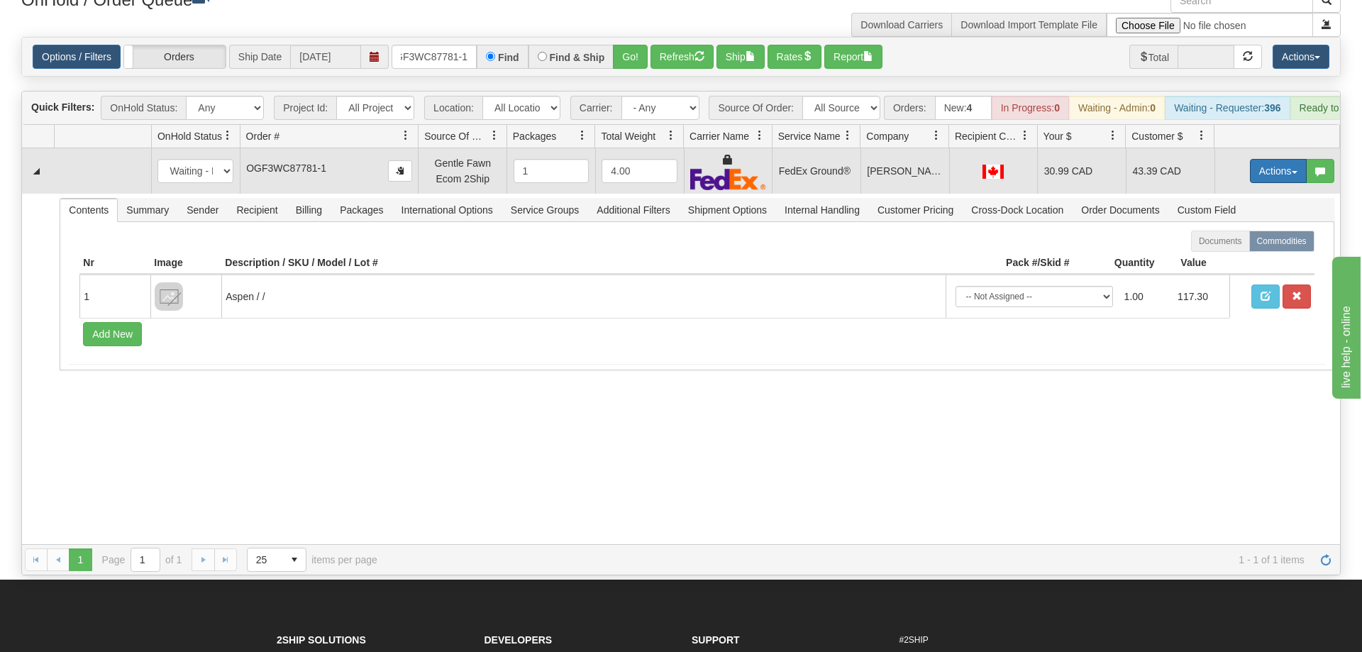
click at [1284, 159] on button "Actions" at bounding box center [1278, 171] width 57 height 24
click at [1249, 244] on link "Ship" at bounding box center [1250, 253] width 114 height 18
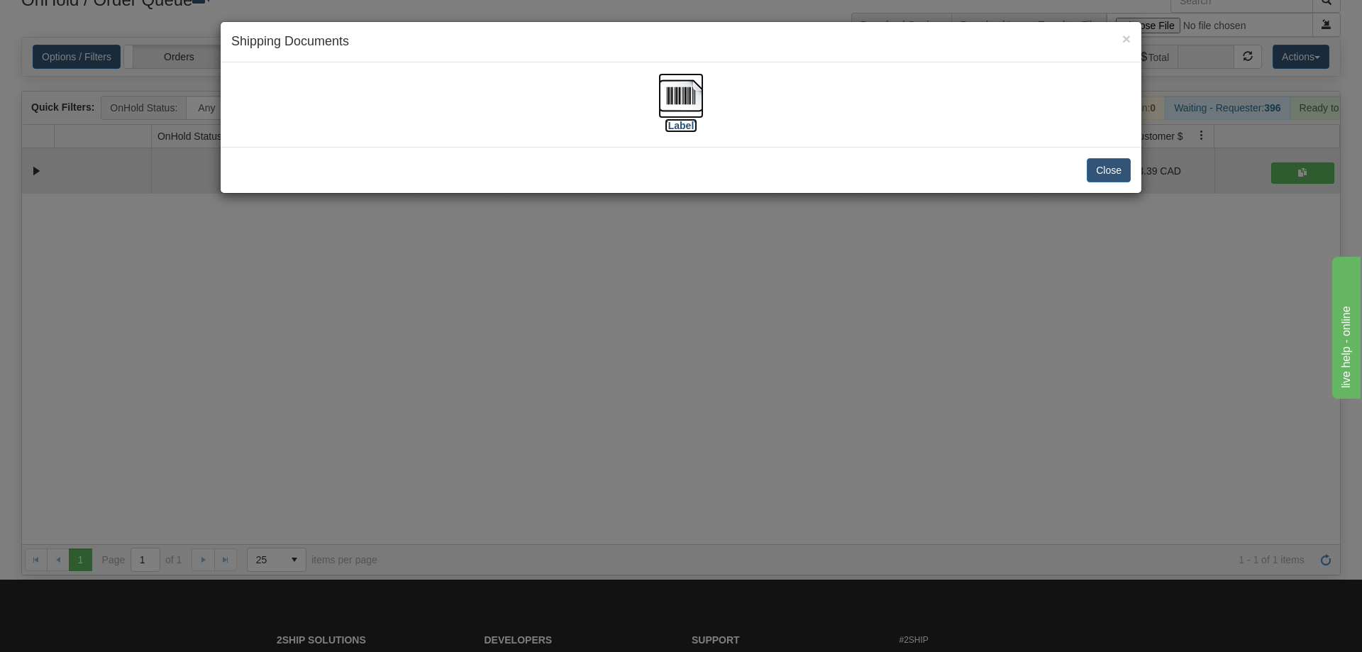
click at [665, 83] on img at bounding box center [681, 95] width 45 height 45
drag, startPoint x: 776, startPoint y: 374, endPoint x: 755, endPoint y: 362, distance: 23.9
click at [766, 369] on div "× Shipping Documents [Label] Close" at bounding box center [681, 326] width 1362 height 652
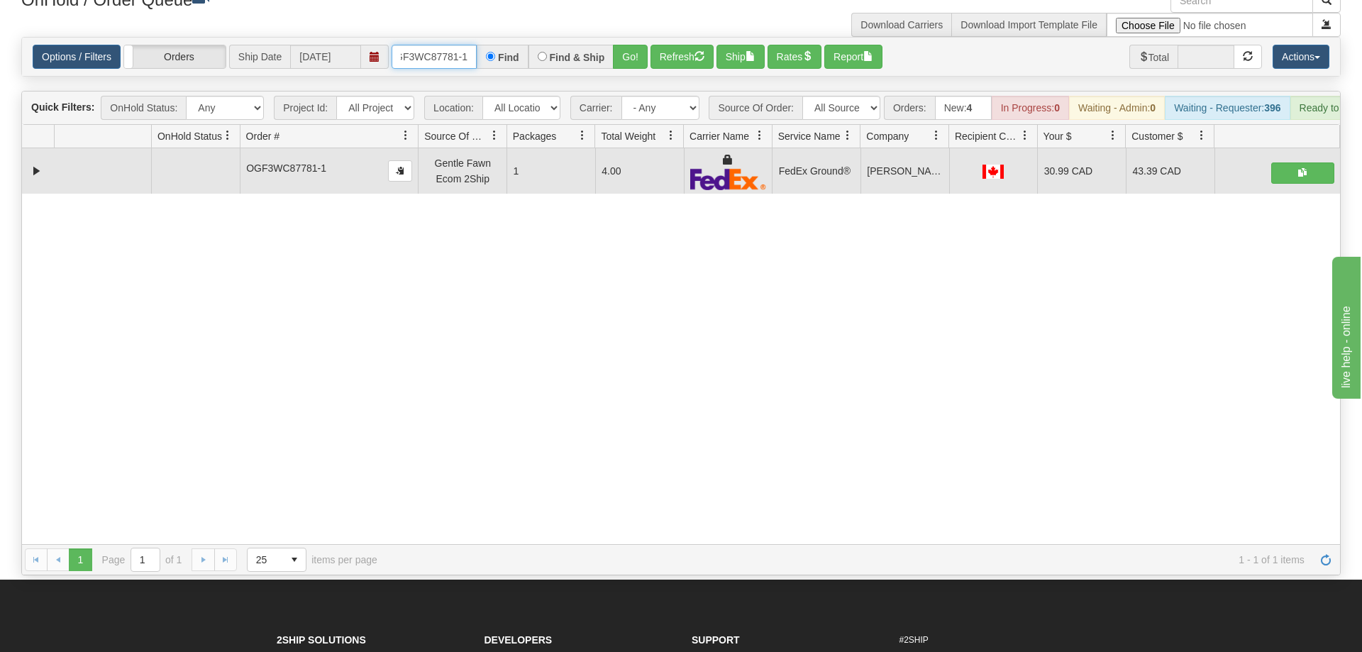
click at [442, 45] on input "OGF3WC87781-1" at bounding box center [434, 57] width 85 height 24
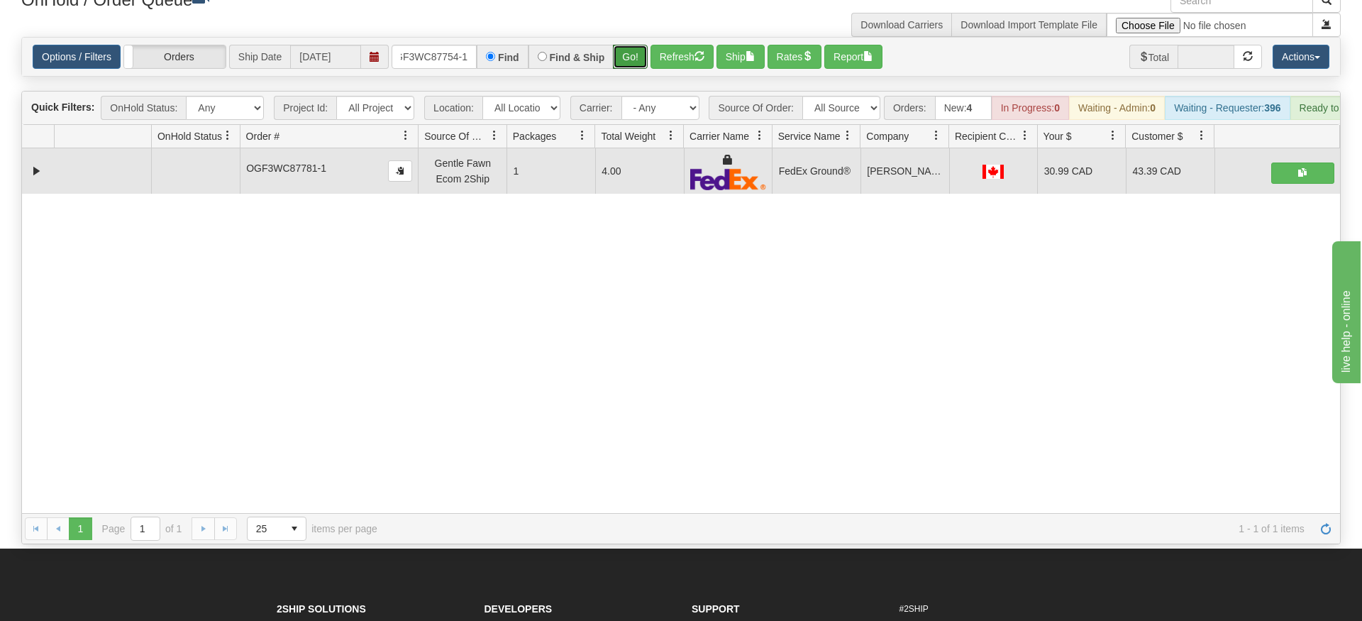
click at [626, 59] on div "Is equal to Is not equal to Contains Does not contains CAD USD EUR ZAR [PERSON_…" at bounding box center [681, 290] width 1341 height 507
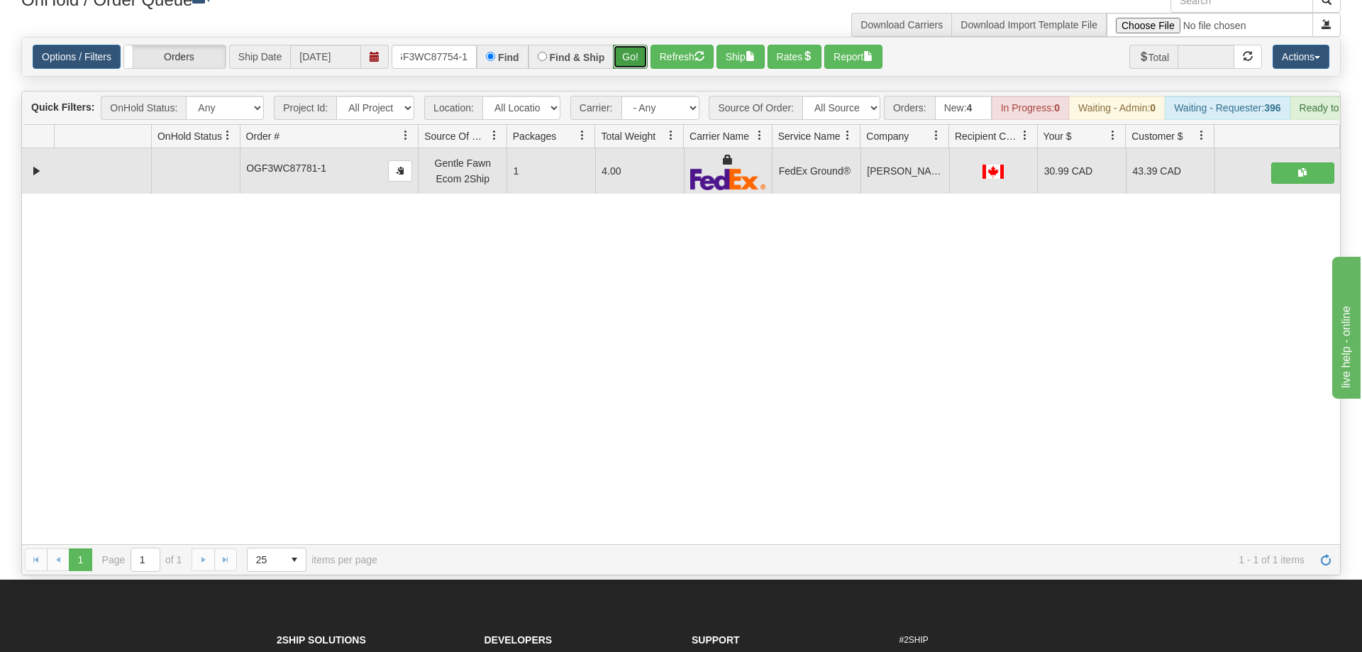
click at [629, 45] on button "Go!" at bounding box center [630, 57] width 35 height 24
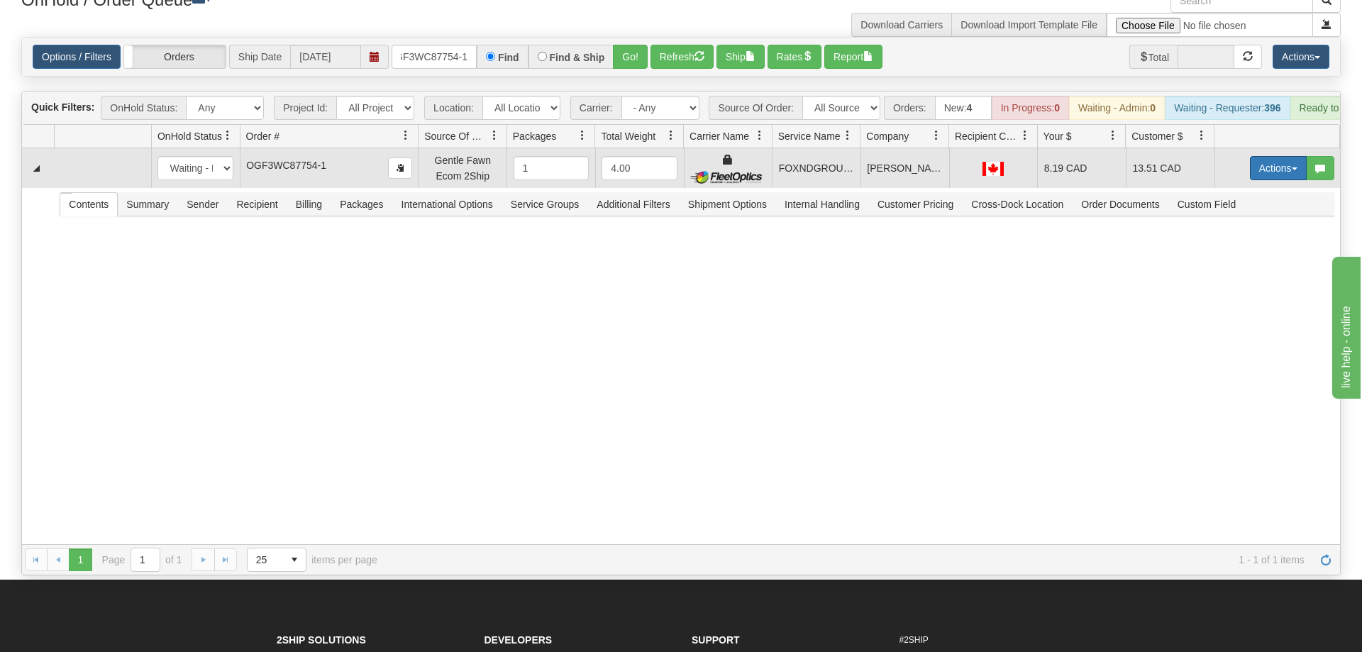
click at [1284, 156] on button "Actions" at bounding box center [1278, 168] width 57 height 24
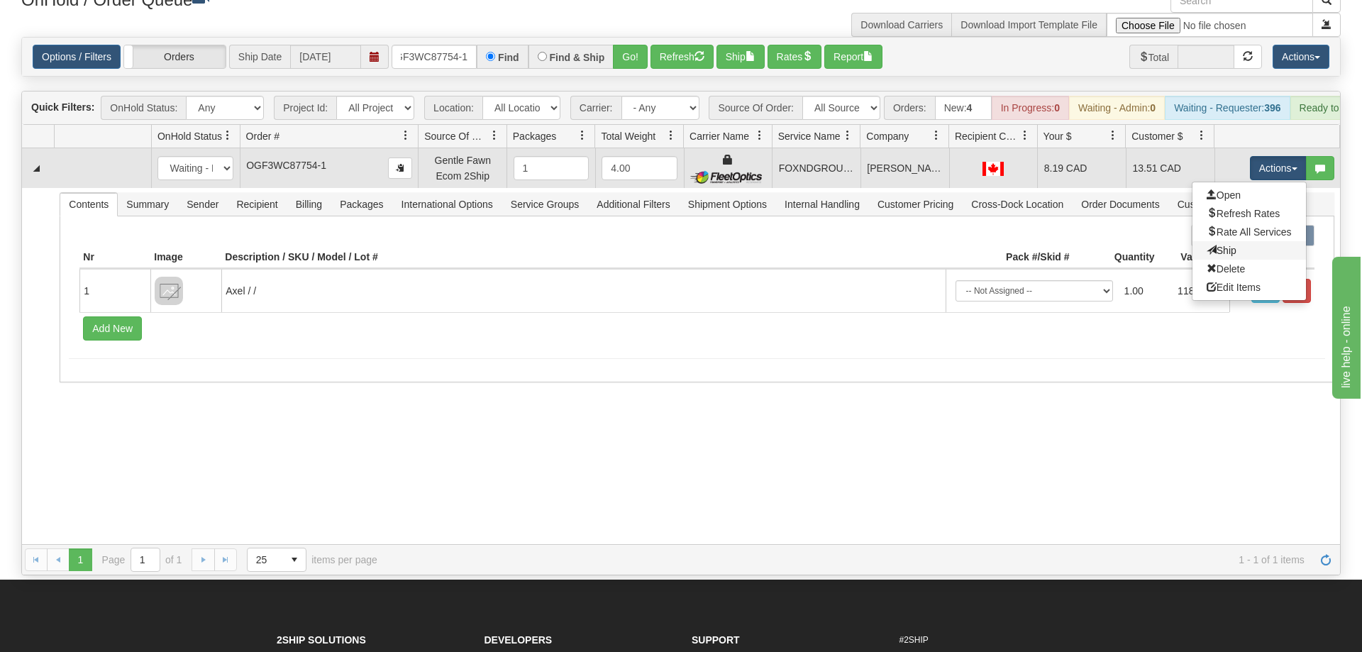
click at [1261, 241] on link "Ship" at bounding box center [1250, 250] width 114 height 18
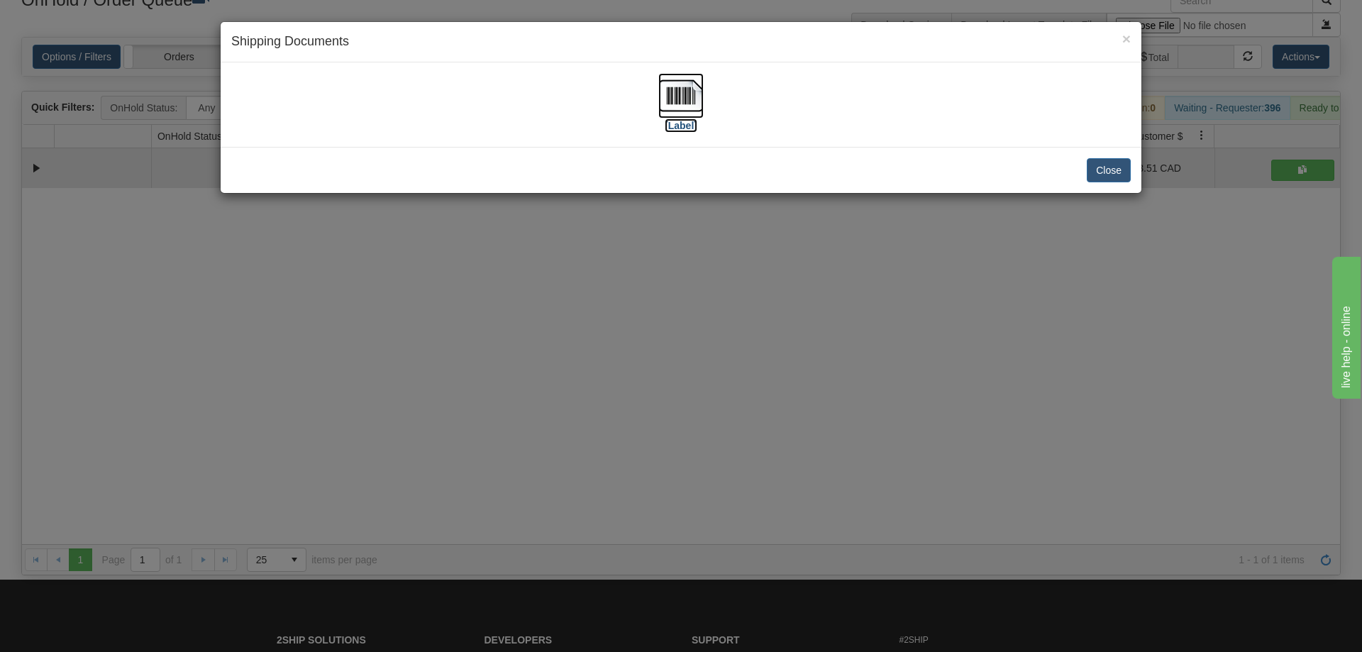
click at [671, 95] on img at bounding box center [681, 95] width 45 height 45
click at [616, 326] on div "× Shipping Documents [Label] Close" at bounding box center [681, 326] width 1362 height 652
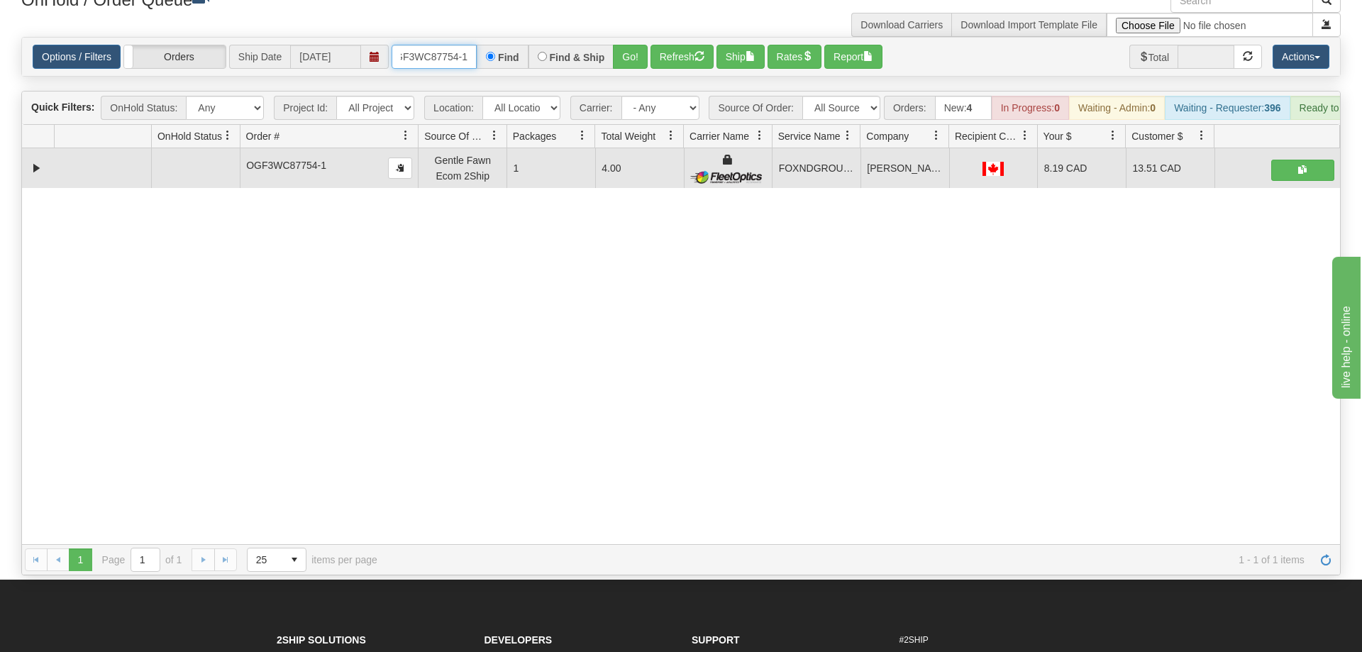
click at [458, 45] on input "OGF3WC87754-1" at bounding box center [434, 57] width 85 height 24
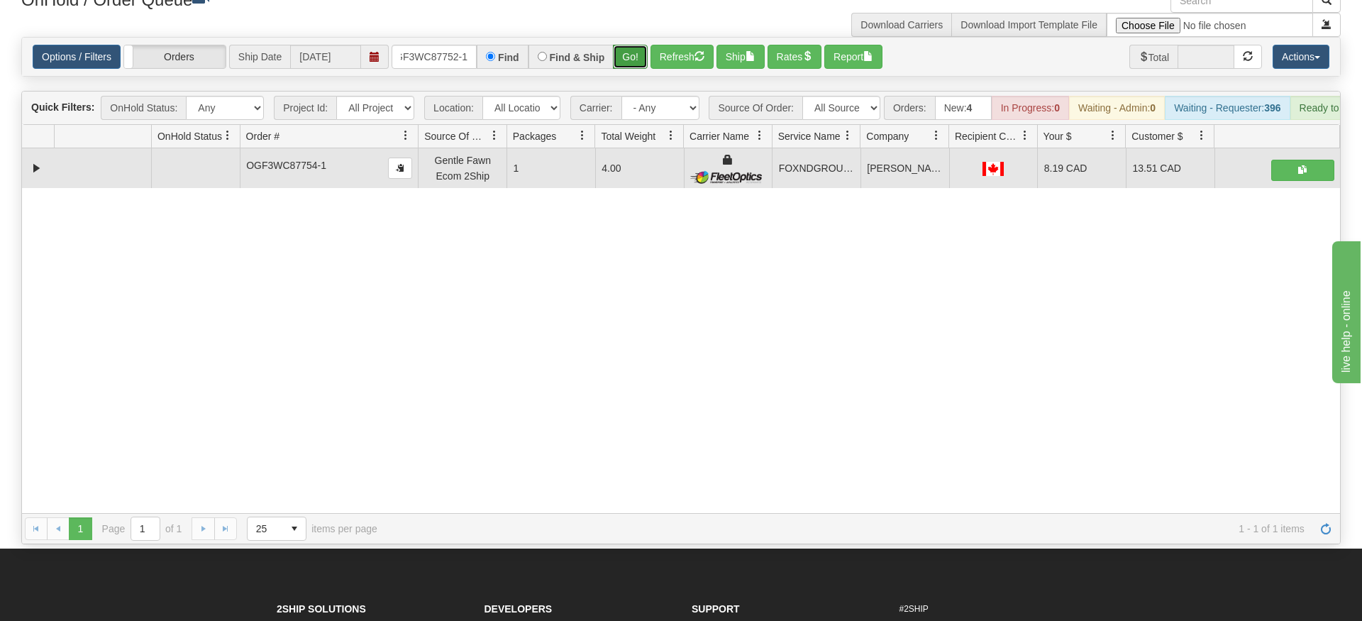
drag, startPoint x: 632, startPoint y: 31, endPoint x: 637, endPoint y: 45, distance: 14.8
click at [633, 62] on div "Is equal to Is not equal to Contains Does not contains CAD USD EUR ZAR [PERSON_…" at bounding box center [681, 290] width 1341 height 507
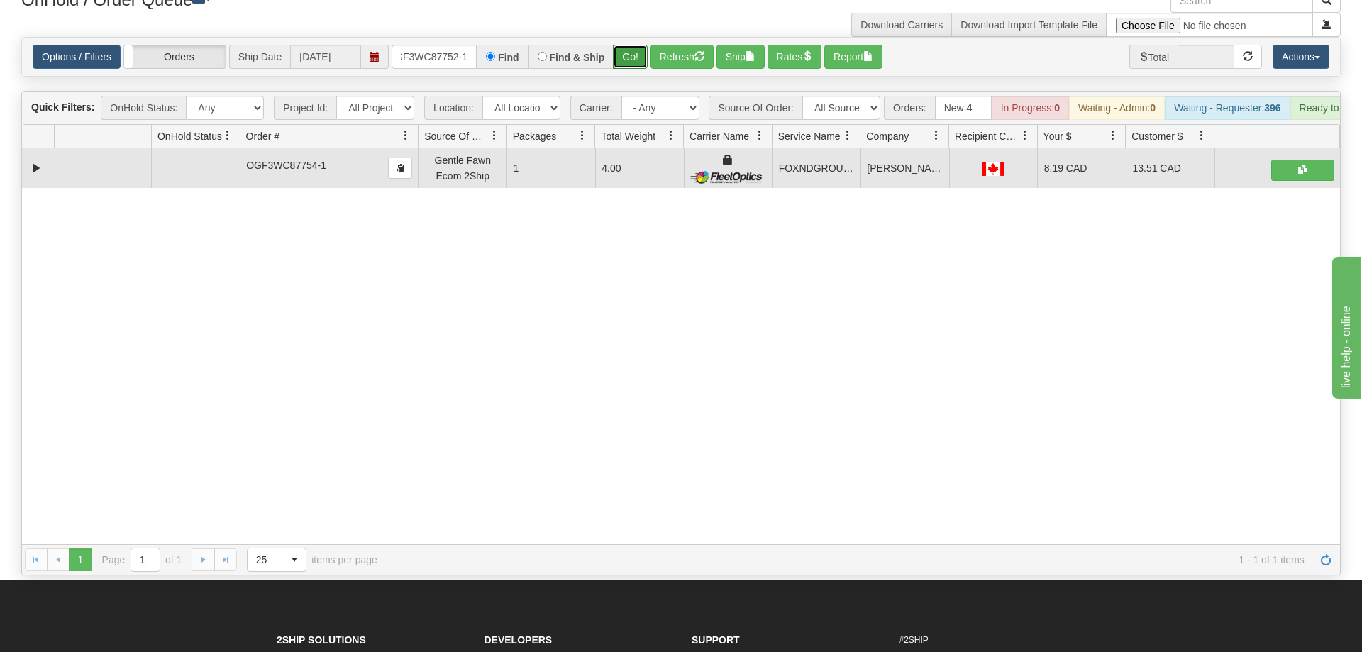
click at [637, 45] on button "Go!" at bounding box center [630, 57] width 35 height 24
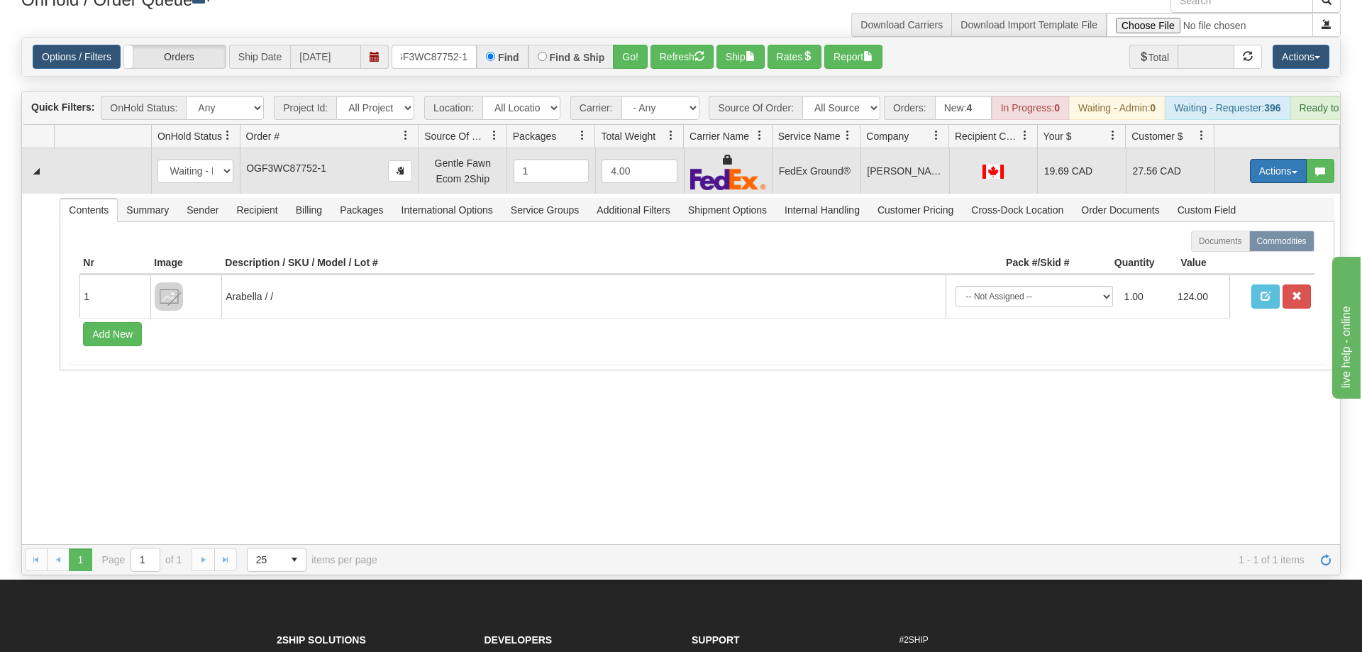
click at [1257, 159] on button "Actions" at bounding box center [1278, 171] width 57 height 24
click at [1228, 248] on span "Ship" at bounding box center [1222, 253] width 30 height 11
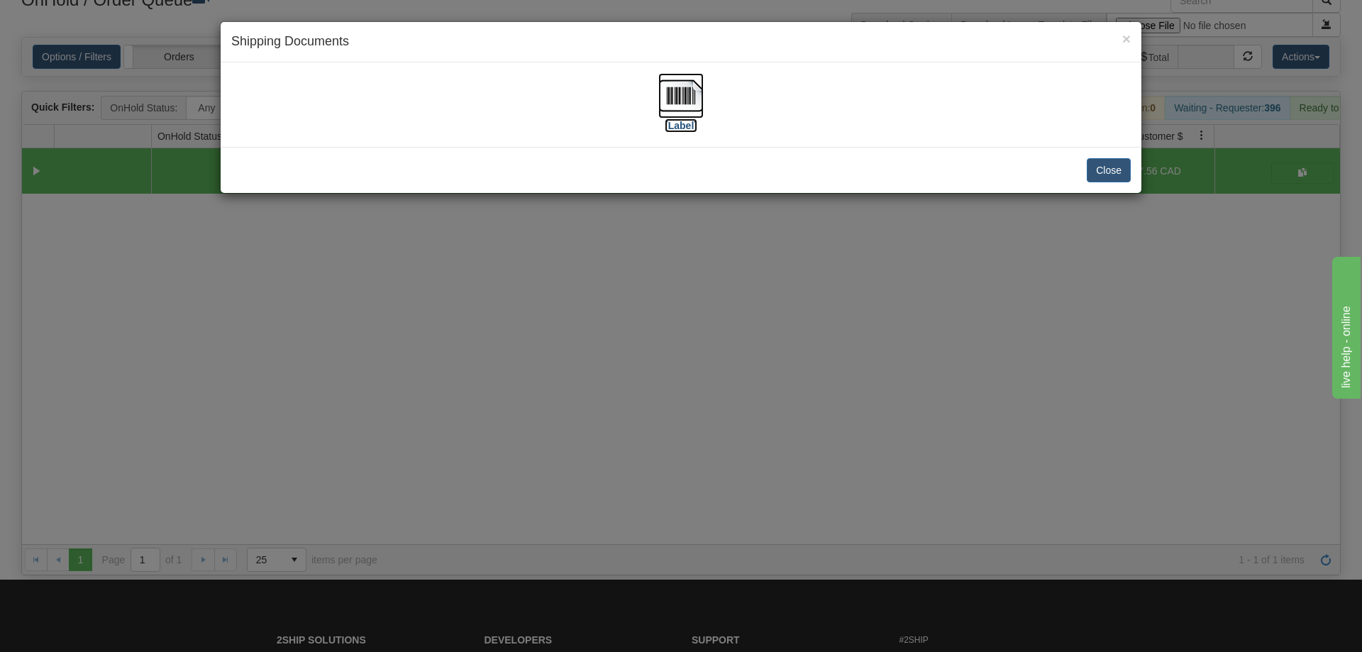
click at [665, 79] on img at bounding box center [681, 95] width 45 height 45
drag, startPoint x: 842, startPoint y: 301, endPoint x: 500, endPoint y: 91, distance: 400.8
click at [835, 299] on div "× Shipping Documents [Label] Close" at bounding box center [681, 326] width 1362 height 652
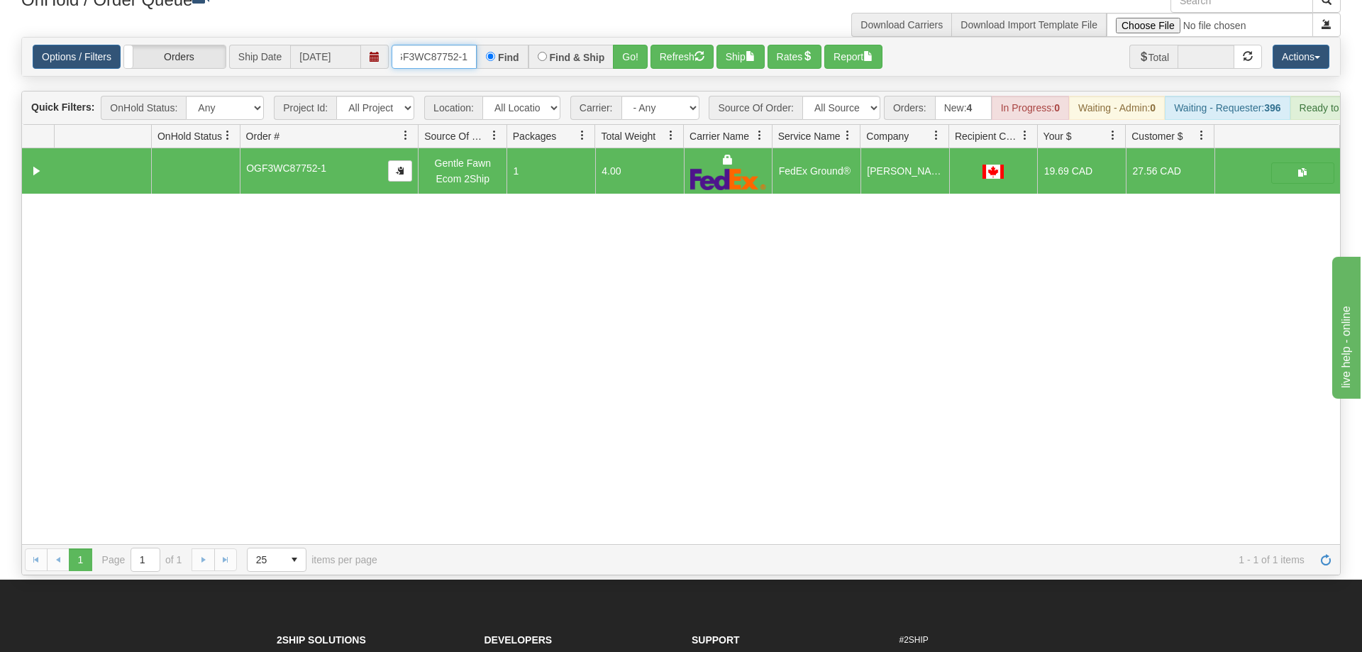
click at [454, 45] on input "OGF3WC87752-1" at bounding box center [434, 57] width 85 height 24
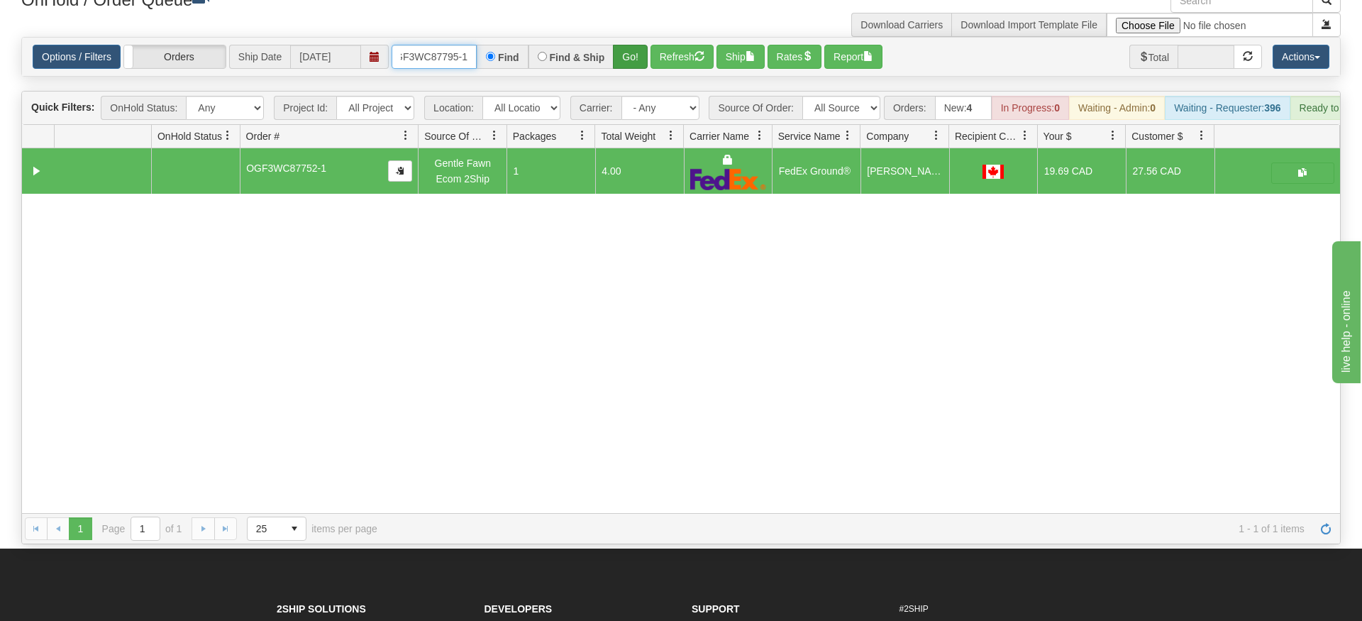
type input "OGF3WC87795-1"
click at [620, 62] on div "Is equal to Is not equal to Contains Does not contains CAD USD EUR ZAR [PERSON_…" at bounding box center [681, 290] width 1341 height 507
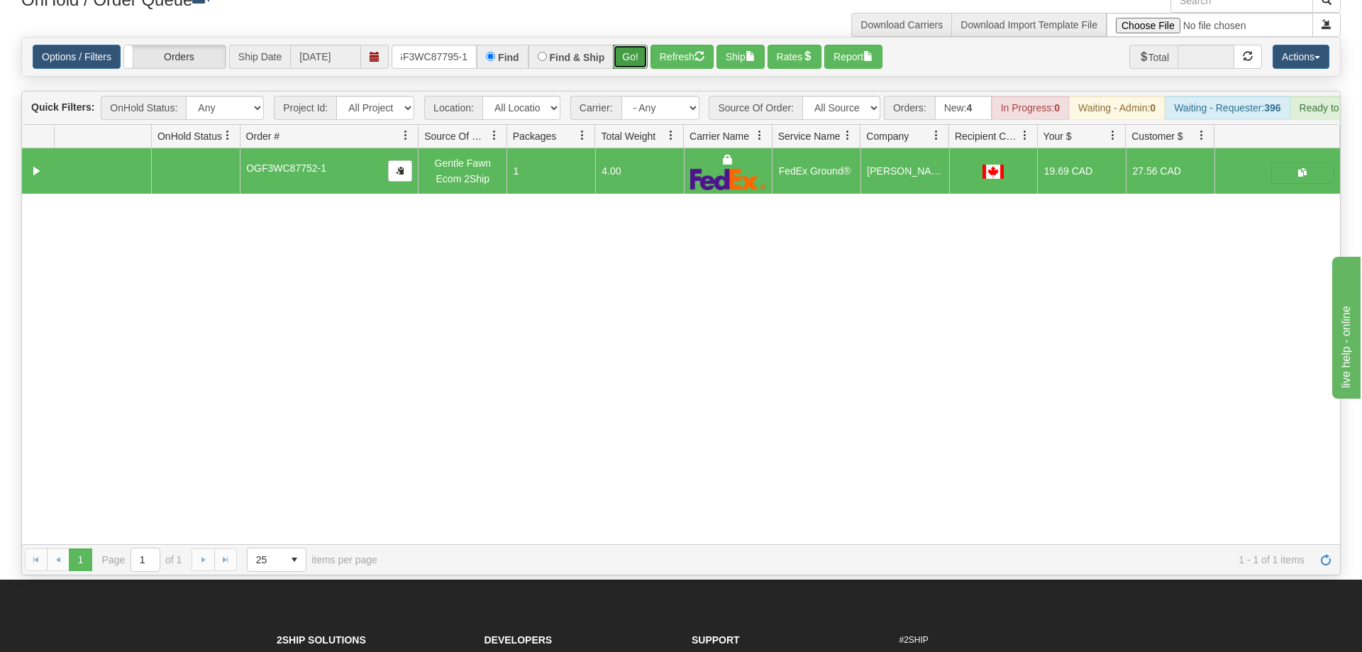
click at [629, 45] on button "Go!" at bounding box center [630, 57] width 35 height 24
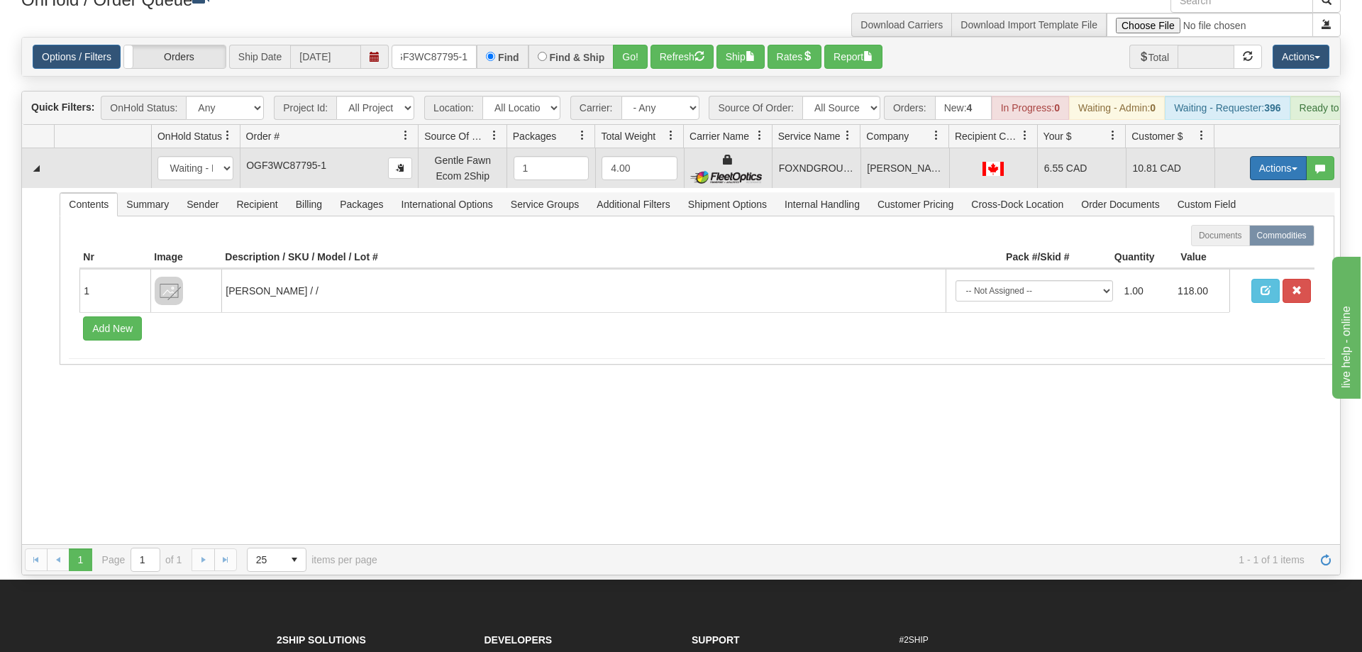
click at [1275, 156] on button "Actions" at bounding box center [1278, 168] width 57 height 24
click at [1240, 241] on link "Ship" at bounding box center [1250, 250] width 114 height 18
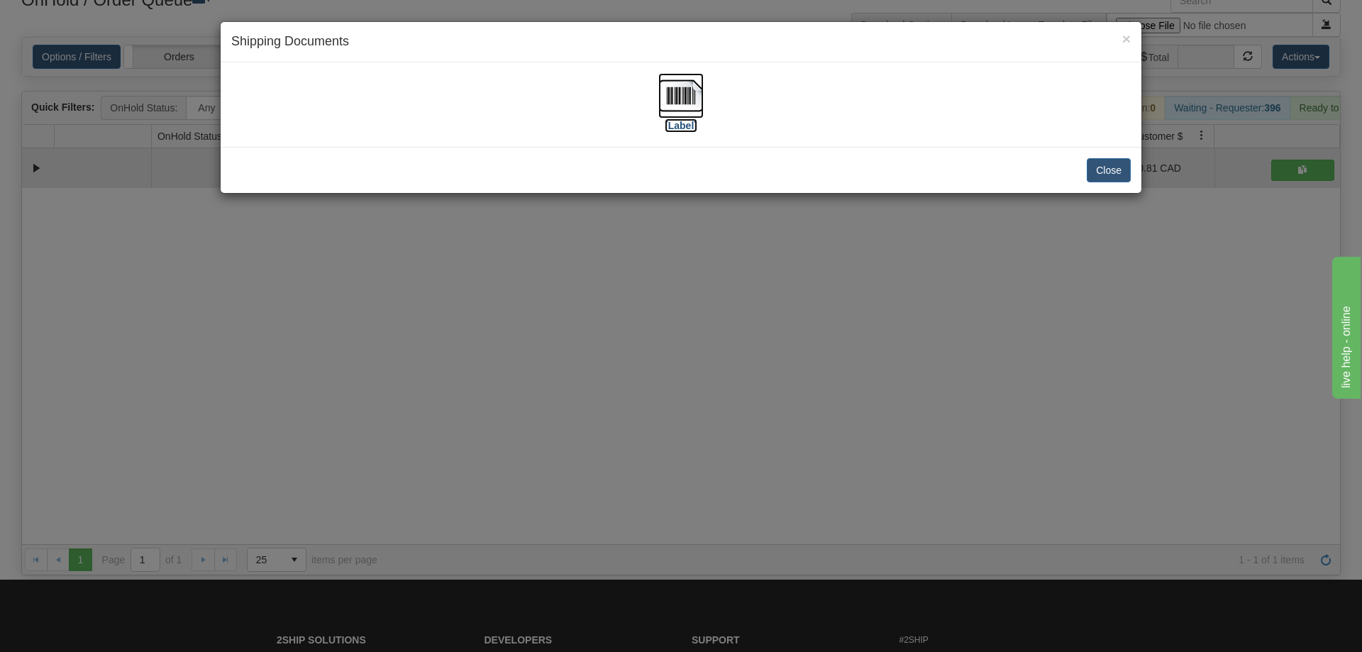
click at [703, 113] on img at bounding box center [681, 95] width 45 height 45
drag, startPoint x: 680, startPoint y: 364, endPoint x: 579, endPoint y: 234, distance: 164.4
click at [673, 356] on div "× Shipping Documents [Label] Close" at bounding box center [681, 326] width 1362 height 652
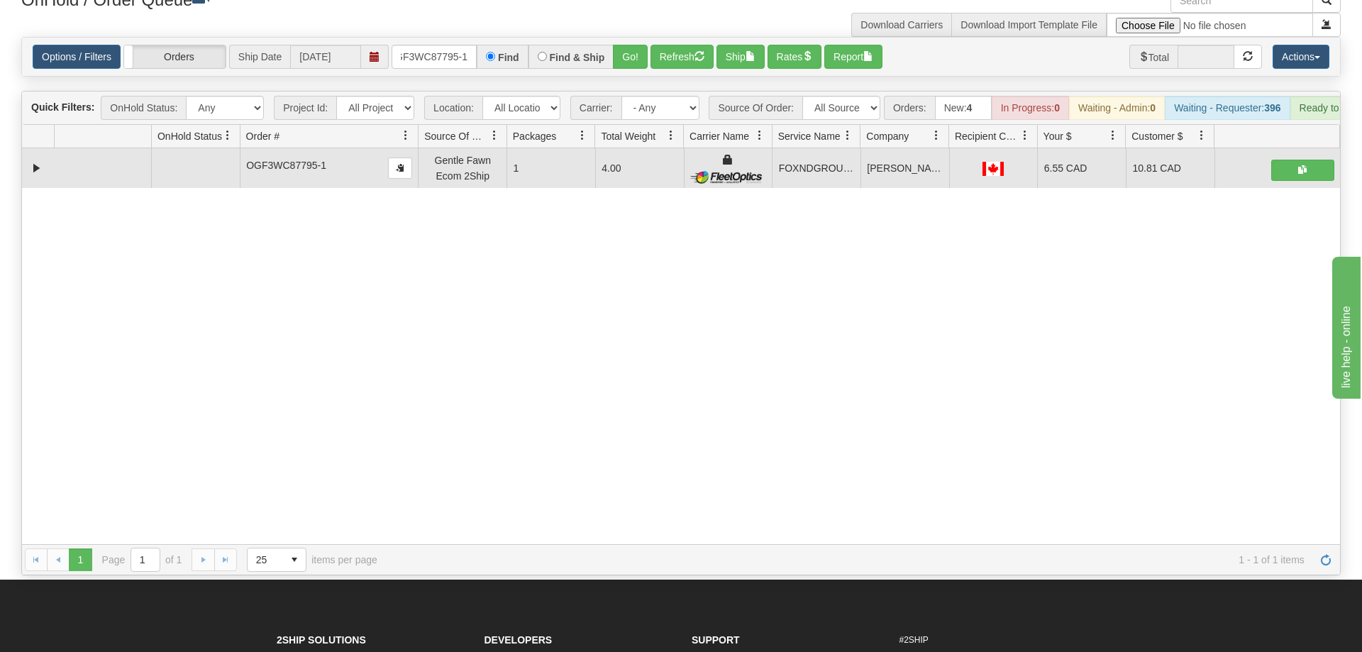
click at [411, 38] on div "Options / Filters Group Shipments Orders Ship Date [DATE] OGF3WC87795-1 Find Fi…" at bounding box center [681, 57] width 1318 height 38
click at [417, 38] on div "Options / Filters Group Shipments Orders Ship Date [DATE] OGF3WC87795-1 Find Fi…" at bounding box center [681, 57] width 1318 height 38
click at [423, 45] on input "OGF3WC87795-1" at bounding box center [434, 57] width 85 height 24
